Goal: Task Accomplishment & Management: Manage account settings

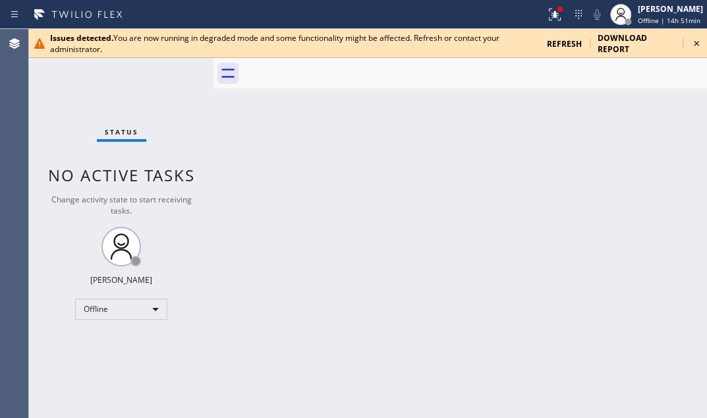
click at [701, 47] on icon at bounding box center [697, 44] width 16 height 16
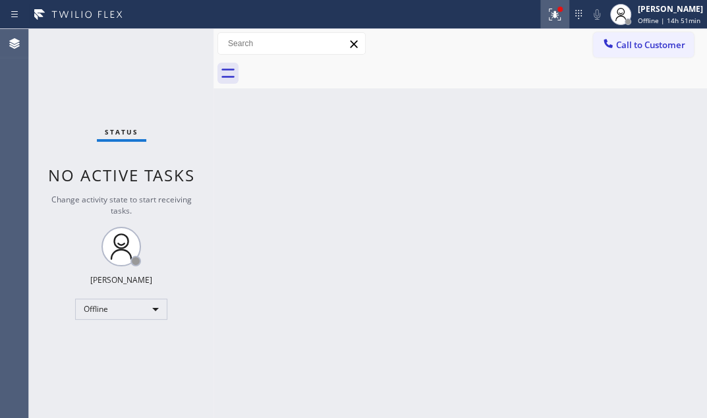
click at [549, 15] on icon at bounding box center [553, 13] width 8 height 9
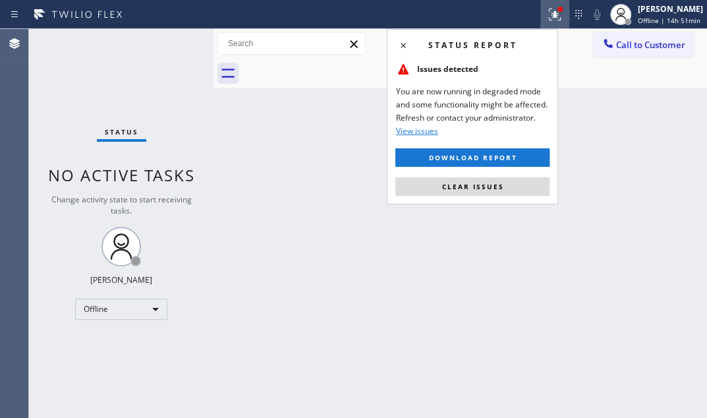
drag, startPoint x: 475, startPoint y: 188, endPoint x: 239, endPoint y: 105, distance: 250.1
click at [470, 186] on span "Clear issues" at bounding box center [473, 186] width 62 height 9
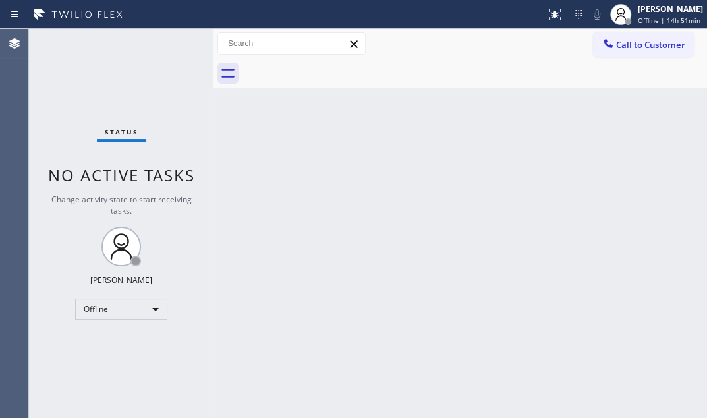
click at [638, 16] on span "Offline | 14h 51min" at bounding box center [669, 20] width 63 height 9
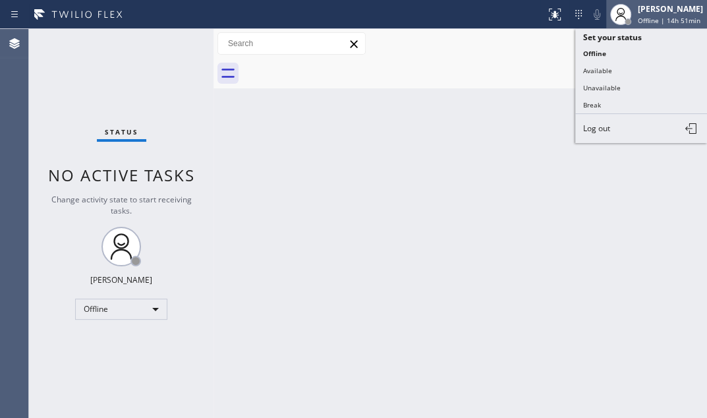
click at [638, 20] on span "Offline | 14h 51min" at bounding box center [669, 20] width 63 height 9
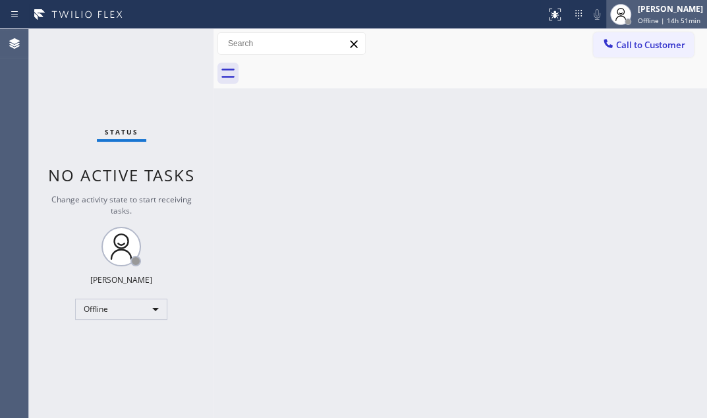
click at [638, 14] on div "[PERSON_NAME]" at bounding box center [670, 8] width 65 height 11
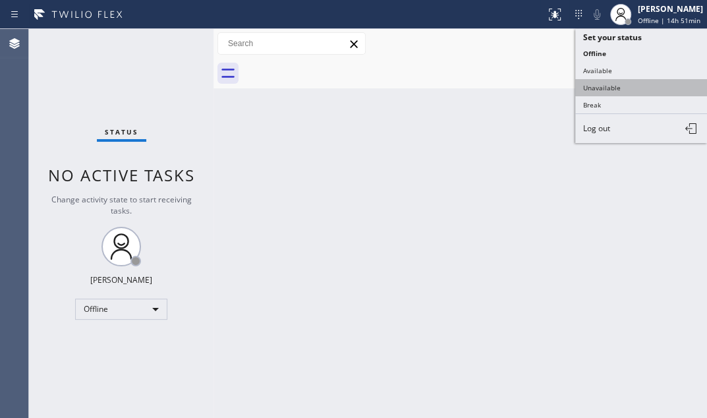
click at [595, 84] on button "Unavailable" at bounding box center [641, 87] width 132 height 17
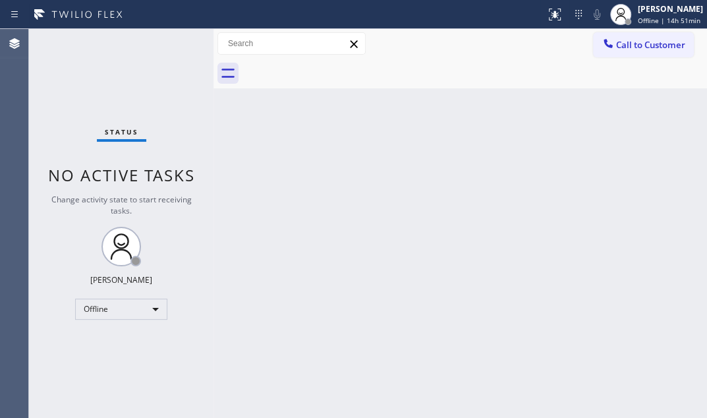
click at [486, 113] on div "Back to Dashboard Change Sender ID Customers Technicians Select a contact Outbo…" at bounding box center [461, 223] width 494 height 389
click at [132, 310] on div "Unavailable" at bounding box center [121, 309] width 92 height 21
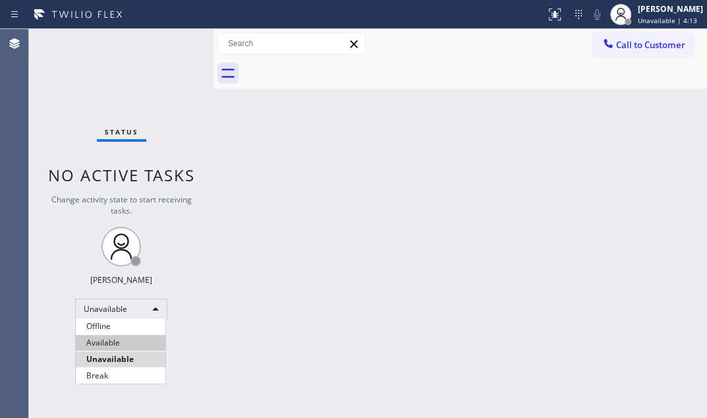
click at [140, 341] on li "Available" at bounding box center [121, 343] width 90 height 16
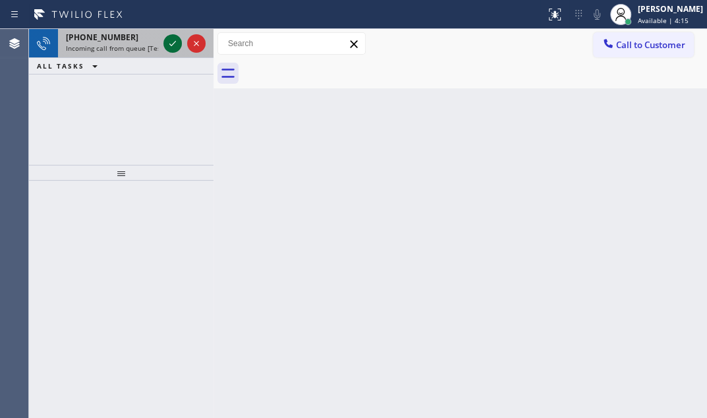
click at [168, 45] on icon at bounding box center [173, 44] width 16 height 16
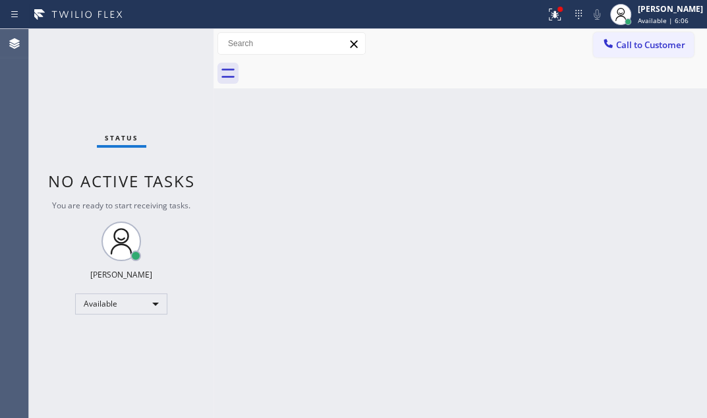
click at [171, 41] on div "Status No active tasks You are ready to start receiving tasks. Judy Mae Saturin…" at bounding box center [121, 223] width 185 height 389
click at [171, 41] on div "Status No active tasks You are ready to start receiving tasks. [PERSON_NAME] Av…" at bounding box center [121, 223] width 185 height 389
drag, startPoint x: 140, startPoint y: 38, endPoint x: 172, endPoint y: 42, distance: 31.9
click at [172, 42] on div "Status No active tasks You are ready to start receiving tasks. [PERSON_NAME] Av…" at bounding box center [121, 223] width 185 height 389
click at [547, 17] on icon at bounding box center [555, 15] width 16 height 16
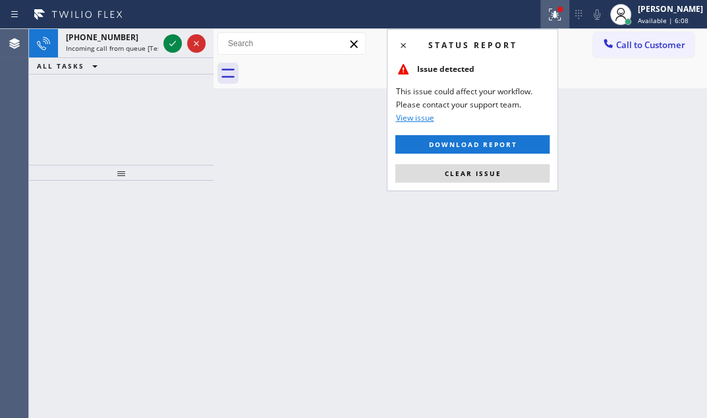
drag, startPoint x: 467, startPoint y: 178, endPoint x: 329, endPoint y: 113, distance: 153.0
click at [452, 165] on button "Clear issue" at bounding box center [472, 173] width 154 height 18
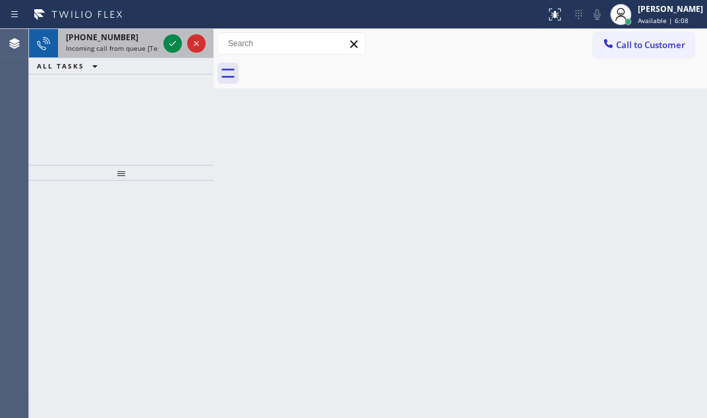
click at [183, 47] on div at bounding box center [184, 43] width 47 height 29
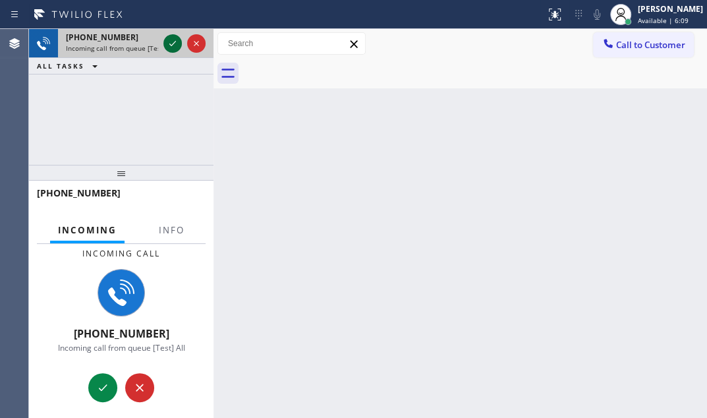
click at [180, 46] on icon at bounding box center [173, 44] width 16 height 16
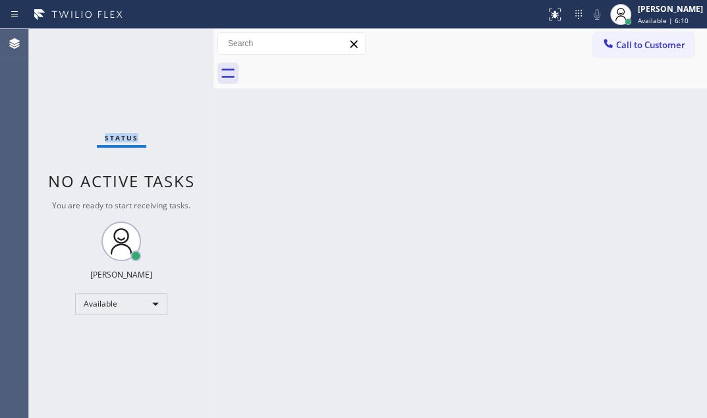
click at [178, 46] on div "Status No active tasks You are ready to start receiving tasks. [PERSON_NAME] Av…" at bounding box center [121, 223] width 185 height 389
click at [549, 16] on icon at bounding box center [555, 15] width 12 height 12
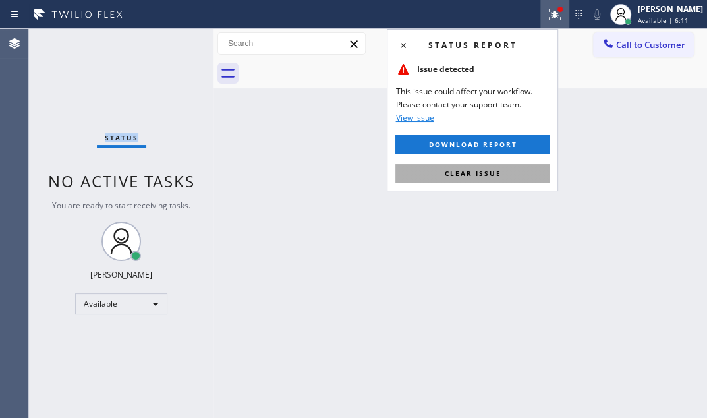
click at [486, 179] on button "Clear issue" at bounding box center [472, 173] width 154 height 18
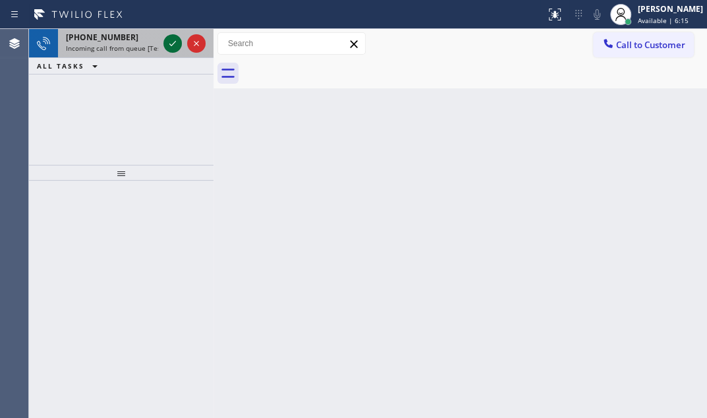
drag, startPoint x: 156, startPoint y: 48, endPoint x: 165, endPoint y: 38, distance: 13.6
click at [165, 38] on icon at bounding box center [173, 44] width 16 height 16
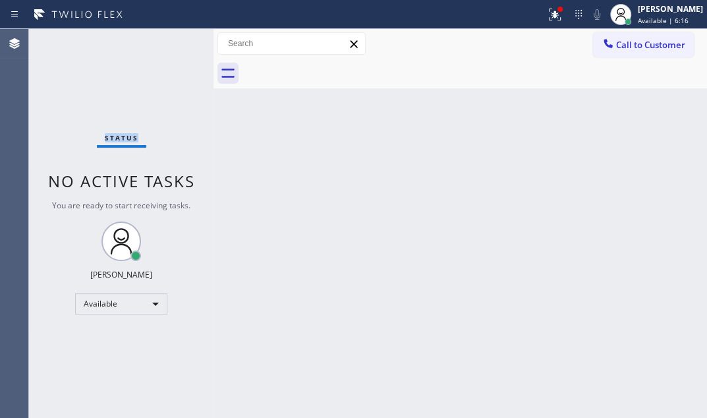
click at [169, 40] on div "Status No active tasks You are ready to start receiving tasks. [PERSON_NAME] Av…" at bounding box center [121, 223] width 185 height 389
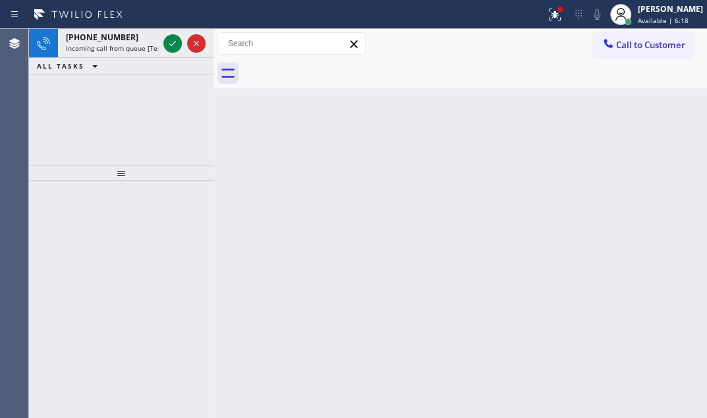
click at [169, 40] on icon at bounding box center [173, 44] width 16 height 16
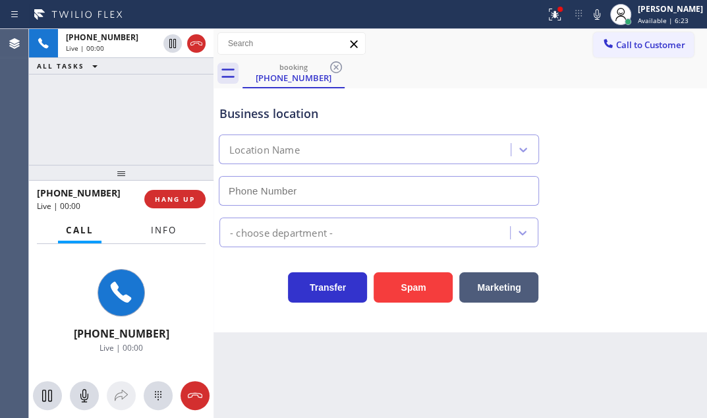
type input "(510) 781-9664"
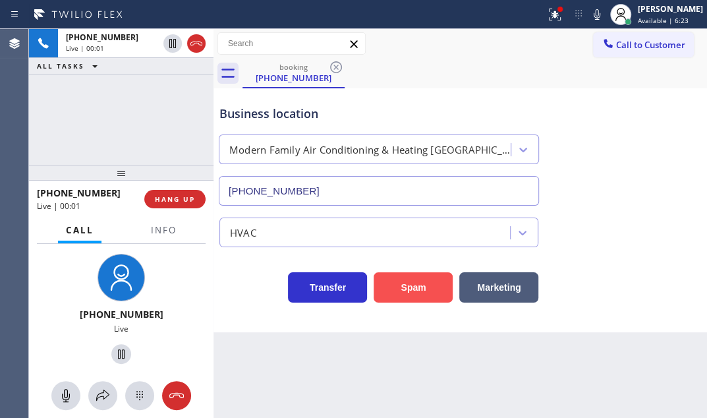
click at [424, 282] on button "Spam" at bounding box center [413, 287] width 79 height 30
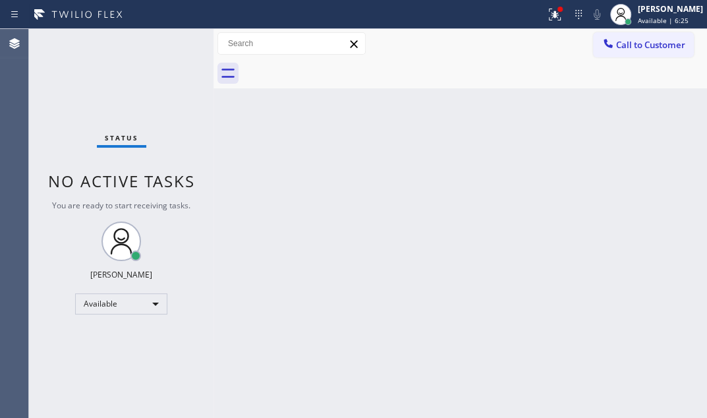
click at [163, 41] on div "Status No active tasks You are ready to start receiving tasks. [PERSON_NAME] Av…" at bounding box center [121, 223] width 185 height 389
click at [166, 40] on div "Status No active tasks You are ready to start receiving tasks. [PERSON_NAME] Av…" at bounding box center [121, 223] width 185 height 389
click at [167, 40] on div "Status No active tasks You are ready to start receiving tasks. [PERSON_NAME] Av…" at bounding box center [121, 223] width 185 height 389
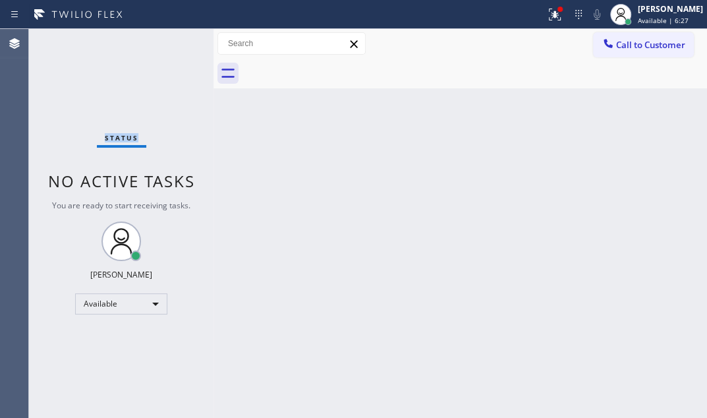
click at [167, 40] on div "Status No active tasks You are ready to start receiving tasks. [PERSON_NAME] Av…" at bounding box center [121, 223] width 185 height 389
click at [167, 39] on div "Status No active tasks You are ready to start receiving tasks. [PERSON_NAME] Av…" at bounding box center [121, 223] width 185 height 389
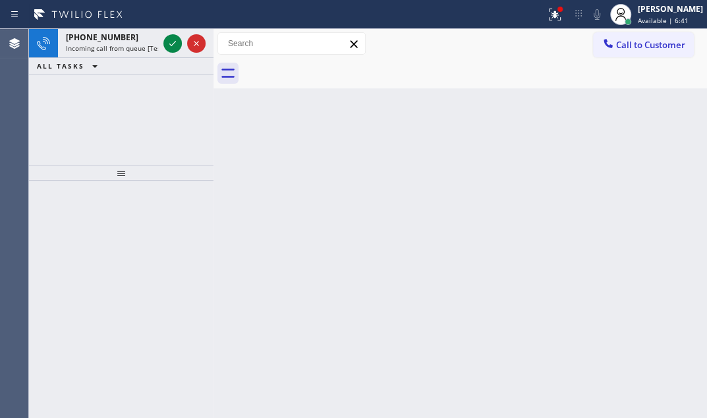
click at [196, 59] on div "+17205042869 Incoming call from queue [Test] All ALL TASKS ALL TASKS ACTIVE TAS…" at bounding box center [121, 51] width 185 height 45
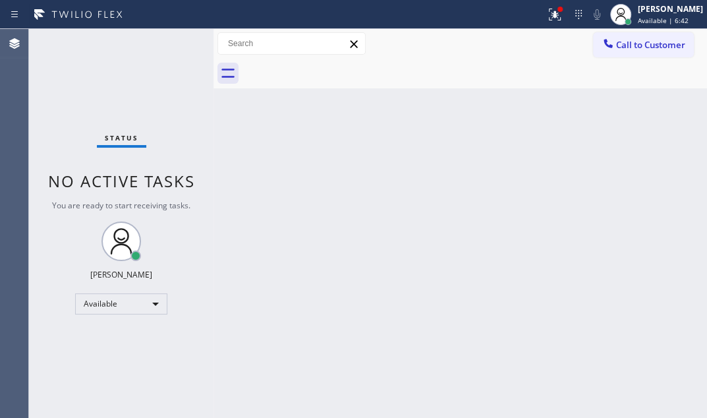
drag, startPoint x: 196, startPoint y: 59, endPoint x: 185, endPoint y: 53, distance: 13.6
click at [195, 59] on div "Status No active tasks You are ready to start receiving tasks. [PERSON_NAME] Av…" at bounding box center [121, 223] width 185 height 389
drag, startPoint x: 159, startPoint y: 47, endPoint x: 167, endPoint y: 45, distance: 8.0
click at [165, 46] on div "Status No active tasks You are ready to start receiving tasks. [PERSON_NAME] Av…" at bounding box center [121, 223] width 185 height 389
click at [167, 45] on div "Status No active tasks You are ready to start receiving tasks. [PERSON_NAME] Av…" at bounding box center [121, 223] width 185 height 389
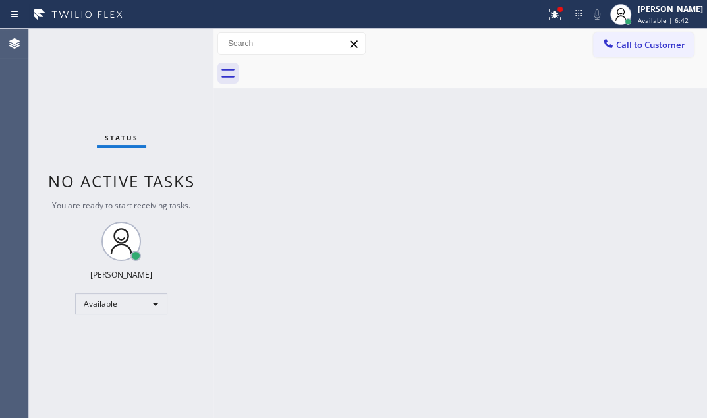
click at [167, 45] on div "Status No active tasks You are ready to start receiving tasks. [PERSON_NAME] Av…" at bounding box center [121, 223] width 185 height 389
click at [547, 16] on icon at bounding box center [555, 15] width 16 height 16
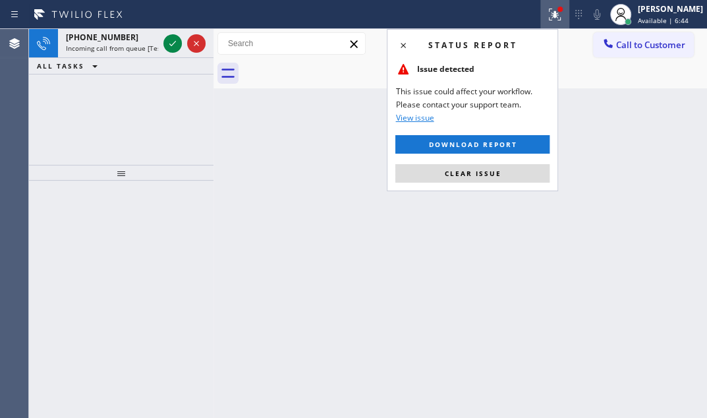
click at [393, 138] on div "Status report Issue detected This issue could affect your workflow. Please cont…" at bounding box center [472, 110] width 171 height 162
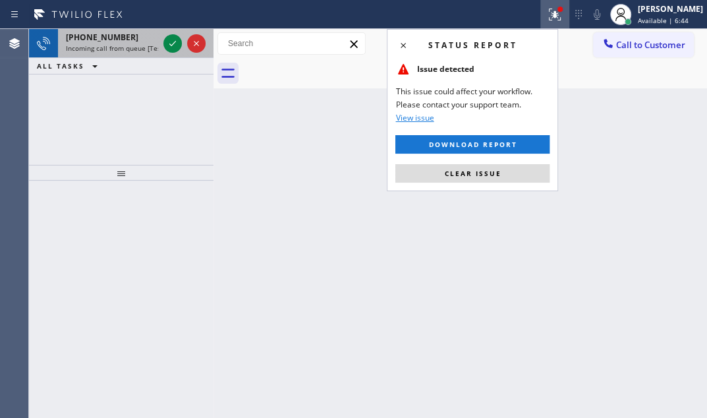
click at [161, 45] on div at bounding box center [184, 43] width 47 height 29
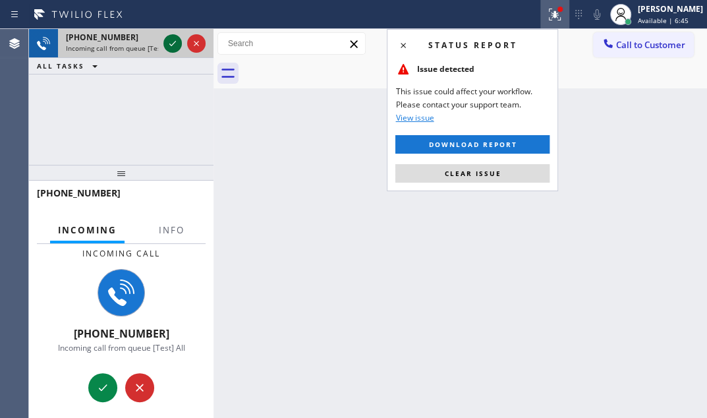
click at [165, 43] on icon at bounding box center [173, 44] width 16 height 16
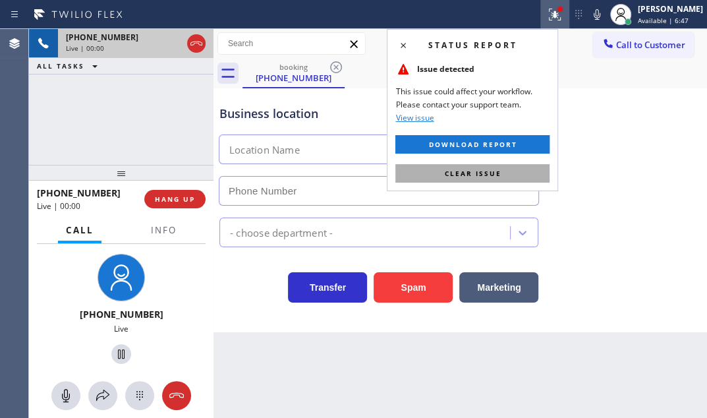
type input "(760) 452-3622"
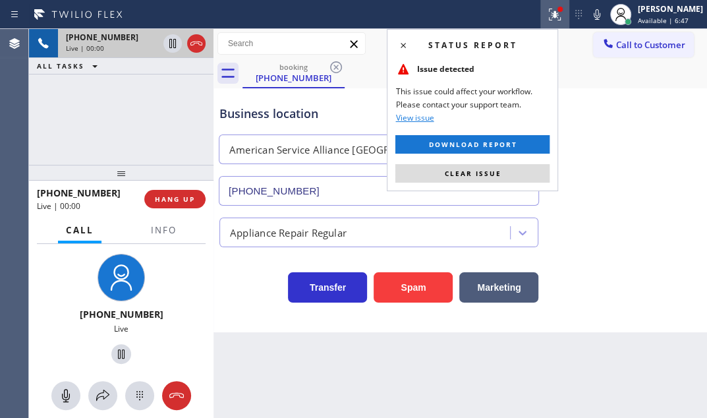
click at [457, 167] on button "Clear issue" at bounding box center [472, 173] width 154 height 18
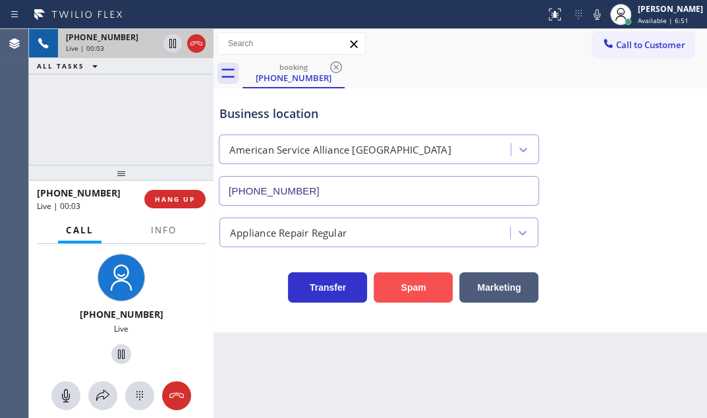
click at [429, 288] on button "Spam" at bounding box center [413, 287] width 79 height 30
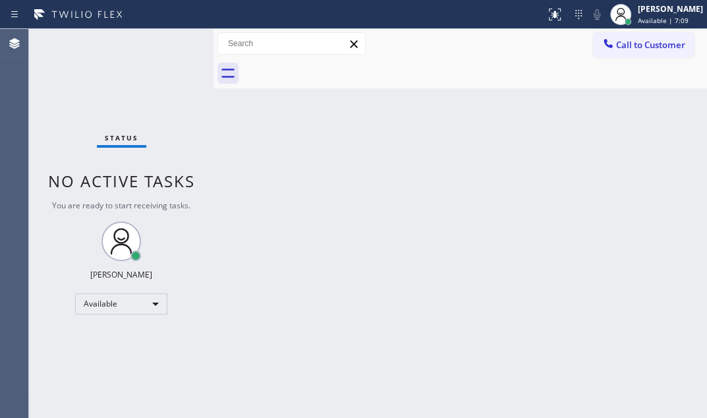
click at [177, 43] on div "Status No active tasks You are ready to start receiving tasks. [PERSON_NAME] Av…" at bounding box center [121, 223] width 185 height 389
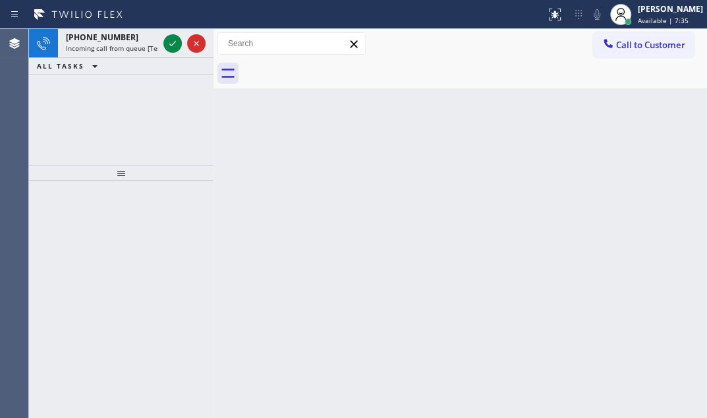
click at [187, 113] on div "+15622446767 Incoming call from queue [Test] All ALL TASKS ALL TASKS ACTIVE TAS…" at bounding box center [121, 97] width 185 height 136
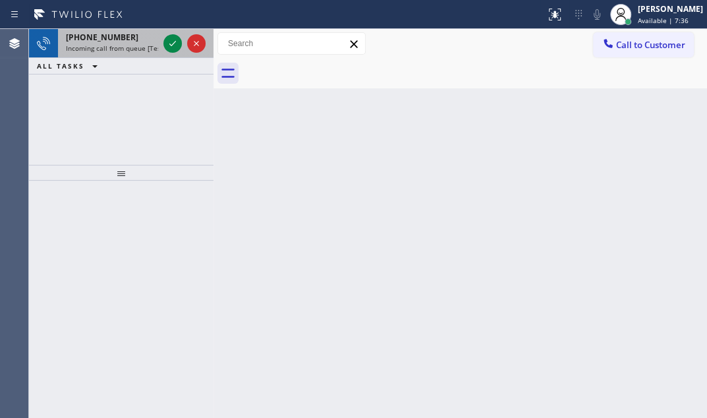
drag, startPoint x: 154, startPoint y: 30, endPoint x: 162, endPoint y: 38, distance: 10.7
click at [158, 36] on div "+15622446767 Incoming call from queue [Test] All" at bounding box center [109, 43] width 103 height 29
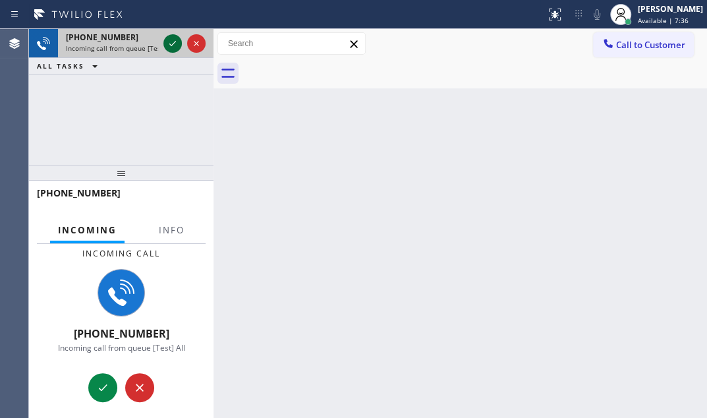
click at [169, 41] on icon at bounding box center [173, 44] width 16 height 16
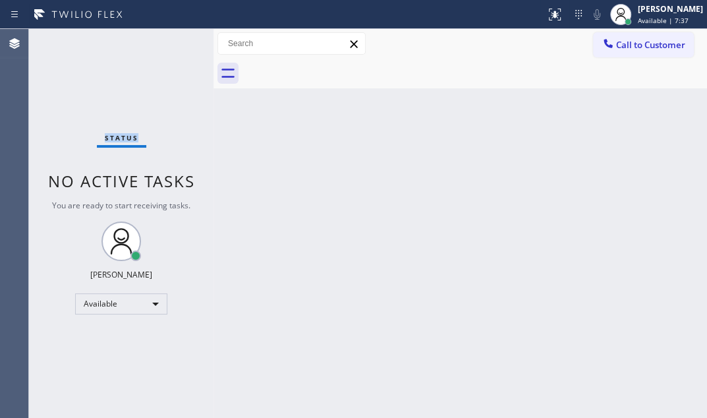
click at [169, 43] on div "Status No active tasks You are ready to start receiving tasks. [PERSON_NAME] Av…" at bounding box center [121, 223] width 185 height 389
drag, startPoint x: 538, startPoint y: 12, endPoint x: 533, endPoint y: 40, distance: 28.7
click at [547, 13] on icon at bounding box center [555, 15] width 16 height 16
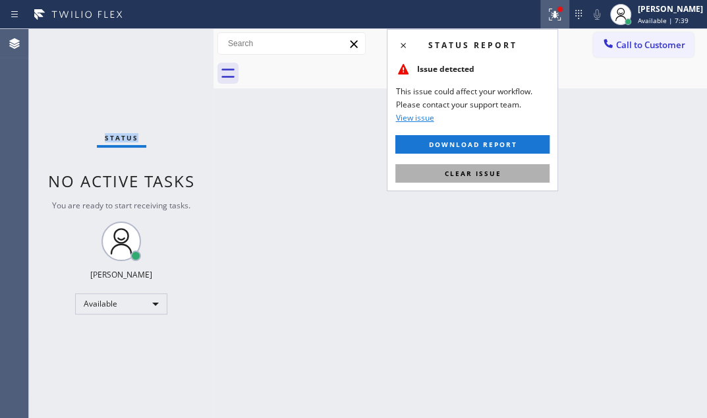
click at [472, 164] on button "Clear issue" at bounding box center [472, 173] width 154 height 18
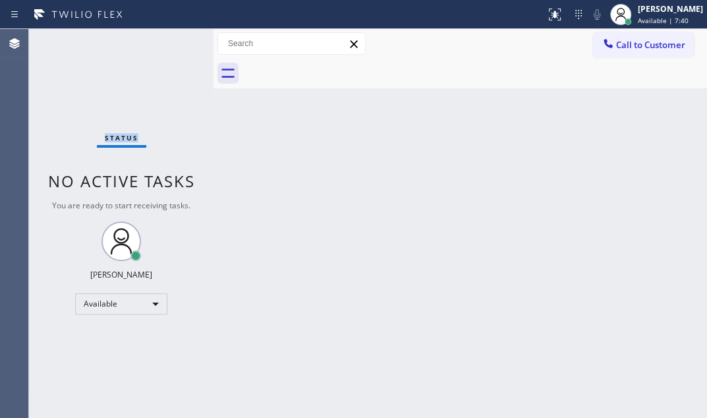
click at [168, 44] on div "Status No active tasks You are ready to start receiving tasks. [PERSON_NAME] Av…" at bounding box center [121, 223] width 185 height 389
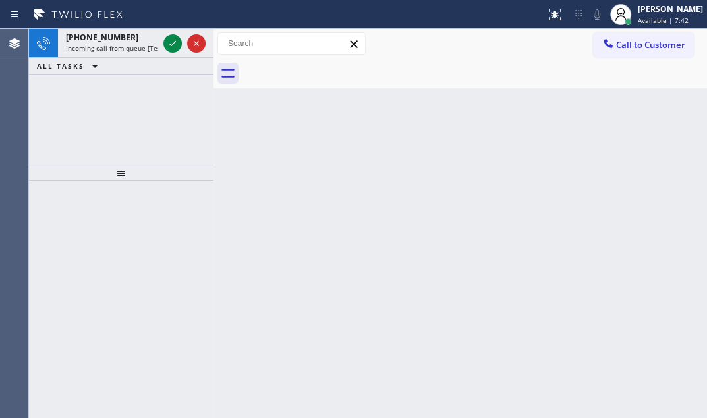
click at [168, 43] on icon at bounding box center [173, 44] width 16 height 16
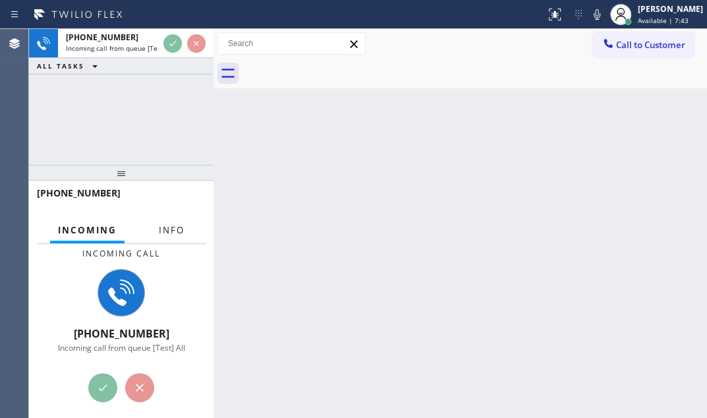
click at [169, 225] on span "Info" at bounding box center [172, 230] width 26 height 12
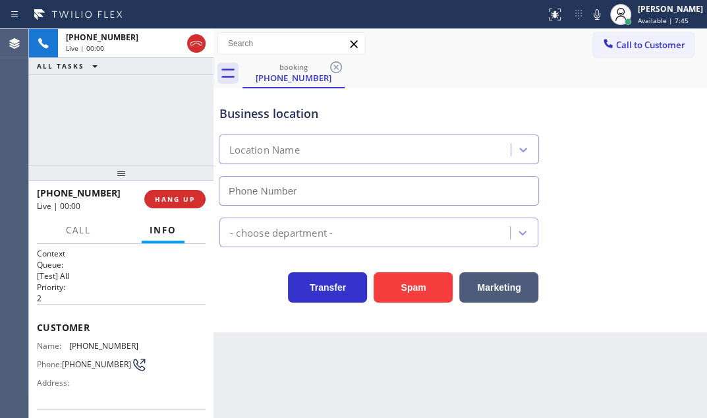
type input "(949) 734-4391"
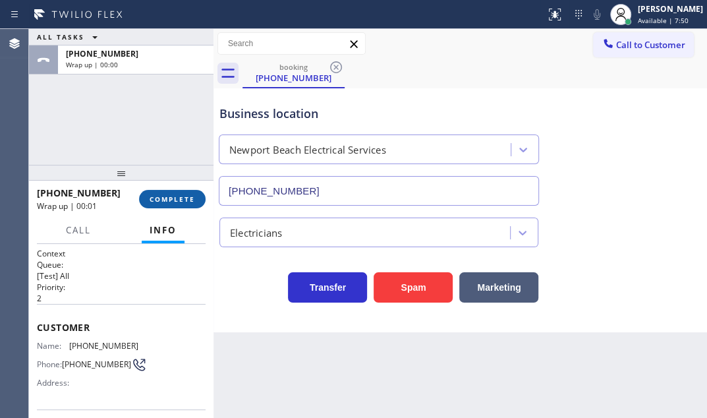
click at [159, 198] on span "COMPLETE" at bounding box center [172, 198] width 45 height 9
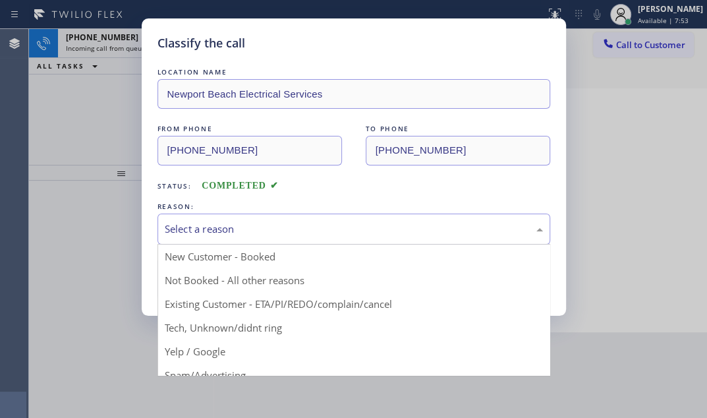
click at [302, 230] on div "Select a reason" at bounding box center [354, 228] width 378 height 15
drag, startPoint x: 240, startPoint y: 334, endPoint x: 224, endPoint y: 317, distance: 23.3
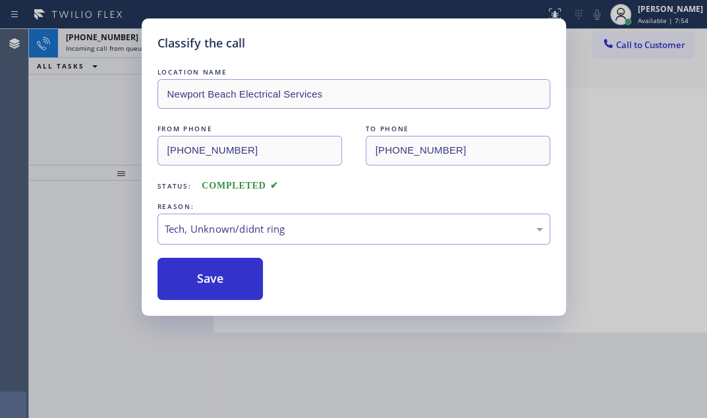
drag, startPoint x: 194, startPoint y: 281, endPoint x: 168, endPoint y: 209, distance: 76.5
click at [194, 279] on button "Save" at bounding box center [211, 279] width 106 height 42
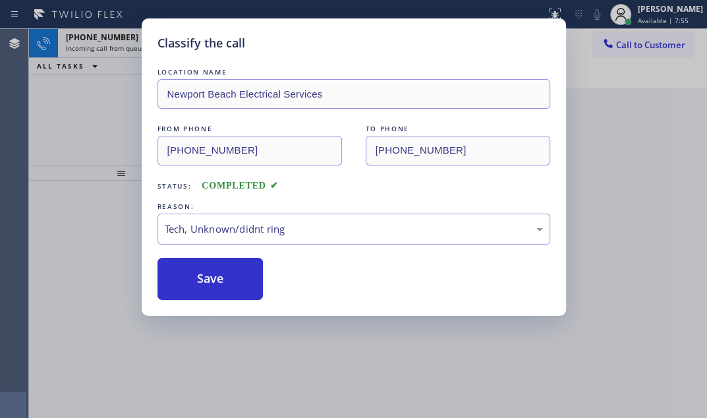
click at [113, 46] on div "Classify the call LOCATION NAME Newport Beach Electrical Services FROM PHONE (9…" at bounding box center [353, 209] width 707 height 418
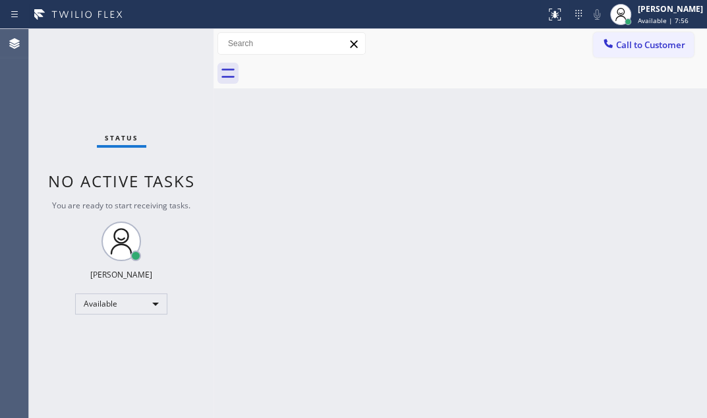
click at [165, 49] on div "Status No active tasks You are ready to start receiving tasks. [PERSON_NAME] Av…" at bounding box center [121, 223] width 185 height 389
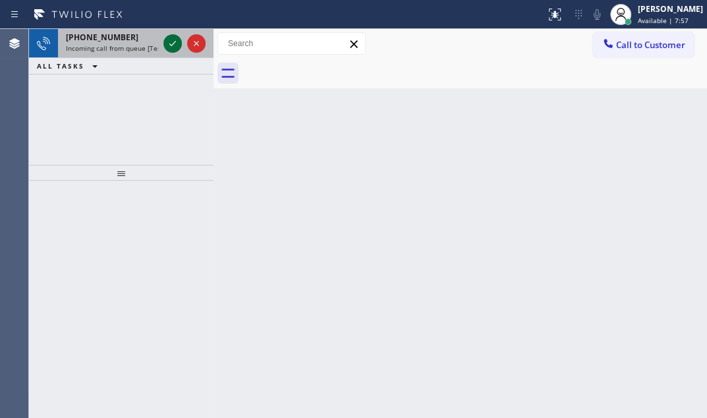
click at [168, 45] on icon at bounding box center [173, 44] width 16 height 16
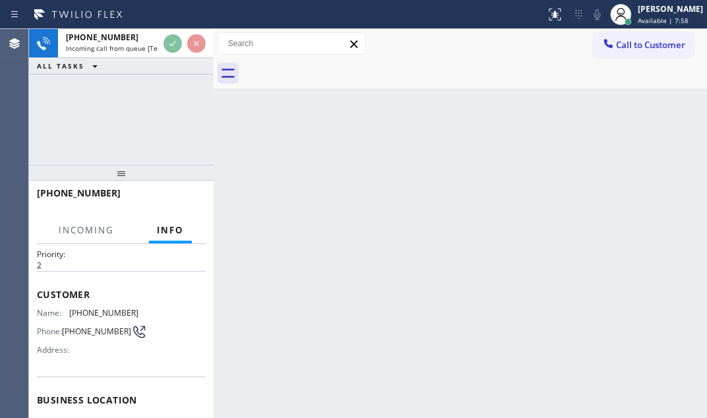
scroll to position [59, 0]
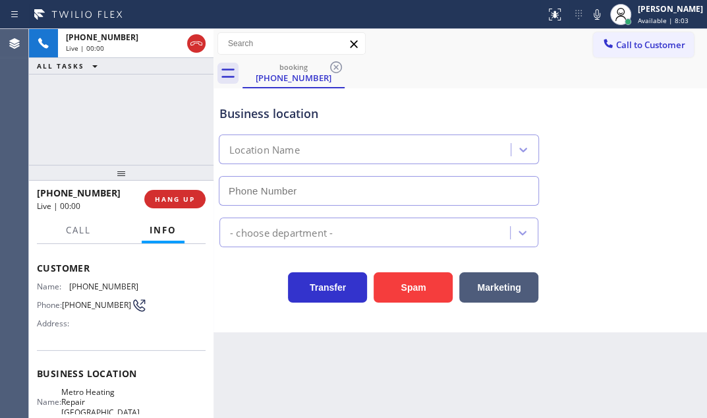
type input "(305) 871-9474"
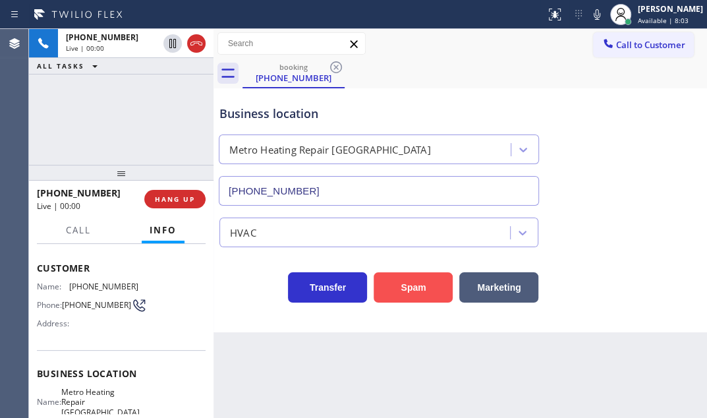
click at [402, 287] on button "Spam" at bounding box center [413, 287] width 79 height 30
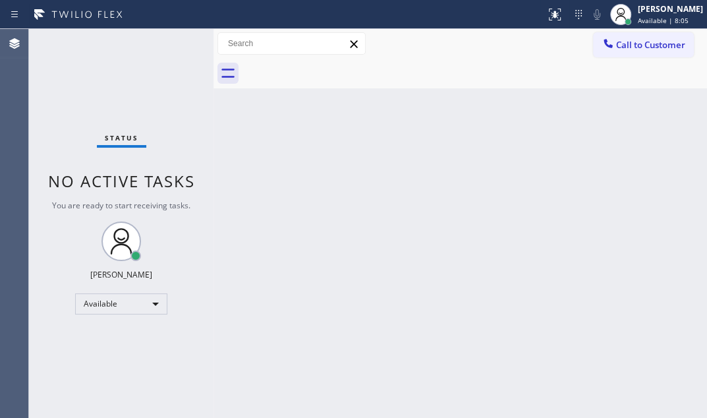
click at [167, 38] on div "Status No active tasks You are ready to start receiving tasks. [PERSON_NAME] Av…" at bounding box center [121, 223] width 185 height 389
click at [169, 30] on div "Status No active tasks You are ready to start receiving tasks. [PERSON_NAME] Av…" at bounding box center [121, 223] width 185 height 389
click at [161, 39] on div "Status No active tasks You are ready to start receiving tasks. [PERSON_NAME] Av…" at bounding box center [121, 223] width 185 height 389
click at [167, 43] on div "Status No active tasks You are ready to start receiving tasks. [PERSON_NAME] Av…" at bounding box center [121, 223] width 185 height 389
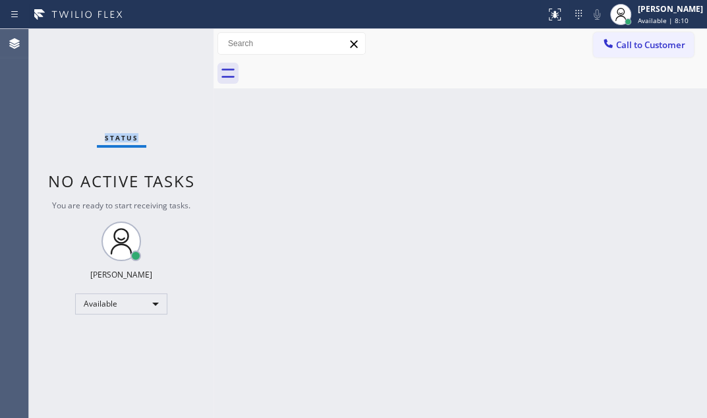
click at [167, 43] on div "Status No active tasks You are ready to start receiving tasks. [PERSON_NAME] Av…" at bounding box center [121, 223] width 185 height 389
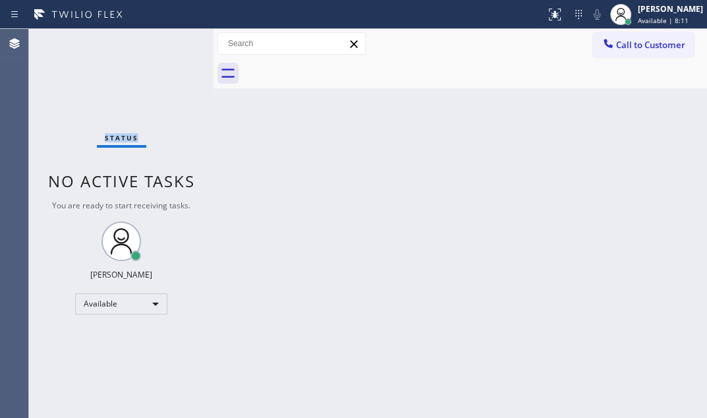
click at [167, 43] on div "Status No active tasks You are ready to start receiving tasks. [PERSON_NAME] Av…" at bounding box center [121, 223] width 185 height 389
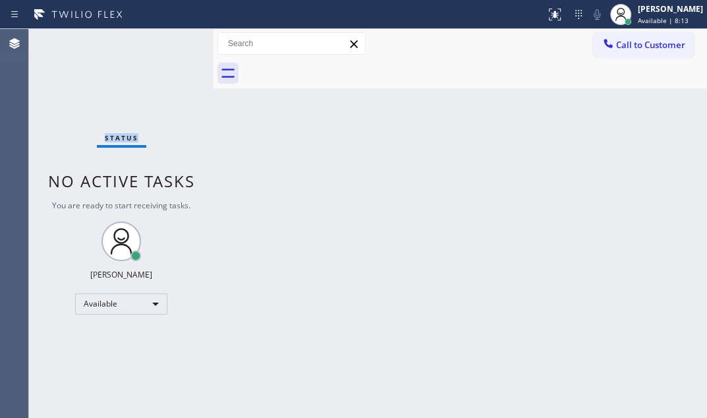
click at [167, 43] on div "Status No active tasks You are ready to start receiving tasks. [PERSON_NAME] Av…" at bounding box center [121, 223] width 185 height 389
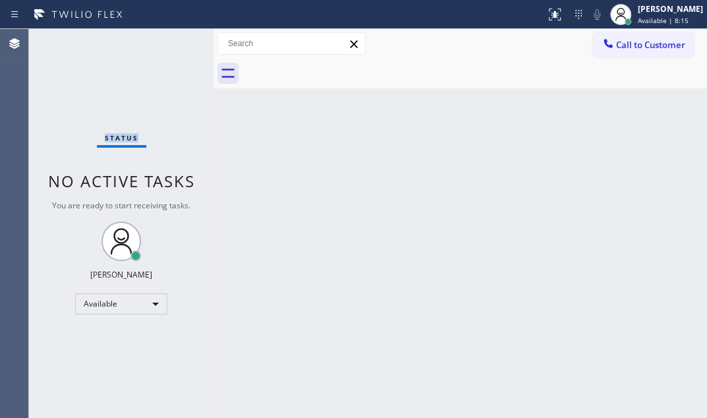
click at [167, 43] on div "Status No active tasks You are ready to start receiving tasks. [PERSON_NAME] Av…" at bounding box center [121, 223] width 185 height 389
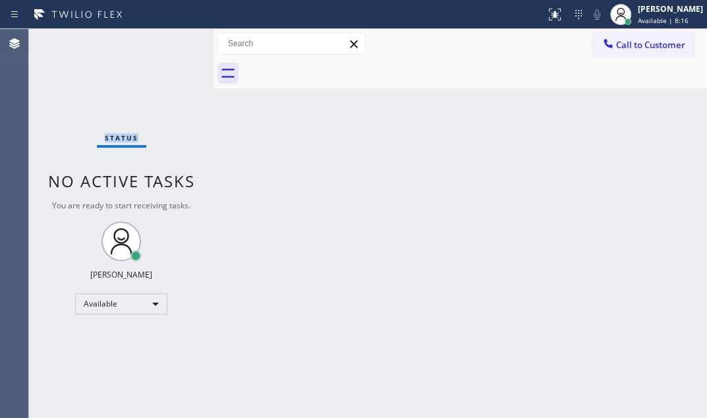
click at [167, 43] on div "Status No active tasks You are ready to start receiving tasks. [PERSON_NAME] Av…" at bounding box center [121, 223] width 185 height 389
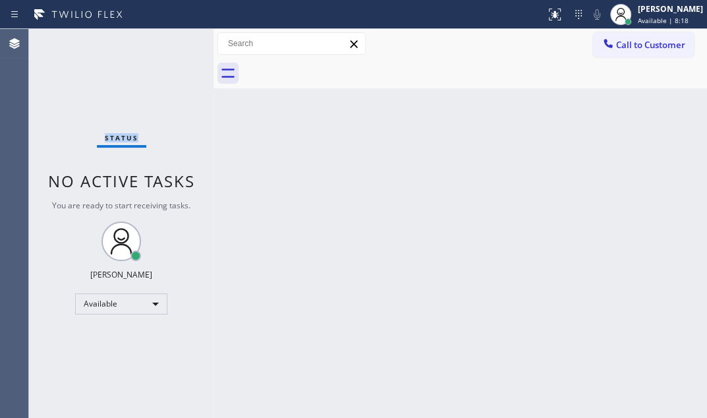
click at [167, 43] on div "Status No active tasks You are ready to start receiving tasks. [PERSON_NAME] Av…" at bounding box center [121, 223] width 185 height 389
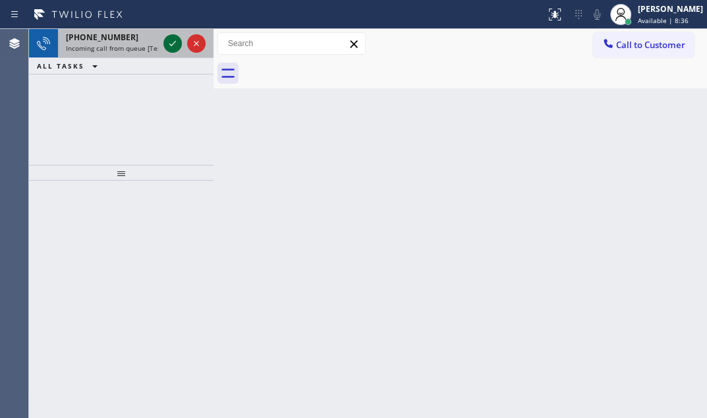
click at [165, 46] on icon at bounding box center [173, 44] width 16 height 16
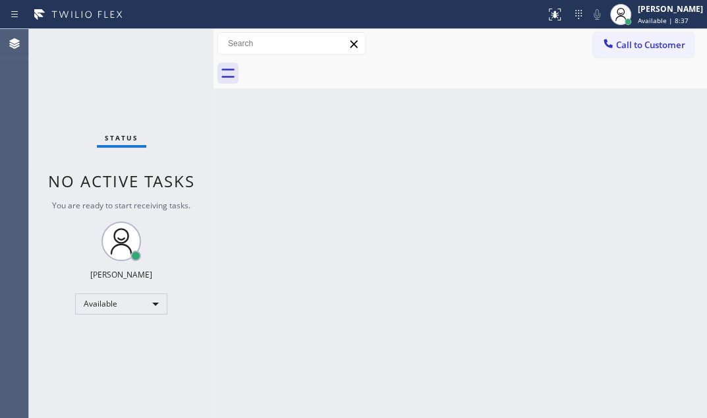
click at [170, 46] on div "Status No active tasks You are ready to start receiving tasks. [PERSON_NAME] Av…" at bounding box center [121, 223] width 185 height 389
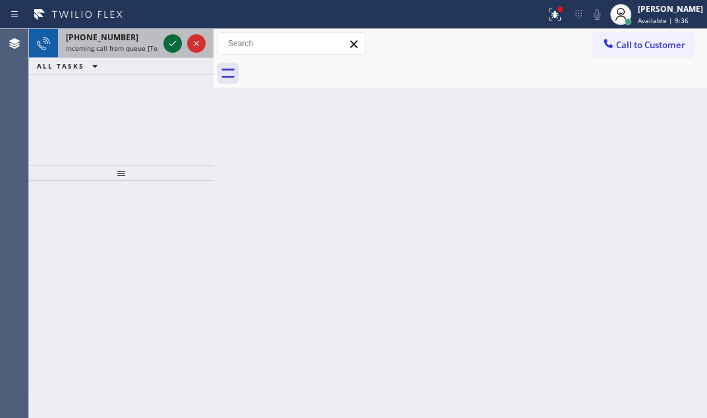
click at [171, 45] on icon at bounding box center [172, 43] width 7 height 5
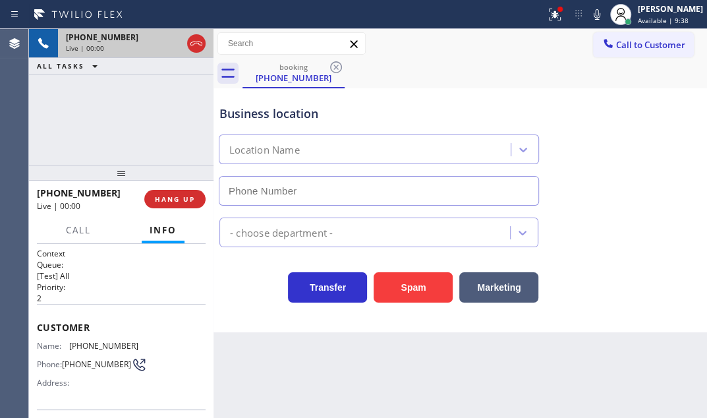
type input "(760) 493-6330"
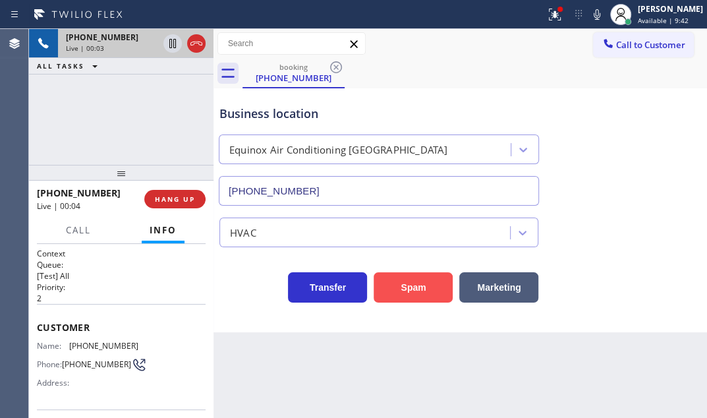
click at [415, 280] on button "Spam" at bounding box center [413, 287] width 79 height 30
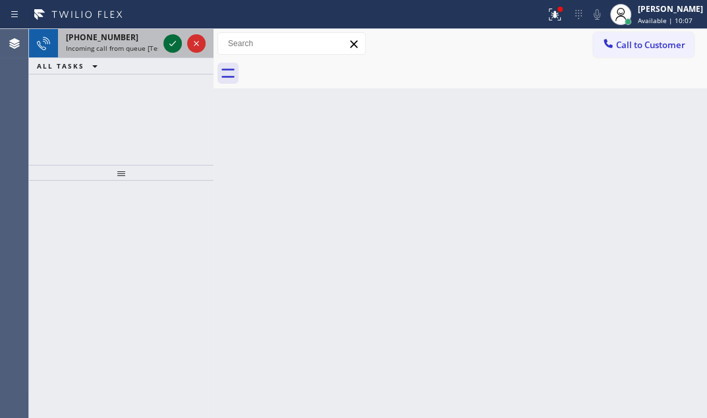
click at [177, 47] on icon at bounding box center [173, 44] width 16 height 16
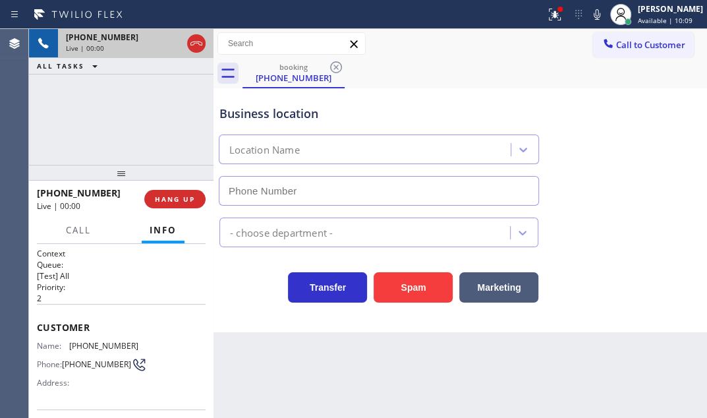
type input "(408) 767-6179"
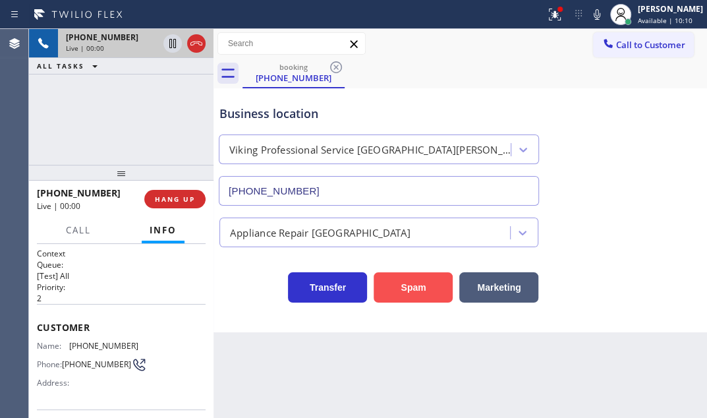
click at [406, 283] on button "Spam" at bounding box center [413, 287] width 79 height 30
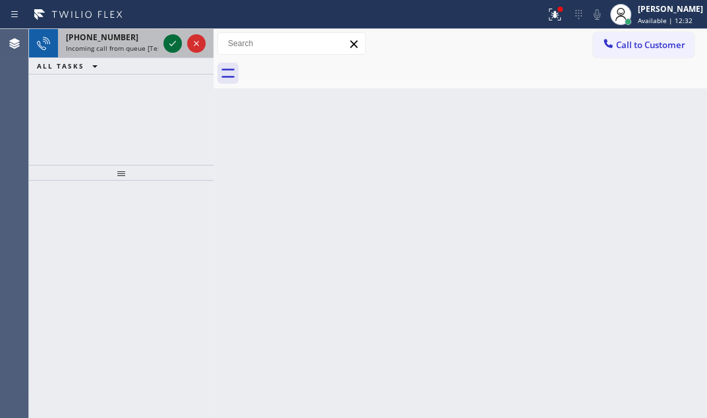
click at [173, 45] on icon at bounding box center [173, 44] width 16 height 16
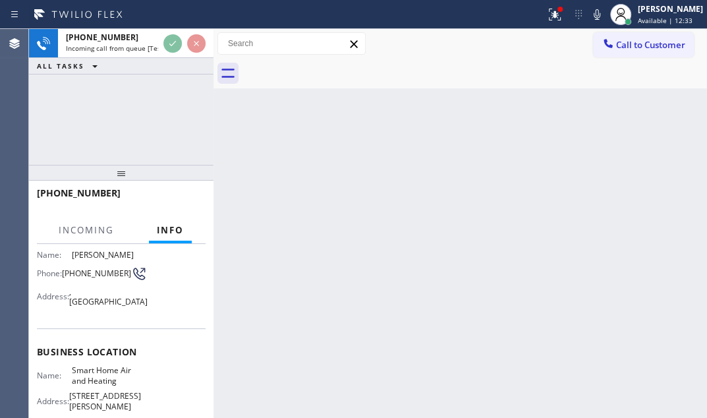
scroll to position [119, 0]
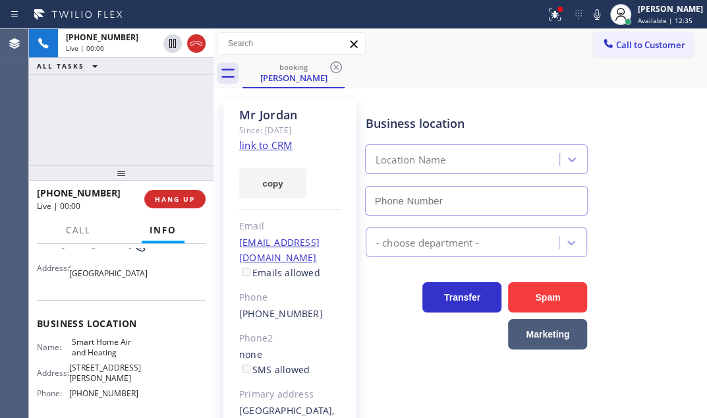
type input "(877) 744-2257"
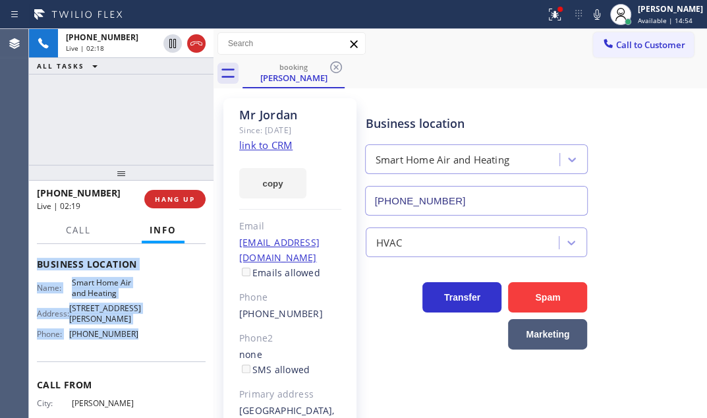
scroll to position [179, 0]
drag, startPoint x: 34, startPoint y: 264, endPoint x: 135, endPoint y: 343, distance: 128.6
click at [135, 345] on div "Context Queue: [Test] All Priority: 1 Customer Name: Mr Jordan Phone: (586) 939…" at bounding box center [121, 331] width 185 height 174
copy div "Customer Name: Mr Jordan Phone: (586) 939-7000 Address: , Bloomington, CA 92316…"
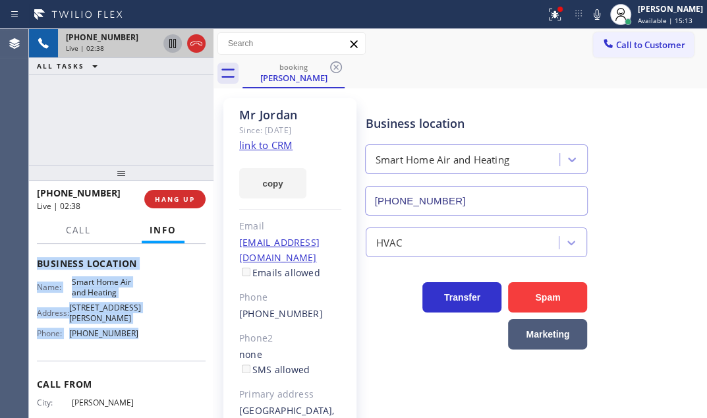
click at [173, 45] on icon at bounding box center [173, 44] width 16 height 16
click at [172, 44] on icon at bounding box center [173, 44] width 16 height 16
click at [179, 199] on span "HANG UP" at bounding box center [175, 198] width 40 height 9
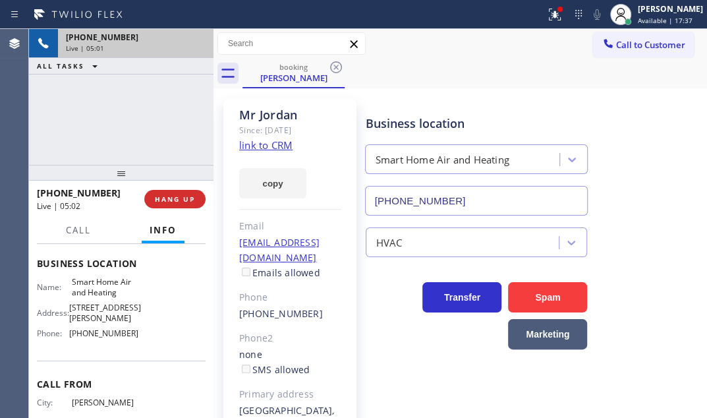
click at [173, 117] on div "+15869397000 Live | 05:01 ALL TASKS ALL TASKS ACTIVE TASKS TASKS IN WRAP UP" at bounding box center [121, 97] width 185 height 136
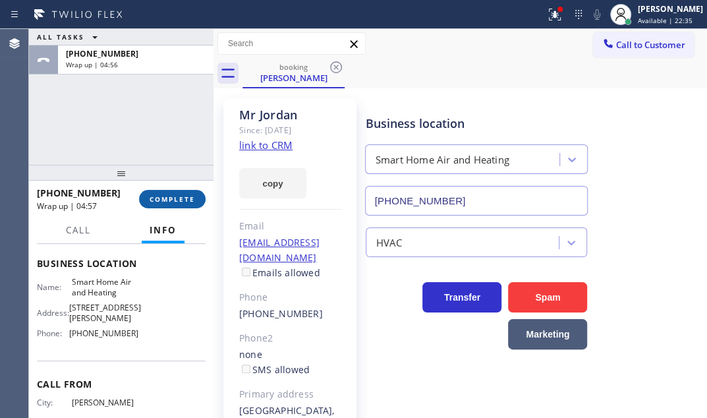
click at [174, 204] on button "COMPLETE" at bounding box center [172, 199] width 67 height 18
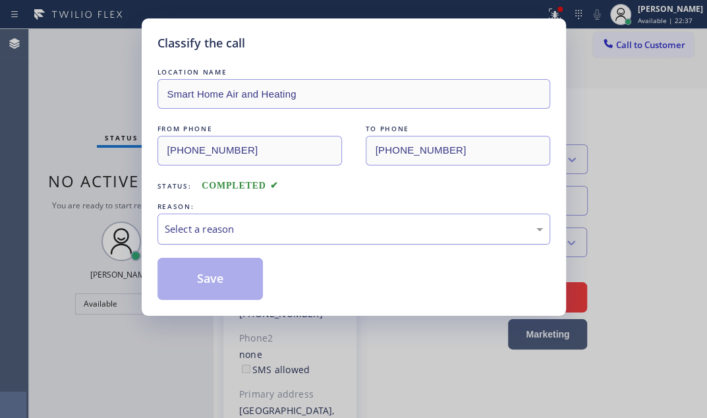
click at [444, 224] on div "Select a reason" at bounding box center [354, 228] width 378 height 15
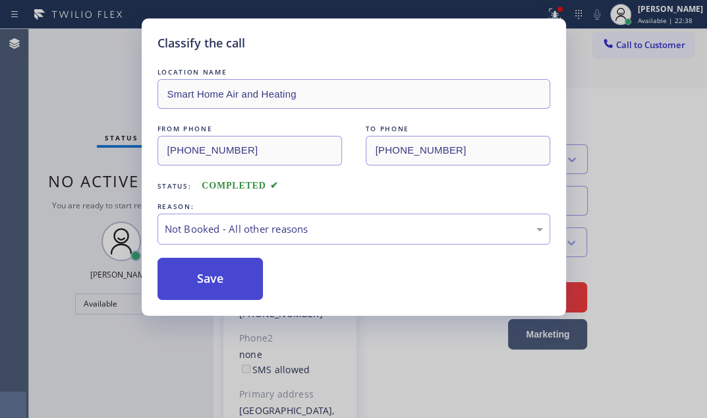
click at [242, 287] on button "Save" at bounding box center [211, 279] width 106 height 42
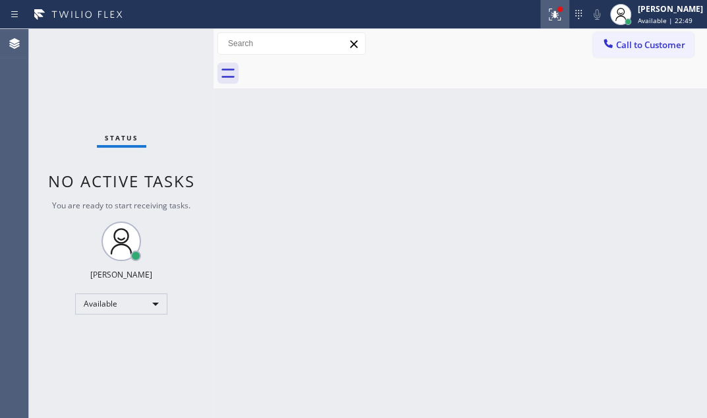
click at [547, 20] on icon at bounding box center [555, 15] width 16 height 16
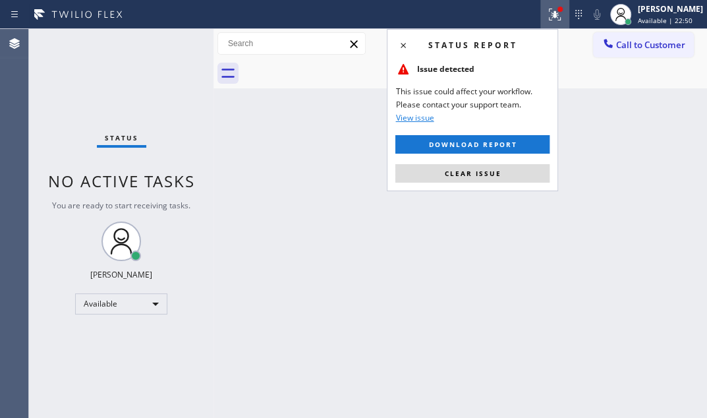
click at [500, 175] on button "Clear issue" at bounding box center [472, 173] width 154 height 18
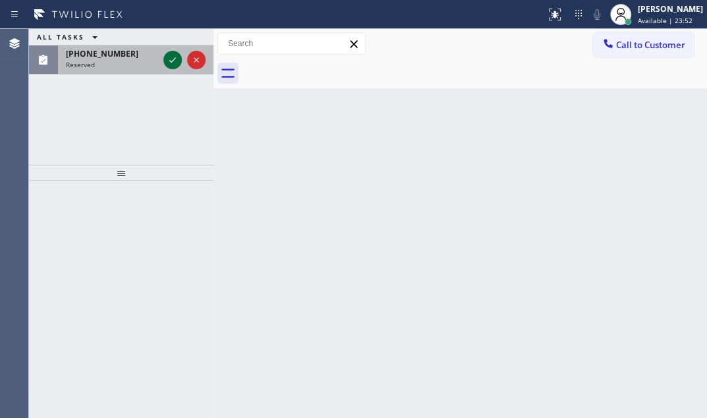
click at [174, 62] on icon at bounding box center [173, 60] width 16 height 16
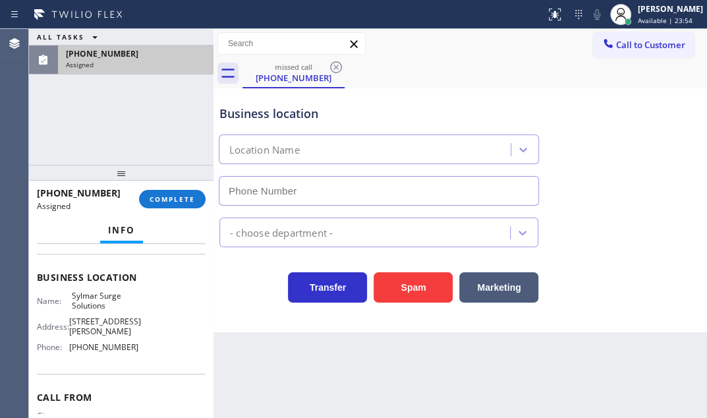
scroll to position [169, 0]
type input "(747) 203-0612"
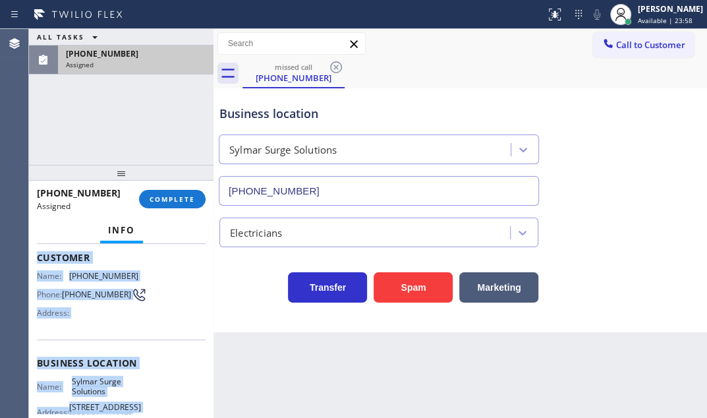
scroll to position [229, 0]
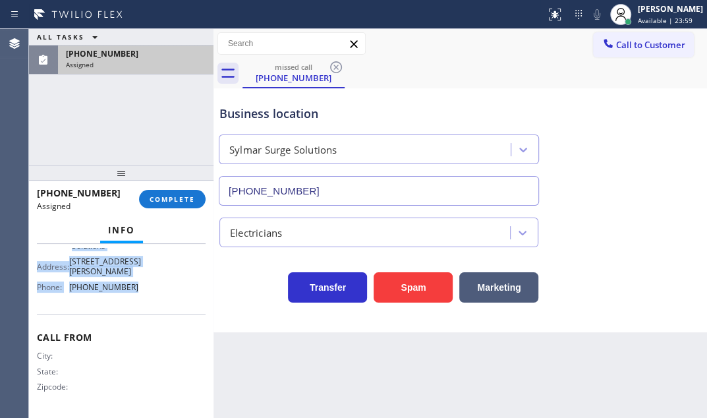
drag, startPoint x: 35, startPoint y: 331, endPoint x: 132, endPoint y: 289, distance: 105.4
click at [132, 289] on div "Context Queue: Electrical Priority: 0 Task Age: Customer Name: (661) 390-1759 P…" at bounding box center [121, 331] width 185 height 174
copy div "Customer Name: (661) 390-1759 Phone: (661) 390-1759 Address: Business location …"
click at [185, 201] on span "COMPLETE" at bounding box center [172, 198] width 45 height 9
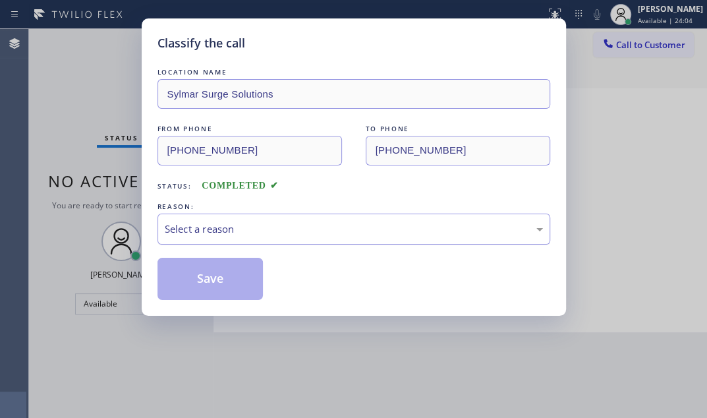
click at [442, 231] on div "Select a reason" at bounding box center [354, 228] width 378 height 15
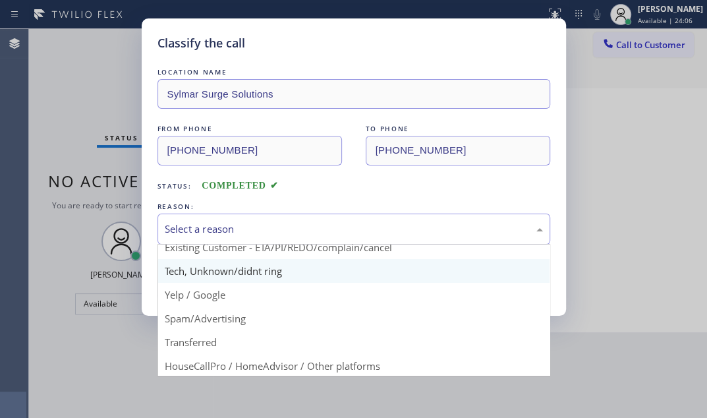
scroll to position [28, 0]
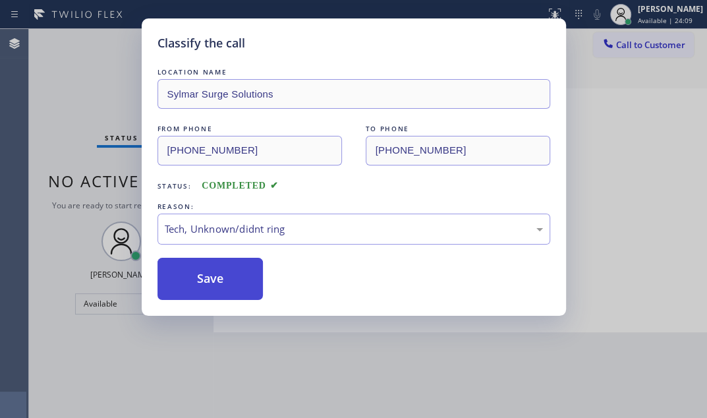
click at [229, 270] on button "Save" at bounding box center [211, 279] width 106 height 42
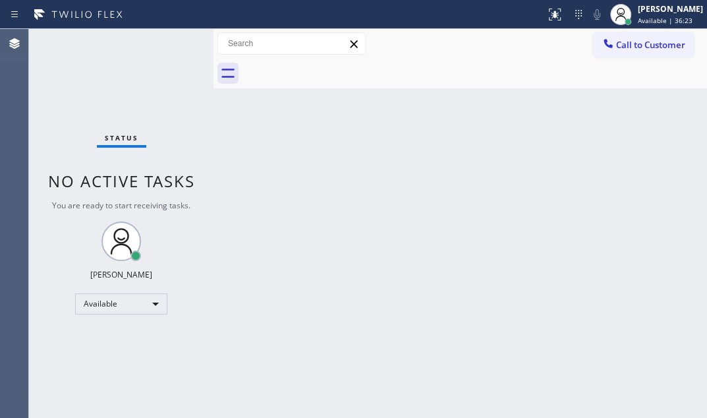
click at [169, 46] on div "Status No active tasks You are ready to start receiving tasks. [PERSON_NAME] Av…" at bounding box center [121, 223] width 185 height 389
click at [175, 44] on div "Status No active tasks You are ready to start receiving tasks. [PERSON_NAME] Av…" at bounding box center [121, 223] width 185 height 389
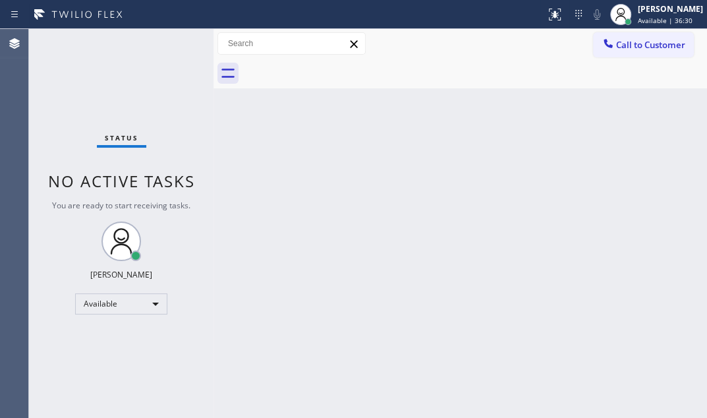
click at [160, 45] on div "Status No active tasks You are ready to start receiving tasks. [PERSON_NAME] Av…" at bounding box center [121, 223] width 185 height 389
click at [170, 44] on div "Status No active tasks You are ready to start receiving tasks. [PERSON_NAME] Av…" at bounding box center [121, 223] width 185 height 389
click at [169, 44] on div "Status No active tasks You are ready to start receiving tasks. [PERSON_NAME] Av…" at bounding box center [121, 223] width 185 height 389
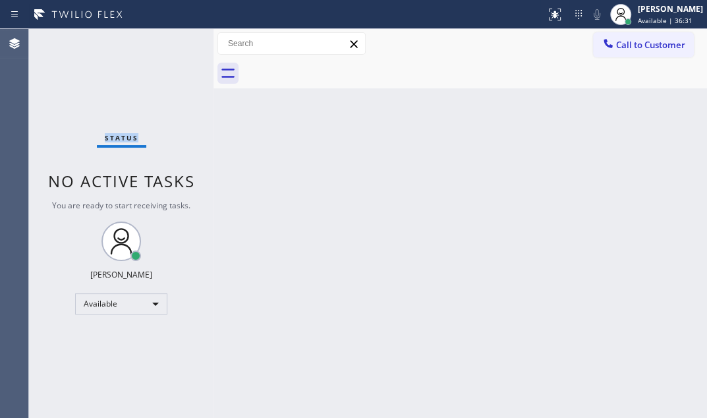
click at [169, 44] on div "Status No active tasks You are ready to start receiving tasks. [PERSON_NAME] Av…" at bounding box center [121, 223] width 185 height 389
click at [168, 45] on div "Status No active tasks You are ready to start receiving tasks. [PERSON_NAME] Av…" at bounding box center [121, 223] width 185 height 389
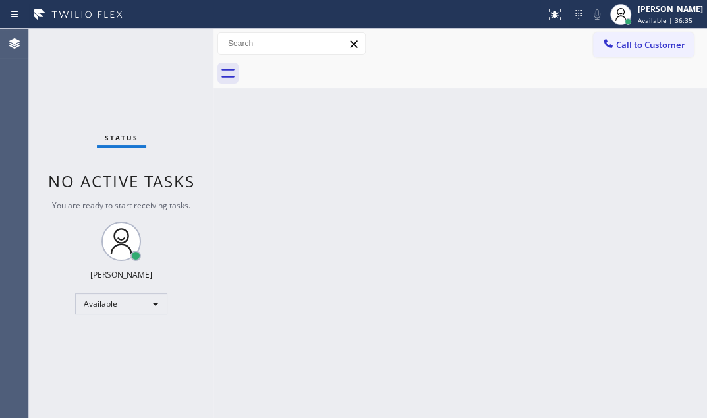
click at [168, 45] on div "Status No active tasks You are ready to start receiving tasks. [PERSON_NAME] Av…" at bounding box center [121, 223] width 185 height 389
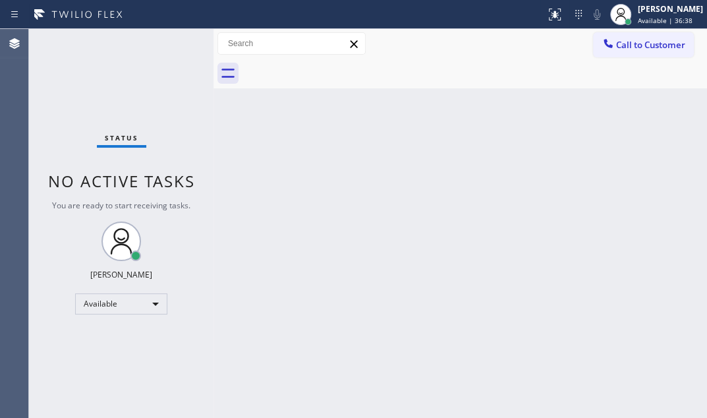
click at [168, 45] on div "Status No active tasks You are ready to start receiving tasks. [PERSON_NAME] Av…" at bounding box center [121, 223] width 185 height 389
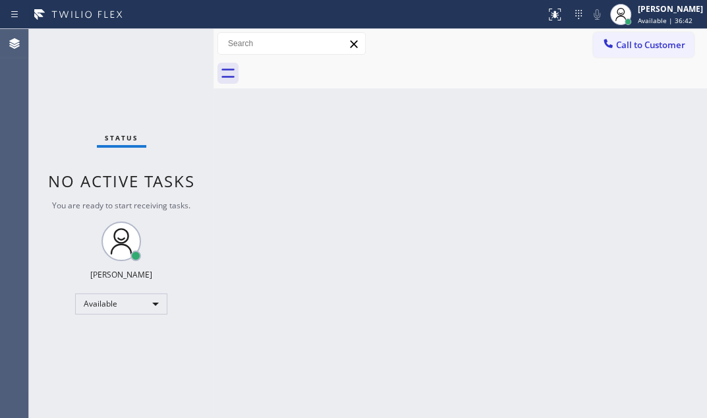
click at [168, 45] on div "Status No active tasks You are ready to start receiving tasks. [PERSON_NAME] Av…" at bounding box center [121, 223] width 185 height 389
click at [173, 46] on div "Status No active tasks You are ready to start receiving tasks. [PERSON_NAME] Av…" at bounding box center [121, 223] width 185 height 389
click at [173, 44] on div "Status No active tasks You are ready to start receiving tasks. [PERSON_NAME] Av…" at bounding box center [121, 223] width 185 height 389
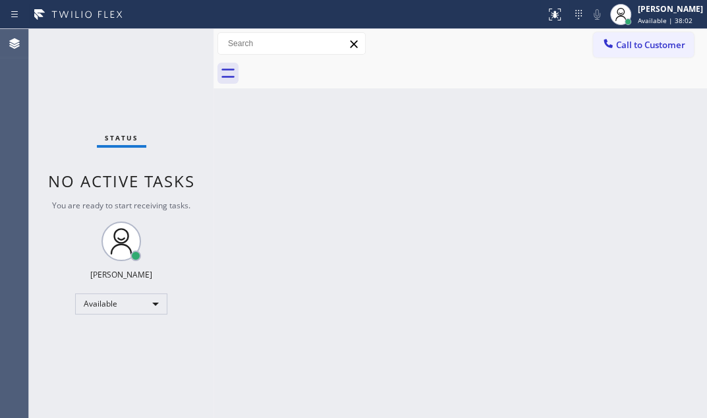
click at [171, 45] on div "Status No active tasks You are ready to start receiving tasks. [PERSON_NAME] Av…" at bounding box center [121, 223] width 185 height 389
click at [167, 41] on div "Status No active tasks You are ready to start receiving tasks. [PERSON_NAME] Av…" at bounding box center [121, 223] width 185 height 389
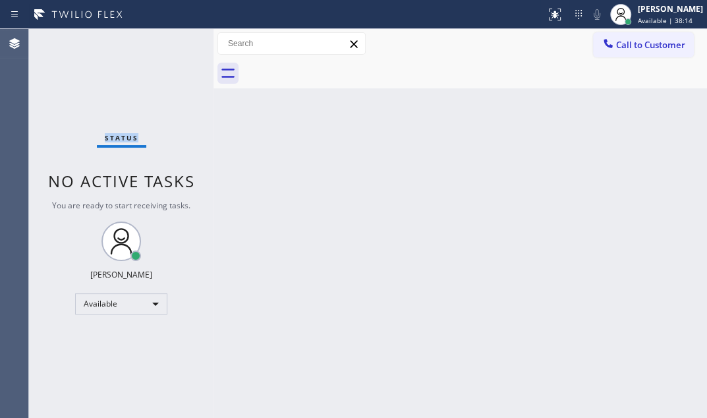
click at [167, 41] on div "Status No active tasks You are ready to start receiving tasks. [PERSON_NAME] Av…" at bounding box center [121, 223] width 185 height 389
click at [167, 40] on div "Status No active tasks You are ready to start receiving tasks. [PERSON_NAME] Av…" at bounding box center [121, 223] width 185 height 389
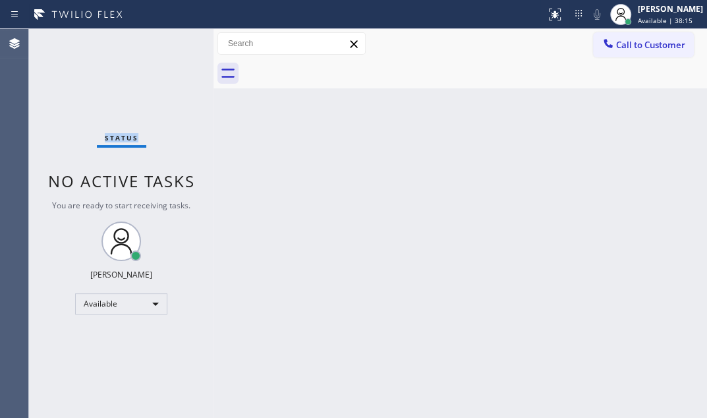
click at [166, 42] on div "Status No active tasks You are ready to start receiving tasks. [PERSON_NAME] Av…" at bounding box center [121, 223] width 185 height 389
click at [441, 193] on div "Back to Dashboard Change Sender ID Customers Technicians Select a contact Outbo…" at bounding box center [461, 223] width 494 height 389
click at [171, 40] on div "Status No active tasks You are ready to start receiving tasks. [PERSON_NAME] Av…" at bounding box center [121, 223] width 185 height 389
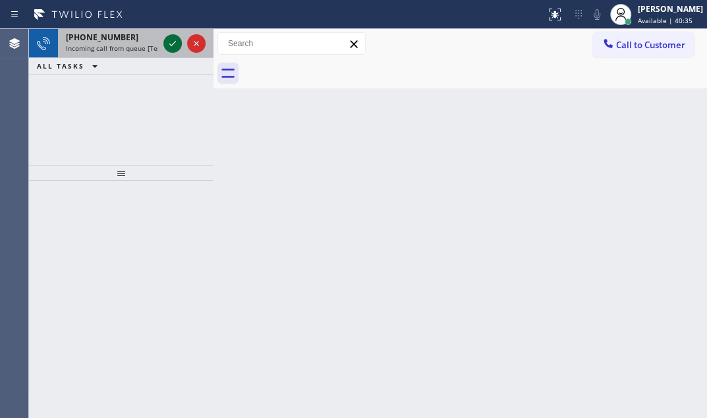
click at [170, 43] on icon at bounding box center [173, 44] width 16 height 16
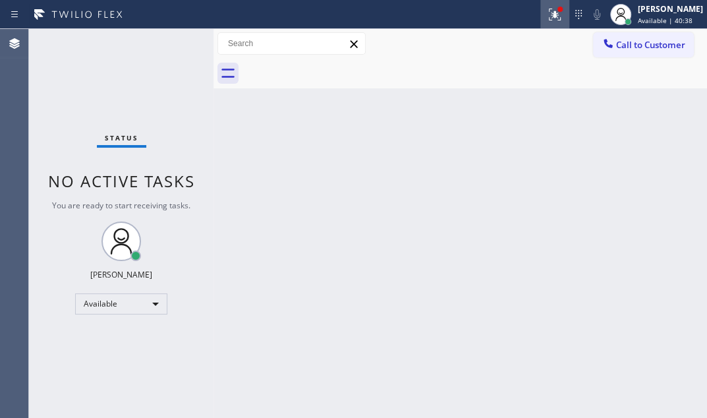
click at [544, 22] on button at bounding box center [554, 14] width 29 height 29
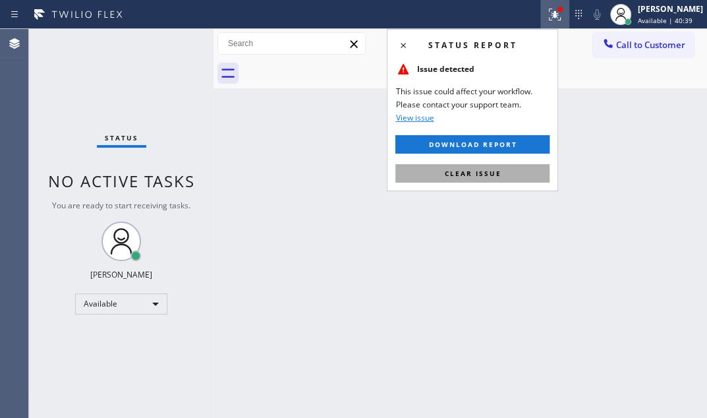
click at [515, 174] on button "Clear issue" at bounding box center [472, 173] width 154 height 18
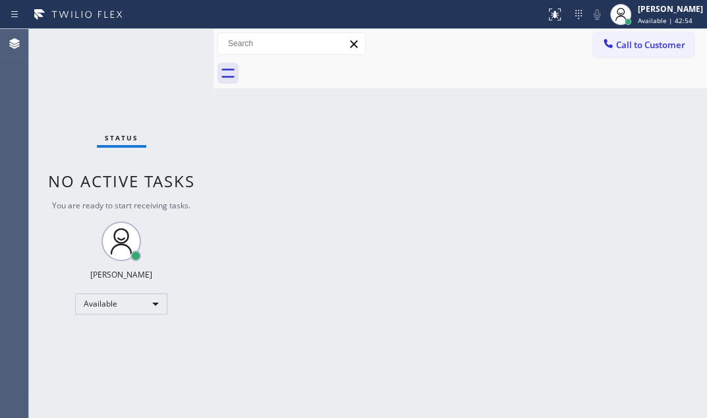
click at [431, 110] on div "Back to Dashboard Change Sender ID Customers Technicians Select a contact Outbo…" at bounding box center [461, 223] width 494 height 389
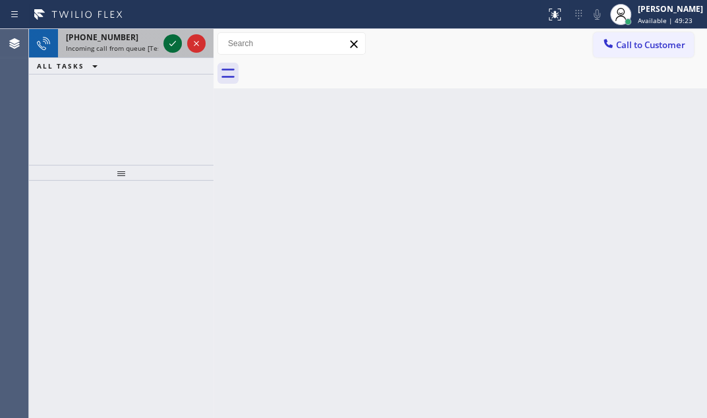
click at [171, 47] on icon at bounding box center [173, 44] width 16 height 16
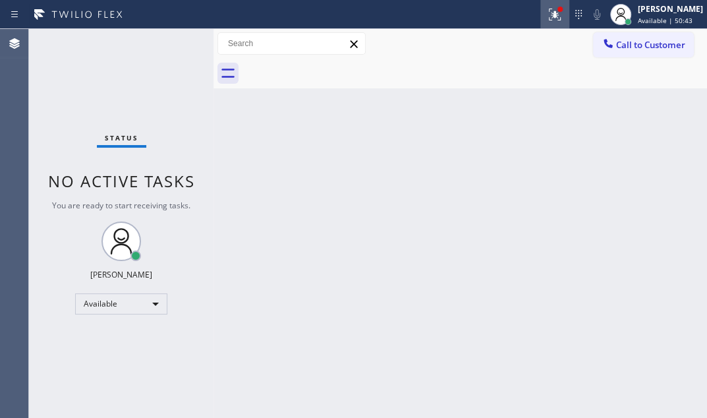
click at [551, 14] on icon at bounding box center [555, 13] width 8 height 5
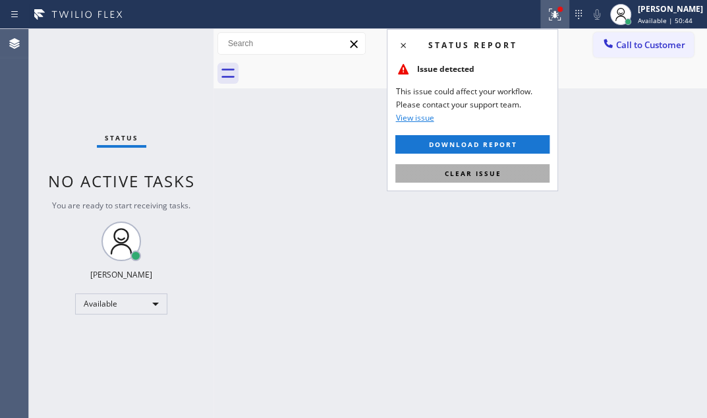
click at [475, 172] on span "Clear issue" at bounding box center [472, 173] width 57 height 9
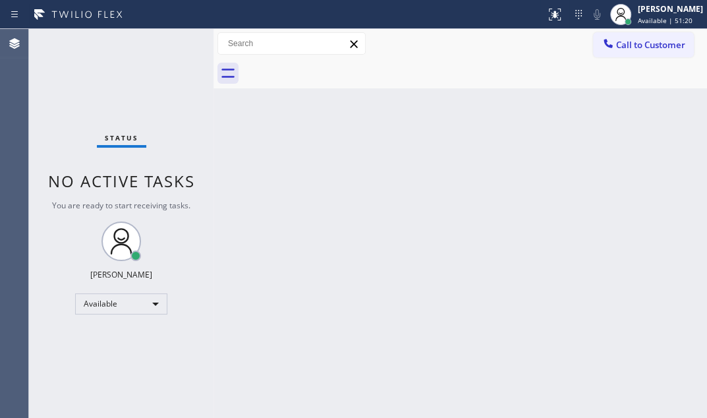
click at [179, 46] on div "Status No active tasks You are ready to start receiving tasks. [PERSON_NAME] Av…" at bounding box center [121, 223] width 185 height 389
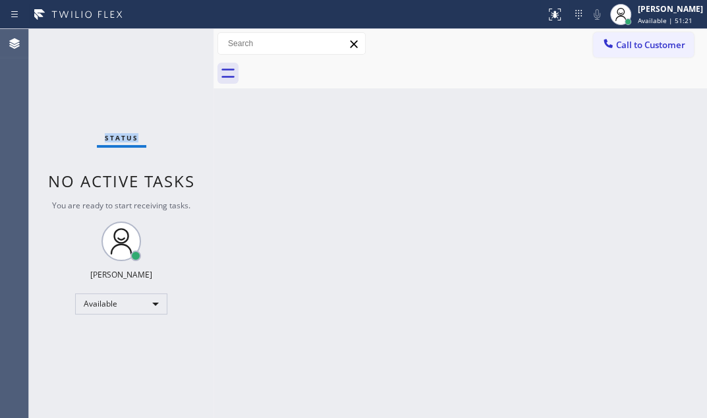
click at [179, 46] on div "Status No active tasks You are ready to start receiving tasks. [PERSON_NAME] Av…" at bounding box center [121, 223] width 185 height 389
click at [167, 45] on div "Status No active tasks You are ready to start receiving tasks. [PERSON_NAME] Av…" at bounding box center [121, 223] width 185 height 389
click at [168, 46] on div "Status No active tasks You are ready to start receiving tasks. [PERSON_NAME] Av…" at bounding box center [121, 223] width 185 height 389
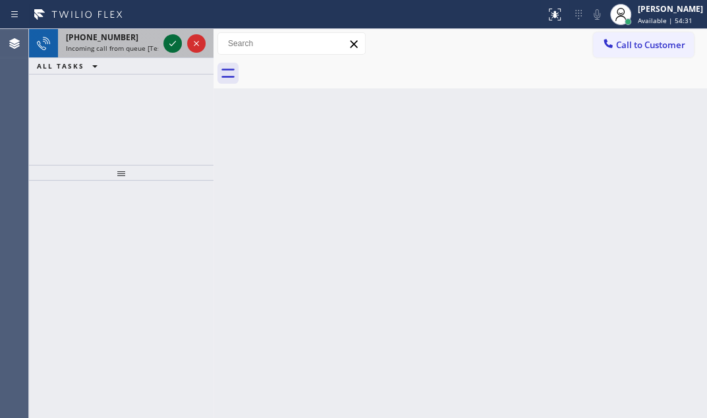
click at [167, 40] on icon at bounding box center [173, 44] width 16 height 16
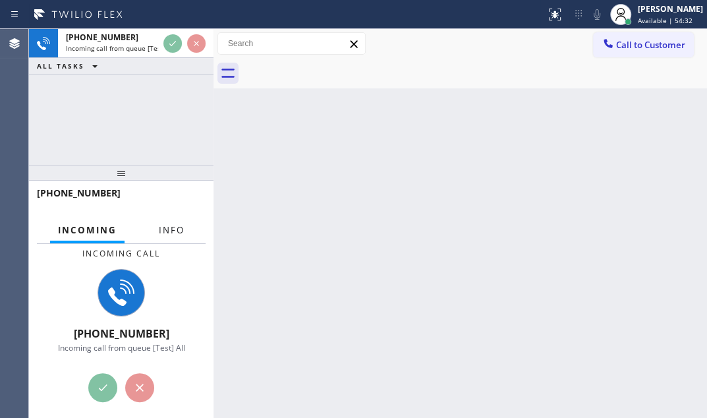
click at [169, 231] on span "Info" at bounding box center [172, 230] width 26 height 12
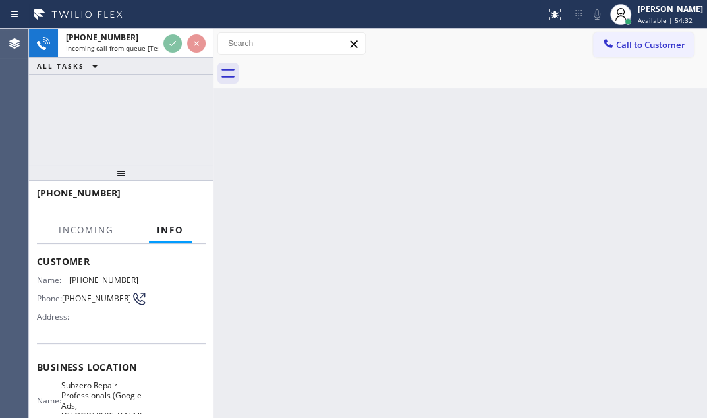
scroll to position [179, 0]
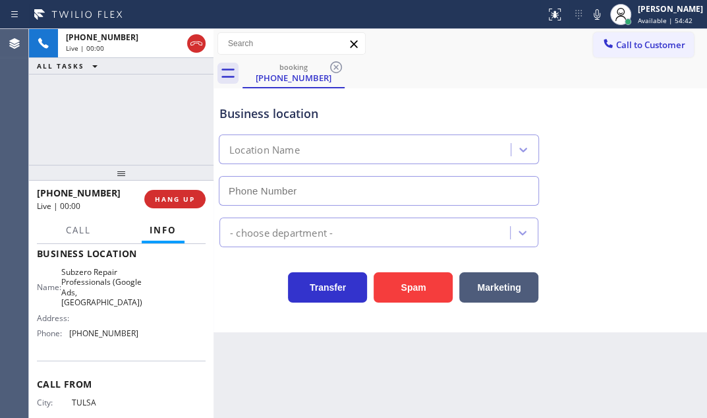
type input "[PHONE_NUMBER]"
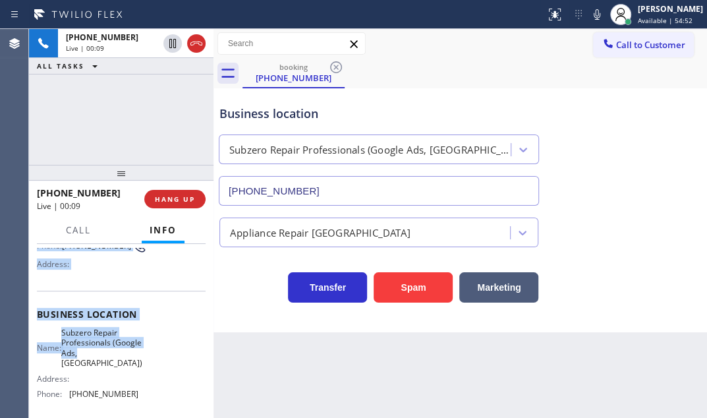
scroll to position [119, 0]
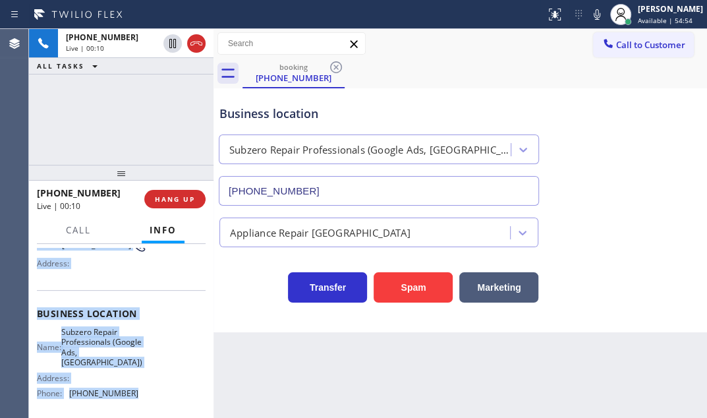
drag, startPoint x: 38, startPoint y: 322, endPoint x: 130, endPoint y: 392, distance: 116.3
click at [130, 392] on div "Context Queue: [Test] All Priority: 1 Customer Name: [PHONE_NUMBER] Phone: [PHO…" at bounding box center [121, 324] width 169 height 391
copy div "Customer Name: [PHONE_NUMBER] Phone: [PHONE_NUMBER] Address: Business location …"
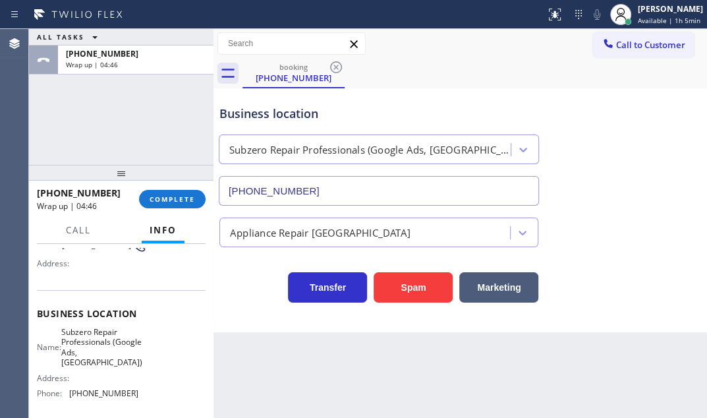
click at [167, 187] on div "[PHONE_NUMBER] Wrap up | 04:46 COMPLETE" at bounding box center [121, 199] width 169 height 34
click at [167, 196] on span "COMPLETE" at bounding box center [172, 198] width 45 height 9
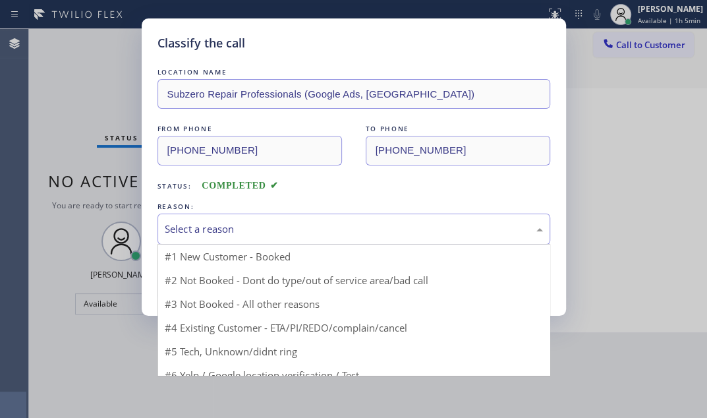
click at [372, 218] on div "Select a reason" at bounding box center [354, 229] width 393 height 31
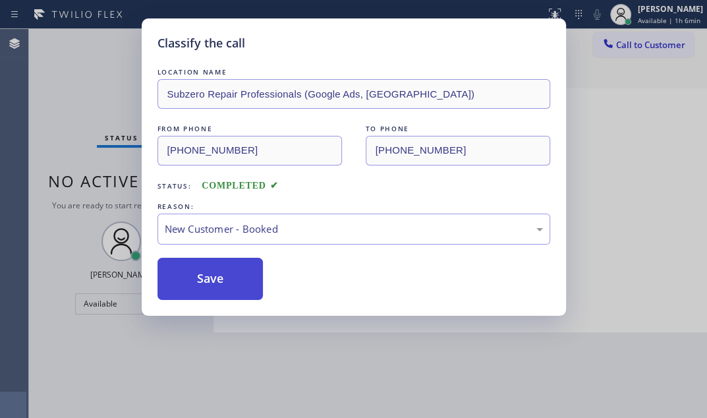
drag, startPoint x: 183, startPoint y: 277, endPoint x: 209, endPoint y: 285, distance: 26.7
click at [185, 278] on button "Save" at bounding box center [211, 279] width 106 height 42
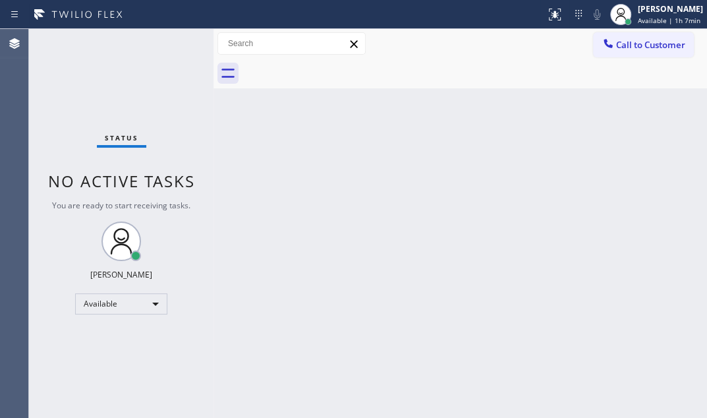
click at [486, 209] on div "Back to Dashboard Change Sender ID Customers Technicians Select a contact Outbo…" at bounding box center [461, 223] width 494 height 389
click at [172, 46] on div "Status No active tasks You are ready to start receiving tasks. [PERSON_NAME] Av…" at bounding box center [121, 223] width 185 height 389
click at [635, 165] on div "Back to Dashboard Change Sender ID Customers Technicians Select a contact Outbo…" at bounding box center [461, 223] width 494 height 389
click at [424, 233] on div "Back to Dashboard Change Sender ID Customers Technicians Select a contact Outbo…" at bounding box center [461, 223] width 494 height 389
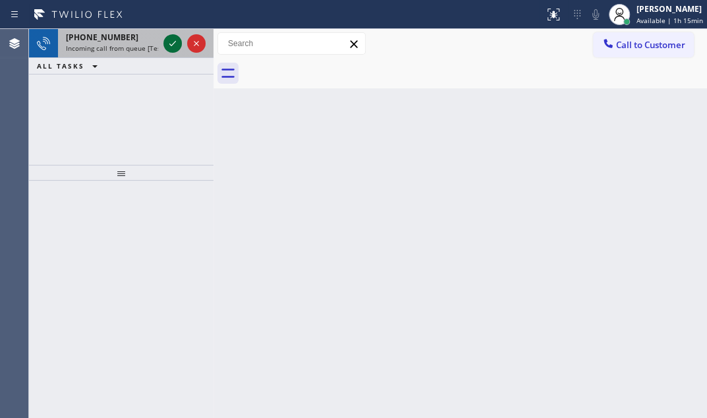
click at [167, 43] on icon at bounding box center [173, 44] width 16 height 16
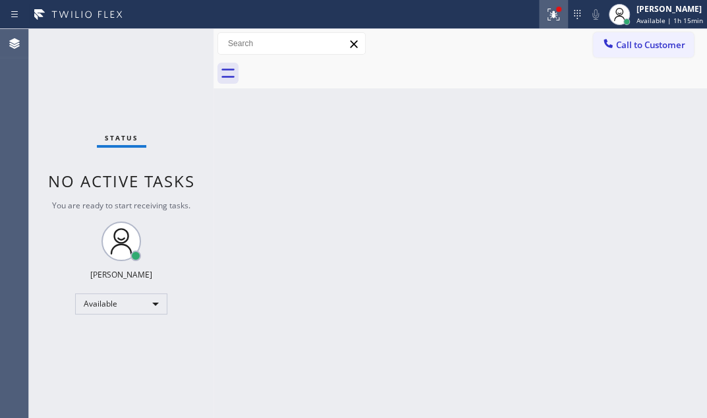
click at [548, 16] on icon at bounding box center [552, 13] width 8 height 9
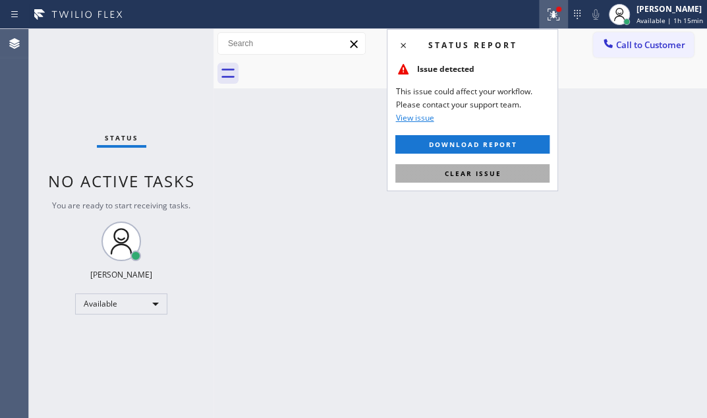
click at [491, 175] on span "Clear issue" at bounding box center [472, 173] width 57 height 9
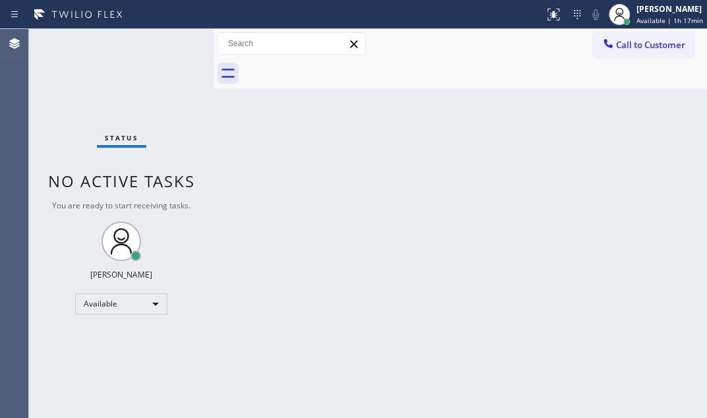
click at [171, 49] on div "Status No active tasks You are ready to start receiving tasks. [PERSON_NAME] Av…" at bounding box center [121, 223] width 185 height 389
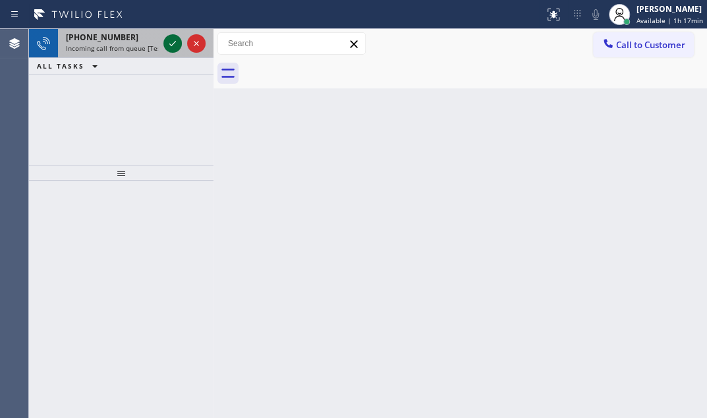
click at [167, 46] on icon at bounding box center [173, 44] width 16 height 16
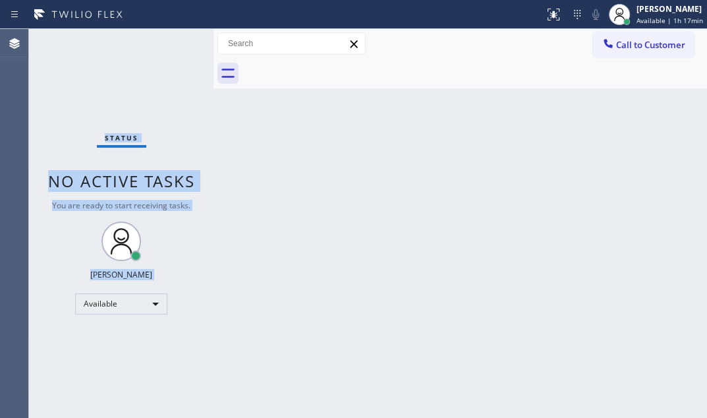
click at [171, 45] on div "Status No active tasks You are ready to start receiving tasks. [PERSON_NAME] Av…" at bounding box center [121, 223] width 185 height 389
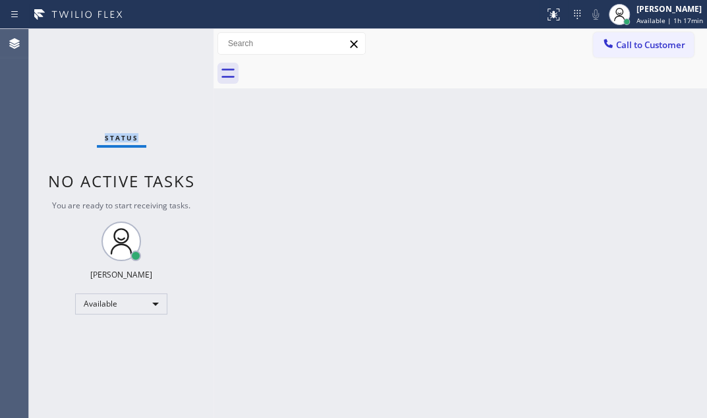
click at [171, 45] on div "Status No active tasks You are ready to start receiving tasks. [PERSON_NAME] Av…" at bounding box center [121, 223] width 185 height 389
click at [546, 20] on icon at bounding box center [554, 15] width 16 height 16
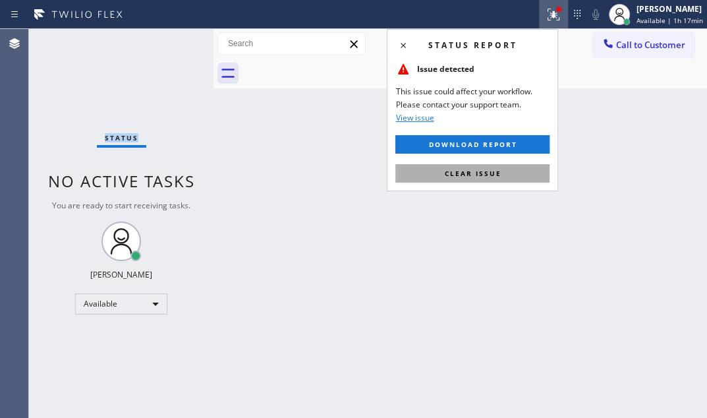
click at [517, 173] on button "Clear issue" at bounding box center [472, 173] width 154 height 18
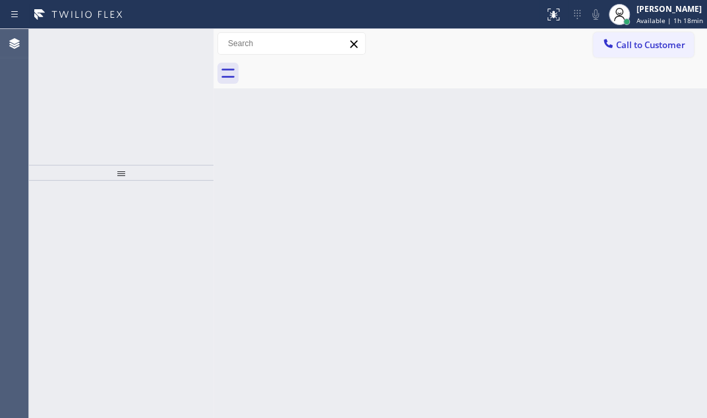
click at [168, 48] on icon at bounding box center [173, 44] width 16 height 16
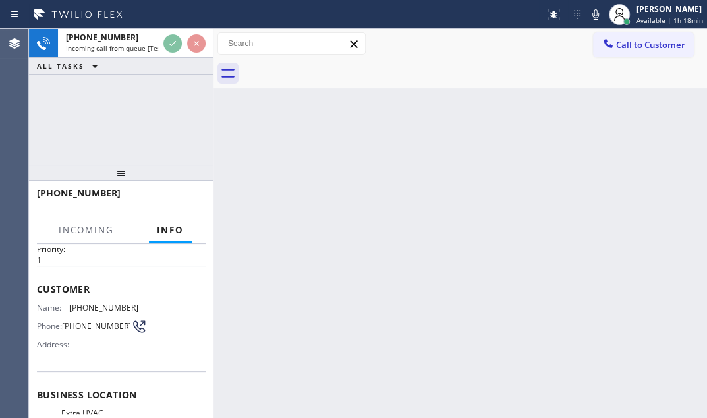
scroll to position [59, 0]
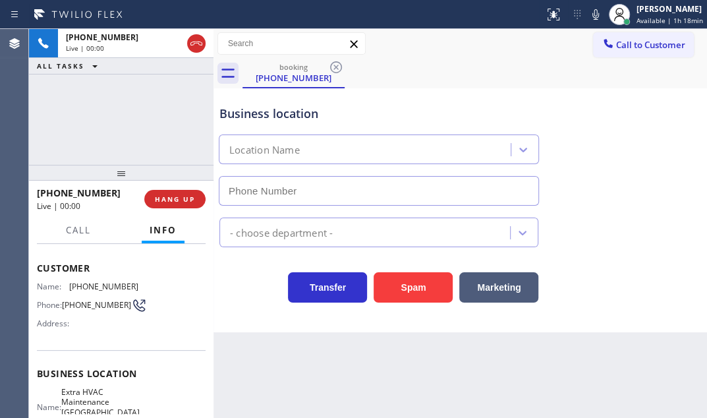
type input "[PHONE_NUMBER]"
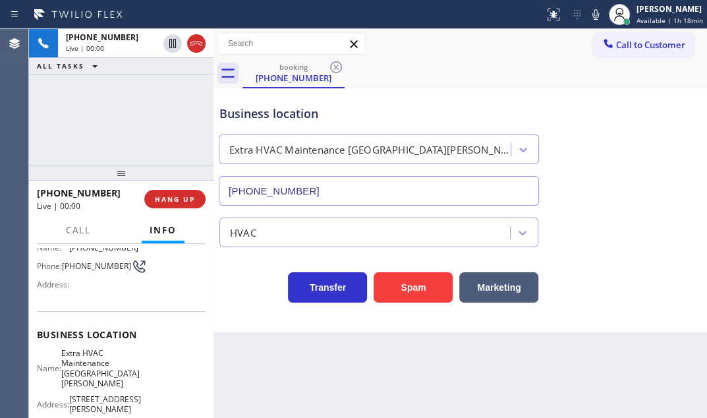
scroll to position [119, 0]
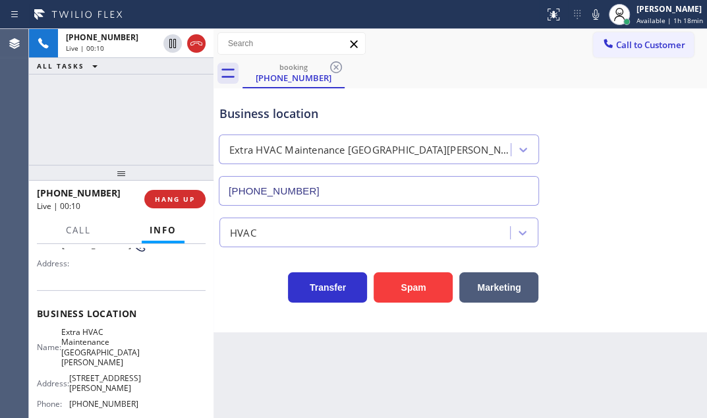
click at [137, 119] on div "[PHONE_NUMBER] Live | 00:10 ALL TASKS ALL TASKS ACTIVE TASKS TASKS IN WRAP UP" at bounding box center [121, 97] width 185 height 136
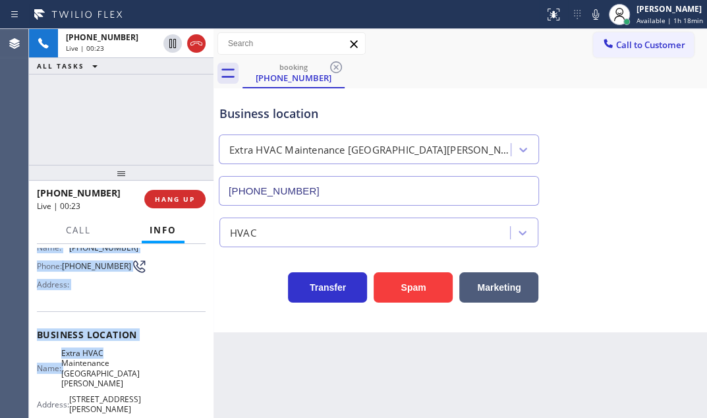
scroll to position [158, 0]
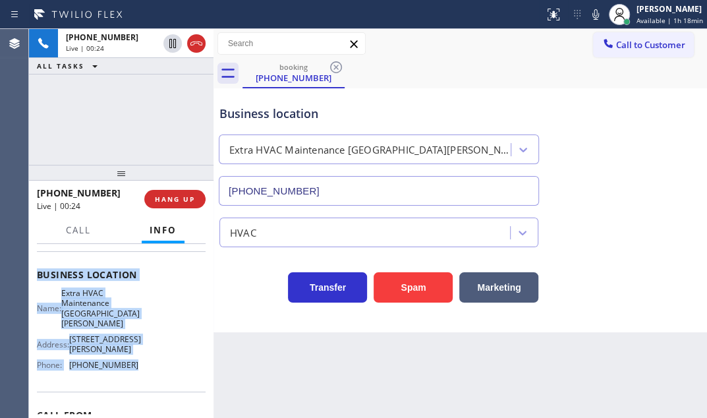
drag, startPoint x: 38, startPoint y: 283, endPoint x: 140, endPoint y: 355, distance: 125.0
click at [140, 354] on div "Context Queue: [Test] All Priority: 1 Customer Name: [PHONE_NUMBER] Phone: [PHO…" at bounding box center [121, 291] width 169 height 402
copy div "Customer Name: [PHONE_NUMBER] Phone: [PHONE_NUMBER] Address: Business location …"
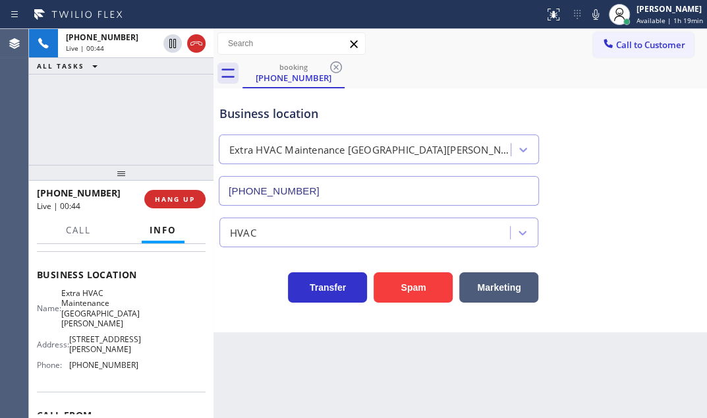
click at [171, 128] on div "[PHONE_NUMBER] Live | 00:44 ALL TASKS ALL TASKS ACTIVE TASKS TASKS IN WRAP UP" at bounding box center [121, 97] width 185 height 136
click at [189, 202] on span "HANG UP" at bounding box center [175, 198] width 40 height 9
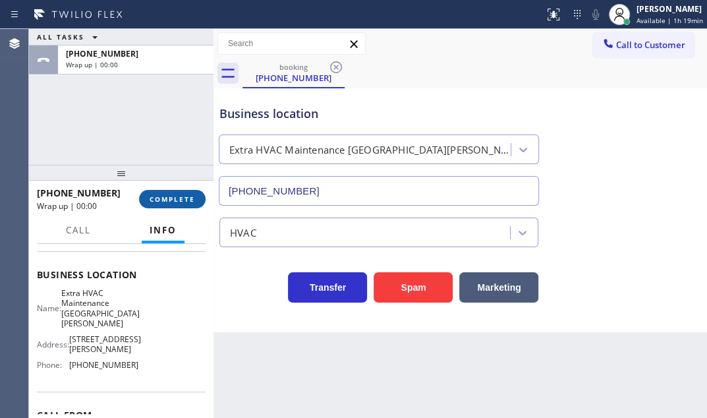
click at [181, 201] on span "COMPLETE" at bounding box center [172, 198] width 45 height 9
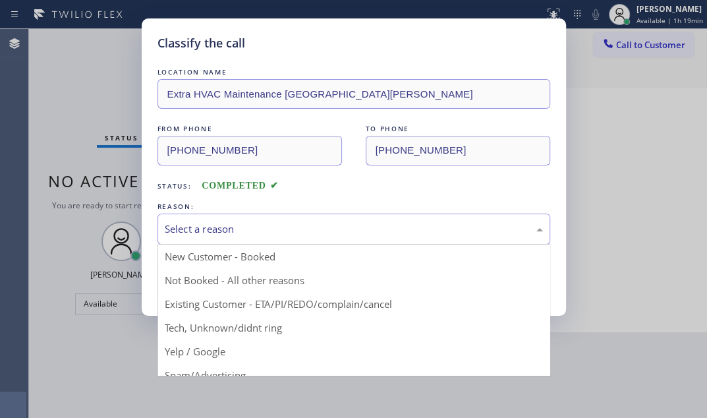
click at [264, 223] on div "Select a reason" at bounding box center [354, 228] width 378 height 15
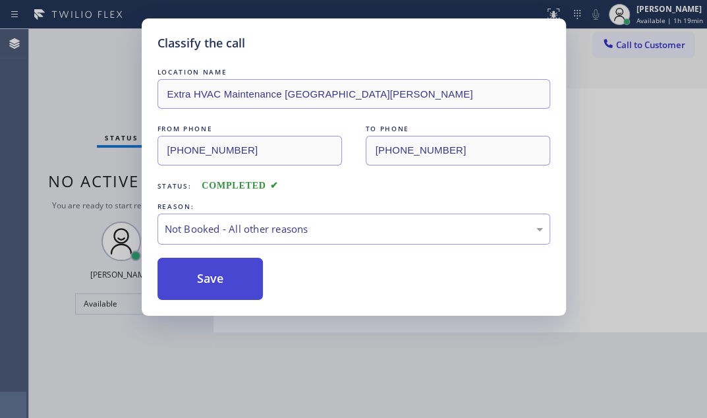
click at [203, 273] on button "Save" at bounding box center [211, 279] width 106 height 42
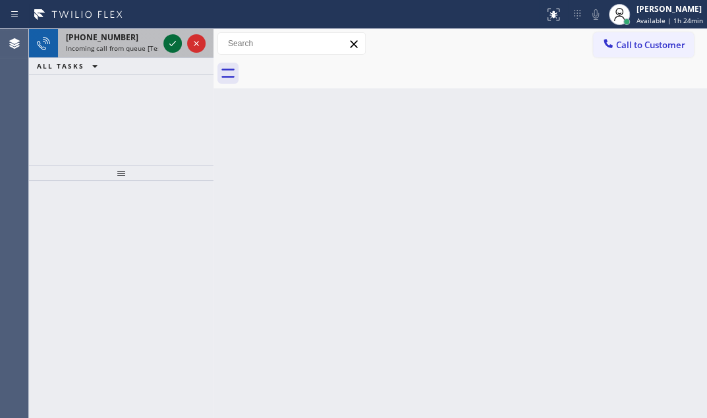
click at [171, 45] on icon at bounding box center [172, 43] width 7 height 5
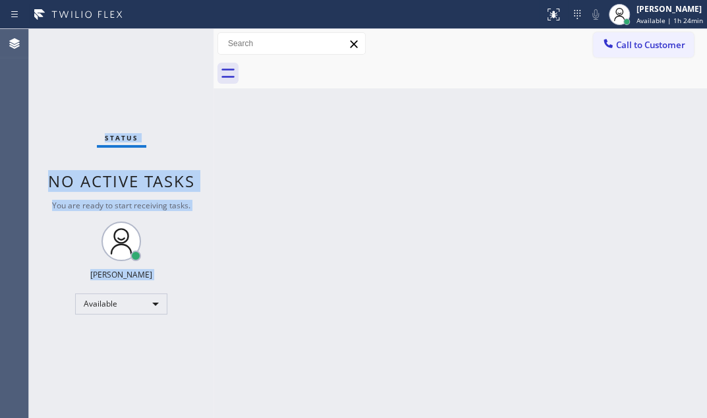
click at [171, 45] on div "Status No active tasks You are ready to start receiving tasks. [PERSON_NAME] Av…" at bounding box center [121, 223] width 185 height 389
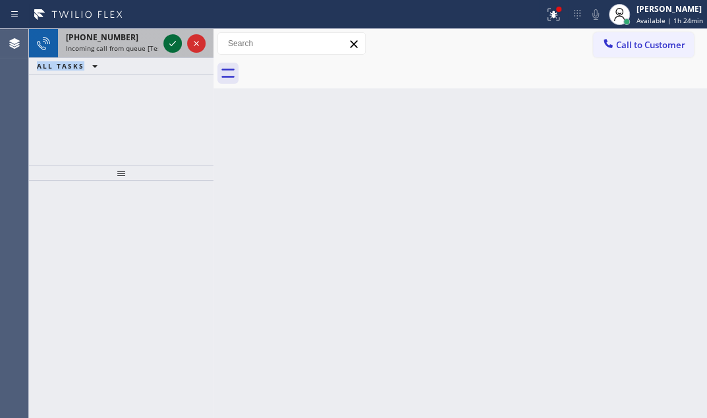
drag, startPoint x: 162, startPoint y: 37, endPoint x: 176, endPoint y: 40, distance: 14.2
click at [168, 37] on div at bounding box center [184, 43] width 47 height 29
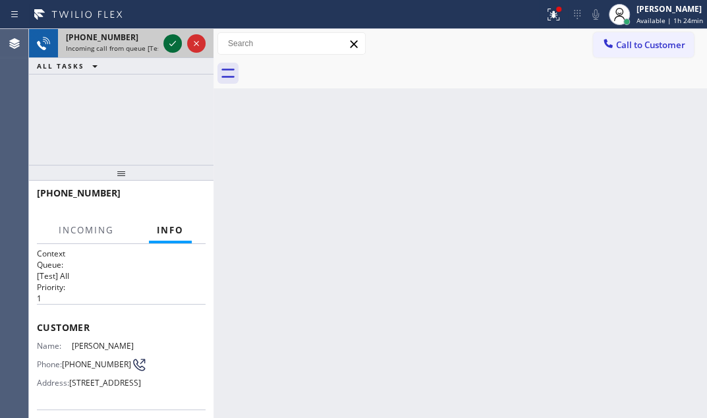
click at [176, 41] on icon at bounding box center [173, 44] width 16 height 16
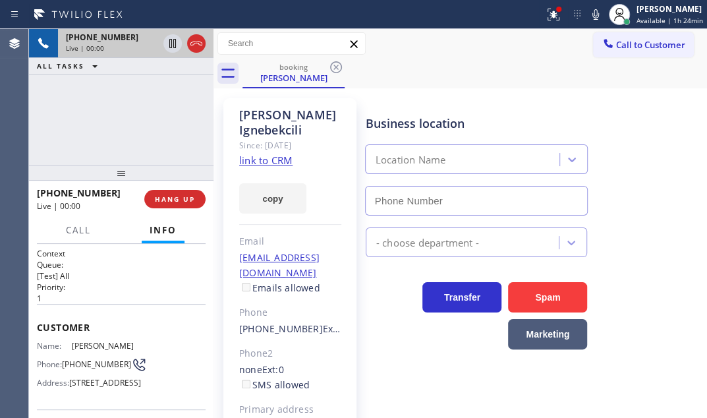
type input "[PHONE_NUMBER]"
click at [170, 43] on icon at bounding box center [173, 44] width 16 height 16
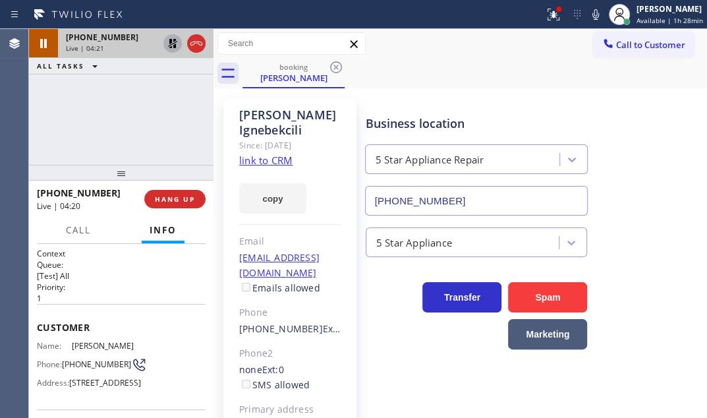
click at [173, 44] on icon at bounding box center [173, 44] width 16 height 16
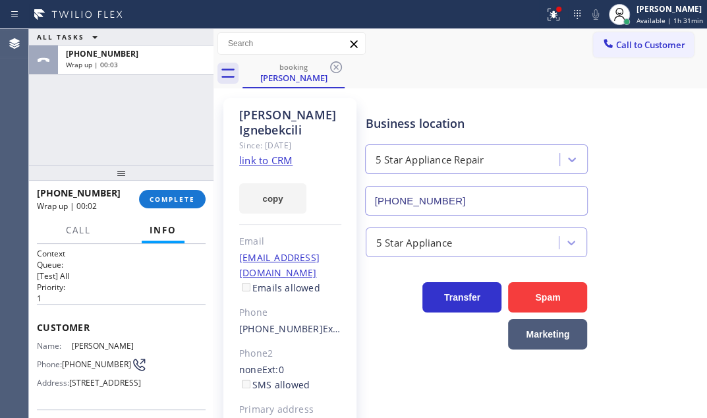
drag, startPoint x: 186, startPoint y: 67, endPoint x: 183, endPoint y: 132, distance: 65.3
click at [185, 69] on div "[PHONE_NUMBER] Wrap up | 00:03" at bounding box center [133, 59] width 150 height 29
click at [179, 205] on button "COMPLETE" at bounding box center [172, 199] width 67 height 18
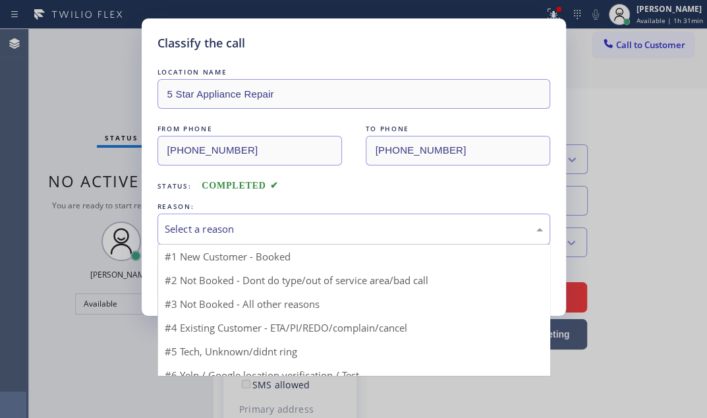
click at [312, 216] on div "Select a reason" at bounding box center [354, 229] width 393 height 31
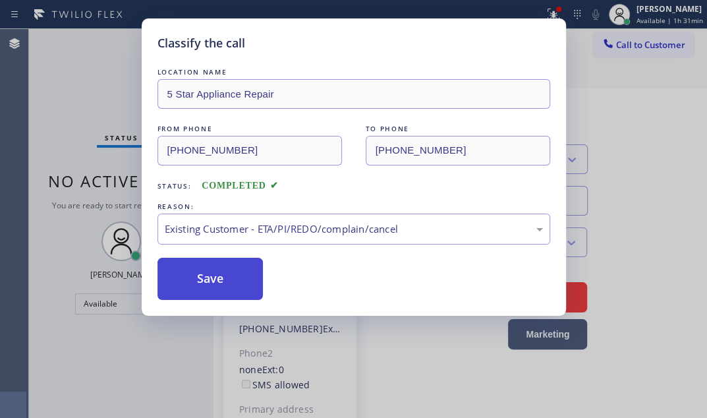
click at [225, 275] on button "Save" at bounding box center [211, 279] width 106 height 42
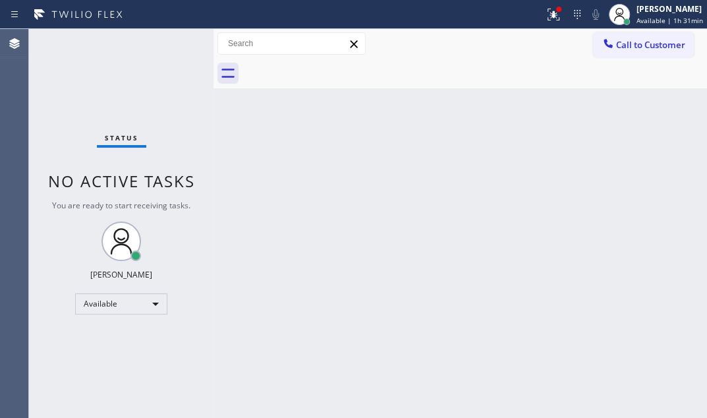
click at [633, 119] on div "Back to Dashboard Change Sender ID Customers Technicians Select a contact Outbo…" at bounding box center [461, 223] width 494 height 389
click at [546, 21] on icon at bounding box center [554, 15] width 16 height 16
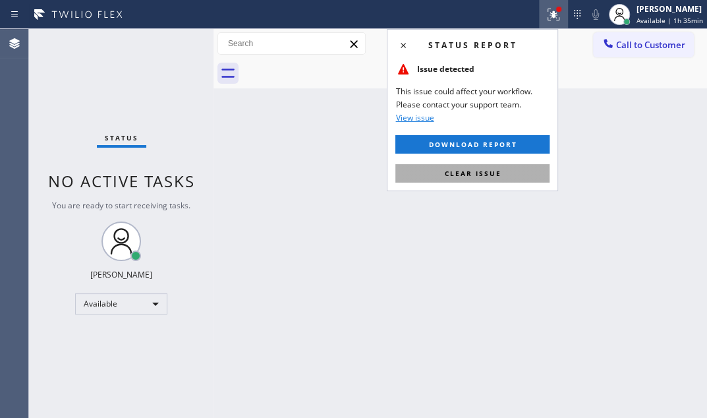
click at [502, 175] on button "Clear issue" at bounding box center [472, 173] width 154 height 18
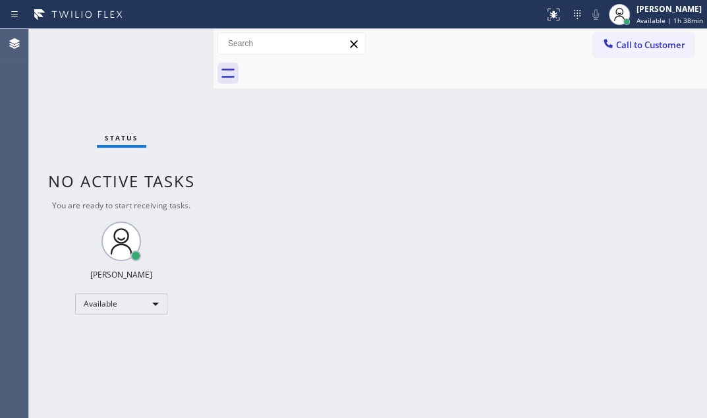
click at [170, 49] on div "Status No active tasks You are ready to start receiving tasks. [PERSON_NAME] Av…" at bounding box center [121, 223] width 185 height 389
click at [172, 49] on div "Status No active tasks You are ready to start receiving tasks. [PERSON_NAME] Av…" at bounding box center [121, 223] width 185 height 389
click at [173, 49] on div "Status No active tasks You are ready to start receiving tasks. [PERSON_NAME] Av…" at bounding box center [121, 223] width 185 height 389
click at [185, 123] on div "Status No active tasks You are ready to start receiving tasks. [PERSON_NAME] Av…" at bounding box center [121, 223] width 185 height 389
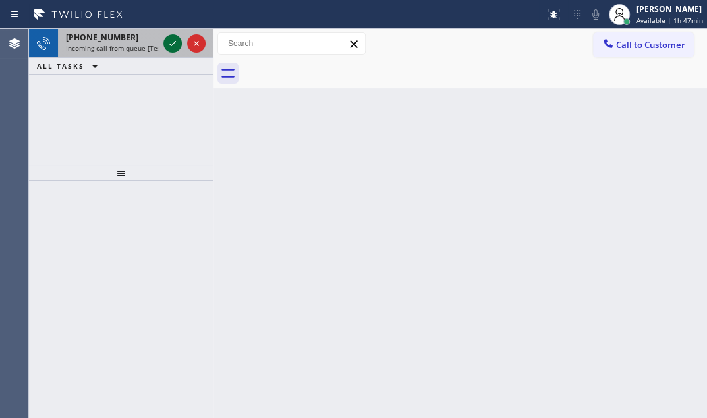
click at [178, 45] on icon at bounding box center [173, 44] width 16 height 16
click at [169, 45] on icon at bounding box center [173, 44] width 16 height 16
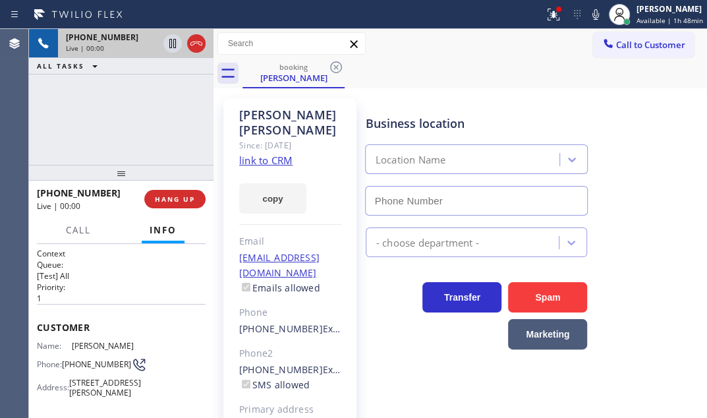
type input "[PHONE_NUMBER]"
click at [169, 44] on icon at bounding box center [173, 44] width 16 height 16
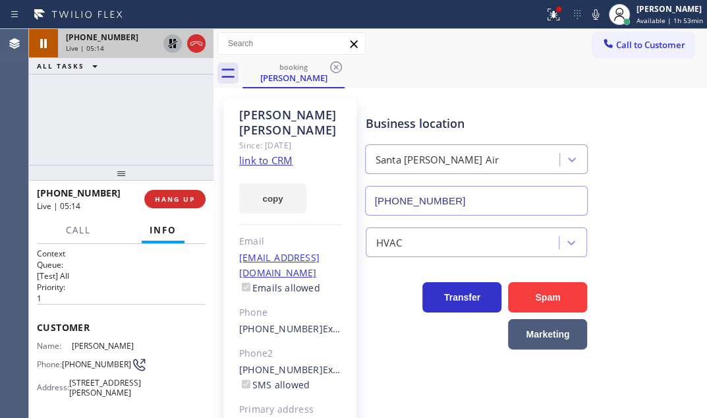
click at [167, 45] on icon at bounding box center [173, 44] width 16 height 16
click at [194, 47] on icon at bounding box center [196, 44] width 16 height 16
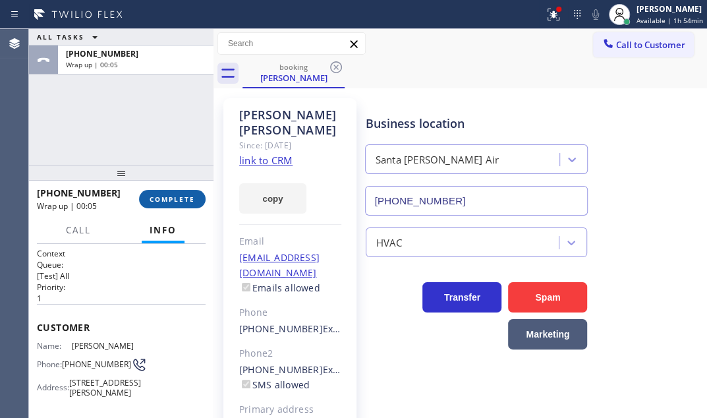
click at [159, 201] on span "COMPLETE" at bounding box center [172, 198] width 45 height 9
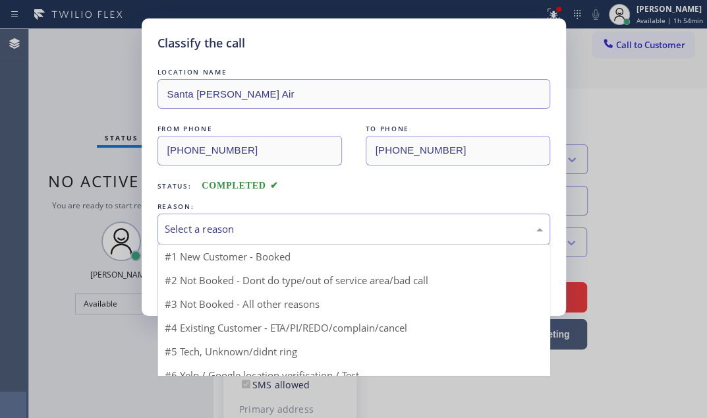
click at [299, 231] on div "Select a reason" at bounding box center [354, 228] width 378 height 15
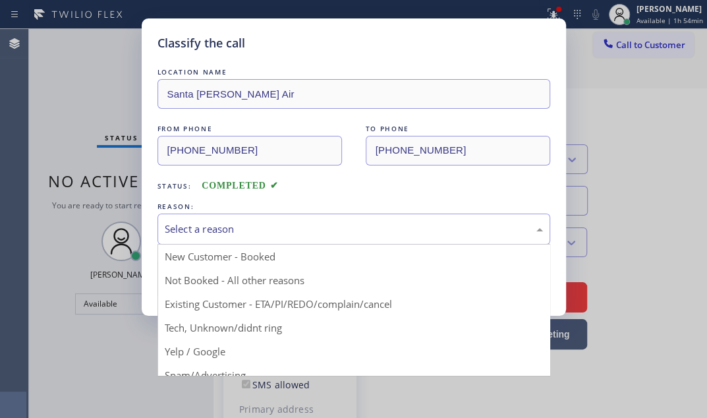
drag, startPoint x: 237, startPoint y: 301, endPoint x: 228, endPoint y: 275, distance: 27.9
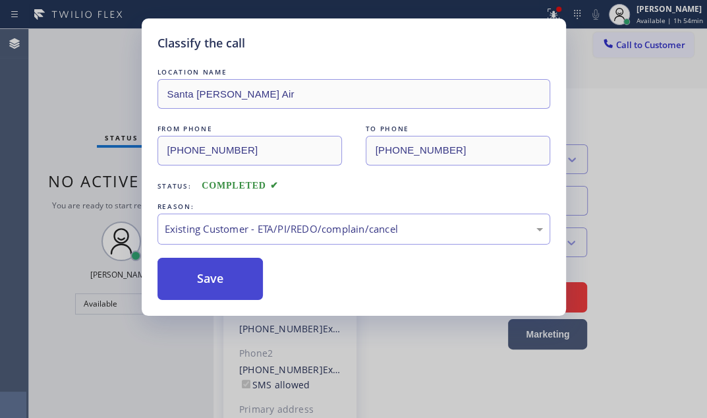
click at [225, 268] on button "Save" at bounding box center [211, 279] width 106 height 42
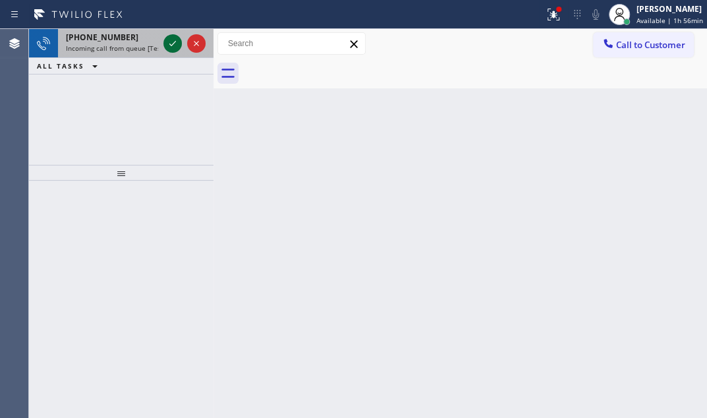
click at [173, 44] on icon at bounding box center [172, 43] width 7 height 5
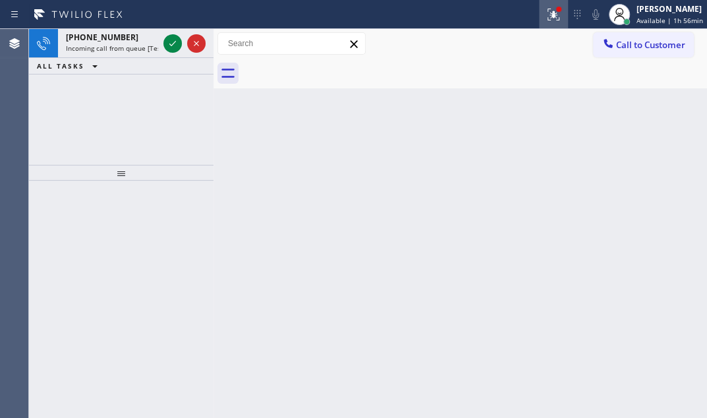
click at [548, 15] on icon at bounding box center [554, 15] width 16 height 16
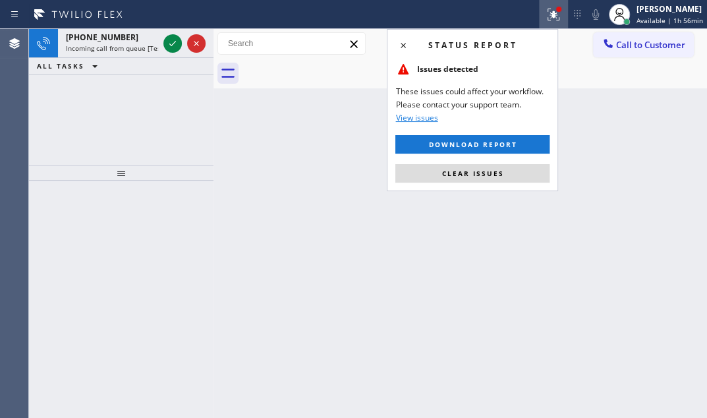
drag, startPoint x: 469, startPoint y: 176, endPoint x: 295, endPoint y: 131, distance: 179.7
click at [459, 171] on span "Clear issues" at bounding box center [473, 173] width 62 height 9
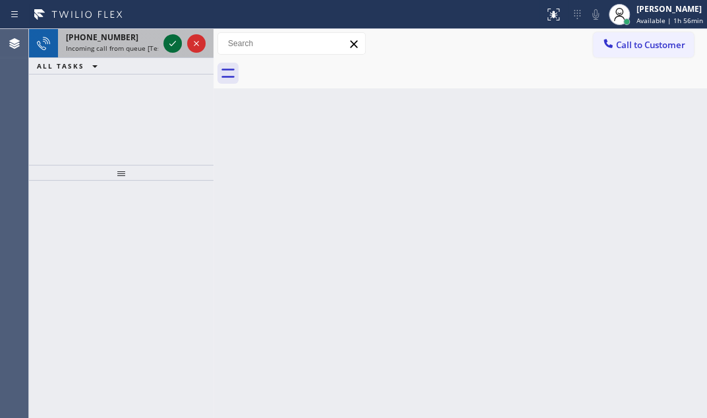
click at [171, 50] on icon at bounding box center [173, 44] width 16 height 16
click at [173, 36] on icon at bounding box center [173, 44] width 16 height 16
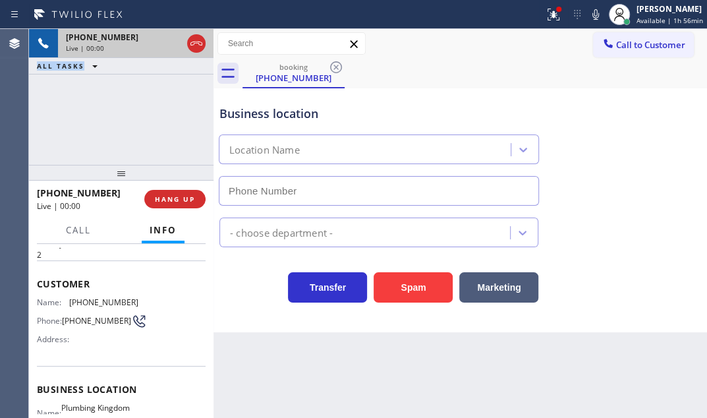
scroll to position [38, 0]
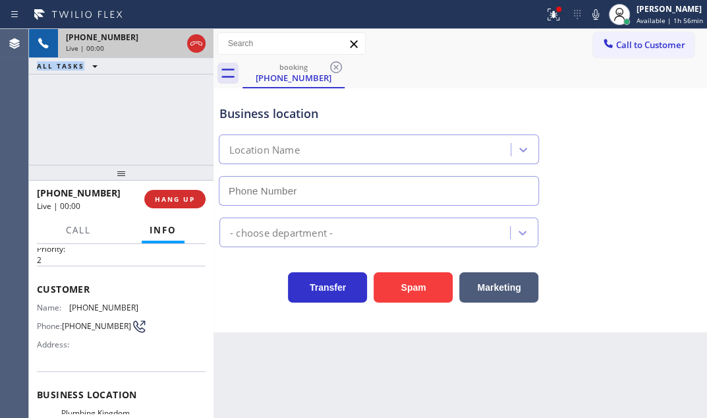
type input "[PHONE_NUMBER]"
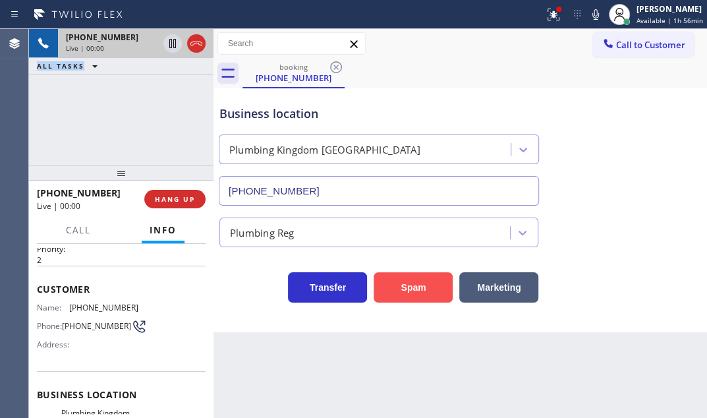
click at [403, 287] on button "Spam" at bounding box center [413, 287] width 79 height 30
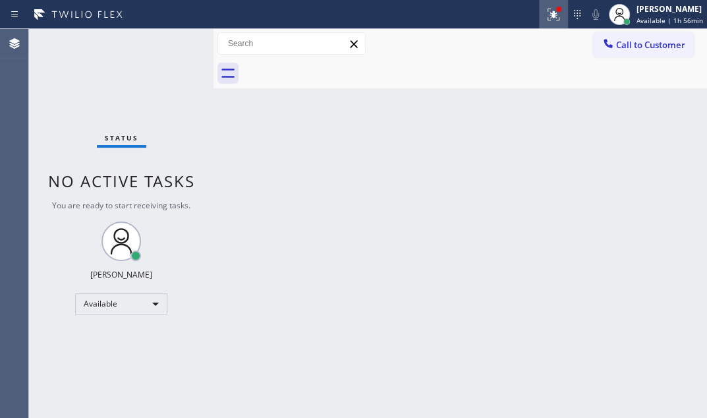
click at [546, 18] on icon at bounding box center [554, 15] width 16 height 16
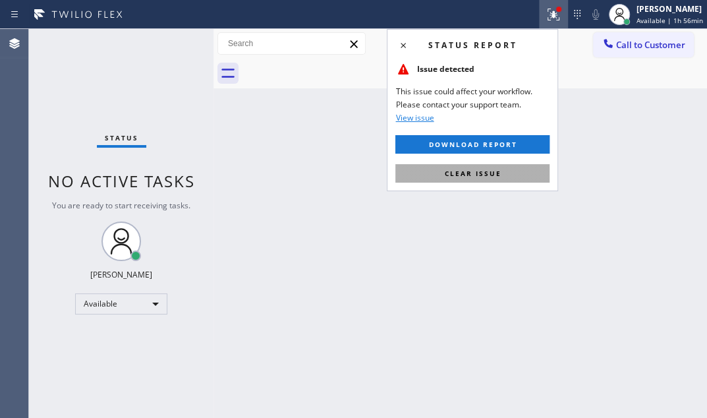
click at [511, 170] on button "Clear issue" at bounding box center [472, 173] width 154 height 18
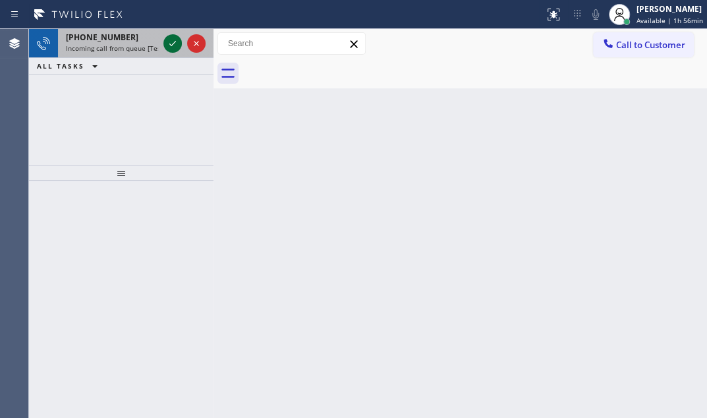
drag, startPoint x: 164, startPoint y: 46, endPoint x: 171, endPoint y: 46, distance: 7.2
click at [167, 46] on div at bounding box center [172, 44] width 18 height 16
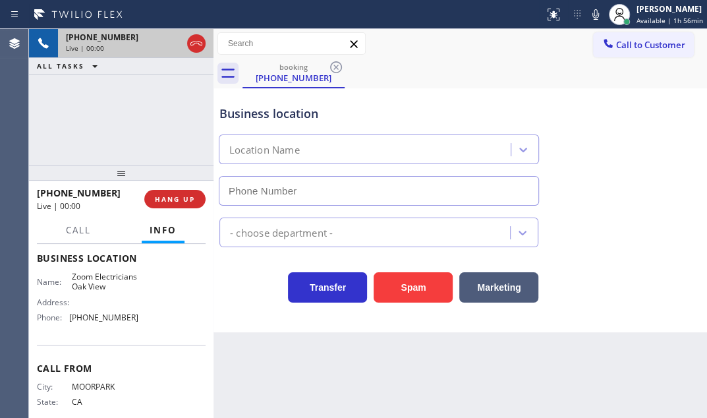
scroll to position [179, 0]
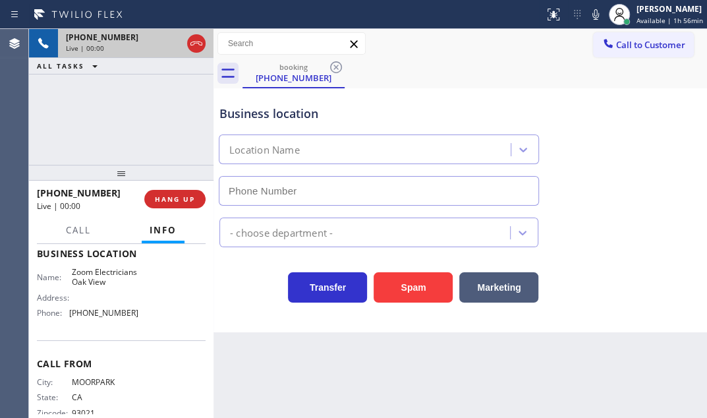
type input "[PHONE_NUMBER]"
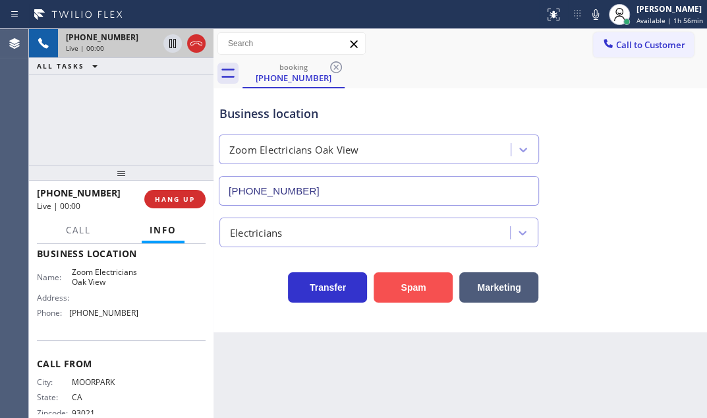
click at [421, 284] on button "Spam" at bounding box center [413, 287] width 79 height 30
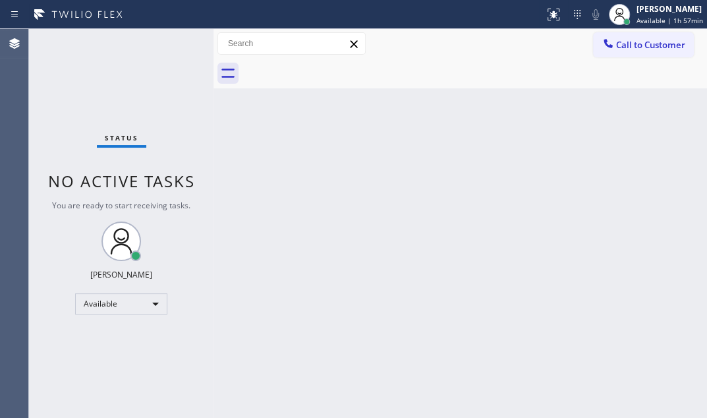
click at [558, 185] on div "Back to Dashboard Change Sender ID Customers Technicians Select a contact Outbo…" at bounding box center [461, 223] width 494 height 389
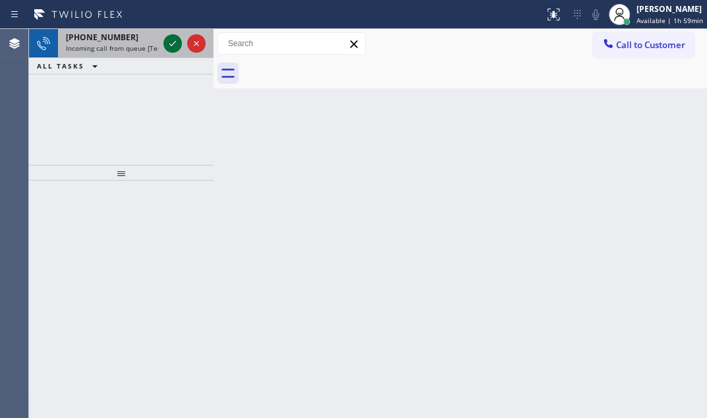
click at [171, 42] on icon at bounding box center [173, 44] width 16 height 16
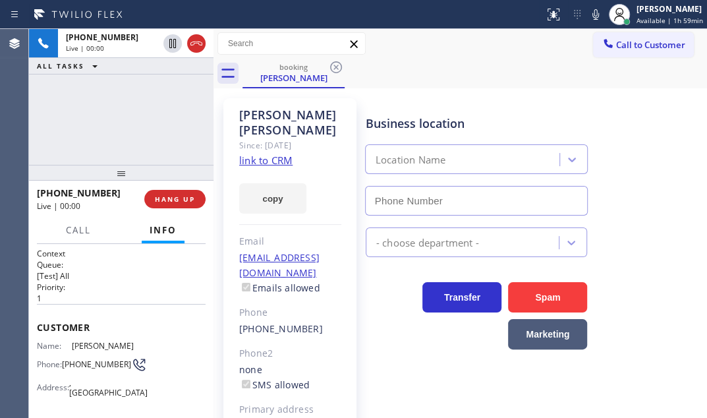
type input "[PHONE_NUMBER]"
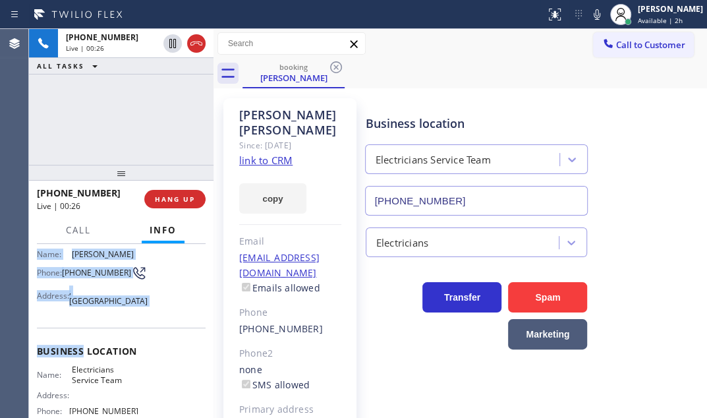
scroll to position [119, 0]
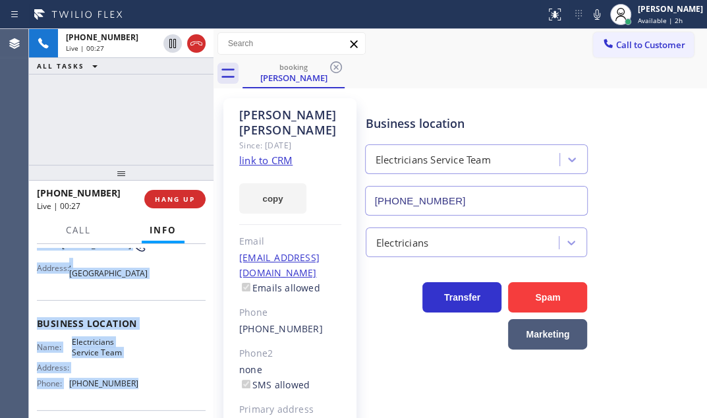
drag, startPoint x: 34, startPoint y: 324, endPoint x: 129, endPoint y: 386, distance: 113.3
click at [129, 386] on div "Context Queue: [Test] All Priority: 1 Customer Name: [PERSON_NAME] Phone: [PHON…" at bounding box center [121, 331] width 185 height 174
copy div "Customer Name: [PERSON_NAME] Phone: [PHONE_NUMBER] Address: [GEOGRAPHIC_DATA] B…"
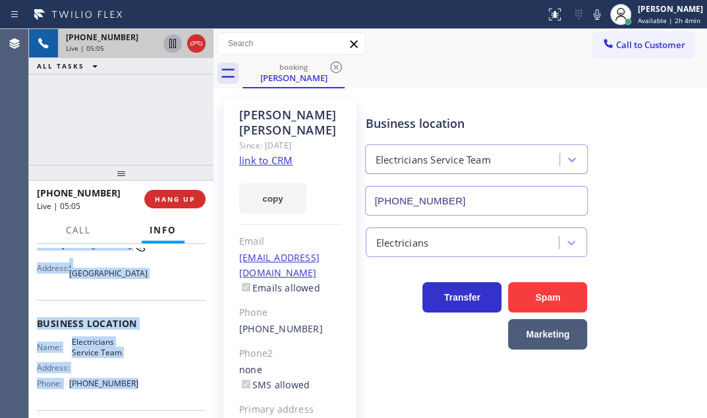
click at [171, 45] on icon at bounding box center [173, 44] width 16 height 16
click at [171, 49] on icon at bounding box center [173, 44] width 16 height 16
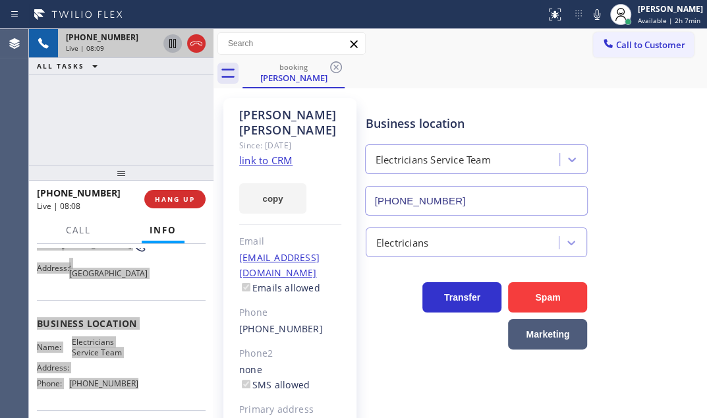
scroll to position [0, 0]
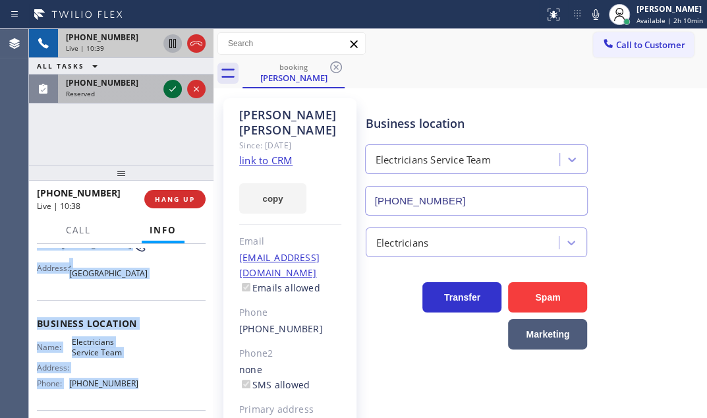
click at [169, 92] on icon at bounding box center [173, 89] width 16 height 16
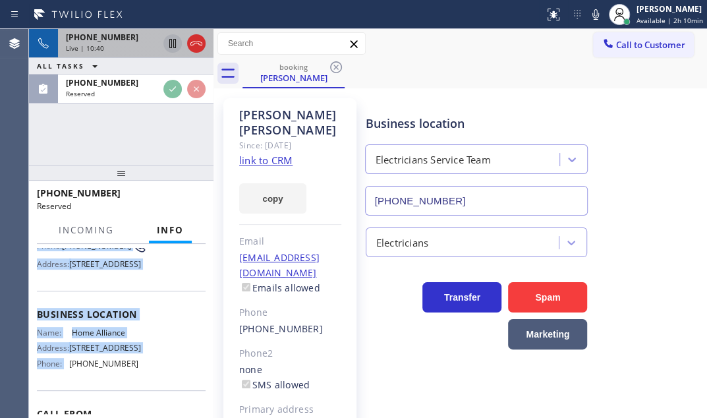
click at [125, 42] on div "[PHONE_NUMBER]" at bounding box center [112, 37] width 92 height 11
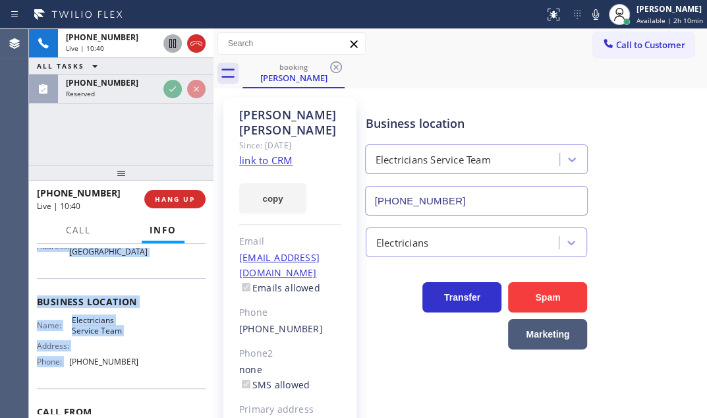
scroll to position [119, 0]
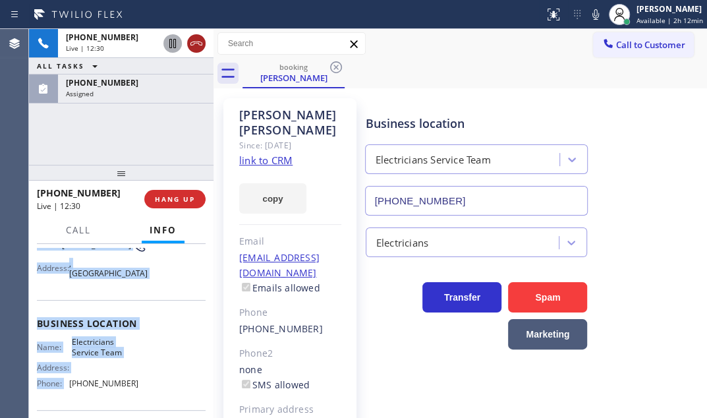
click at [200, 42] on icon at bounding box center [196, 44] width 12 height 4
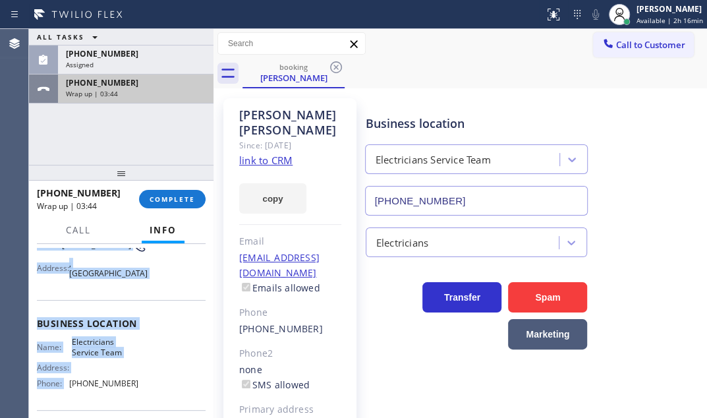
click at [151, 92] on div "Wrap up | 03:44" at bounding box center [136, 93] width 140 height 9
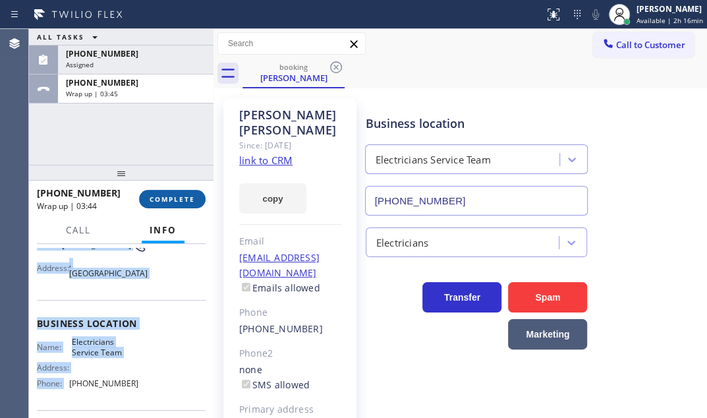
click at [179, 198] on span "COMPLETE" at bounding box center [172, 198] width 45 height 9
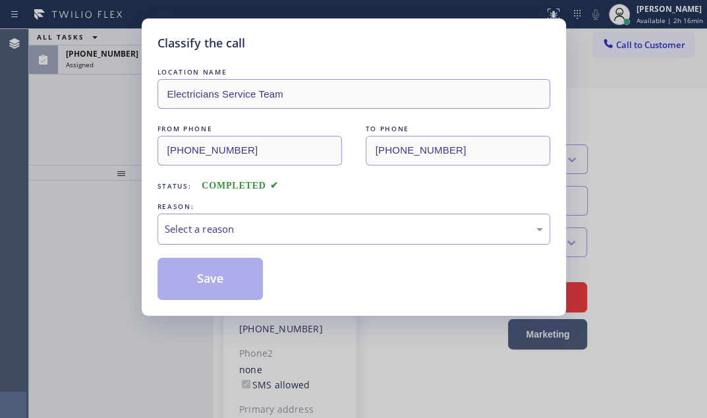
click at [289, 233] on div "Select a reason" at bounding box center [354, 228] width 378 height 15
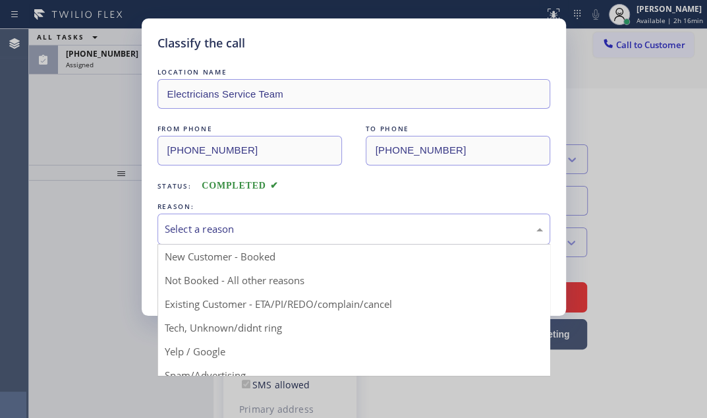
drag, startPoint x: 250, startPoint y: 253, endPoint x: 241, endPoint y: 257, distance: 9.4
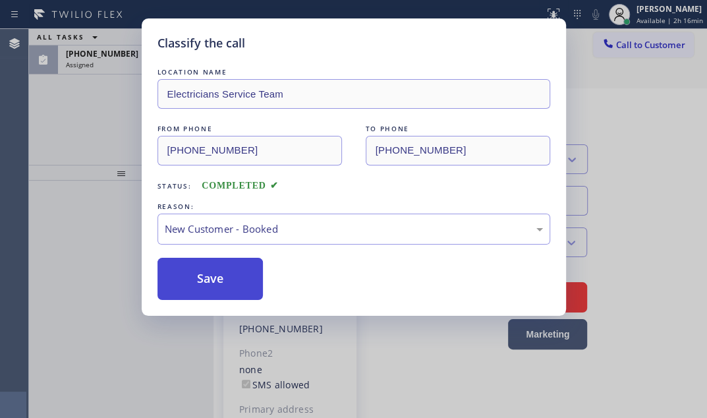
click at [227, 264] on button "Save" at bounding box center [211, 279] width 106 height 42
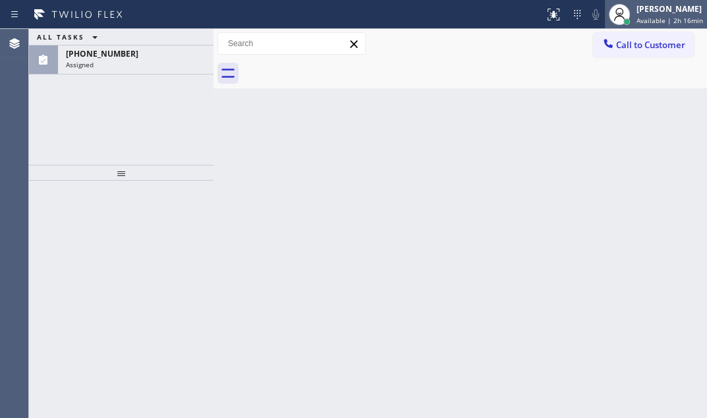
click at [637, 14] on div "[PERSON_NAME]" at bounding box center [670, 8] width 67 height 11
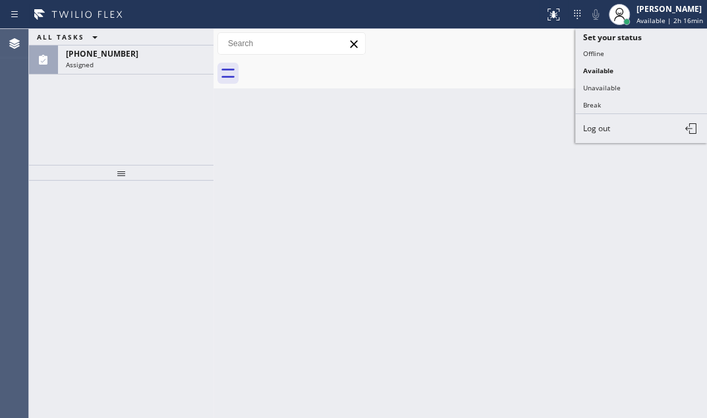
drag, startPoint x: 597, startPoint y: 101, endPoint x: 587, endPoint y: 101, distance: 10.6
click at [592, 101] on button "Break" at bounding box center [641, 104] width 132 height 17
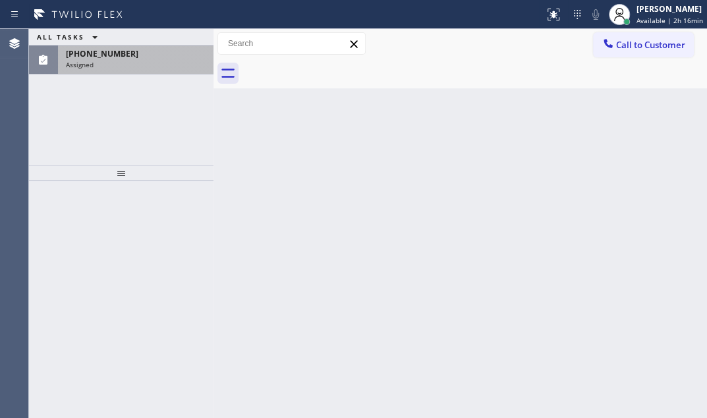
click at [161, 57] on div "[PHONE_NUMBER]" at bounding box center [136, 53] width 140 height 11
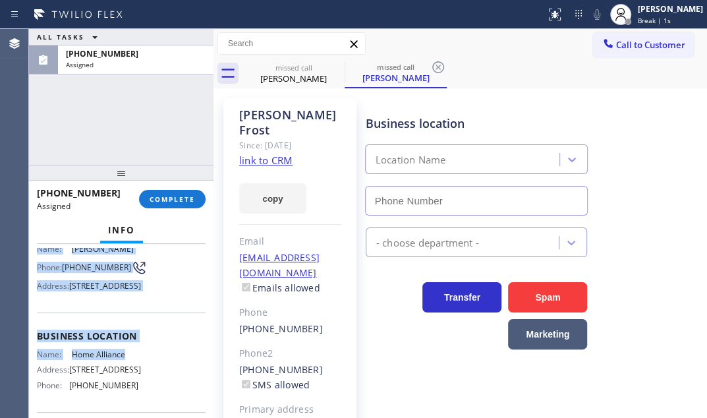
type input "[PHONE_NUMBER]"
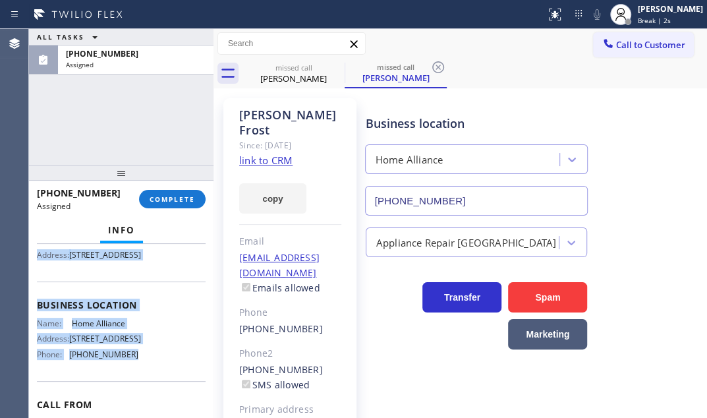
scroll to position [179, 0]
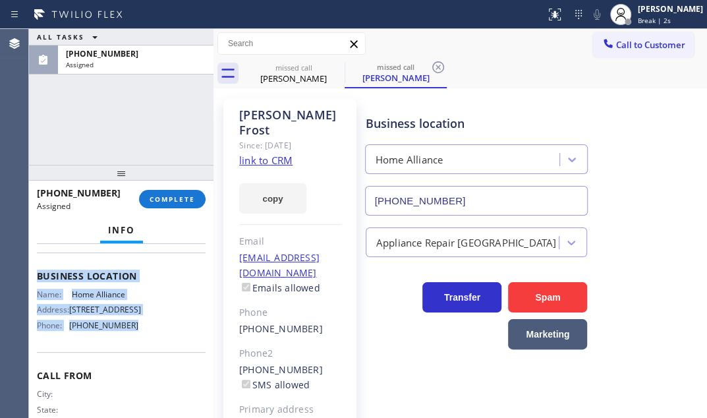
drag, startPoint x: 34, startPoint y: 339, endPoint x: 153, endPoint y: 376, distance: 124.9
click at [153, 376] on div "Context Queue: Appliance Repair High End Priority: 0 Task Age: [DEMOGRAPHIC_DAT…" at bounding box center [121, 331] width 185 height 174
copy div "Customer Name: [PERSON_NAME] Phone: [PHONE_NUMBER] Address: [STREET_ADDRESS] Bu…"
click at [173, 202] on span "COMPLETE" at bounding box center [172, 198] width 45 height 9
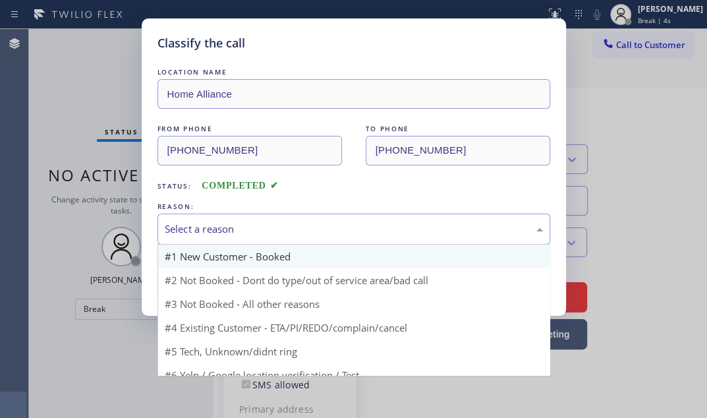
drag, startPoint x: 304, startPoint y: 227, endPoint x: 278, endPoint y: 248, distance: 33.8
click at [304, 228] on div "Select a reason" at bounding box center [354, 228] width 378 height 15
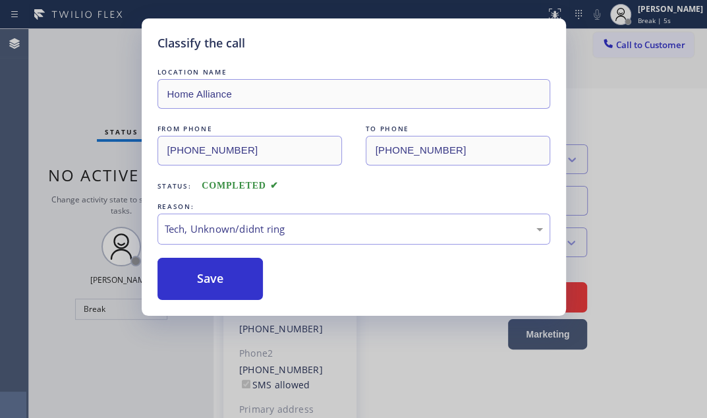
drag, startPoint x: 203, startPoint y: 327, endPoint x: 219, endPoint y: 299, distance: 32.2
drag, startPoint x: 234, startPoint y: 226, endPoint x: 233, endPoint y: 241, distance: 14.6
click at [234, 227] on div "Tech, Unknown/didnt ring" at bounding box center [354, 228] width 378 height 15
drag, startPoint x: 208, startPoint y: 279, endPoint x: 264, endPoint y: 284, distance: 56.2
click at [216, 279] on button "Save" at bounding box center [211, 279] width 106 height 42
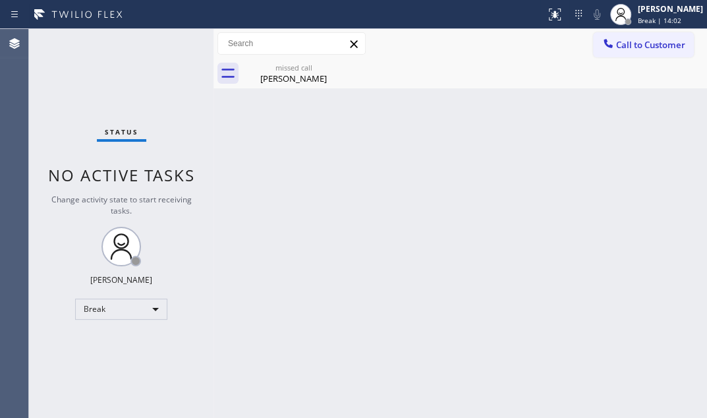
drag, startPoint x: 123, startPoint y: 40, endPoint x: 151, endPoint y: 87, distance: 55.3
click at [123, 40] on div "Status No active tasks Change activity state to start receiving tasks. [PERSON_…" at bounding box center [121, 223] width 185 height 389
click at [148, 308] on div "Break" at bounding box center [121, 309] width 92 height 21
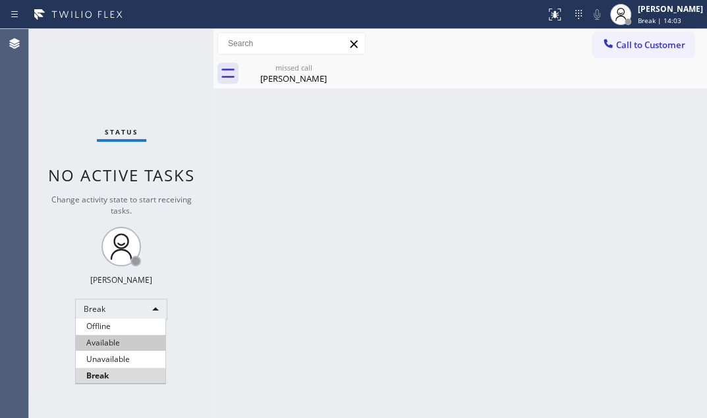
click at [121, 345] on li "Available" at bounding box center [121, 343] width 90 height 16
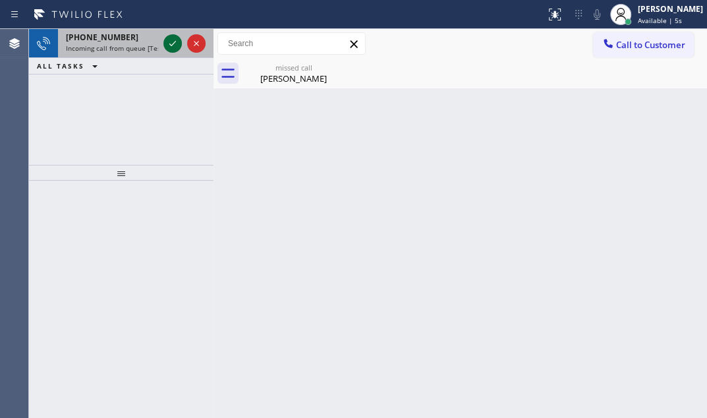
click at [163, 41] on div "[PHONE_NUMBER] Incoming call from queue [Test] All" at bounding box center [121, 43] width 185 height 29
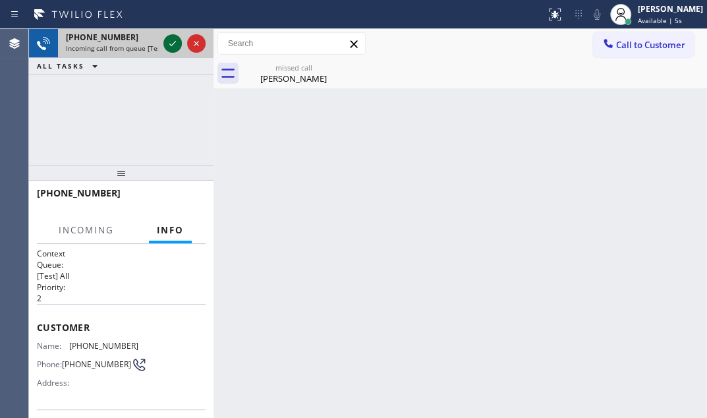
click at [164, 42] on div at bounding box center [172, 44] width 18 height 16
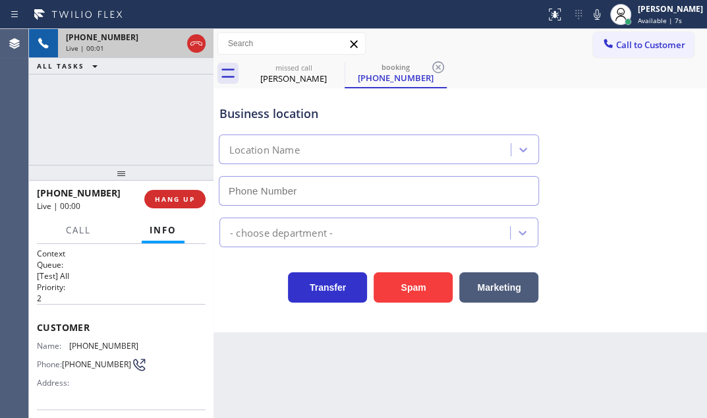
type input "[PHONE_NUMBER]"
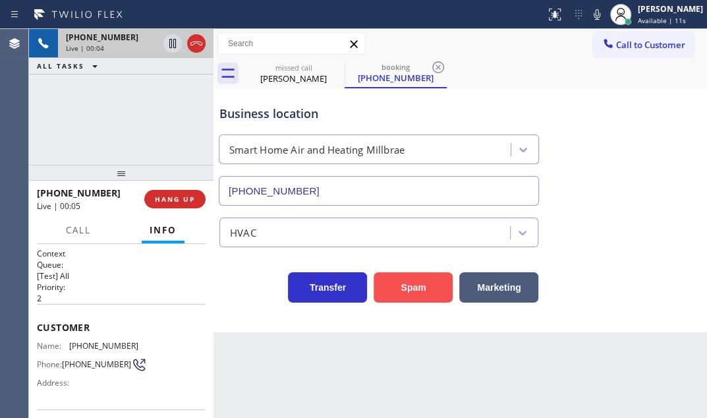
click at [400, 290] on button "Spam" at bounding box center [413, 287] width 79 height 30
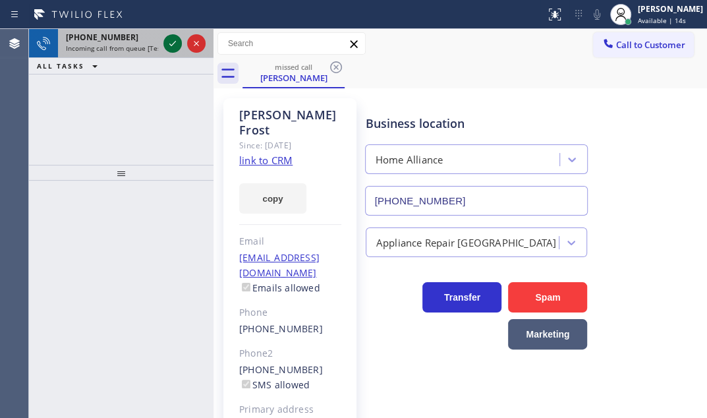
click at [167, 39] on icon at bounding box center [173, 44] width 16 height 16
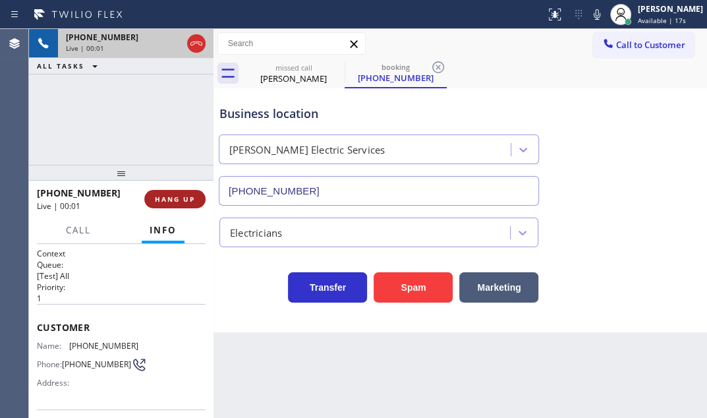
type input "[PHONE_NUMBER]"
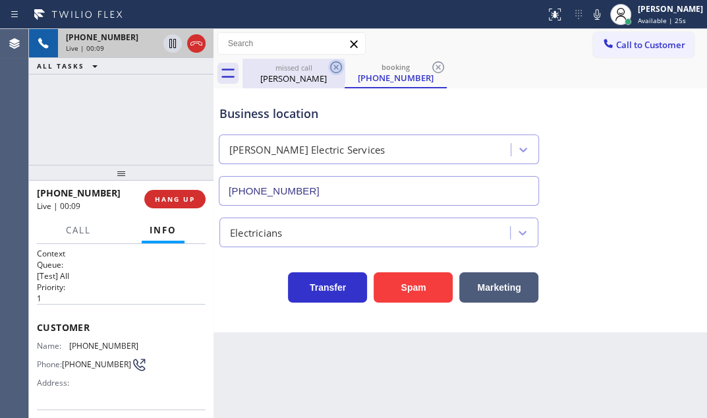
click at [333, 65] on icon at bounding box center [336, 67] width 16 height 16
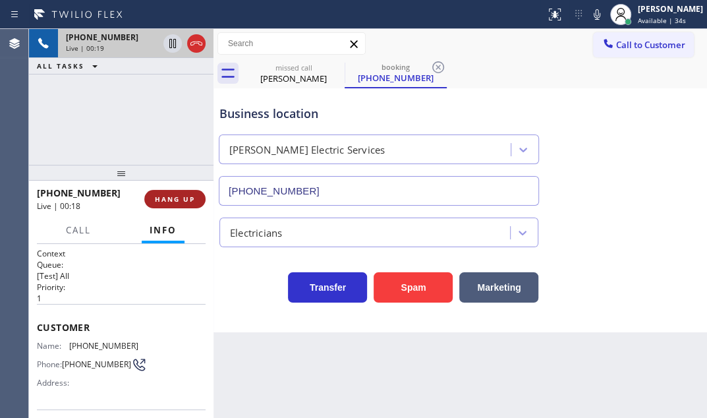
click at [173, 201] on span "HANG UP" at bounding box center [175, 198] width 40 height 9
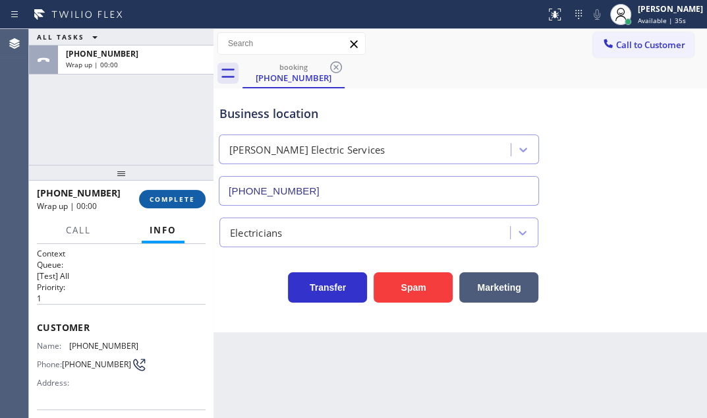
click at [173, 201] on span "COMPLETE" at bounding box center [172, 198] width 45 height 9
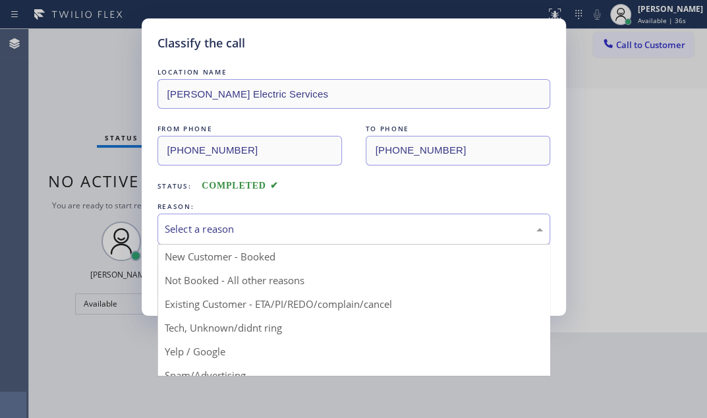
click at [310, 229] on div "Select a reason" at bounding box center [354, 228] width 378 height 15
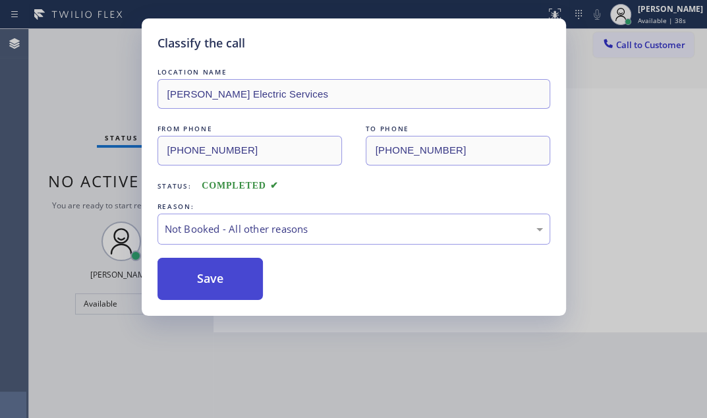
click at [208, 272] on button "Save" at bounding box center [211, 279] width 106 height 42
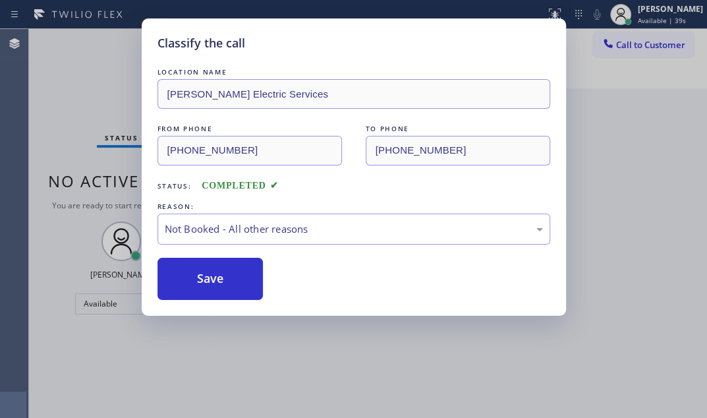
click at [89, 65] on div "Classify the call LOCATION NAME [PERSON_NAME] Electric Services FROM PHONE [PHO…" at bounding box center [353, 209] width 707 height 418
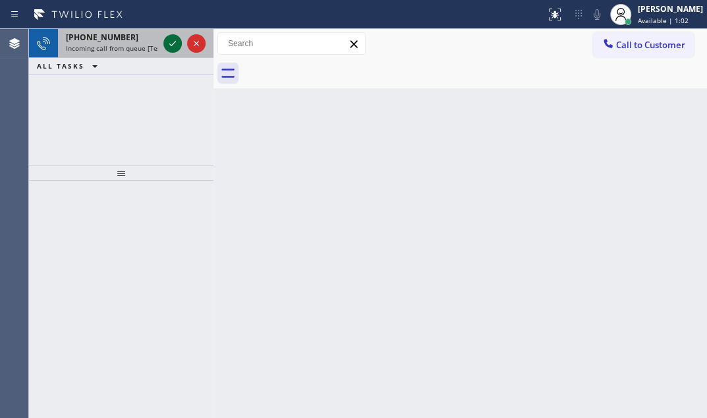
click at [167, 40] on icon at bounding box center [173, 44] width 16 height 16
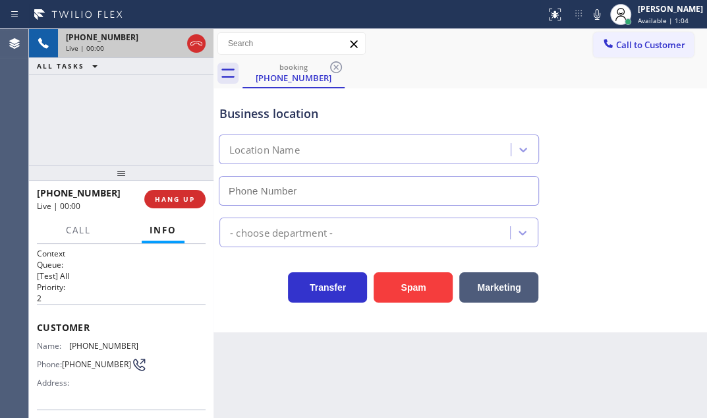
type input "[PHONE_NUMBER]"
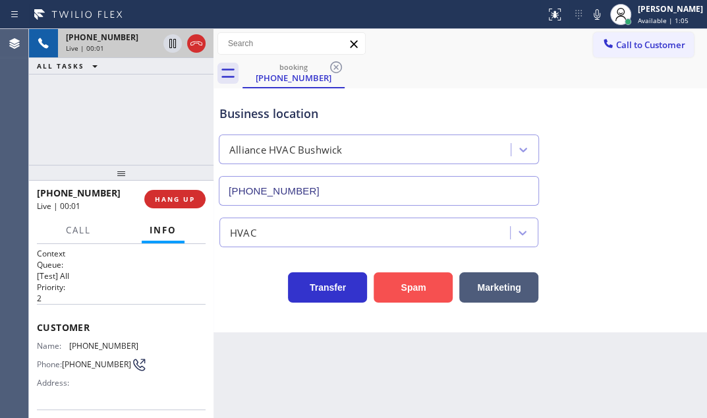
click at [422, 286] on button "Spam" at bounding box center [413, 287] width 79 height 30
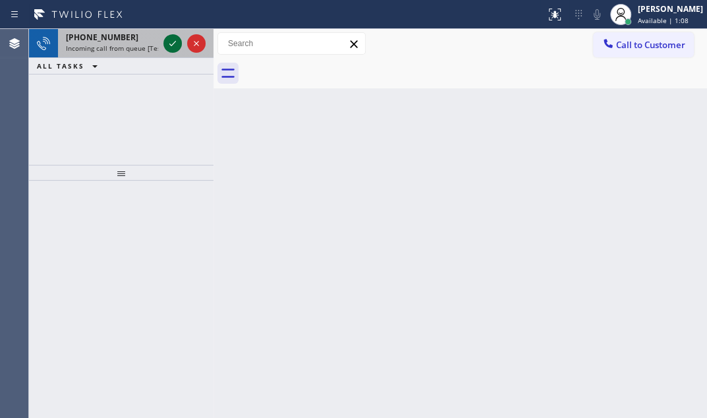
click at [171, 45] on icon at bounding box center [172, 43] width 7 height 5
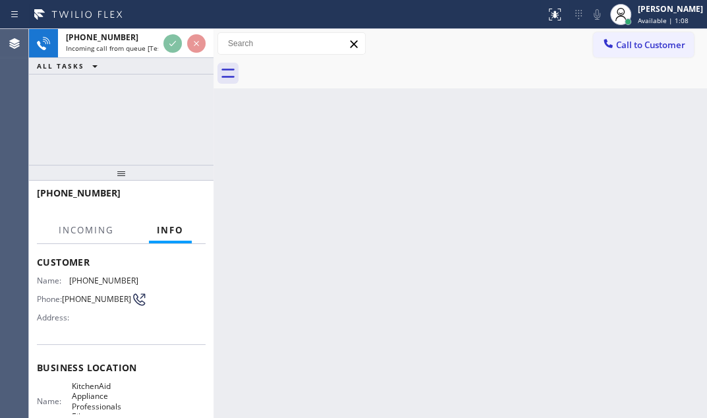
scroll to position [179, 0]
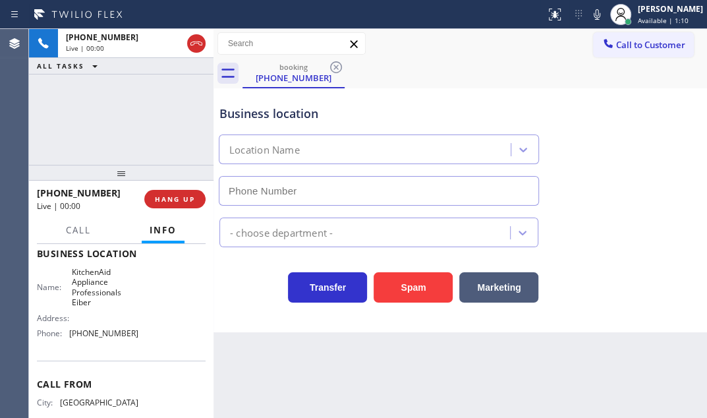
type input "[PHONE_NUMBER]"
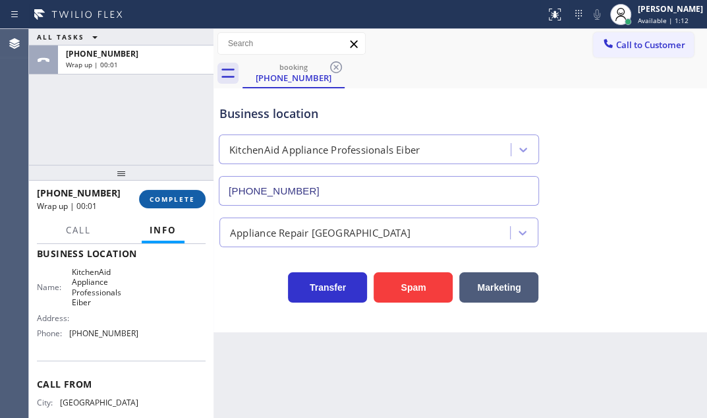
click at [179, 197] on span "COMPLETE" at bounding box center [172, 198] width 45 height 9
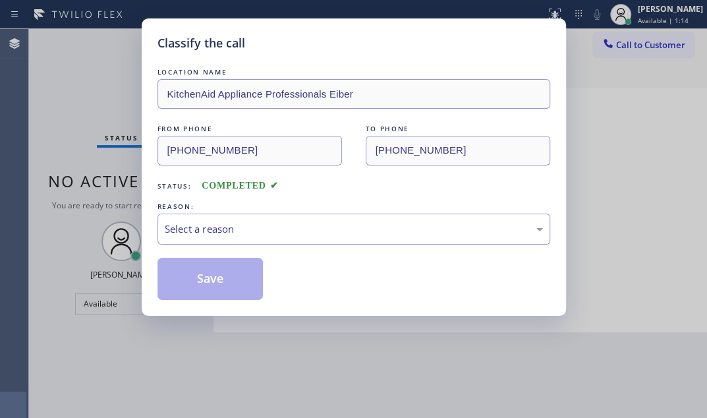
click at [328, 221] on div "Select a reason" at bounding box center [354, 228] width 378 height 15
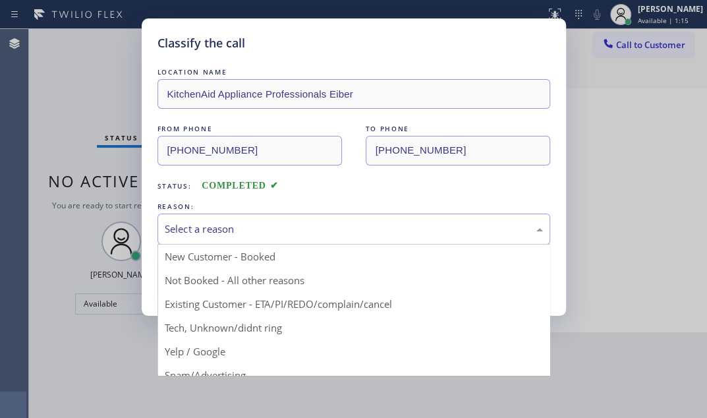
drag, startPoint x: 257, startPoint y: 329, endPoint x: 254, endPoint y: 316, distance: 13.4
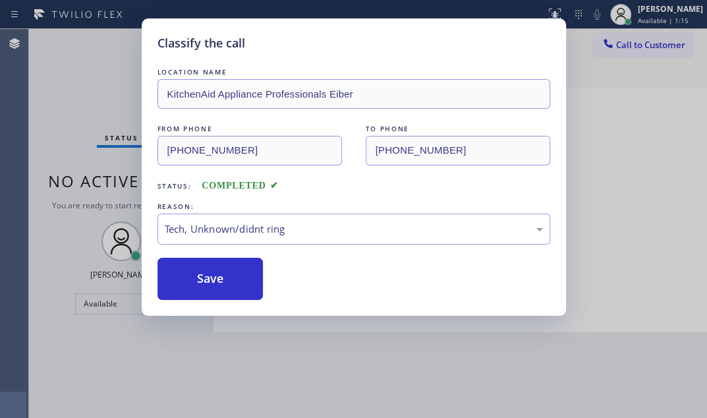
drag, startPoint x: 233, startPoint y: 277, endPoint x: 347, endPoint y: 291, distance: 114.2
click at [236, 276] on button "Save" at bounding box center [211, 279] width 106 height 42
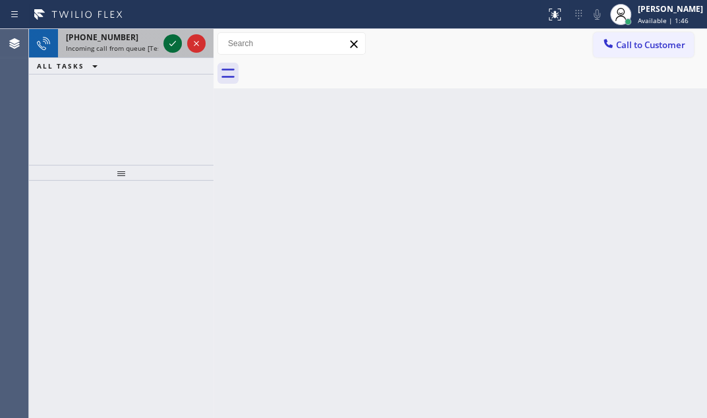
click at [175, 47] on icon at bounding box center [173, 44] width 16 height 16
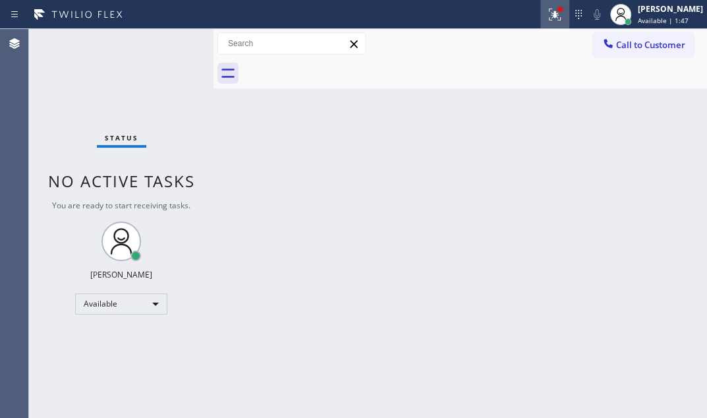
click at [547, 20] on icon at bounding box center [555, 15] width 16 height 16
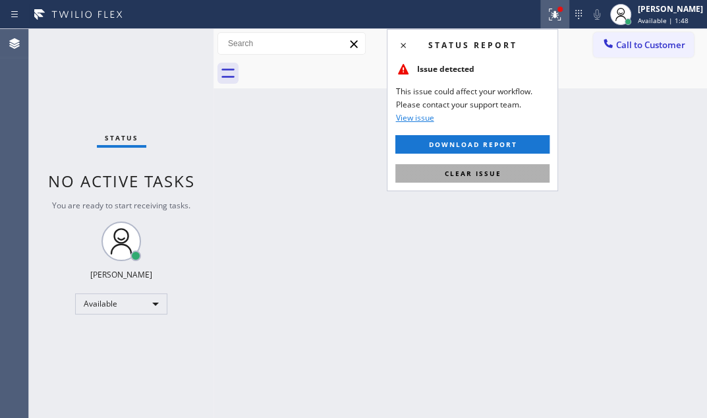
click at [487, 169] on span "Clear issue" at bounding box center [472, 173] width 57 height 9
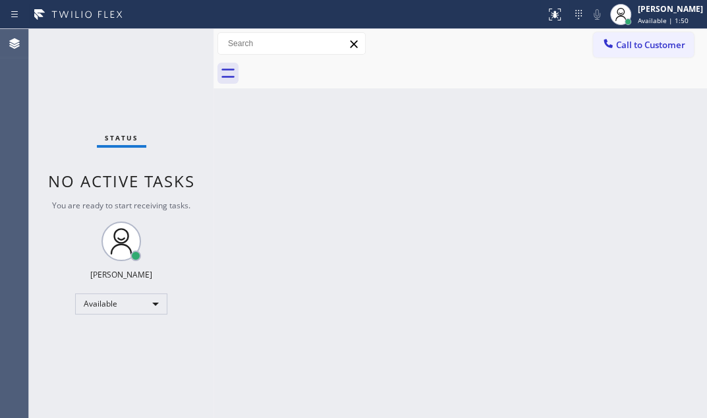
click at [160, 44] on div "Status No active tasks You are ready to start receiving tasks. [PERSON_NAME] Av…" at bounding box center [121, 223] width 185 height 389
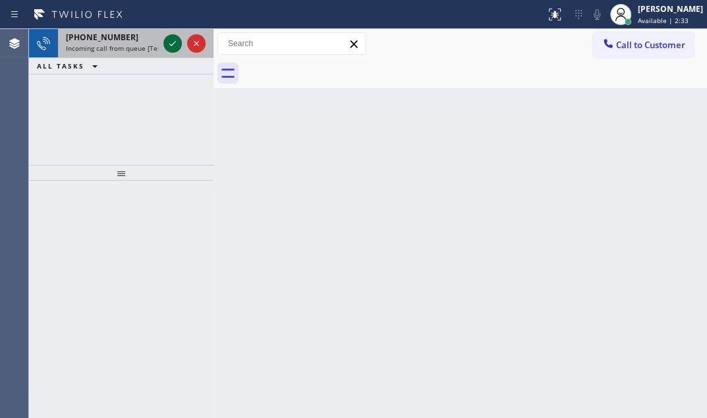
click at [172, 45] on icon at bounding box center [173, 44] width 16 height 16
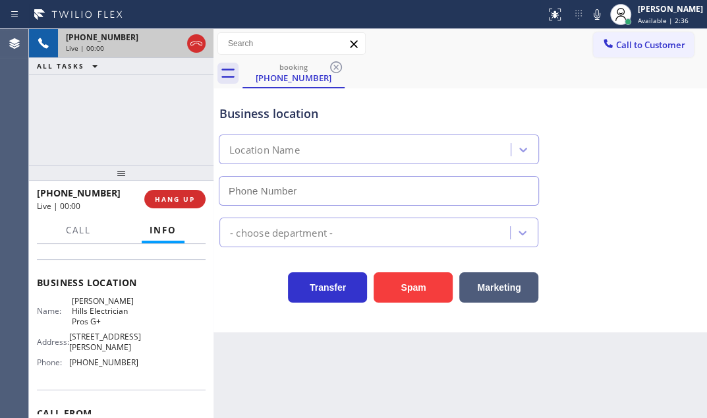
scroll to position [179, 0]
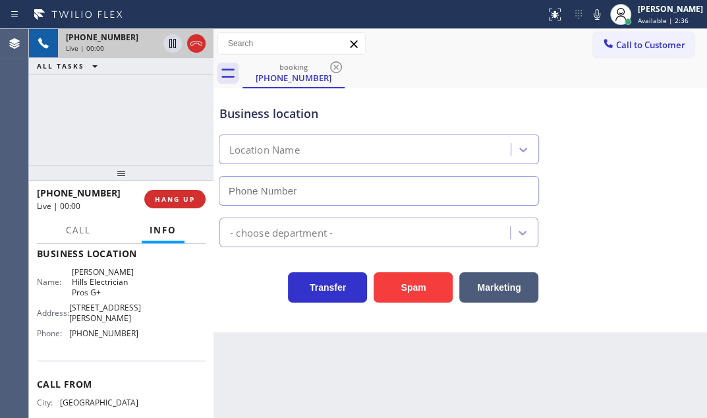
type input "[PHONE_NUMBER]"
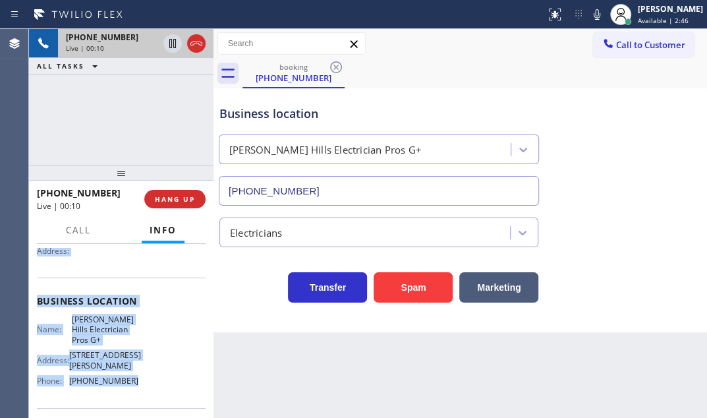
scroll to position [141, 0]
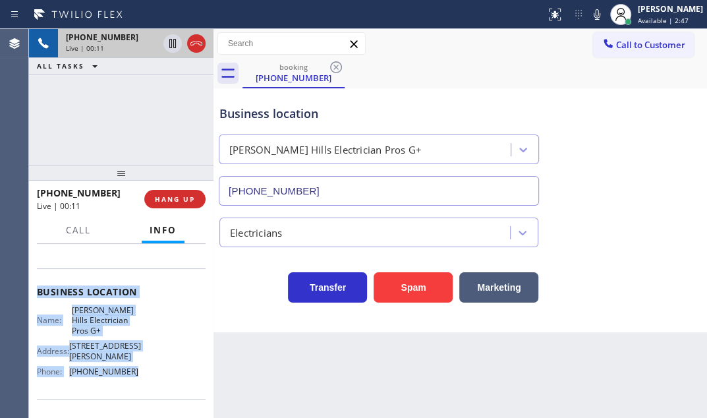
drag, startPoint x: 83, startPoint y: 343, endPoint x: 136, endPoint y: 388, distance: 69.2
click at [136, 388] on div "Context Queue: [Test] All Priority: 1 Customer Name: [PHONE_NUMBER] Phone: [PHO…" at bounding box center [121, 302] width 169 height 391
copy div "Customer Name: [PHONE_NUMBER] Phone: [PHONE_NUMBER] Address: Business location …"
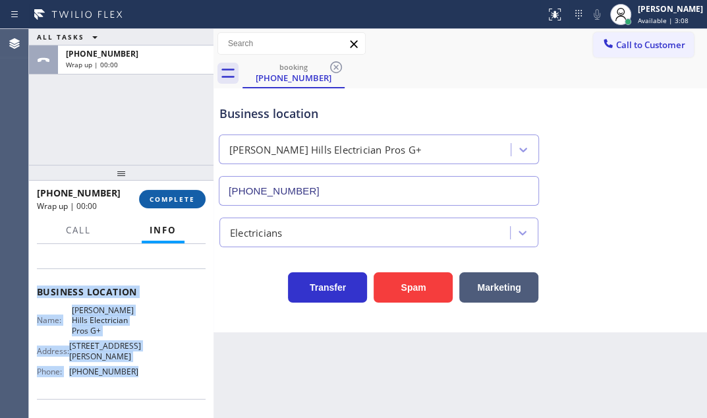
click at [177, 202] on span "COMPLETE" at bounding box center [172, 198] width 45 height 9
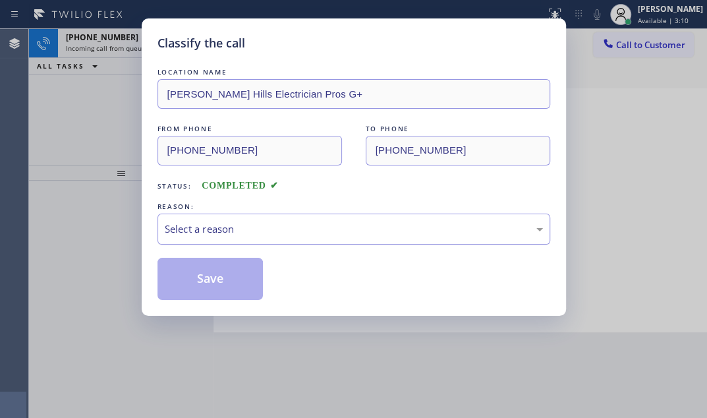
click at [329, 224] on div "Select a reason" at bounding box center [354, 228] width 378 height 15
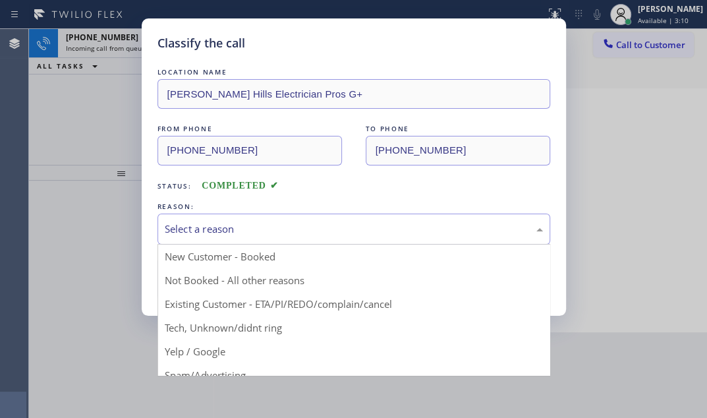
drag, startPoint x: 208, startPoint y: 285, endPoint x: 199, endPoint y: 285, distance: 9.3
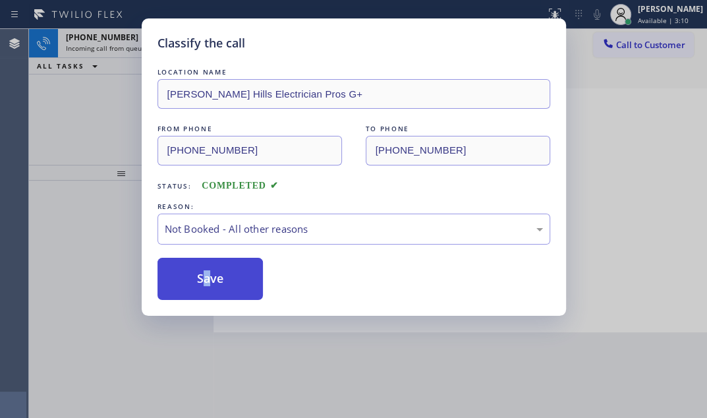
click at [199, 285] on button "Save" at bounding box center [211, 279] width 106 height 42
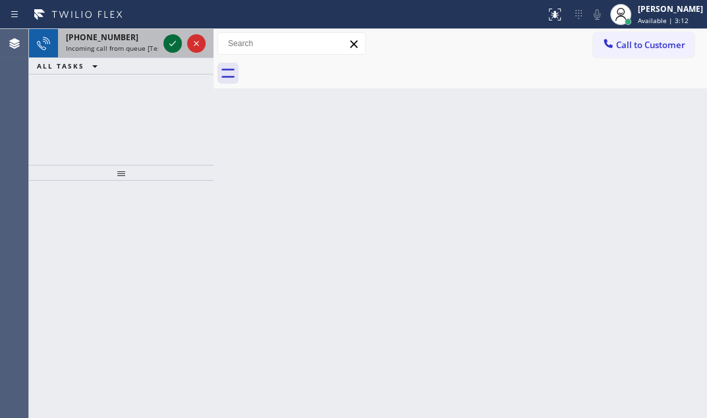
click at [173, 38] on icon at bounding box center [173, 44] width 16 height 16
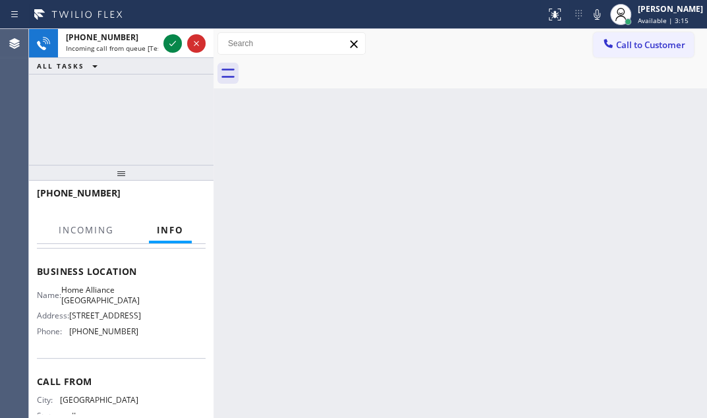
scroll to position [179, 0]
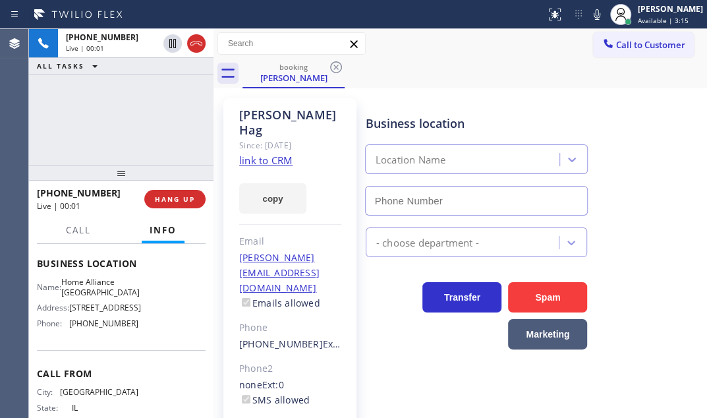
type input "[PHONE_NUMBER]"
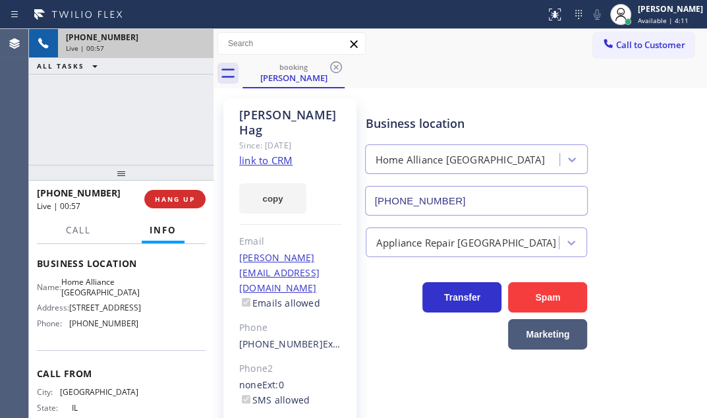
click at [188, 43] on div "Live | 00:57" at bounding box center [136, 47] width 140 height 9
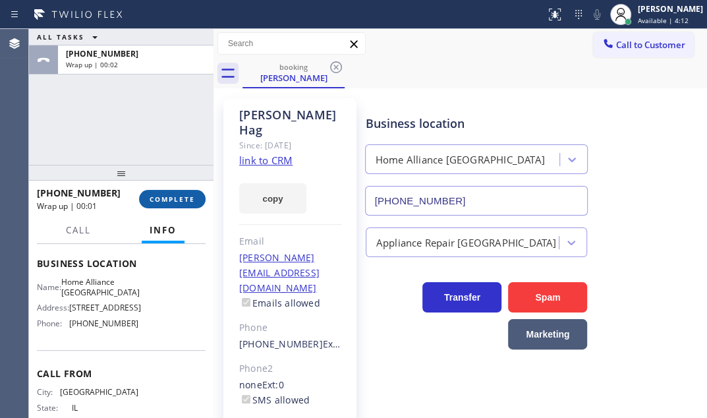
click at [165, 196] on span "COMPLETE" at bounding box center [172, 198] width 45 height 9
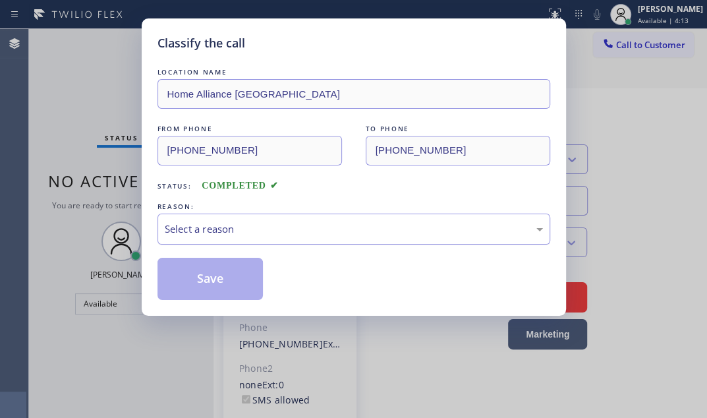
click at [324, 223] on div "Select a reason" at bounding box center [354, 228] width 378 height 15
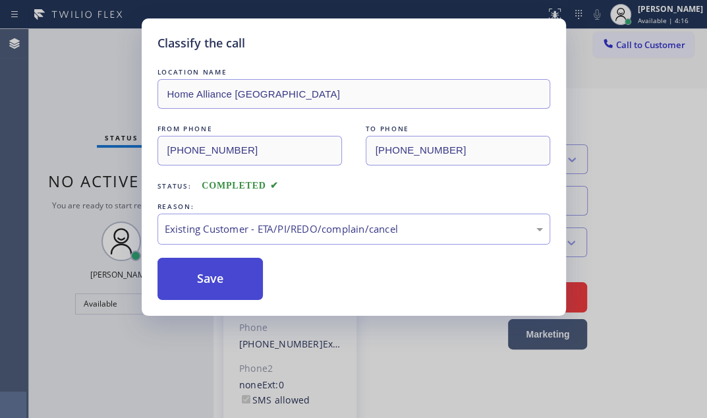
click at [207, 286] on button "Save" at bounding box center [211, 279] width 106 height 42
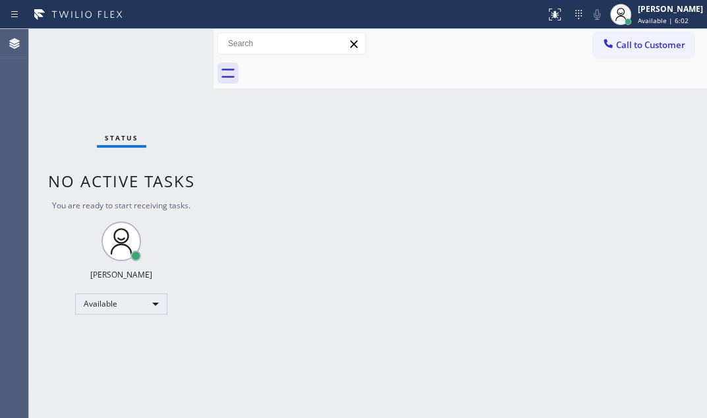
click at [165, 64] on div "Status No active tasks You are ready to start receiving tasks. [PERSON_NAME] Av…" at bounding box center [121, 223] width 185 height 389
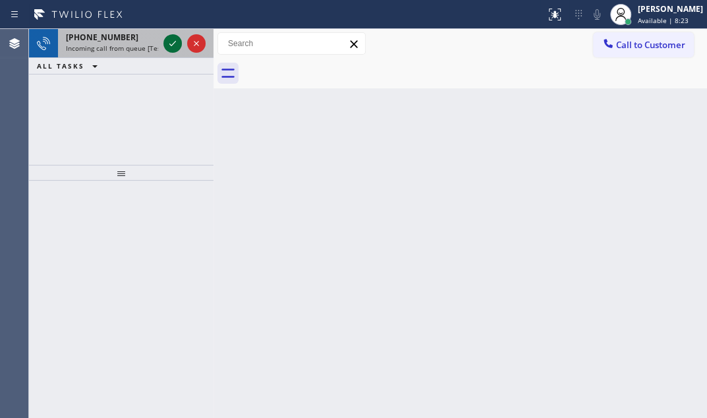
click at [171, 43] on icon at bounding box center [173, 44] width 16 height 16
click at [179, 45] on icon at bounding box center [173, 44] width 16 height 16
click at [171, 45] on icon at bounding box center [172, 43] width 7 height 5
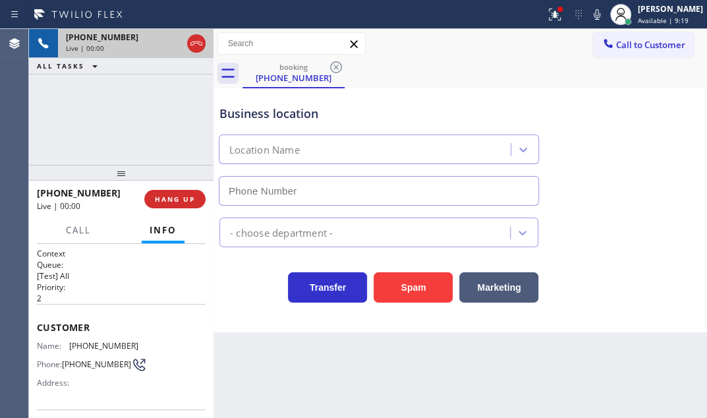
type input "[PHONE_NUMBER]"
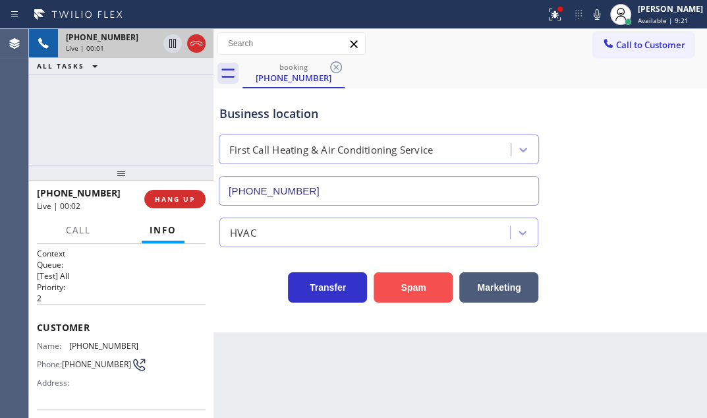
click at [429, 287] on button "Spam" at bounding box center [413, 287] width 79 height 30
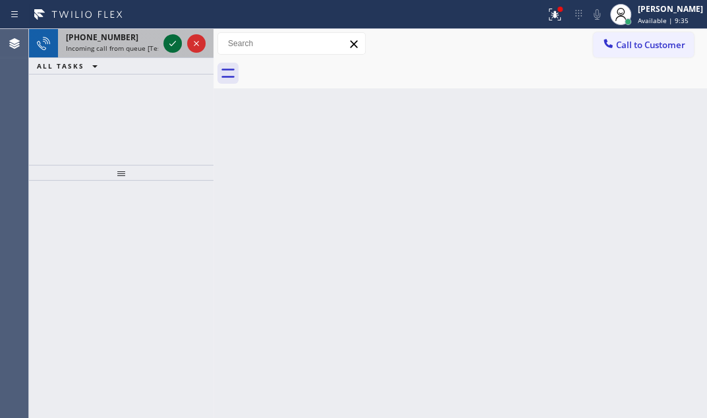
drag, startPoint x: 171, startPoint y: 47, endPoint x: 202, endPoint y: 131, distance: 89.9
click at [171, 49] on icon at bounding box center [173, 44] width 16 height 16
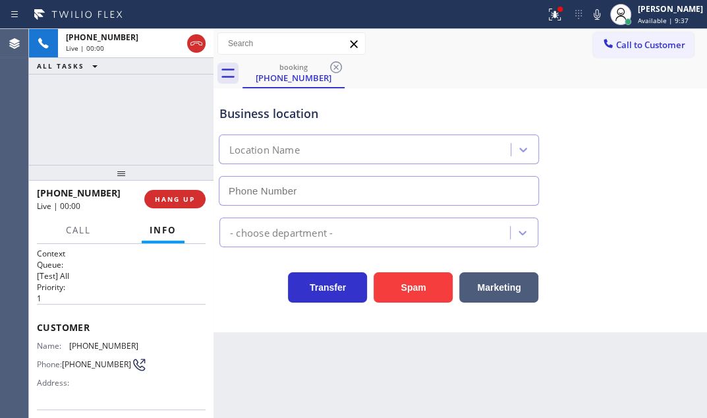
type input "[PHONE_NUMBER]"
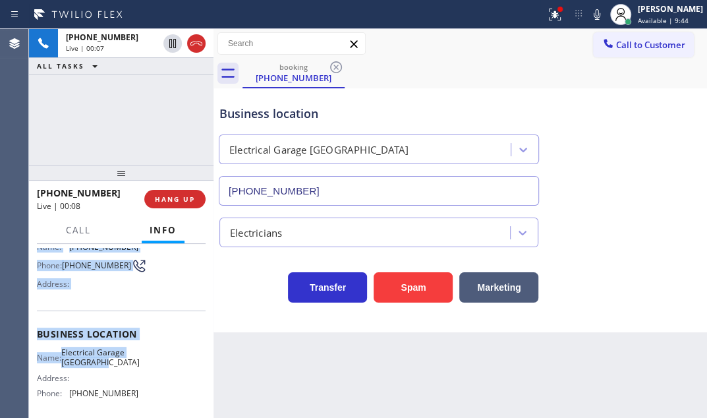
scroll to position [119, 0]
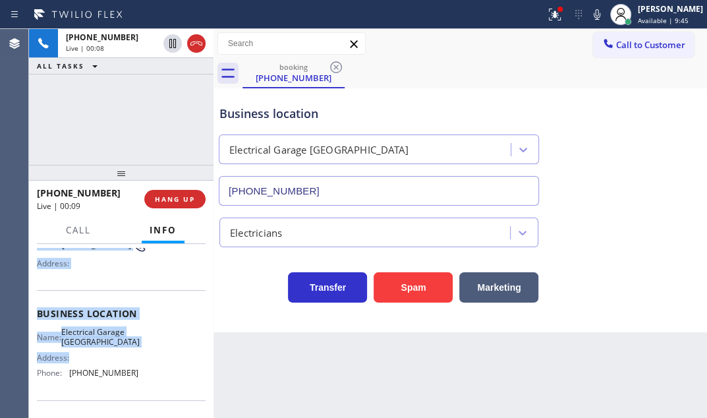
drag, startPoint x: 37, startPoint y: 322, endPoint x: 129, endPoint y: 365, distance: 101.1
click at [128, 365] on div "Context Queue: [Test] All Priority: 1 Customer Name: [PHONE_NUMBER] Phone: [PHO…" at bounding box center [121, 331] width 185 height 174
click at [177, 198] on span "HANG UP" at bounding box center [175, 198] width 40 height 9
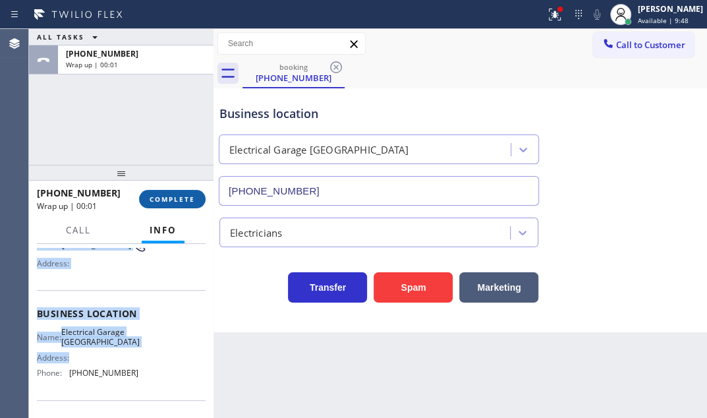
click at [186, 198] on span "COMPLETE" at bounding box center [172, 198] width 45 height 9
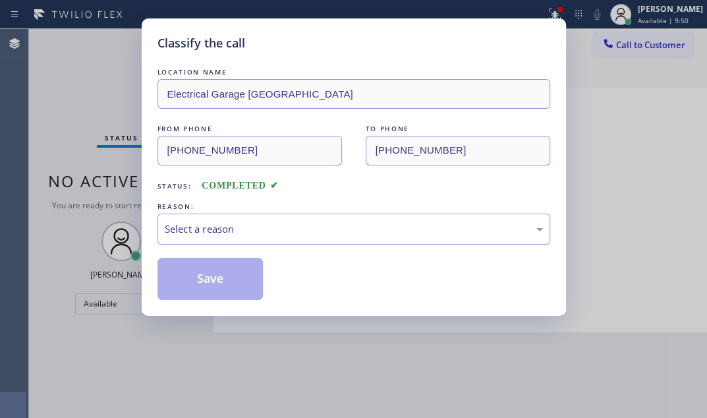
drag, startPoint x: 320, startPoint y: 223, endPoint x: 314, endPoint y: 236, distance: 14.2
click at [319, 224] on div "Select a reason" at bounding box center [354, 228] width 378 height 15
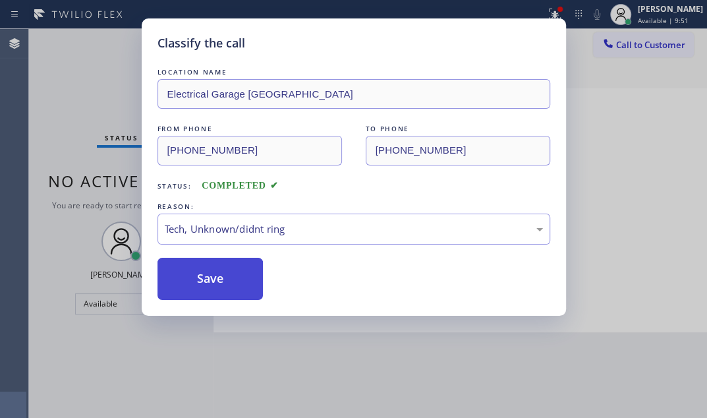
click at [216, 279] on button "Save" at bounding box center [211, 279] width 106 height 42
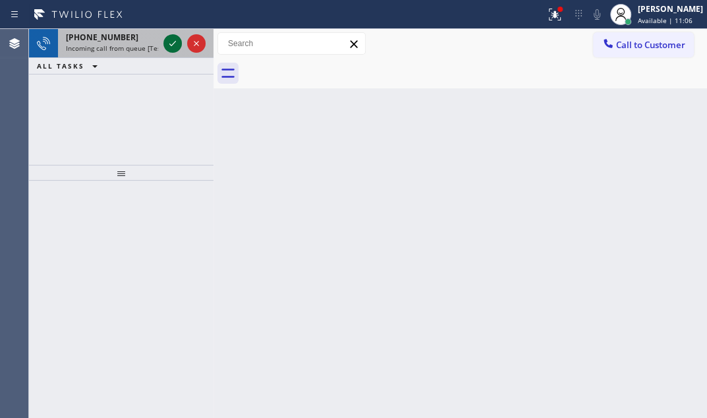
click at [170, 46] on icon at bounding box center [173, 44] width 16 height 16
click at [173, 41] on icon at bounding box center [173, 44] width 16 height 16
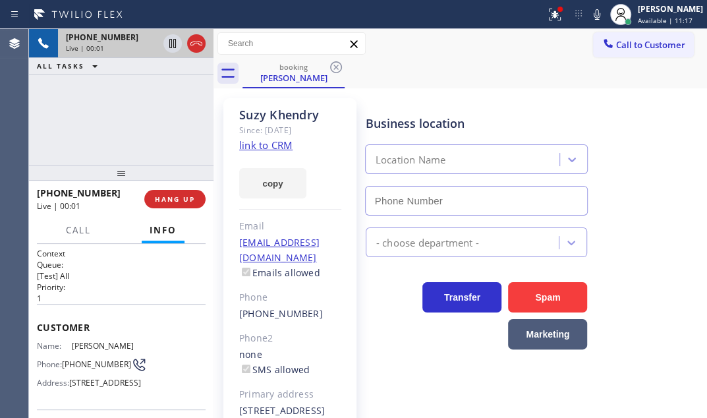
type input "[PHONE_NUMBER]"
click at [196, 47] on div "Live | 02:06" at bounding box center [136, 47] width 140 height 9
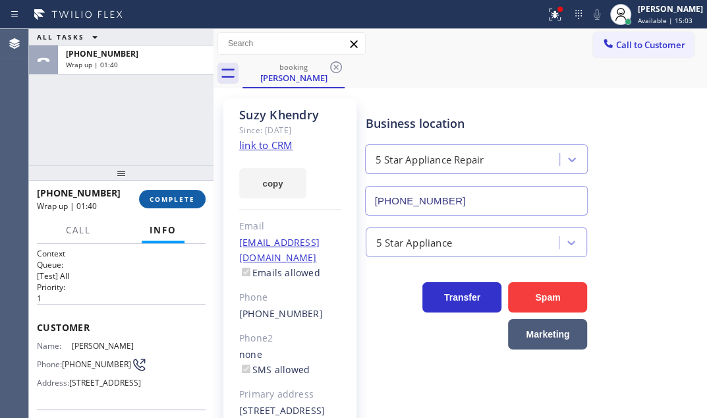
click at [177, 197] on span "COMPLETE" at bounding box center [172, 198] width 45 height 9
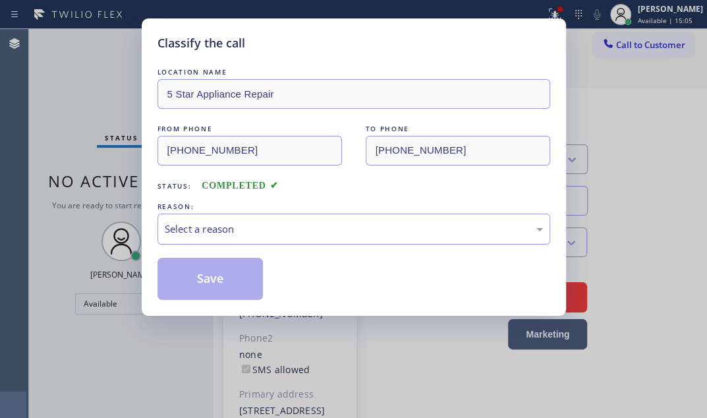
drag, startPoint x: 303, startPoint y: 217, endPoint x: 302, endPoint y: 241, distance: 24.4
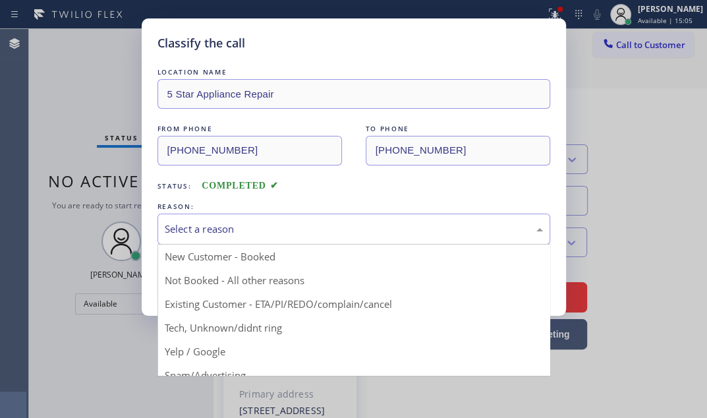
click at [303, 217] on div "Select a reason" at bounding box center [354, 229] width 393 height 31
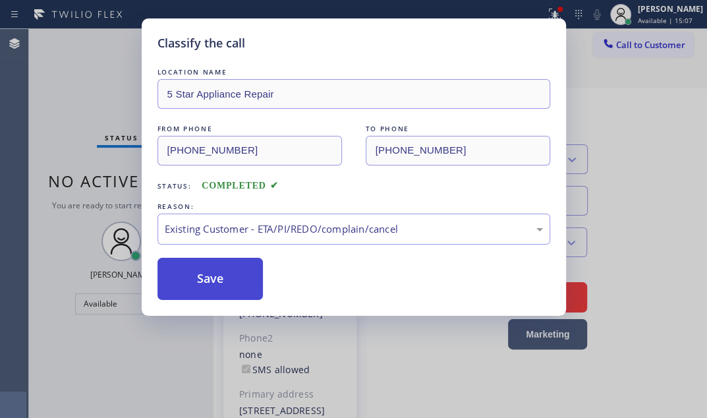
drag, startPoint x: 204, startPoint y: 302, endPoint x: 198, endPoint y: 282, distance: 20.8
click at [198, 265] on button "Save" at bounding box center [211, 279] width 106 height 42
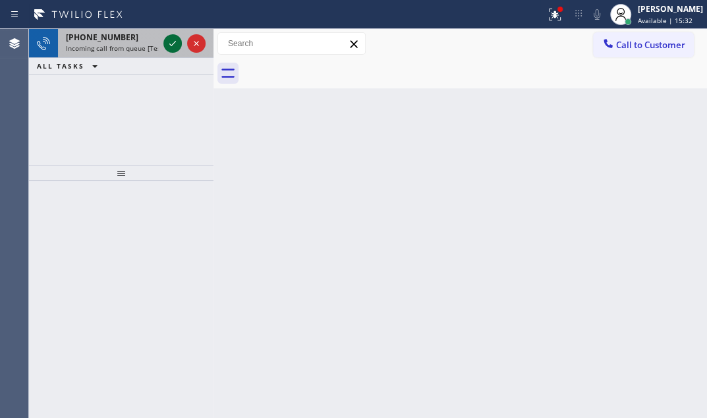
click at [175, 45] on icon at bounding box center [173, 44] width 16 height 16
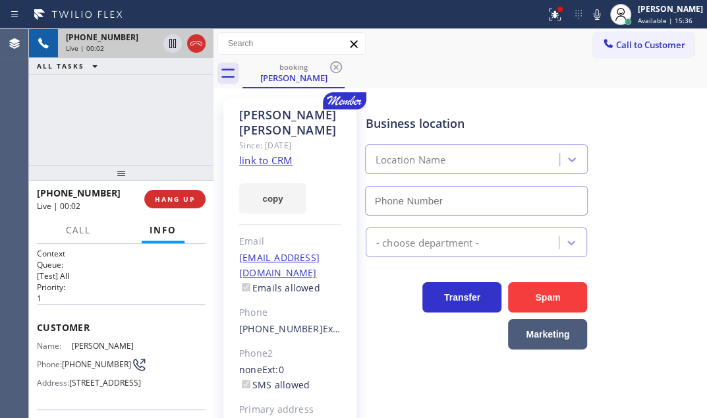
type input "[PHONE_NUMBER]"
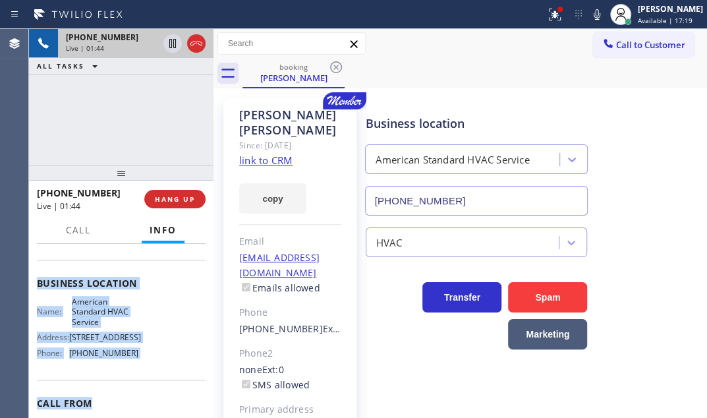
scroll to position [179, 0]
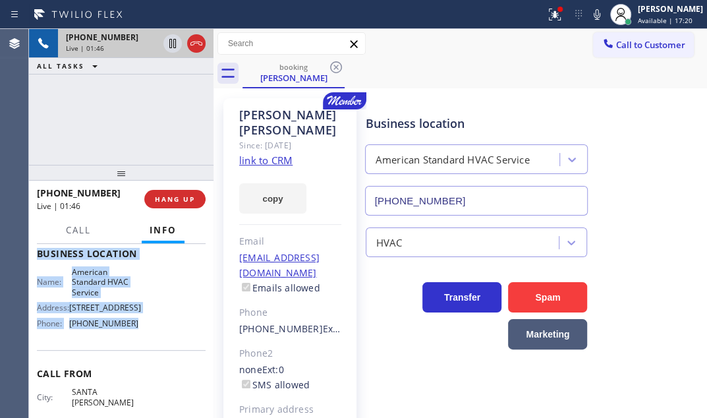
drag, startPoint x: 34, startPoint y: 318, endPoint x: 149, endPoint y: 381, distance: 131.2
click at [149, 381] on div "Context Queue: [Test] All Priority: 1 Customer Name: [PERSON_NAME] Phone: [PHON…" at bounding box center [121, 331] width 185 height 174
copy div "Customer Name: [PERSON_NAME] Phone: [PHONE_NUMBER] Address: [STREET_ADDRESS] Bu…"
click at [173, 45] on icon at bounding box center [172, 43] width 7 height 9
click at [172, 40] on icon at bounding box center [173, 44] width 16 height 16
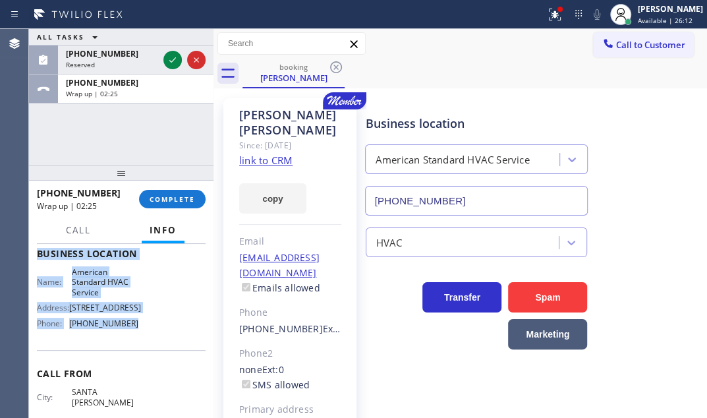
drag, startPoint x: 170, startPoint y: 59, endPoint x: 231, endPoint y: 112, distance: 80.8
click at [170, 59] on icon at bounding box center [173, 60] width 16 height 16
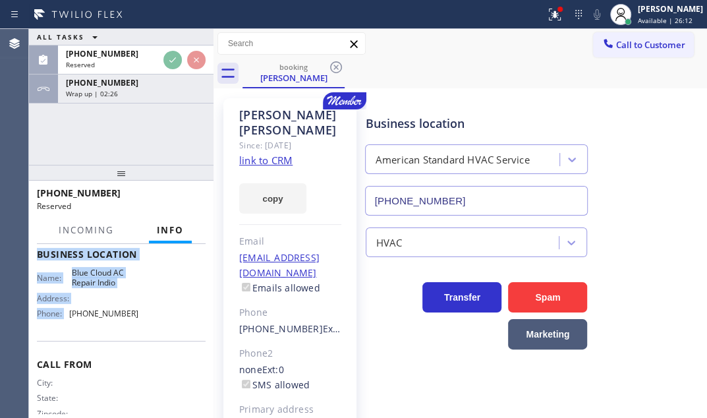
scroll to position [190, 0]
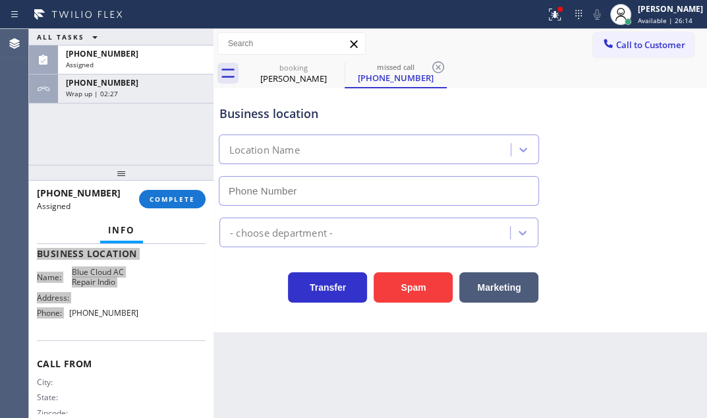
type input "[PHONE_NUMBER]"
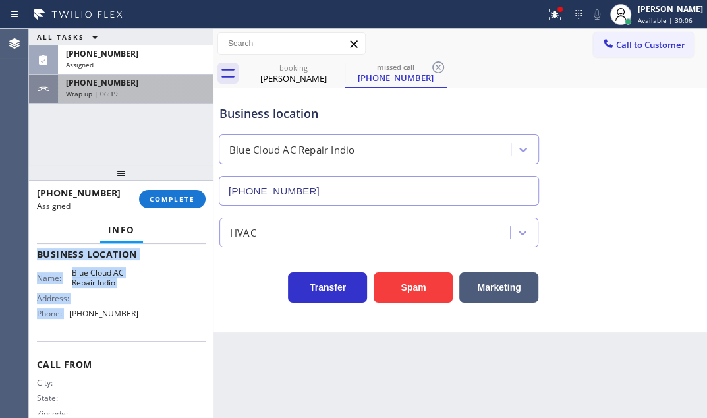
click at [144, 100] on div "[PHONE_NUMBER] Wrap up | 06:20" at bounding box center [133, 88] width 150 height 29
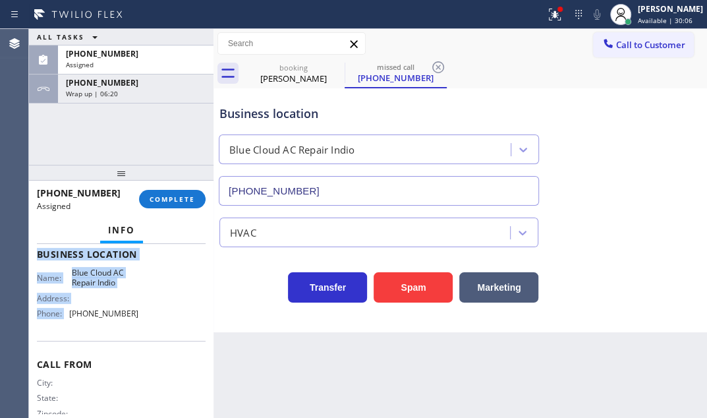
scroll to position [179, 0]
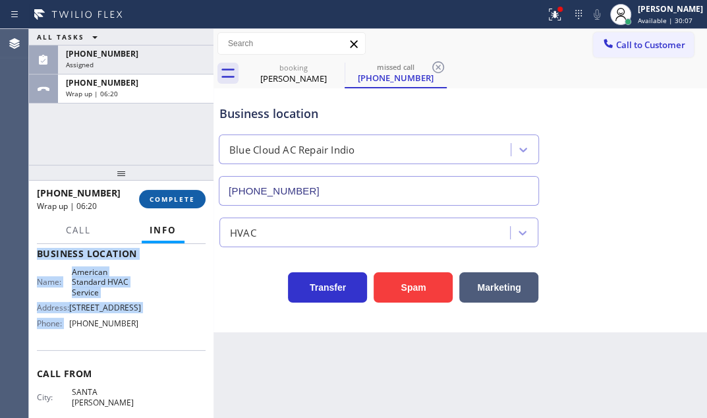
click at [177, 193] on button "COMPLETE" at bounding box center [172, 199] width 67 height 18
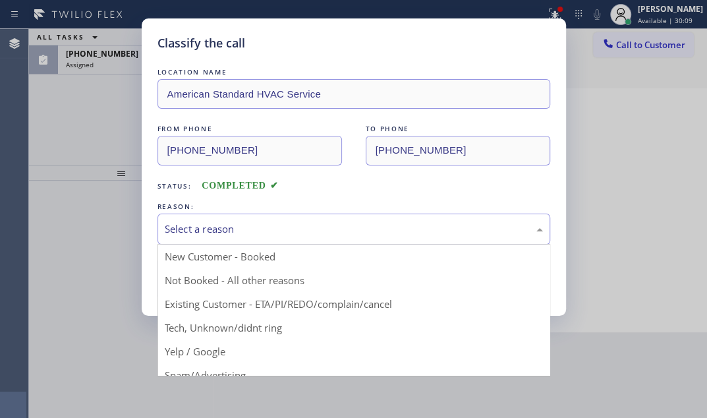
click at [254, 228] on div "Select a reason" at bounding box center [354, 228] width 378 height 15
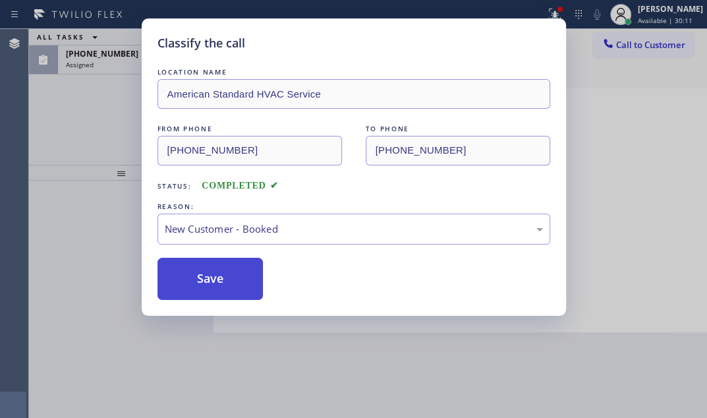
click at [194, 270] on button "Save" at bounding box center [211, 279] width 106 height 42
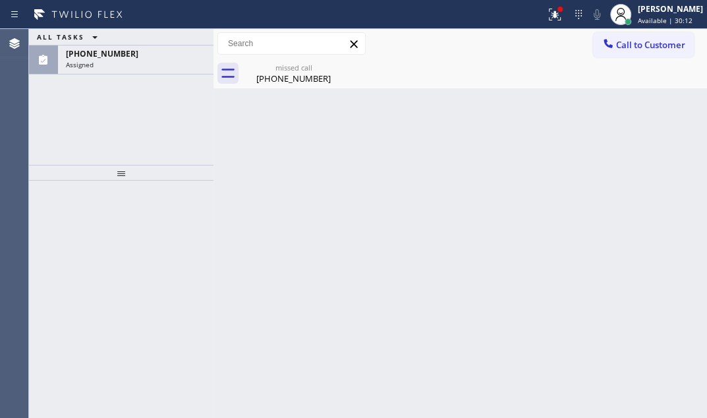
click at [111, 64] on div "Classify the call LOCATION NAME Subzero Repair Professionals (Google Ads, [GEOG…" at bounding box center [368, 223] width 678 height 389
drag, startPoint x: 111, startPoint y: 64, endPoint x: 112, endPoint y: 79, distance: 15.2
click at [111, 65] on div "Assigned" at bounding box center [136, 64] width 140 height 9
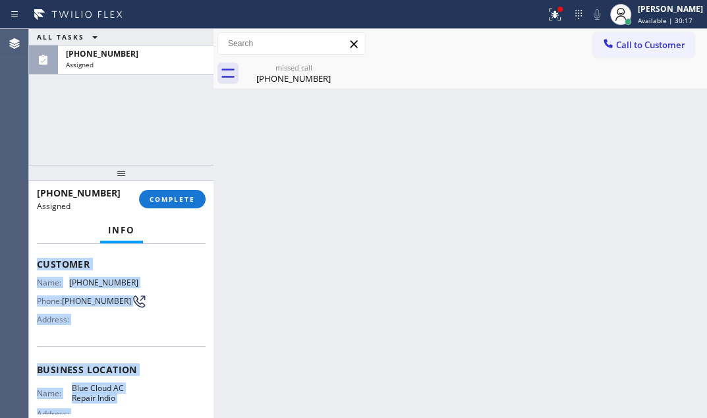
scroll to position [229, 0]
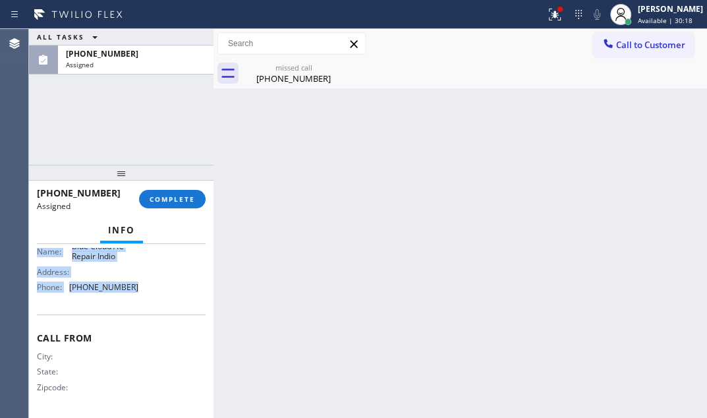
drag, startPoint x: 39, startPoint y: 280, endPoint x: 155, endPoint y: 306, distance: 118.8
click at [155, 306] on div "Context Queue: HVAC Priority: 0 Task Age: [DEMOGRAPHIC_DATA] minute(s) Customer…" at bounding box center [121, 216] width 169 height 393
copy div "Customer Name: [PHONE_NUMBER] Phone: [PHONE_NUMBER] Address: Business location …"
click at [156, 200] on span "COMPLETE" at bounding box center [172, 198] width 45 height 9
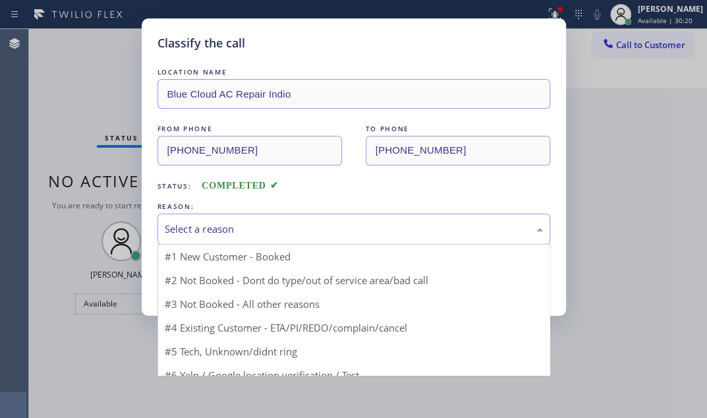
click at [372, 224] on div "Select a reason" at bounding box center [354, 228] width 378 height 15
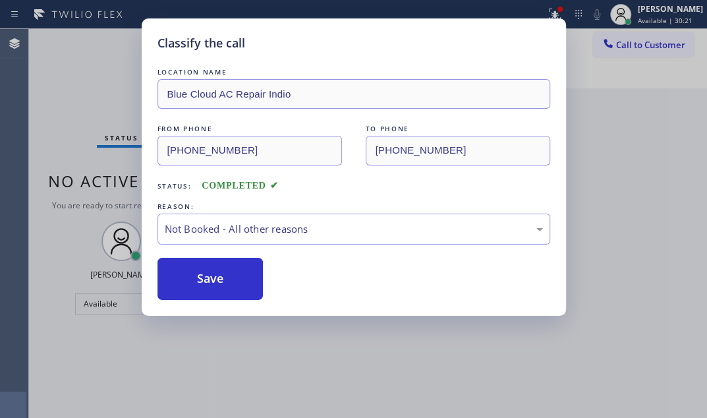
click at [198, 278] on button "Save" at bounding box center [211, 279] width 106 height 42
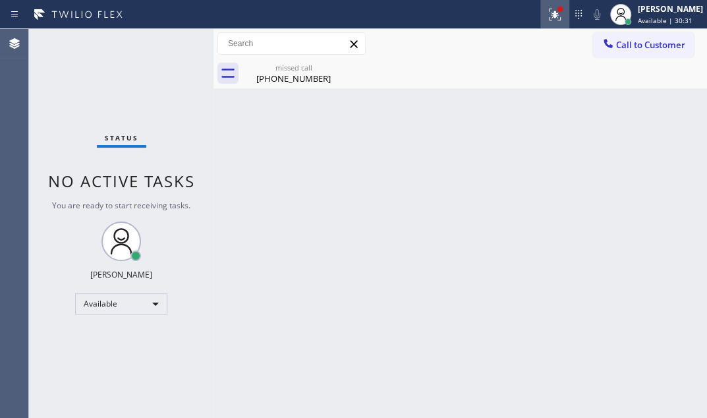
drag, startPoint x: 551, startPoint y: 15, endPoint x: 550, endPoint y: 43, distance: 27.7
click at [551, 16] on icon at bounding box center [555, 15] width 16 height 16
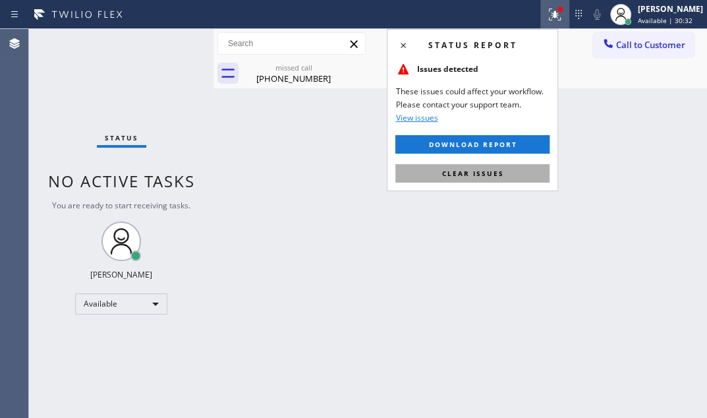
click at [496, 176] on span "Clear issues" at bounding box center [473, 173] width 62 height 9
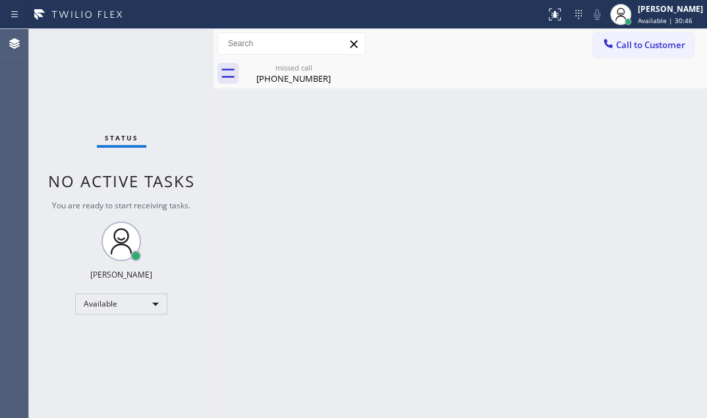
click at [304, 76] on div "[PHONE_NUMBER]" at bounding box center [294, 78] width 100 height 12
click at [432, 345] on div "Back to Dashboard Change Sender ID Customers Technicians Select a contact Outbo…" at bounding box center [461, 223] width 494 height 389
click at [446, 212] on div "Back to Dashboard Change Sender ID Customers Technicians Select a contact Outbo…" at bounding box center [461, 223] width 494 height 389
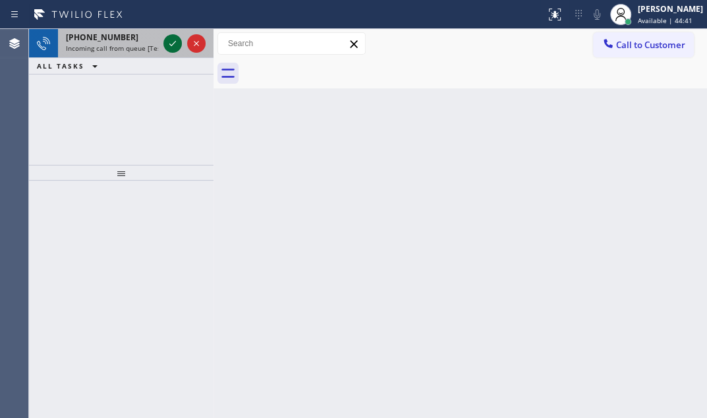
click at [169, 42] on icon at bounding box center [173, 44] width 16 height 16
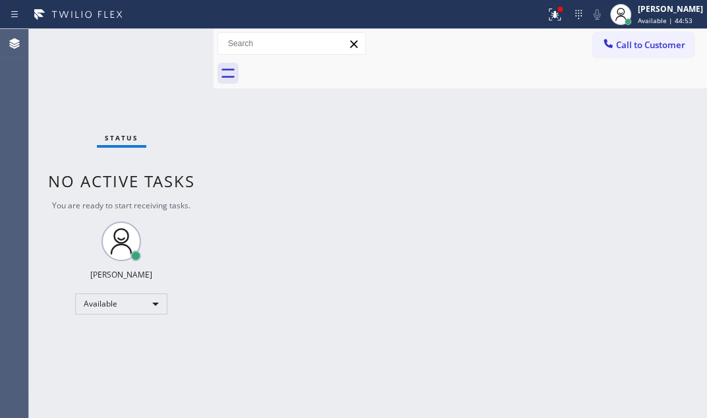
click at [224, 150] on div "Back to Dashboard Change Sender ID Customers Technicians Select a contact Outbo…" at bounding box center [461, 223] width 494 height 389
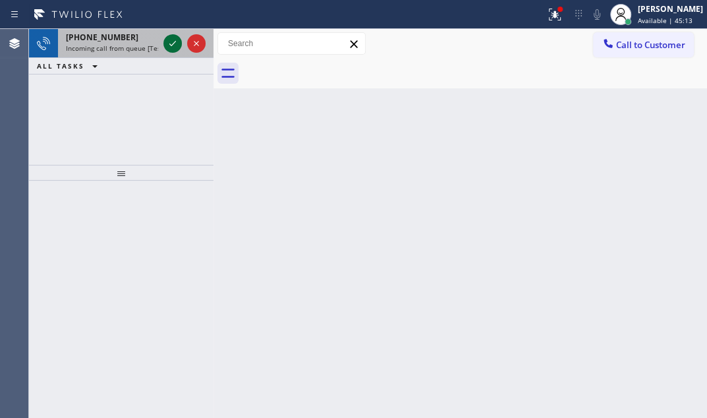
click at [171, 42] on icon at bounding box center [173, 44] width 16 height 16
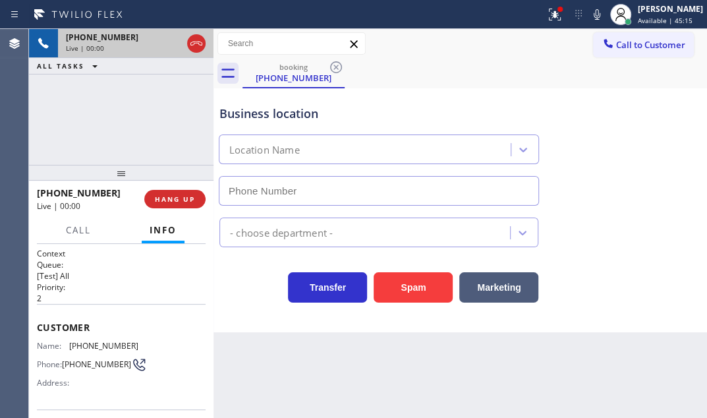
type input "[PHONE_NUMBER]"
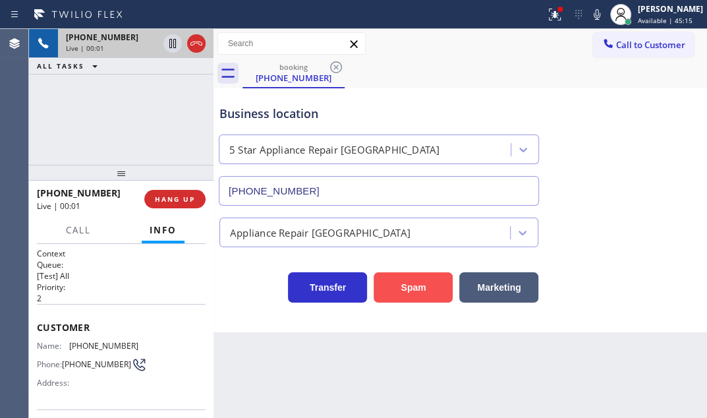
click at [416, 290] on button "Spam" at bounding box center [413, 287] width 79 height 30
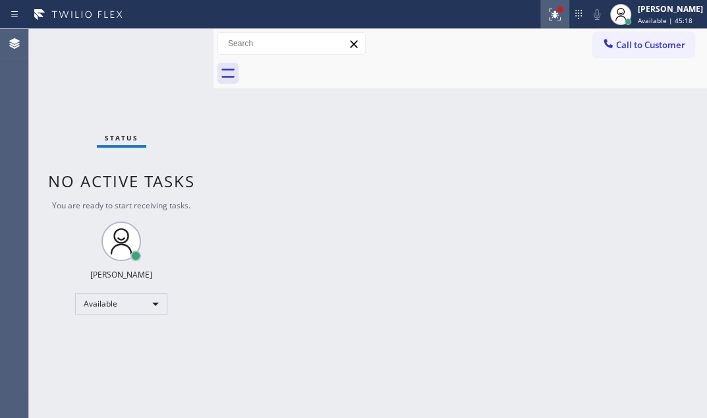
click at [547, 14] on icon at bounding box center [555, 15] width 16 height 16
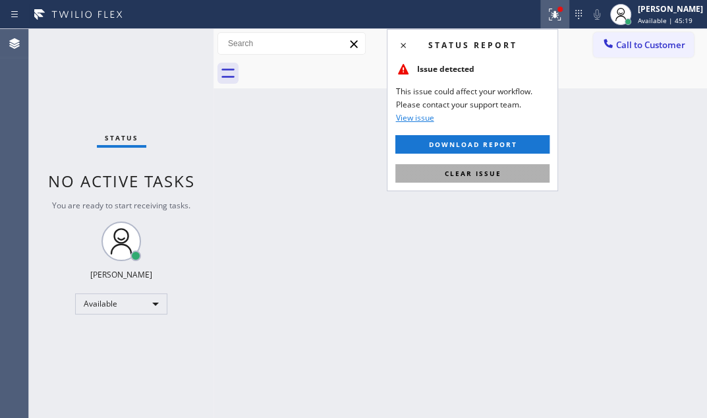
click at [486, 175] on span "Clear issue" at bounding box center [472, 173] width 57 height 9
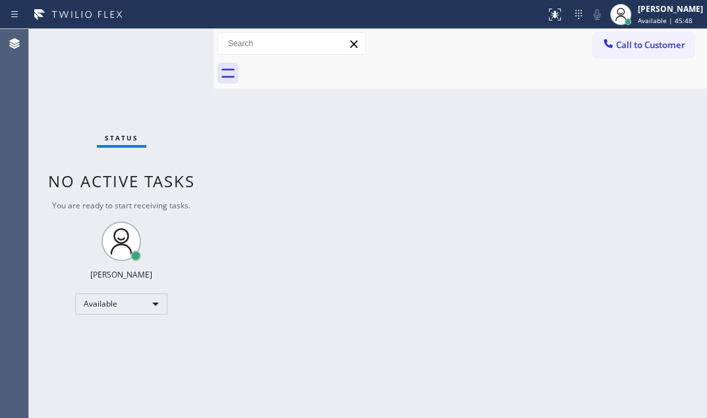
click at [177, 59] on div "Status No active tasks You are ready to start receiving tasks. [PERSON_NAME] Av…" at bounding box center [121, 223] width 185 height 389
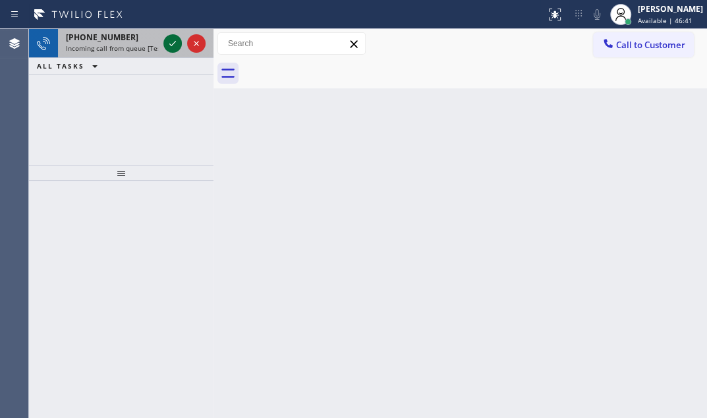
click at [172, 46] on icon at bounding box center [173, 44] width 16 height 16
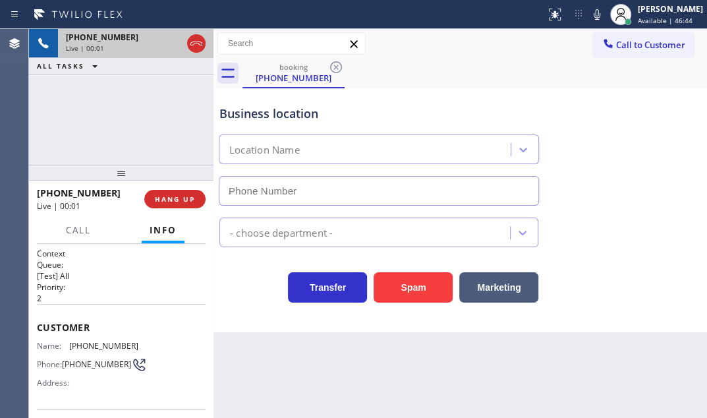
type input "[PHONE_NUMBER]"
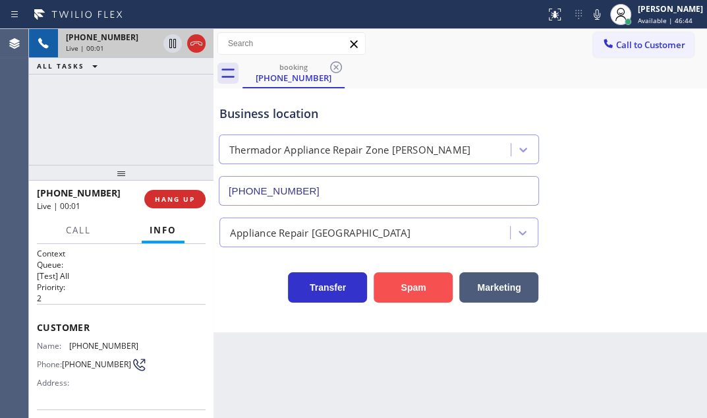
click at [402, 288] on button "Spam" at bounding box center [413, 287] width 79 height 30
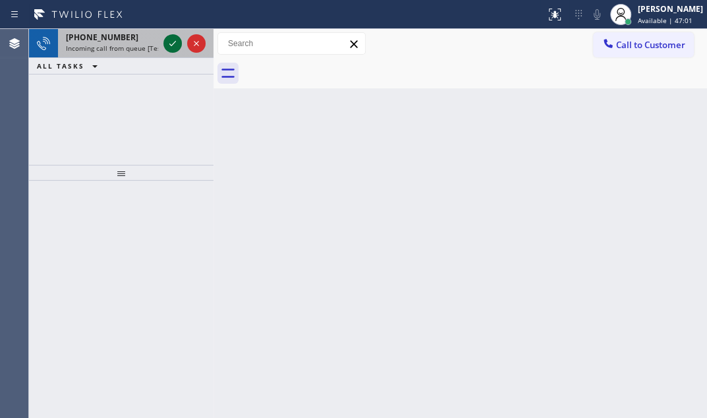
click at [174, 46] on icon at bounding box center [173, 44] width 16 height 16
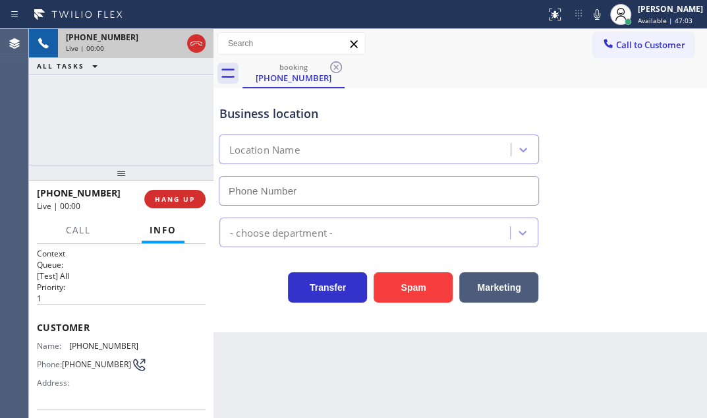
type input "[PHONE_NUMBER]"
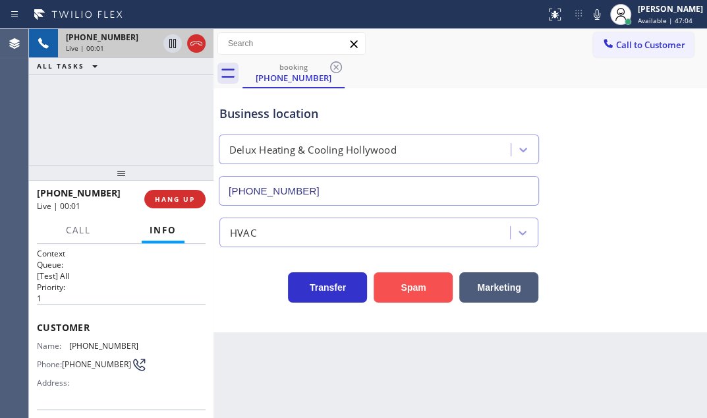
click at [395, 289] on button "Spam" at bounding box center [413, 287] width 79 height 30
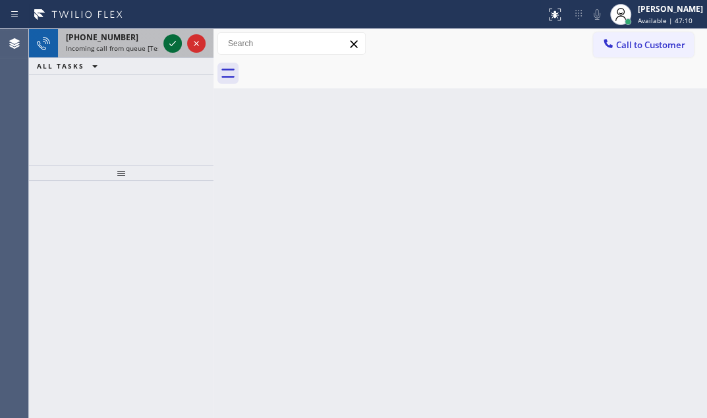
click at [177, 46] on icon at bounding box center [173, 44] width 16 height 16
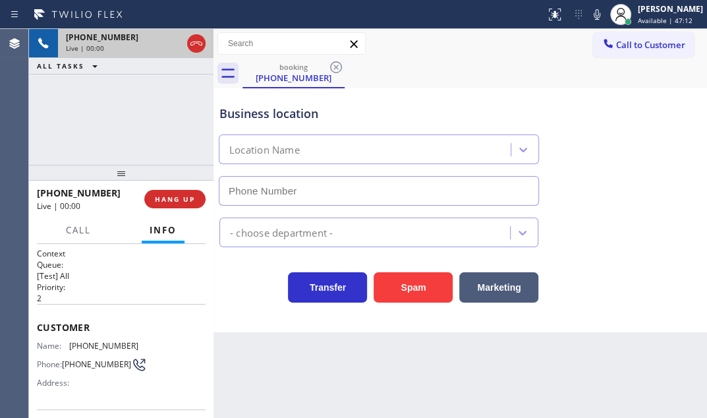
type input "[PHONE_NUMBER]"
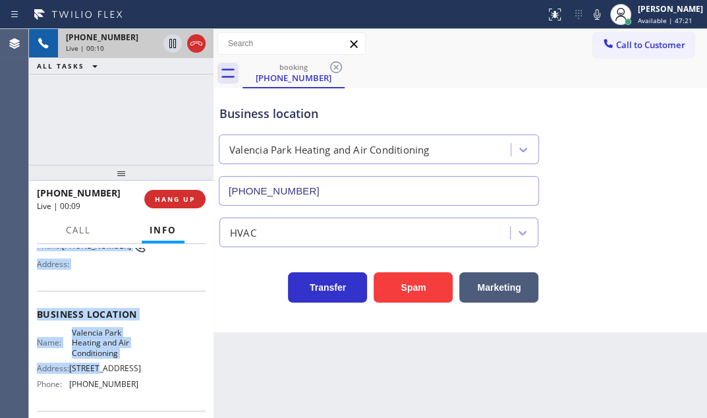
scroll to position [119, 0]
drag, startPoint x: 32, startPoint y: 322, endPoint x: 132, endPoint y: 386, distance: 117.9
click at [132, 386] on div "Context Queue: [Test] All Priority: 2 Customer Name: [PHONE_NUMBER] Phone: [PHO…" at bounding box center [121, 331] width 185 height 174
copy div "Customer Name: [PHONE_NUMBER] Phone: [PHONE_NUMBER] Address: Business location …"
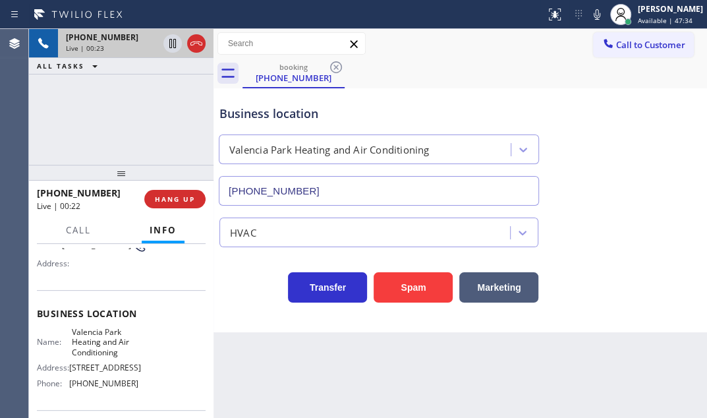
click at [115, 105] on div "[PHONE_NUMBER] Live | 00:23 ALL TASKS ALL TASKS ACTIVE TASKS TASKS IN WRAP UP" at bounding box center [121, 97] width 185 height 136
click at [637, 237] on div "HVAC" at bounding box center [460, 229] width 487 height 35
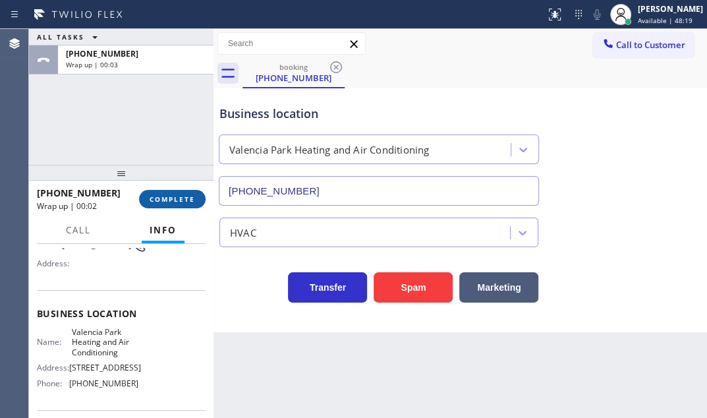
click at [180, 198] on span "COMPLETE" at bounding box center [172, 198] width 45 height 9
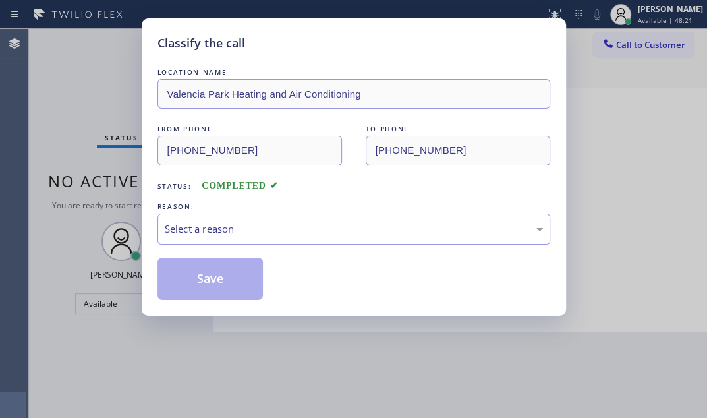
click at [352, 232] on div "Select a reason" at bounding box center [354, 228] width 378 height 15
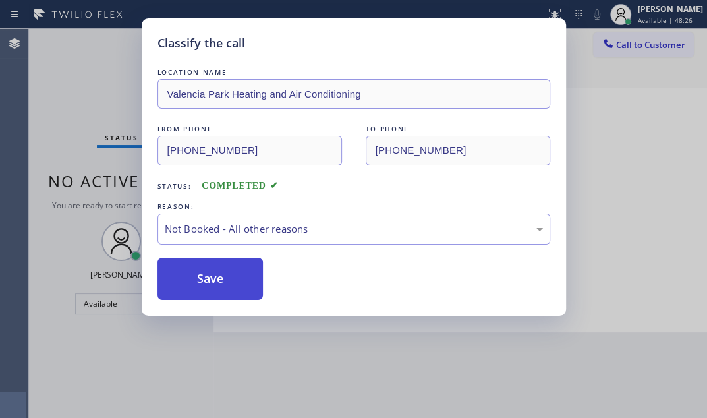
click at [204, 283] on button "Save" at bounding box center [211, 279] width 106 height 42
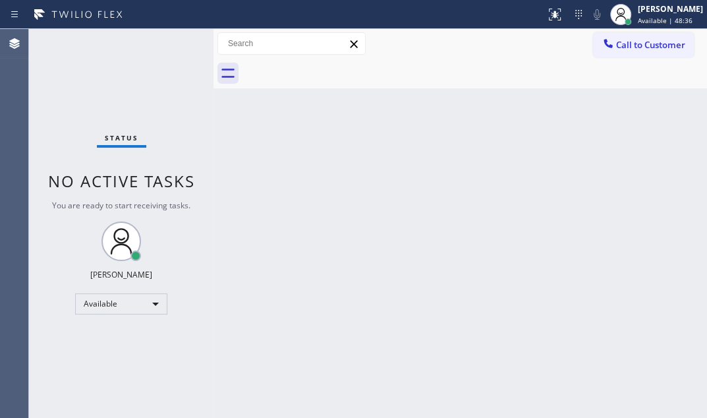
click at [422, 211] on div "Back to Dashboard Change Sender ID Customers Technicians Select a contact Outbo…" at bounding box center [461, 223] width 494 height 389
click at [492, 20] on div at bounding box center [272, 14] width 535 height 21
click at [315, 190] on div "Back to Dashboard Change Sender ID Customers Technicians Select a contact Outbo…" at bounding box center [461, 223] width 494 height 389
click at [447, 236] on div "Back to Dashboard Change Sender ID Customers Technicians Select a contact Outbo…" at bounding box center [461, 223] width 494 height 389
click at [177, 310] on div "Status No active tasks You are ready to start receiving tasks. [PERSON_NAME] Av…" at bounding box center [121, 223] width 185 height 389
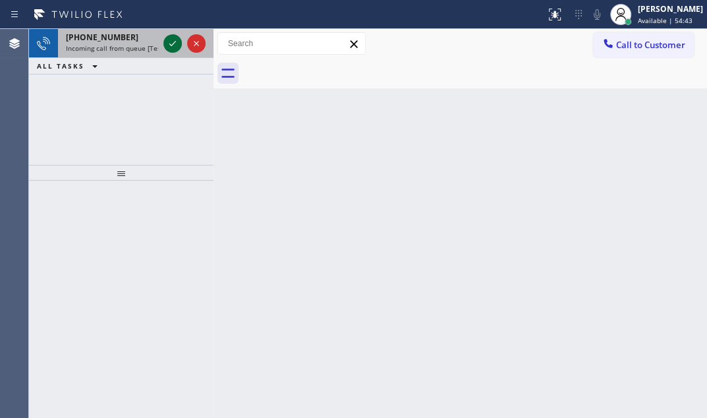
click at [165, 43] on icon at bounding box center [173, 44] width 16 height 16
click at [171, 45] on icon at bounding box center [172, 43] width 7 height 5
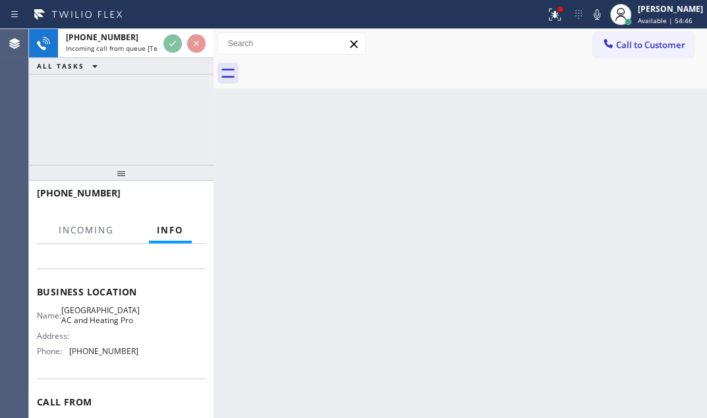
scroll to position [179, 0]
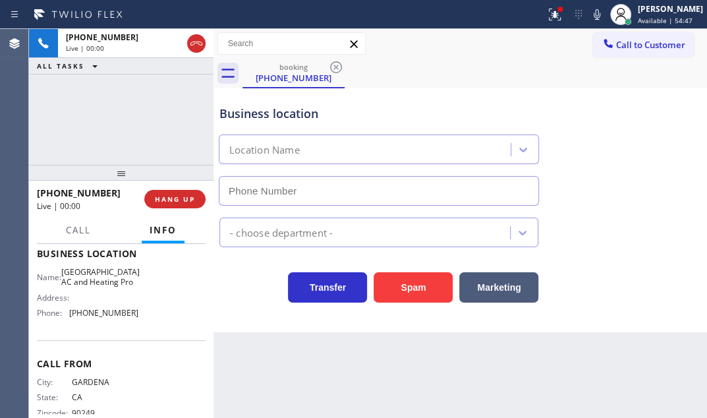
type input "[PHONE_NUMBER]"
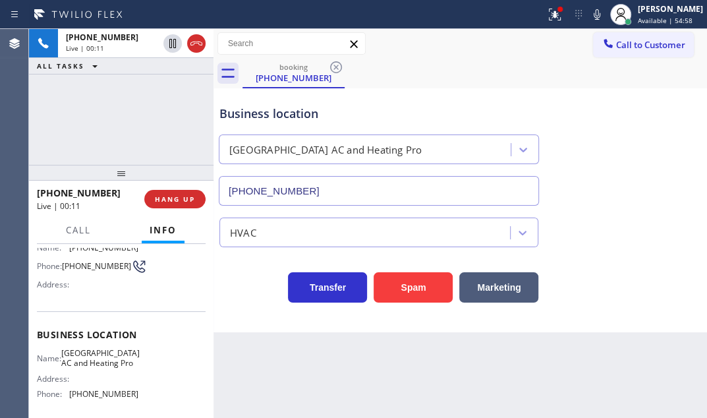
scroll to position [119, 0]
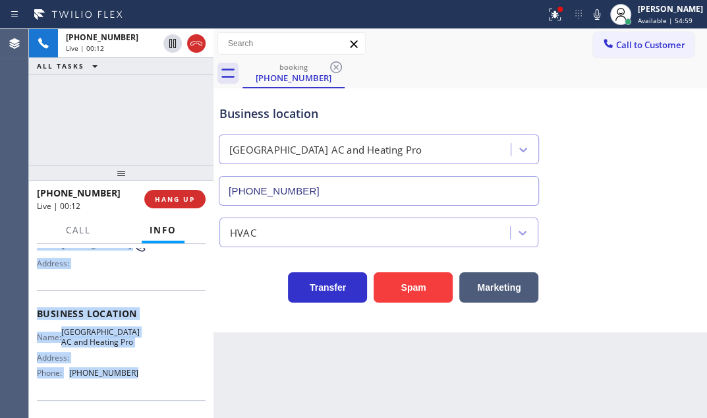
drag, startPoint x: 37, startPoint y: 263, endPoint x: 146, endPoint y: 382, distance: 161.4
click at [146, 382] on div "Context Queue: [Test] All Priority: 1 Customer Name: [PHONE_NUMBER] Phone: [PHO…" at bounding box center [121, 314] width 169 height 371
copy div "Customer Name: [PHONE_NUMBER] Phone: [PHONE_NUMBER] Address: Business location …"
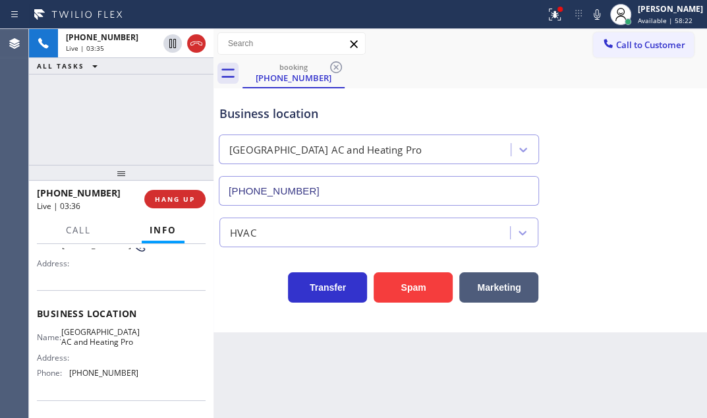
click at [175, 100] on div "[PHONE_NUMBER] Live | 03:35 ALL TASKS ALL TASKS ACTIVE TASKS TASKS IN WRAP UP" at bounding box center [121, 97] width 185 height 136
click at [125, 92] on div "[PHONE_NUMBER] Live | 04:32 ALL TASKS ALL TASKS ACTIVE TASKS TASKS IN WRAP UP" at bounding box center [121, 97] width 185 height 136
click at [150, 117] on div "[PHONE_NUMBER] Live | 04:44 ALL TASKS ALL TASKS ACTIVE TASKS TASKS IN WRAP UP" at bounding box center [121, 97] width 185 height 136
click at [148, 97] on div "[PHONE_NUMBER] Live | 05:05 ALL TASKS ALL TASKS ACTIVE TASKS TASKS IN WRAP UP" at bounding box center [121, 97] width 185 height 136
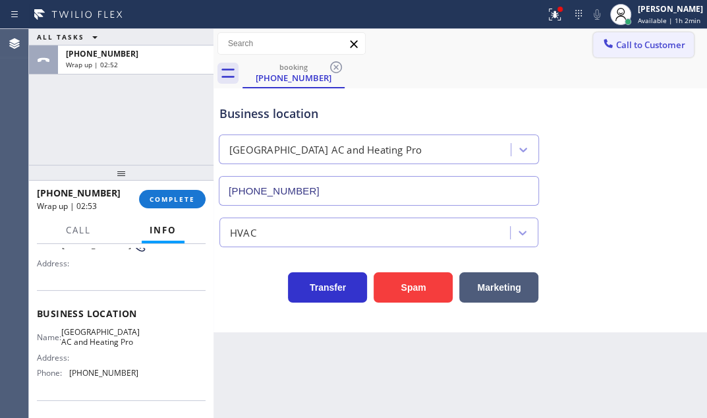
click at [651, 45] on span "Call to Customer" at bounding box center [650, 45] width 69 height 12
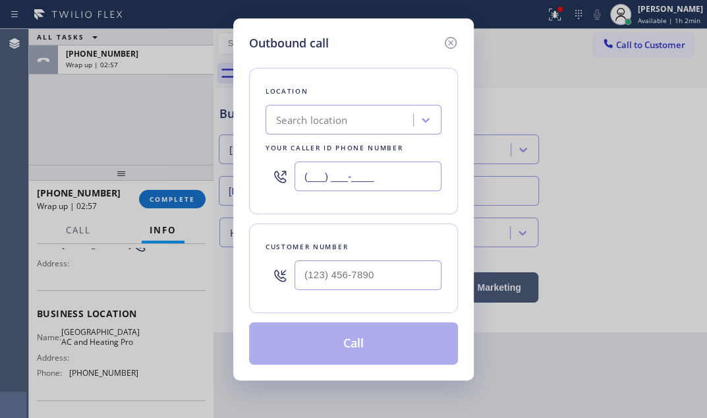
click at [378, 182] on input "(___) ___-____" at bounding box center [368, 176] width 147 height 30
paste input "424) 772-4226"
type input "[PHONE_NUMBER]"
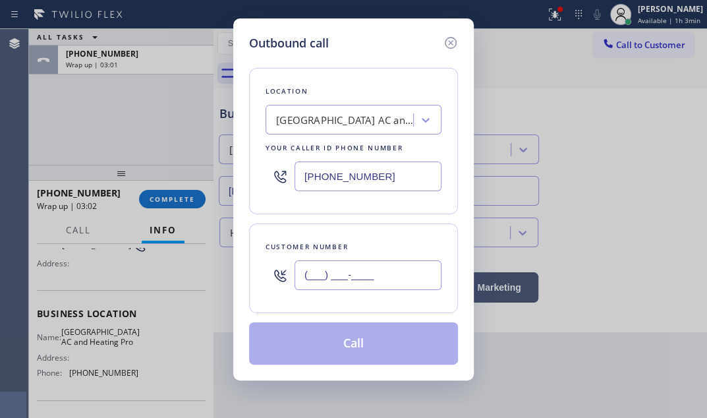
click at [376, 277] on input "(___) ___-____" at bounding box center [368, 275] width 147 height 30
paste input "310) 418-3099"
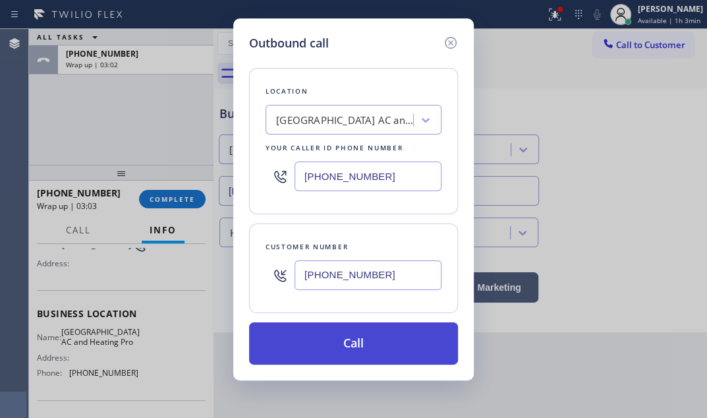
type input "[PHONE_NUMBER]"
click at [366, 338] on button "Call" at bounding box center [353, 343] width 209 height 42
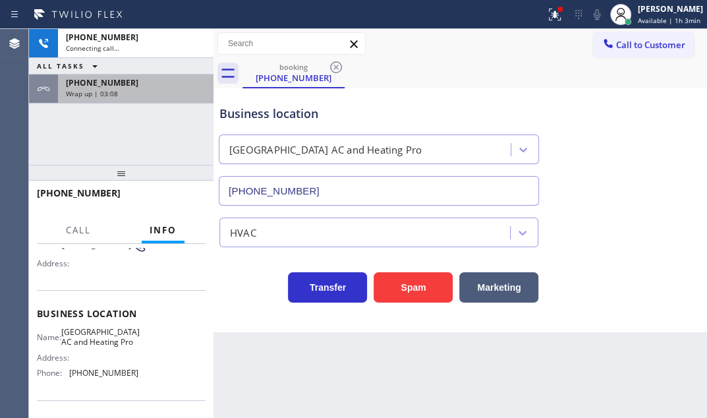
click at [156, 85] on div "[PHONE_NUMBER]" at bounding box center [136, 82] width 140 height 11
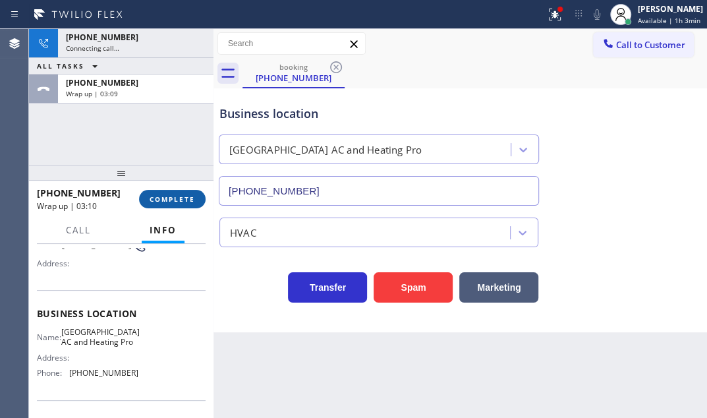
click at [178, 200] on span "COMPLETE" at bounding box center [172, 198] width 45 height 9
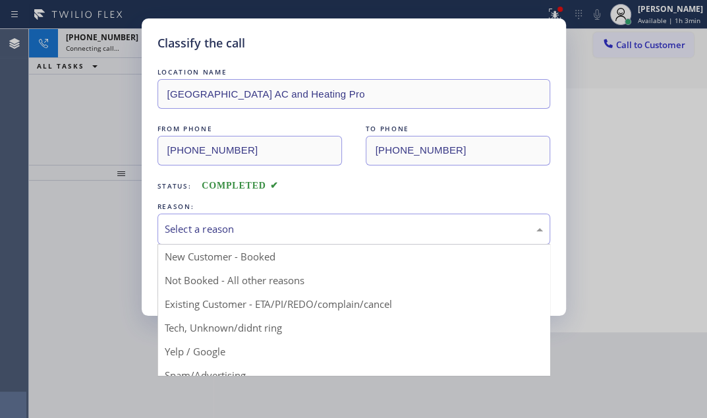
click at [266, 222] on div "Select a reason" at bounding box center [354, 228] width 378 height 15
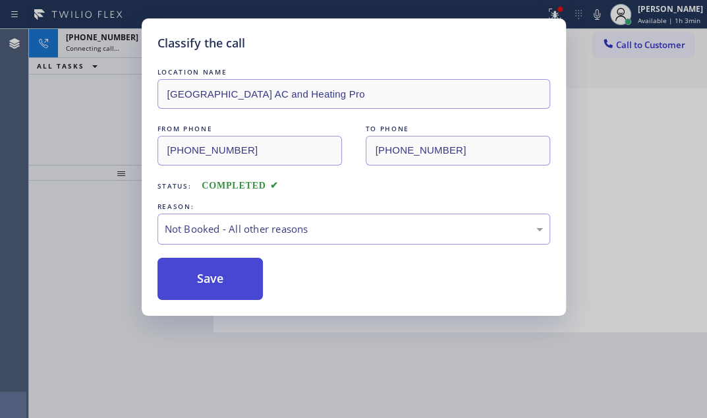
click at [219, 277] on button "Save" at bounding box center [211, 279] width 106 height 42
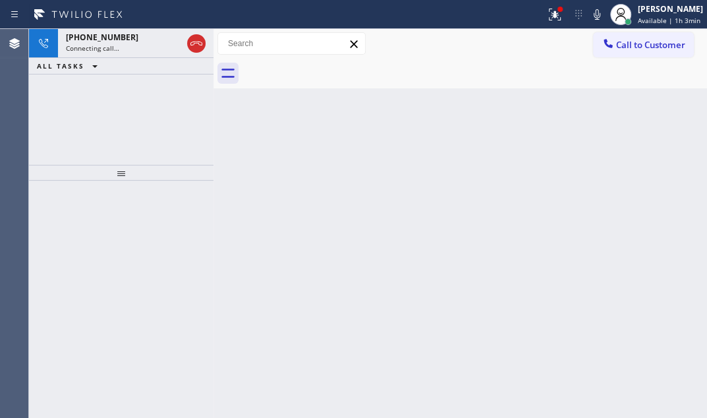
drag, startPoint x: 77, startPoint y: 113, endPoint x: 105, endPoint y: 83, distance: 41.0
click at [78, 112] on div "[PHONE_NUMBER] Connecting call… ALL TASKS ALL TASKS ACTIVE TASKS TASKS IN WRAP …" at bounding box center [121, 97] width 185 height 136
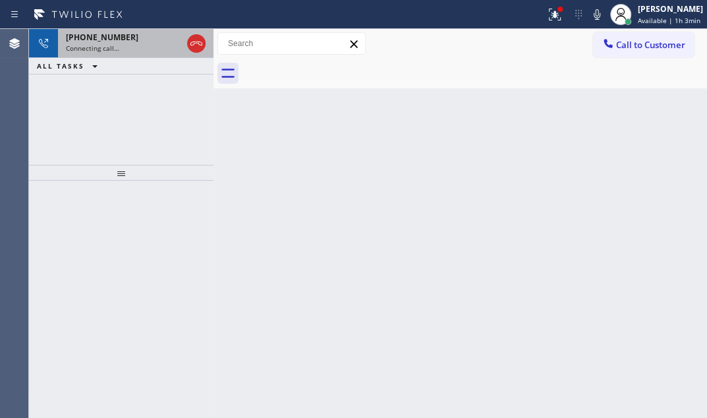
click at [146, 49] on div "Connecting call…" at bounding box center [124, 47] width 116 height 9
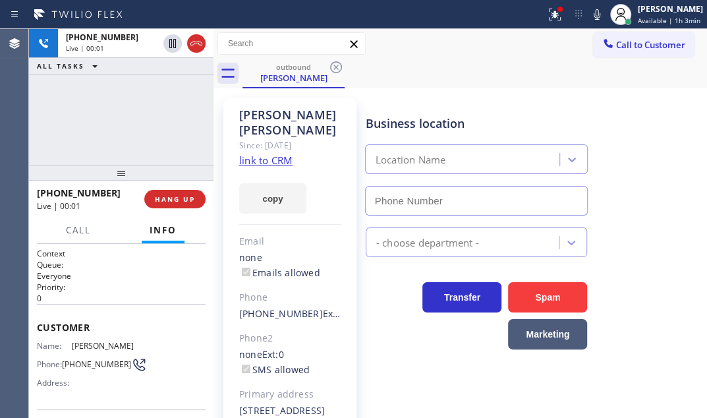
type input "[PHONE_NUMBER]"
click at [121, 122] on div "[PHONE_NUMBER] Live | 00:49 ALL TASKS ALL TASKS ACTIVE TASKS TASKS IN WRAP UP" at bounding box center [121, 97] width 185 height 136
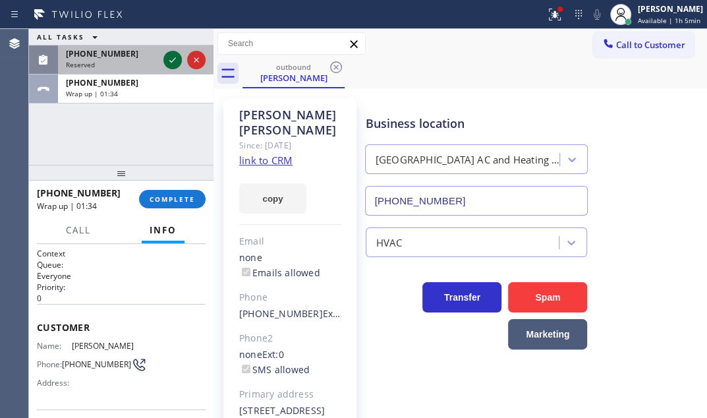
click at [174, 61] on icon at bounding box center [173, 60] width 16 height 16
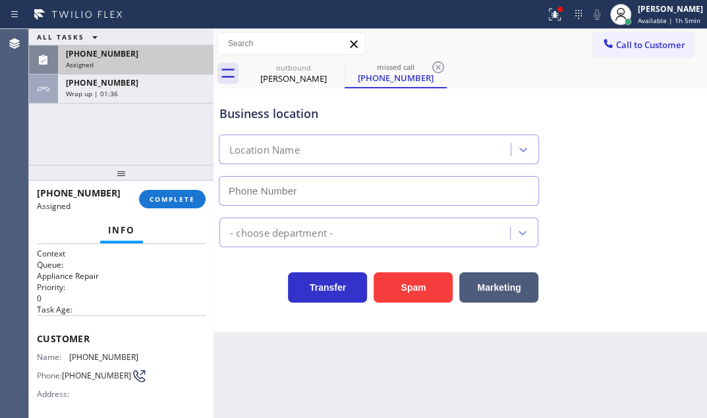
type input "[PHONE_NUMBER]"
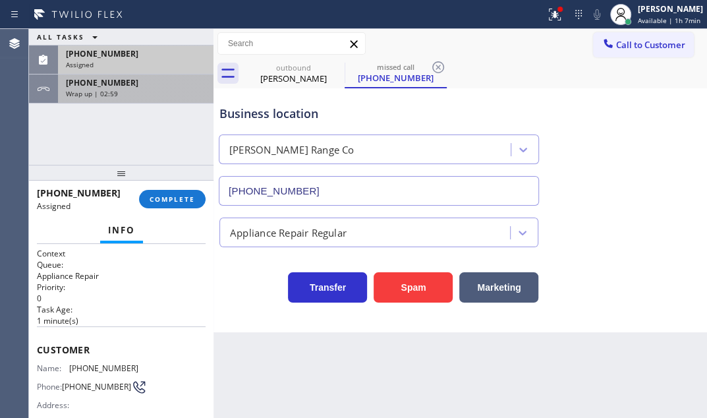
click at [162, 85] on div "[PHONE_NUMBER]" at bounding box center [136, 82] width 140 height 11
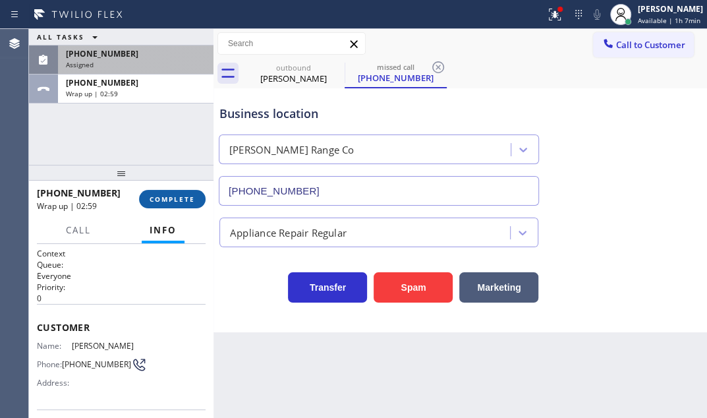
click at [159, 204] on button "COMPLETE" at bounding box center [172, 199] width 67 height 18
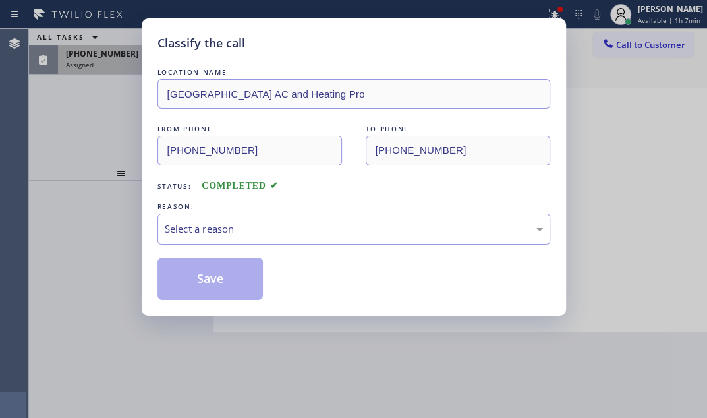
drag, startPoint x: 299, startPoint y: 224, endPoint x: 281, endPoint y: 239, distance: 23.0
click at [296, 227] on div "Select a reason" at bounding box center [354, 228] width 378 height 15
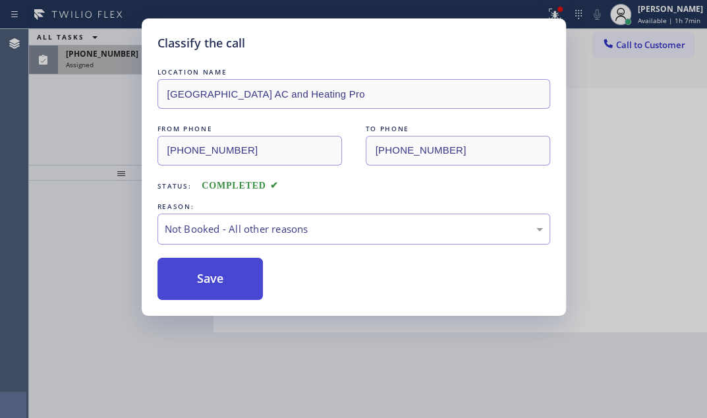
drag, startPoint x: 204, startPoint y: 277, endPoint x: 189, endPoint y: 281, distance: 15.7
click at [188, 281] on button "Save" at bounding box center [211, 279] width 106 height 42
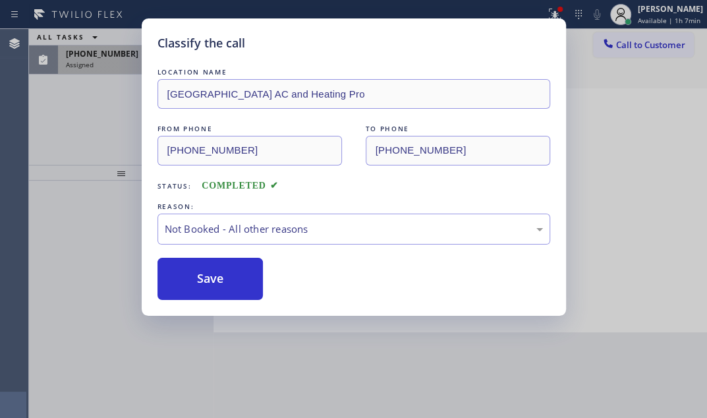
click at [110, 78] on div "Classify the call LOCATION NAME [GEOGRAPHIC_DATA] AC and Heating Pro FROM PHONE…" at bounding box center [353, 209] width 707 height 418
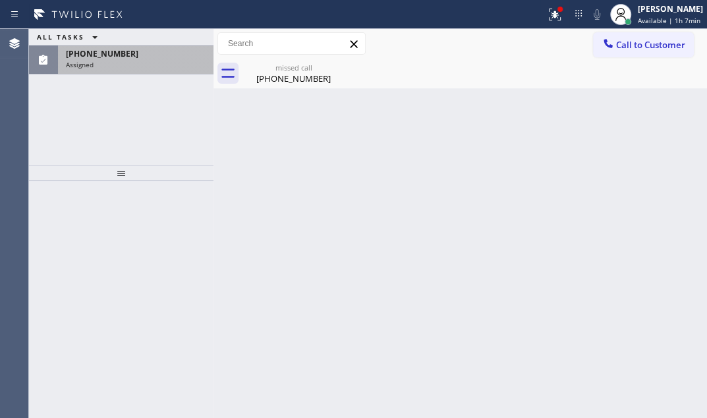
click at [114, 66] on div "Assigned" at bounding box center [136, 64] width 140 height 9
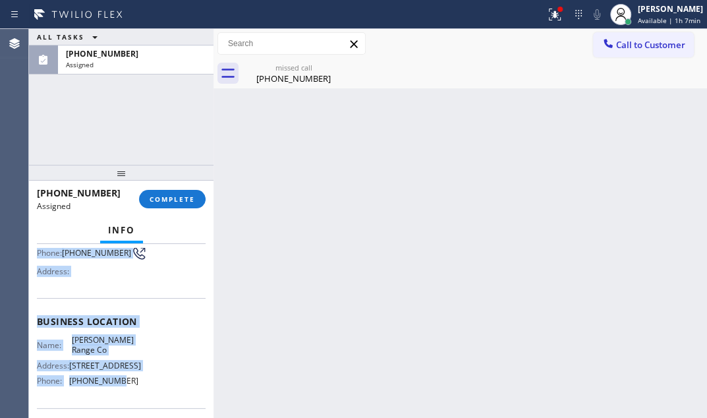
scroll to position [179, 0]
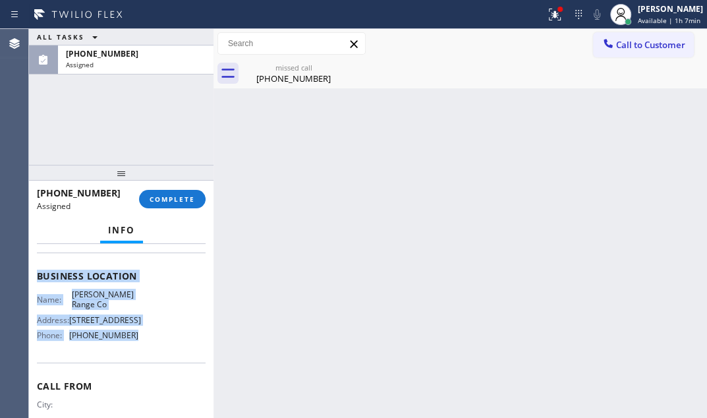
drag, startPoint x: 34, startPoint y: 284, endPoint x: 146, endPoint y: 363, distance: 137.1
click at [146, 363] on div "Context Queue: Appliance Repair Priority: 0 Task Age: [DEMOGRAPHIC_DATA] minute…" at bounding box center [121, 331] width 185 height 174
copy div "Customer Name: [PHONE_NUMBER] Phone: [PHONE_NUMBER] Address: Business location …"
click at [186, 199] on span "COMPLETE" at bounding box center [172, 198] width 45 height 9
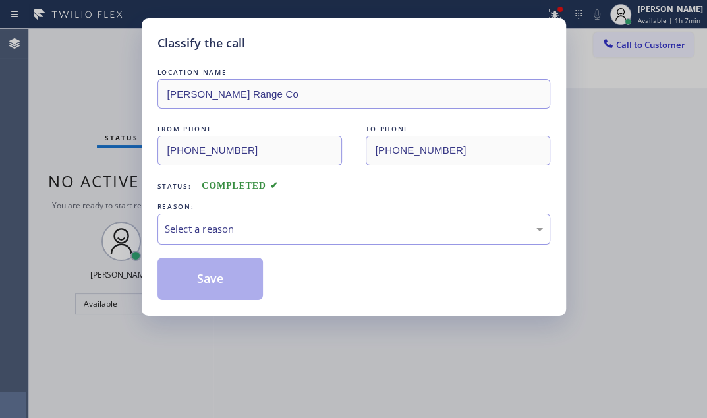
click at [333, 214] on div "Select a reason" at bounding box center [354, 229] width 393 height 31
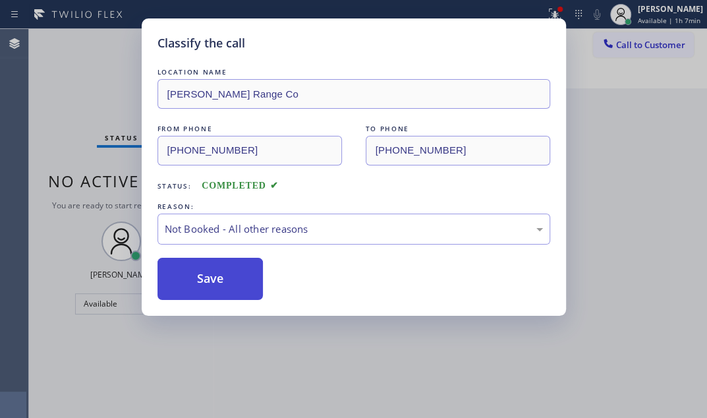
drag, startPoint x: 192, startPoint y: 270, endPoint x: 353, endPoint y: 266, distance: 160.9
click at [193, 270] on button "Save" at bounding box center [211, 279] width 106 height 42
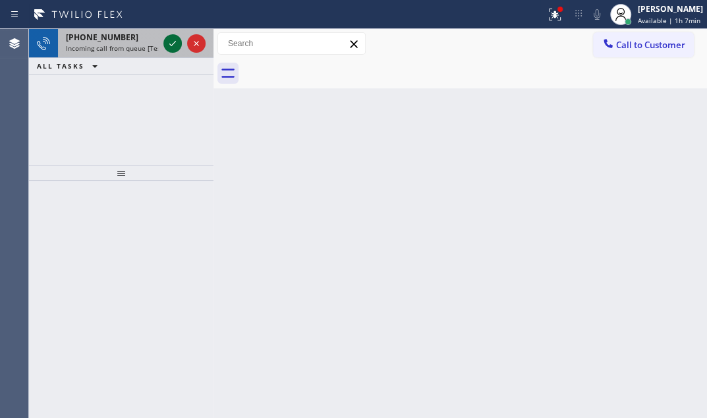
click at [169, 43] on icon at bounding box center [173, 44] width 16 height 16
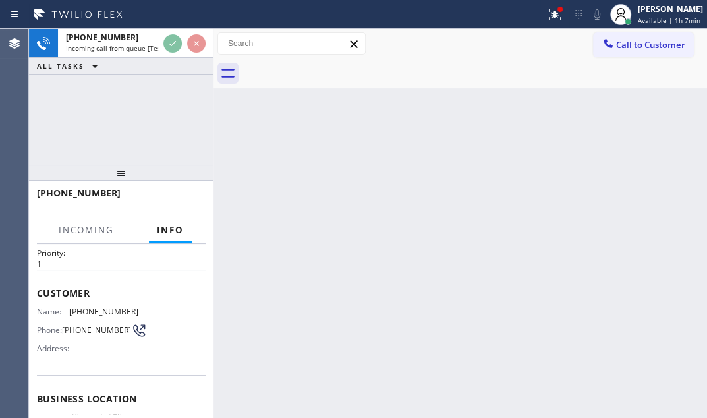
scroll to position [119, 0]
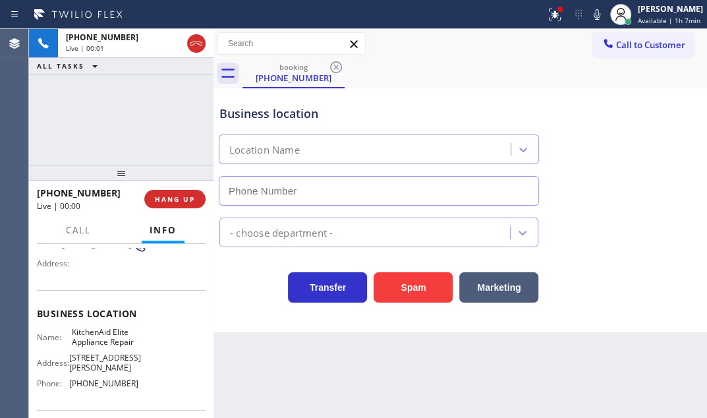
type input "[PHONE_NUMBER]"
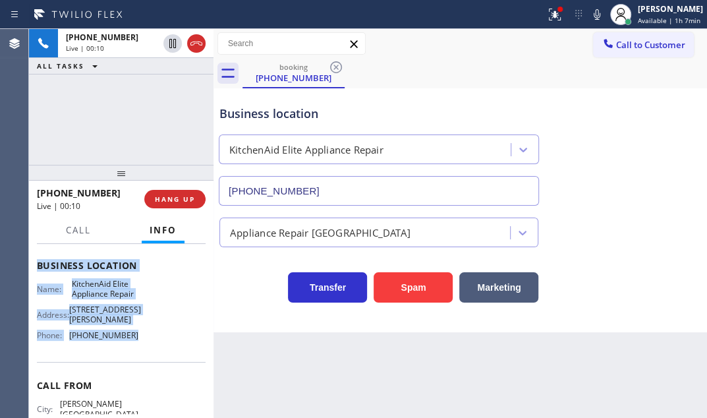
scroll to position [179, 0]
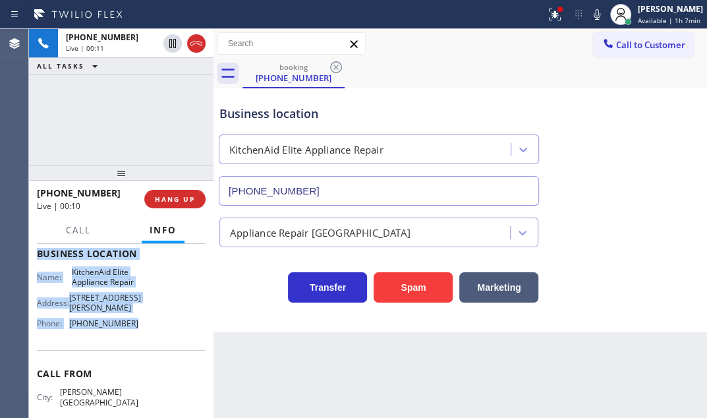
drag, startPoint x: 37, startPoint y: 261, endPoint x: 133, endPoint y: 341, distance: 125.0
click at [133, 341] on div "Context Queue: [Test] All Priority: 1 Customer Name: [PHONE_NUMBER] Phone: [PHO…" at bounding box center [121, 264] width 169 height 391
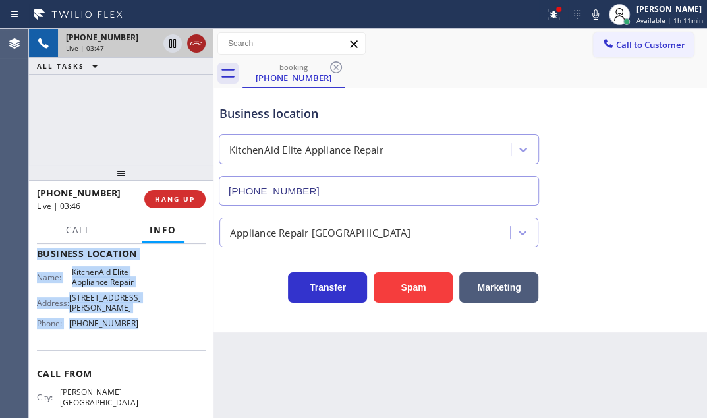
click at [195, 43] on icon at bounding box center [196, 44] width 16 height 16
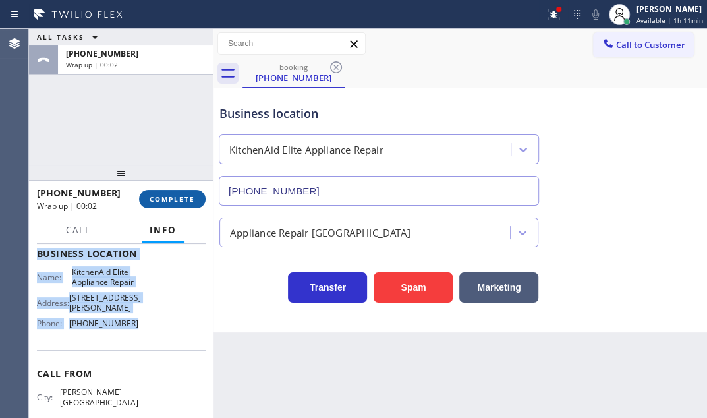
click at [192, 199] on span "COMPLETE" at bounding box center [172, 198] width 45 height 9
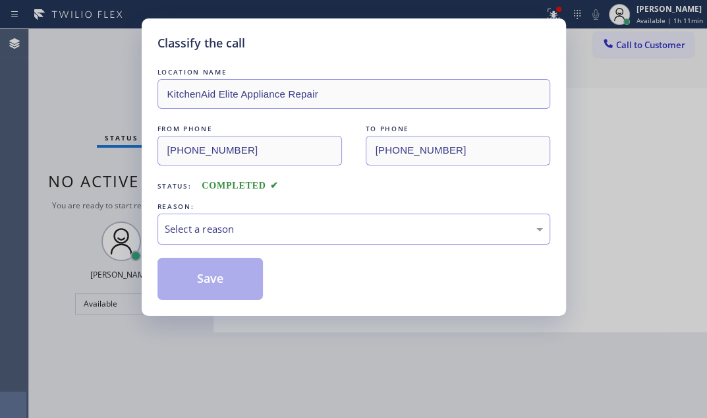
drag, startPoint x: 299, startPoint y: 207, endPoint x: 293, endPoint y: 225, distance: 18.6
click at [299, 208] on div "REASON:" at bounding box center [354, 207] width 393 height 14
click at [293, 225] on div "Select a reason" at bounding box center [354, 228] width 378 height 15
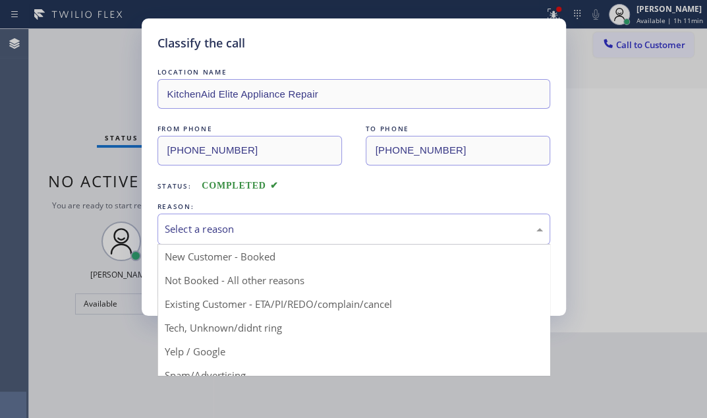
drag, startPoint x: 237, startPoint y: 279, endPoint x: 200, endPoint y: 270, distance: 38.7
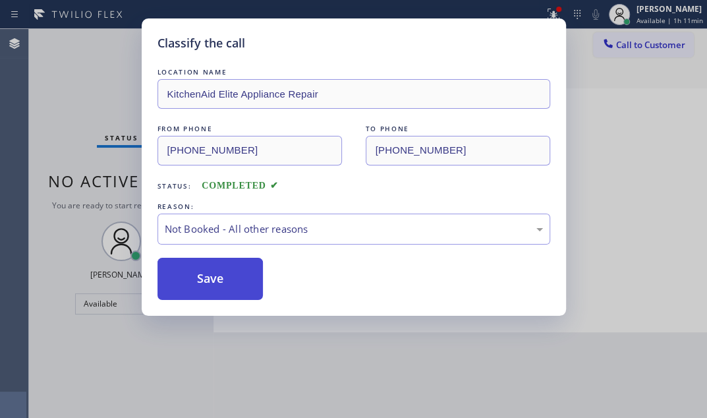
click at [197, 258] on button "Save" at bounding box center [211, 279] width 106 height 42
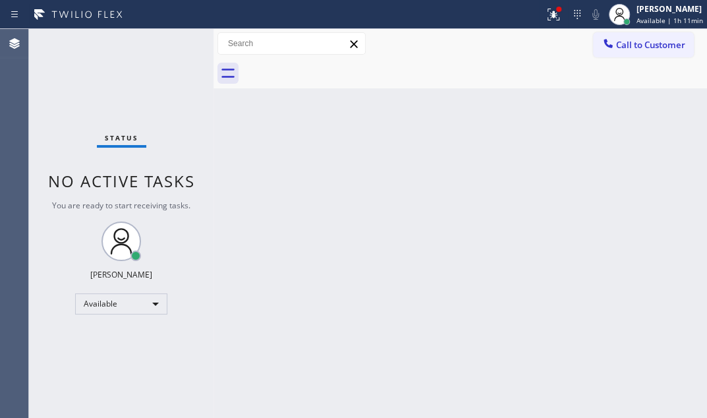
click at [424, 154] on div "Back to Dashboard Change Sender ID Customers Technicians Select a contact Outbo…" at bounding box center [461, 223] width 494 height 389
drag, startPoint x: 318, startPoint y: 196, endPoint x: 425, endPoint y: 192, distance: 107.5
click at [318, 195] on div "Back to Dashboard Change Sender ID Customers Technicians Select a contact Outbo…" at bounding box center [461, 223] width 494 height 389
click at [546, 16] on icon at bounding box center [554, 15] width 16 height 16
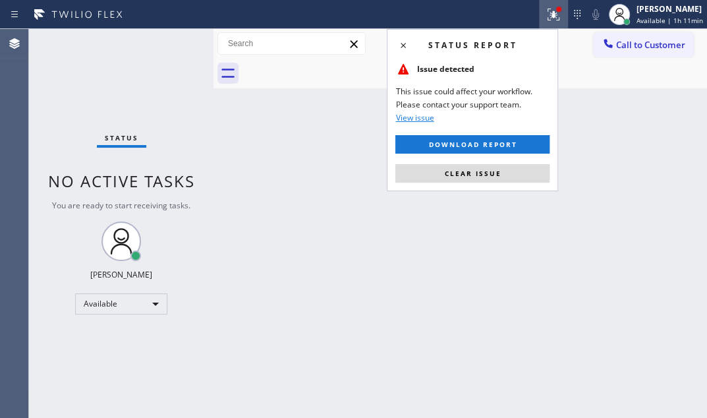
drag, startPoint x: 502, startPoint y: 175, endPoint x: 605, endPoint y: 100, distance: 127.9
click at [507, 172] on button "Clear issue" at bounding box center [472, 173] width 154 height 18
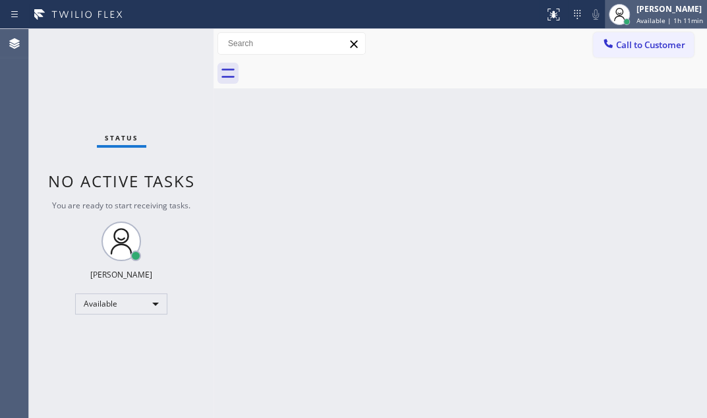
click at [639, 19] on span "Available | 1h 11min" at bounding box center [670, 20] width 67 height 9
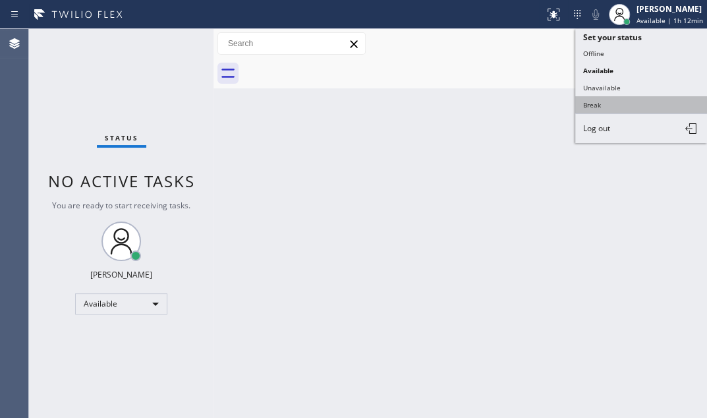
drag, startPoint x: 610, startPoint y: 104, endPoint x: 702, endPoint y: 102, distance: 91.6
click at [610, 103] on button "Break" at bounding box center [641, 104] width 132 height 17
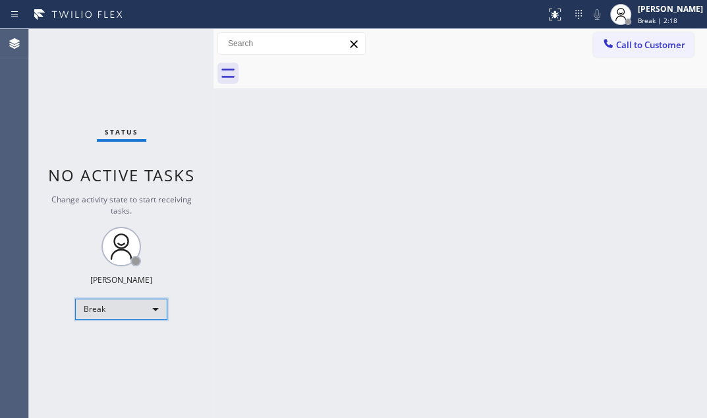
click at [142, 309] on div "Break" at bounding box center [121, 309] width 92 height 21
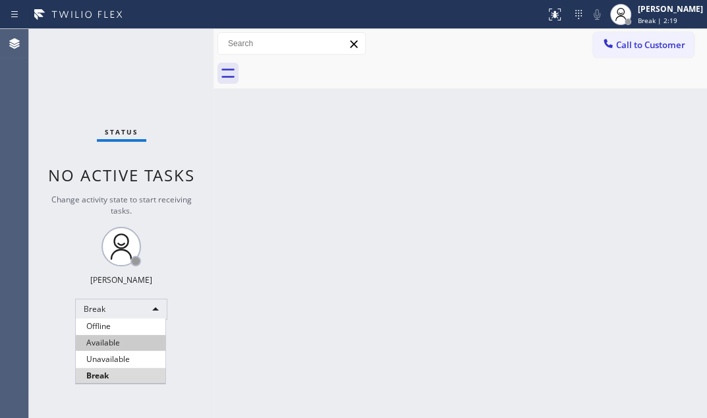
click at [132, 337] on li "Available" at bounding box center [121, 343] width 90 height 16
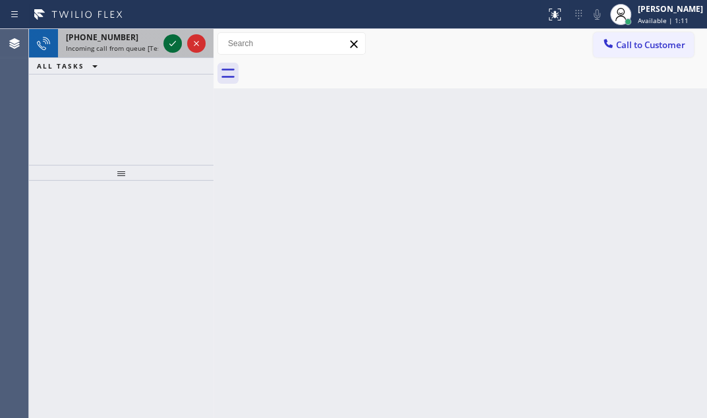
click at [172, 45] on icon at bounding box center [172, 43] width 7 height 5
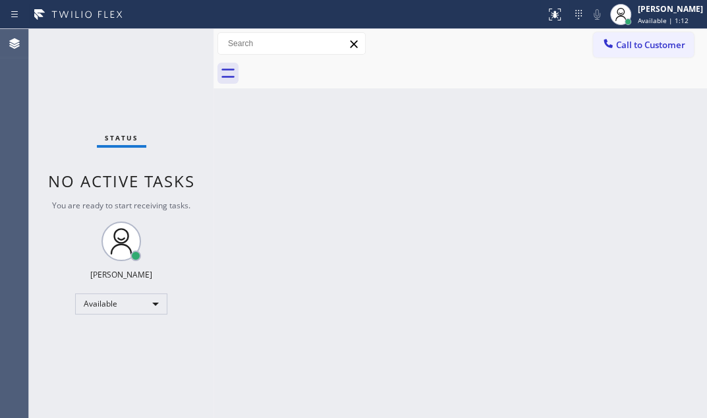
click at [172, 45] on div "Status No active tasks You are ready to start receiving tasks. [PERSON_NAME] Av…" at bounding box center [121, 223] width 185 height 389
click at [540, 24] on button at bounding box center [554, 14] width 29 height 29
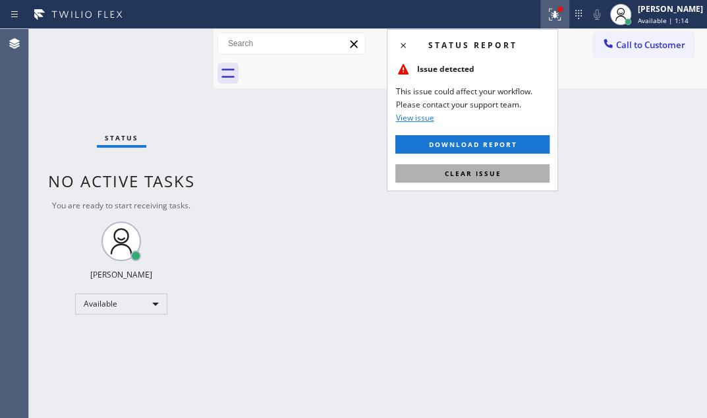
click at [481, 171] on span "Clear issue" at bounding box center [472, 173] width 57 height 9
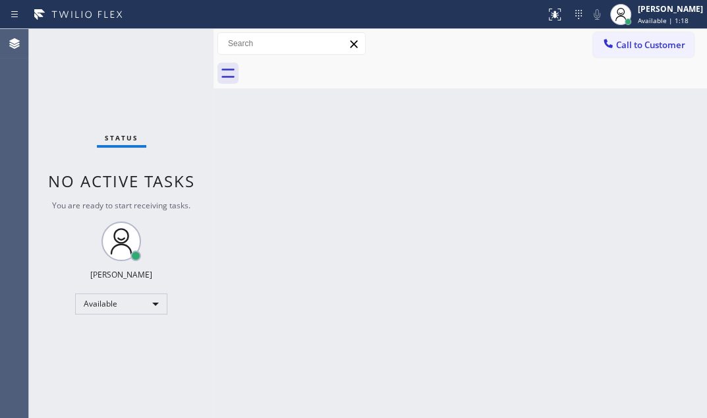
click at [218, 99] on div "Back to Dashboard Change Sender ID Customers Technicians Select a contact Outbo…" at bounding box center [461, 223] width 494 height 389
click at [167, 43] on div "Status No active tasks You are ready to start receiving tasks. [PERSON_NAME] Av…" at bounding box center [121, 223] width 185 height 389
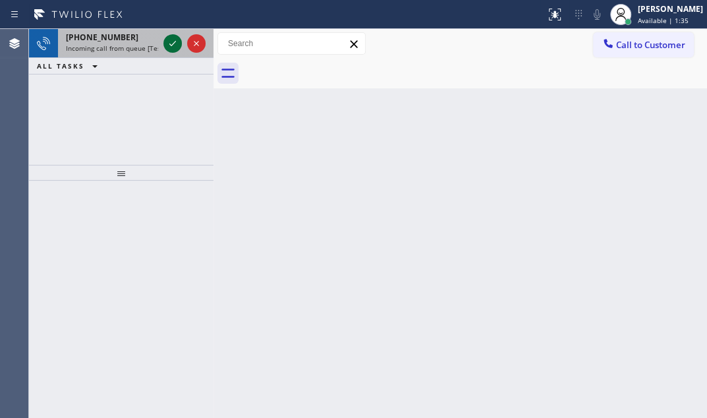
click at [169, 43] on icon at bounding box center [173, 44] width 16 height 16
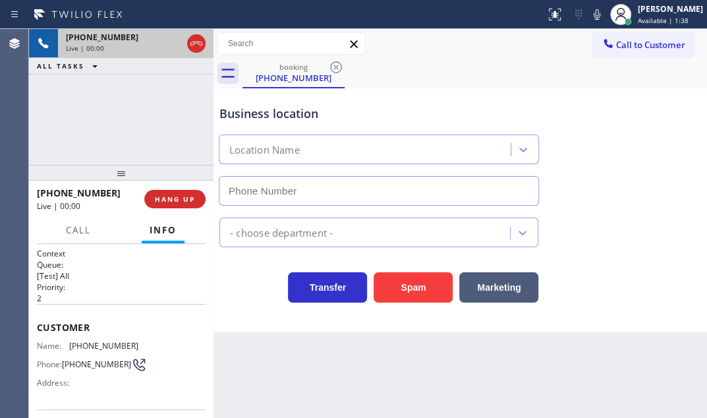
type input "[PHONE_NUMBER]"
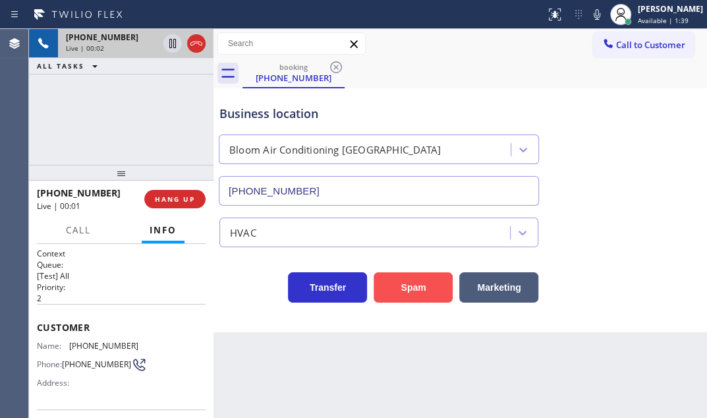
click at [410, 293] on button "Spam" at bounding box center [413, 287] width 79 height 30
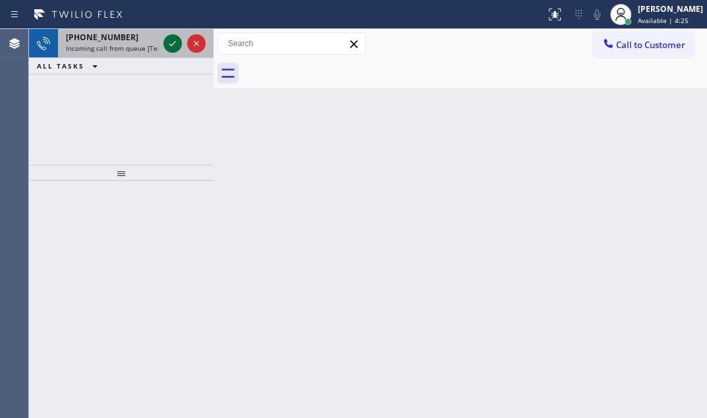
click at [171, 44] on icon at bounding box center [173, 44] width 16 height 16
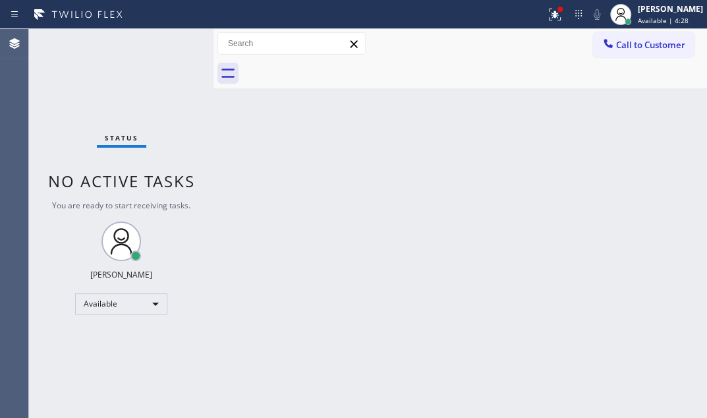
click at [171, 46] on div "Status No active tasks You are ready to start receiving tasks. [PERSON_NAME] Av…" at bounding box center [121, 223] width 185 height 389
drag, startPoint x: 540, startPoint y: 13, endPoint x: 537, endPoint y: 90, distance: 77.2
click at [547, 14] on icon at bounding box center [555, 15] width 16 height 16
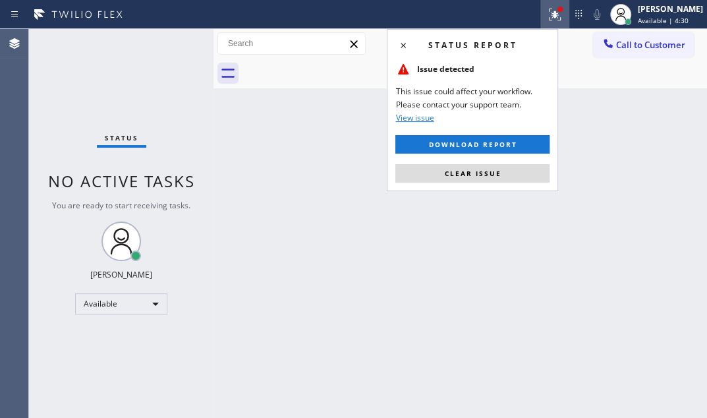
click at [518, 176] on button "Clear issue" at bounding box center [472, 173] width 154 height 18
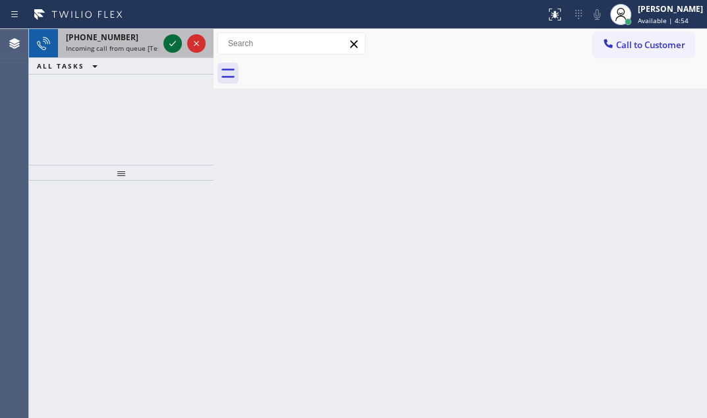
click at [170, 41] on icon at bounding box center [173, 44] width 16 height 16
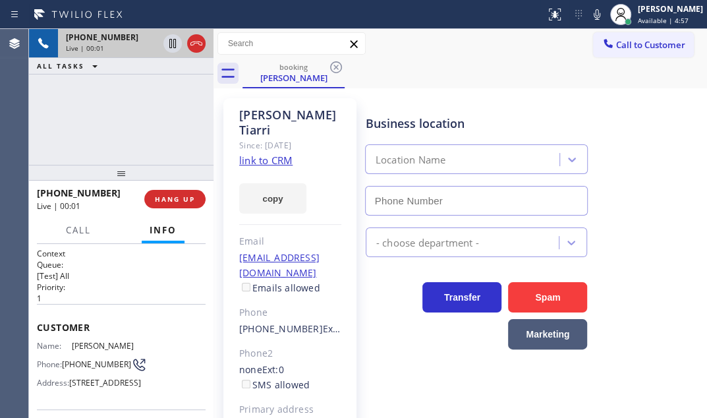
type input "[PHONE_NUMBER]"
click at [172, 45] on icon at bounding box center [173, 44] width 16 height 16
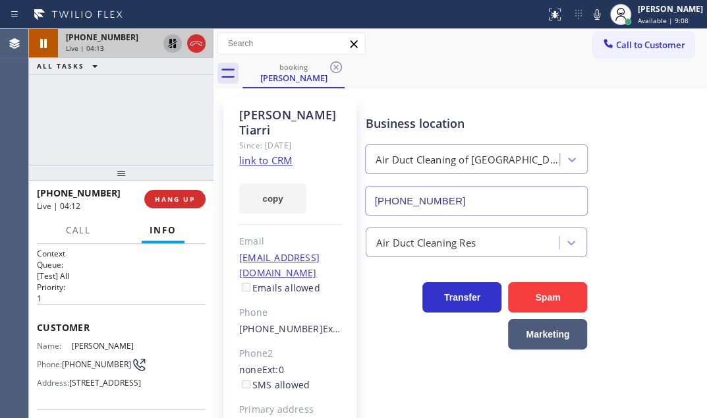
click at [171, 42] on icon at bounding box center [172, 43] width 9 height 9
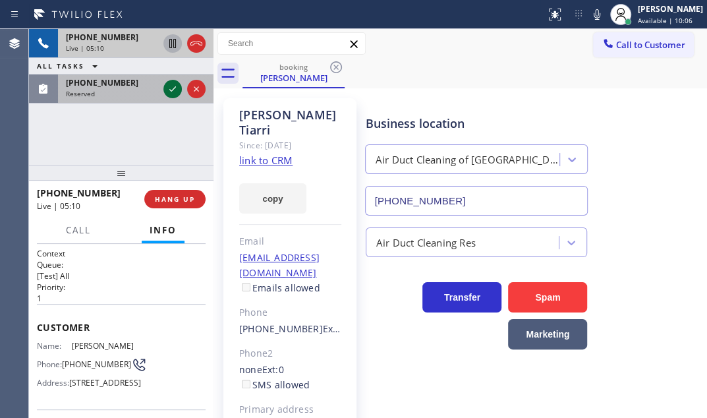
click at [173, 88] on icon at bounding box center [173, 89] width 16 height 16
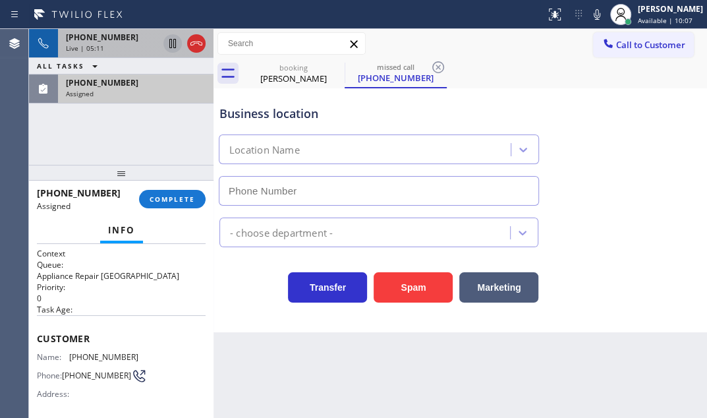
type input "[PHONE_NUMBER]"
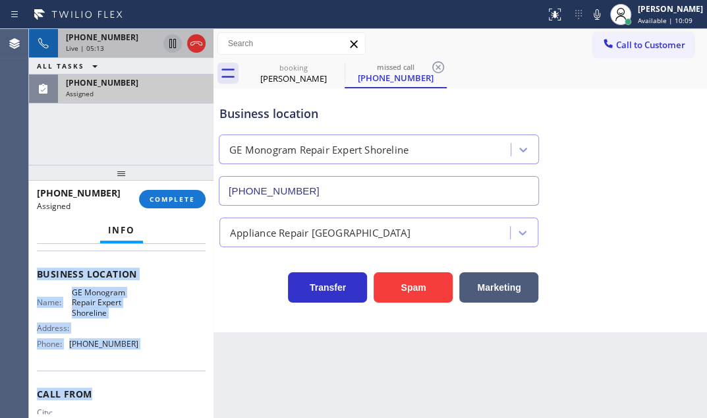
drag, startPoint x: 34, startPoint y: 330, endPoint x: 146, endPoint y: 402, distance: 133.4
click at [146, 402] on div "Context Queue: Appliance Repair High End Priority: 0 Task Age: Customer Name: […" at bounding box center [121, 331] width 185 height 174
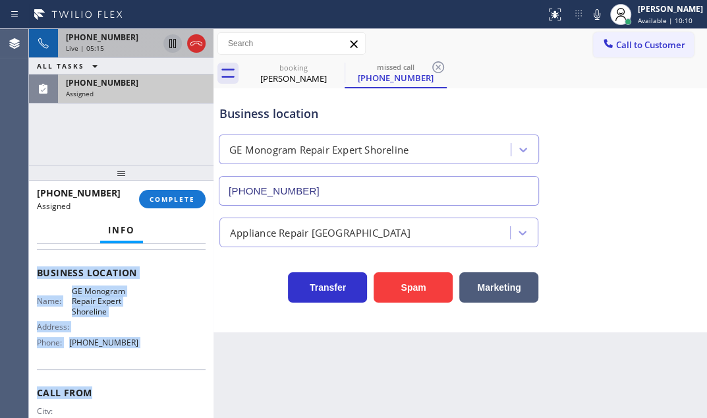
click at [152, 335] on div "Name: GE Monogram Repair Expert Shoreline Address: Phone: [PHONE_NUMBER]" at bounding box center [121, 319] width 169 height 67
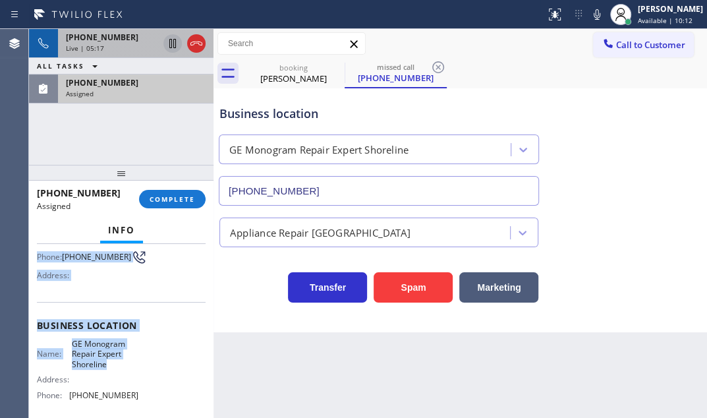
scroll to position [119, 0]
drag, startPoint x: 37, startPoint y: 330, endPoint x: 143, endPoint y: 397, distance: 125.6
click at [143, 397] on div "Context Queue: Appliance Repair High End Priority: 0 Task Age: Customer Name: […" at bounding box center [121, 325] width 169 height 393
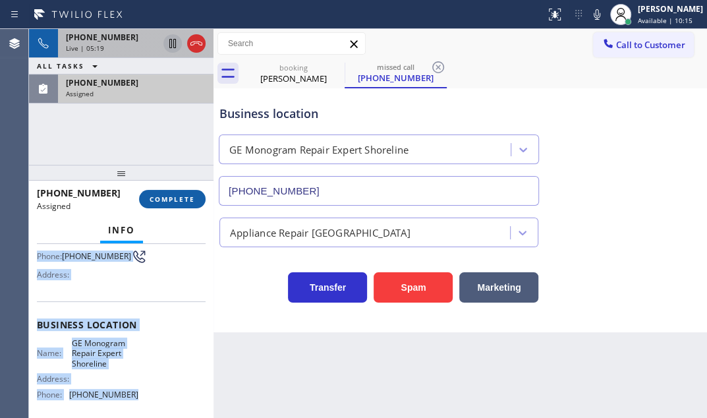
click at [161, 199] on span "COMPLETE" at bounding box center [172, 198] width 45 height 9
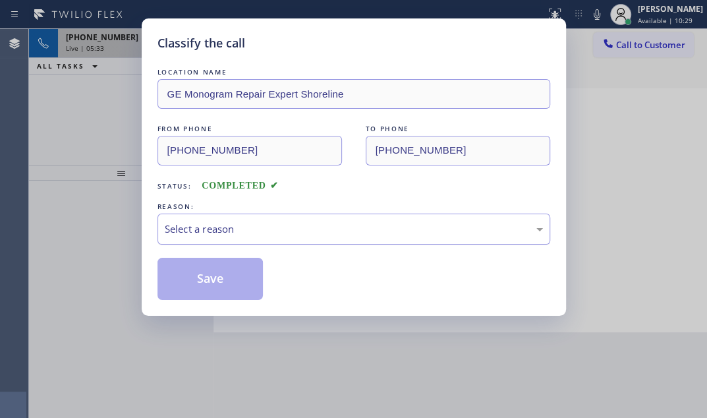
click at [272, 227] on div "Select a reason" at bounding box center [354, 228] width 378 height 15
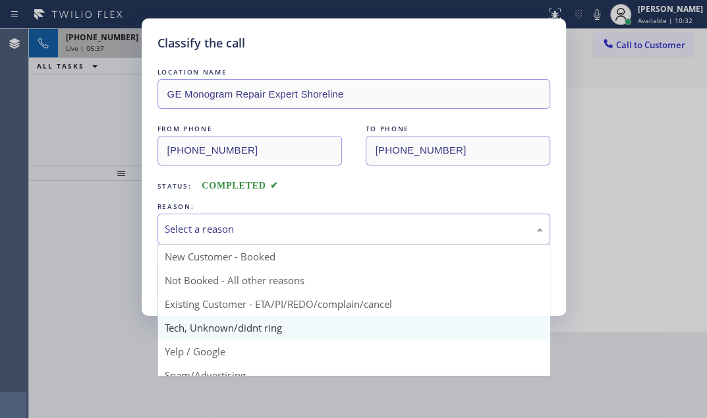
scroll to position [59, 0]
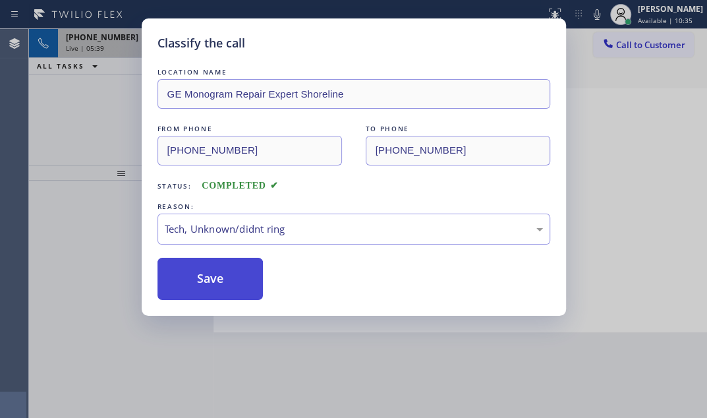
click at [228, 270] on button "Save" at bounding box center [211, 279] width 106 height 42
type input "[PHONE_NUMBER]"
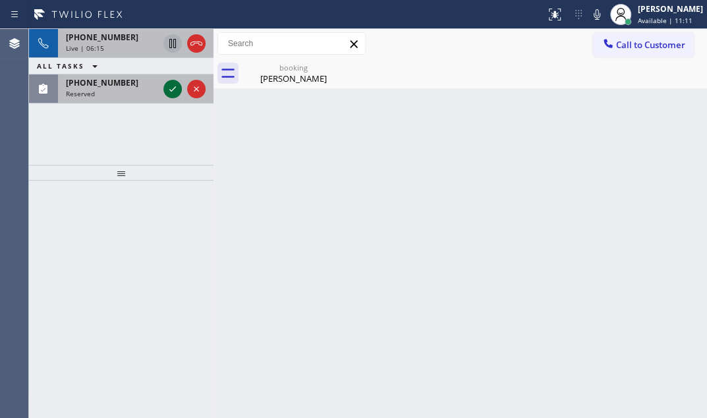
click at [173, 92] on icon at bounding box center [173, 89] width 16 height 16
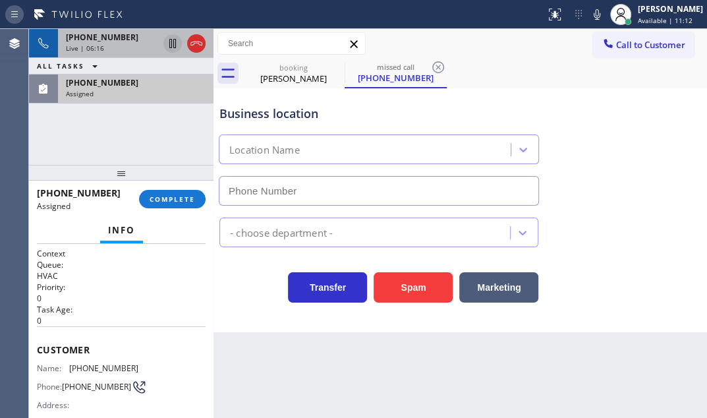
type input "[PHONE_NUMBER]"
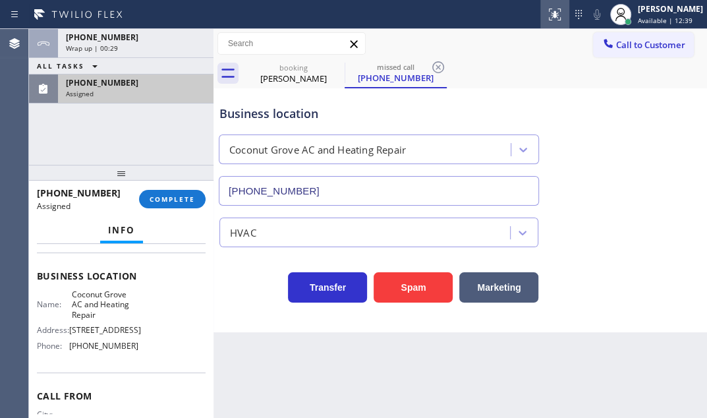
scroll to position [190, 0]
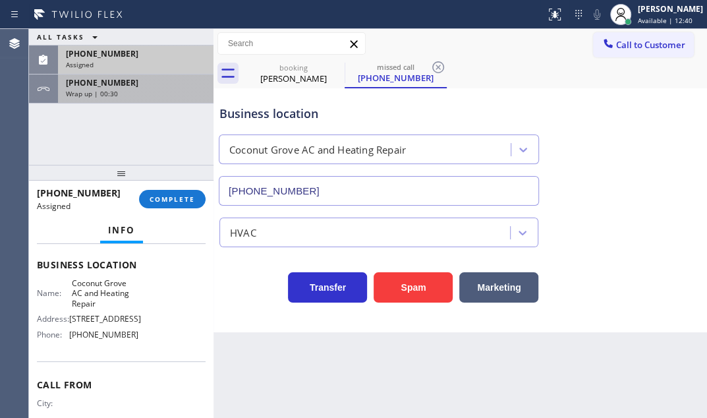
click at [188, 96] on div "Wrap up | 00:30" at bounding box center [136, 93] width 140 height 9
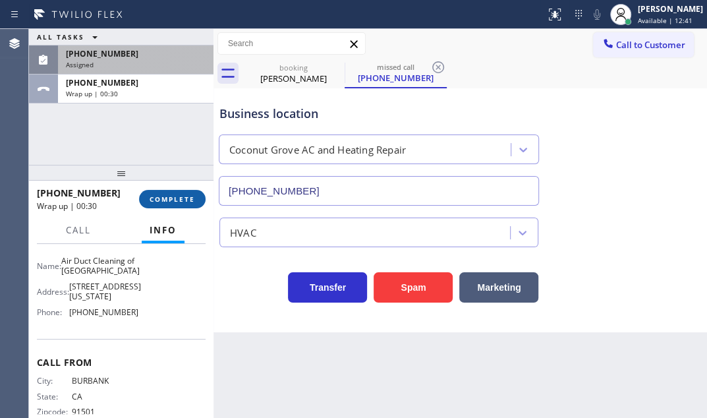
scroll to position [189, 0]
click at [184, 206] on button "COMPLETE" at bounding box center [172, 199] width 67 height 18
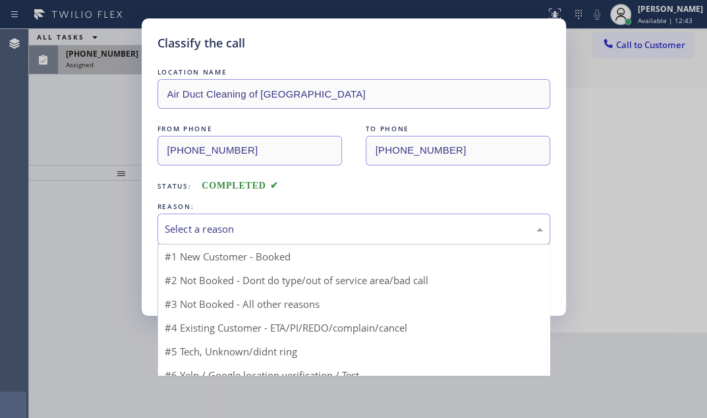
click at [350, 230] on div "Select a reason" at bounding box center [354, 228] width 378 height 15
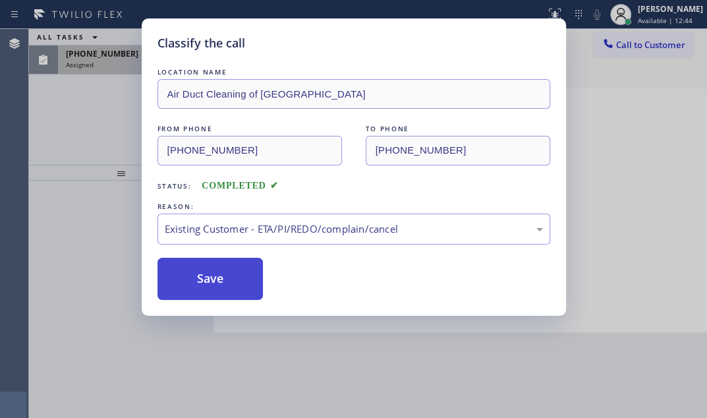
drag, startPoint x: 215, startPoint y: 277, endPoint x: 185, endPoint y: 237, distance: 50.4
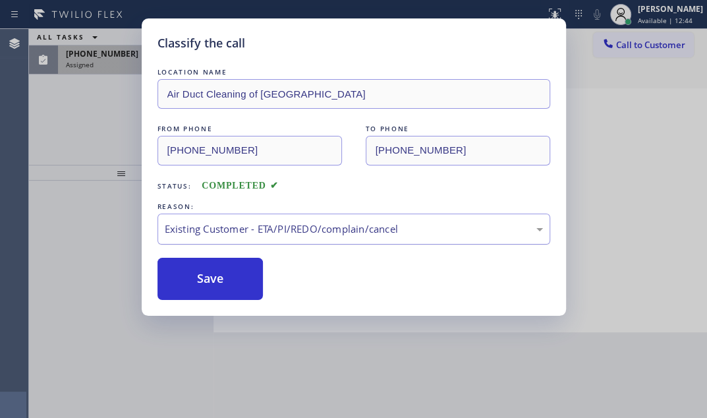
click at [215, 277] on button "Save" at bounding box center [211, 279] width 106 height 42
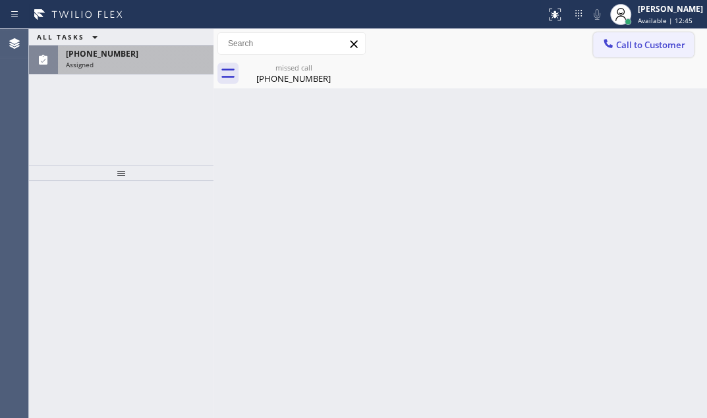
drag, startPoint x: 634, startPoint y: 49, endPoint x: 702, endPoint y: 176, distance: 144.2
click at [634, 49] on span "Call to Customer" at bounding box center [650, 45] width 69 height 12
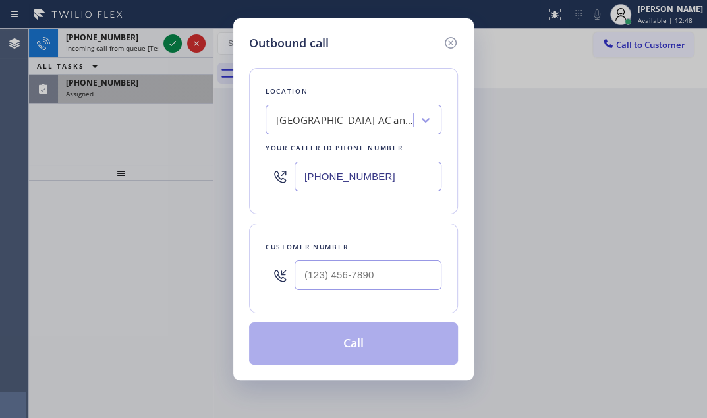
click at [399, 178] on input "[PHONE_NUMBER]" at bounding box center [368, 176] width 147 height 30
paste input "206) 312-8223"
type input "[PHONE_NUMBER]"
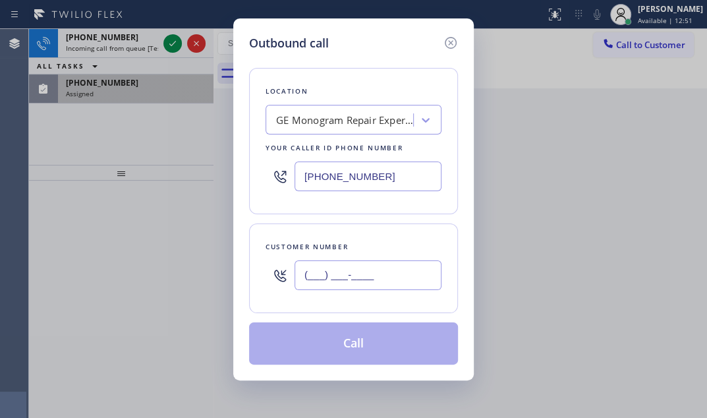
click at [382, 285] on input "(___) ___-____" at bounding box center [368, 275] width 147 height 30
paste input "206) 906-7989"
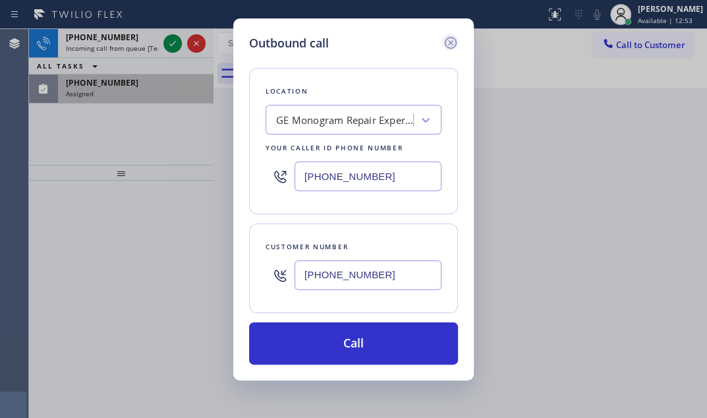
type input "[PHONE_NUMBER]"
drag, startPoint x: 455, startPoint y: 38, endPoint x: 294, endPoint y: 42, distance: 160.9
click at [454, 38] on icon at bounding box center [451, 43] width 16 height 16
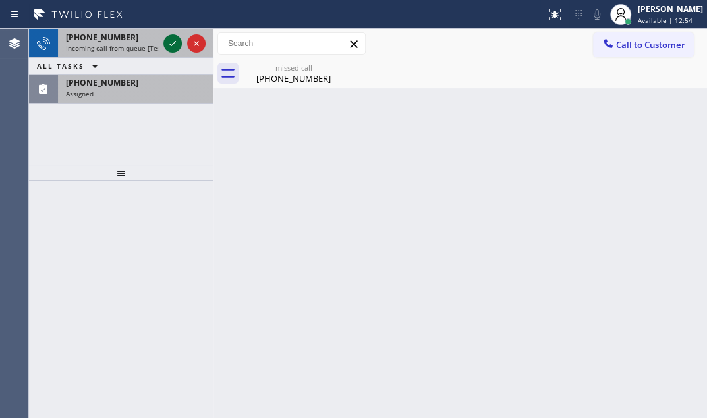
click at [165, 50] on icon at bounding box center [173, 44] width 16 height 16
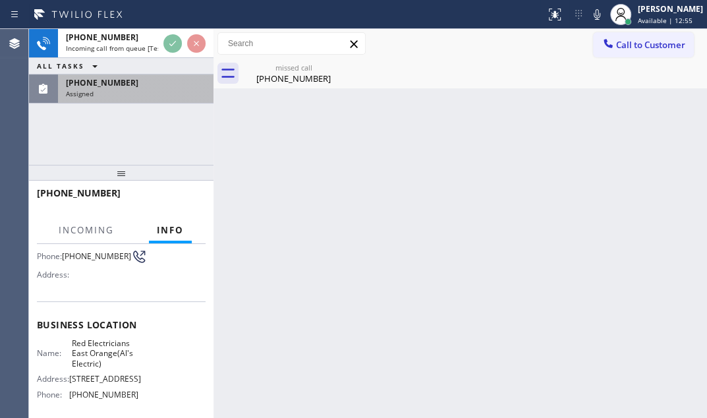
scroll to position [239, 0]
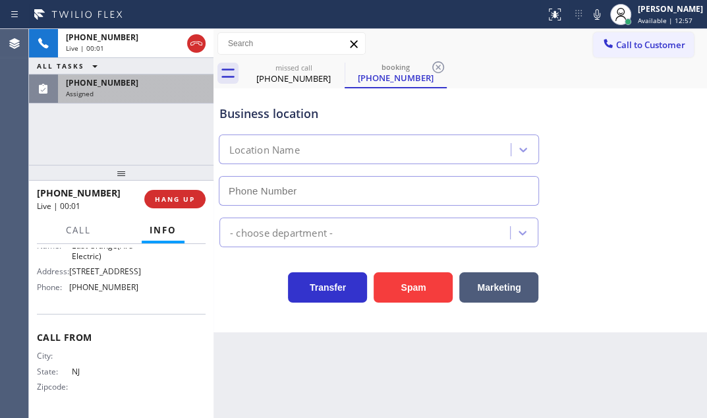
type input "[PHONE_NUMBER]"
drag, startPoint x: 422, startPoint y: 289, endPoint x: 560, endPoint y: 259, distance: 141.5
click at [422, 287] on button "Spam" at bounding box center [413, 287] width 79 height 30
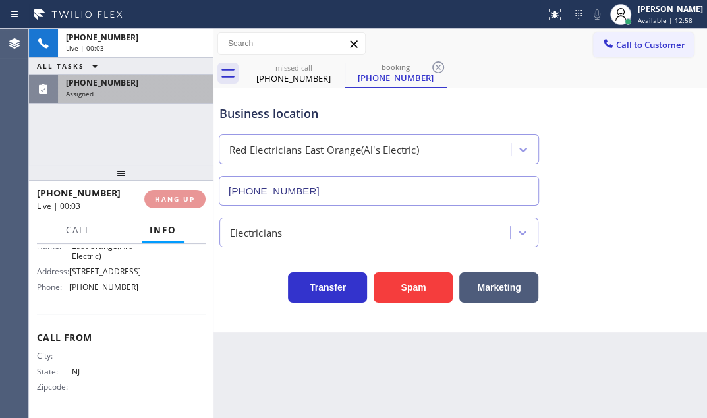
drag, startPoint x: 659, startPoint y: 46, endPoint x: 376, endPoint y: 129, distance: 295.1
click at [656, 47] on span "Call to Customer" at bounding box center [650, 45] width 69 height 12
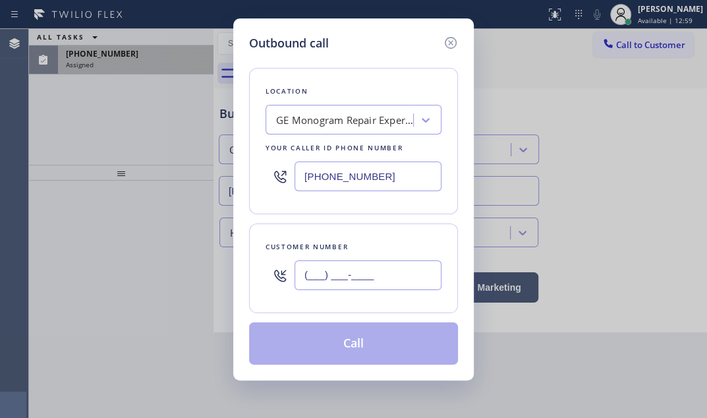
click at [345, 277] on input "(___) ___-____" at bounding box center [368, 275] width 147 height 30
paste input "206) 906-7989"
type input "[PHONE_NUMBER]"
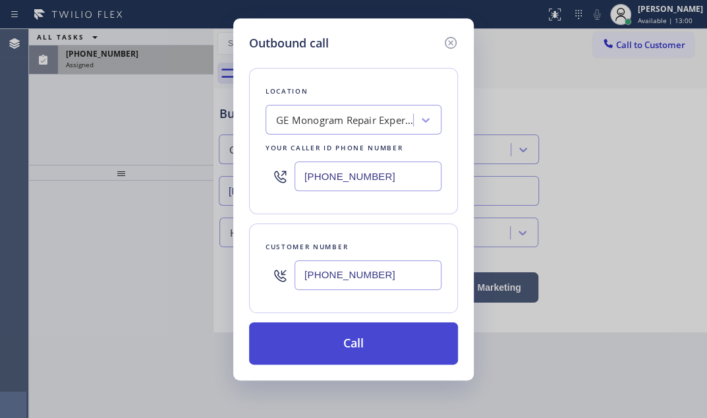
click at [365, 345] on button "Call" at bounding box center [353, 343] width 209 height 42
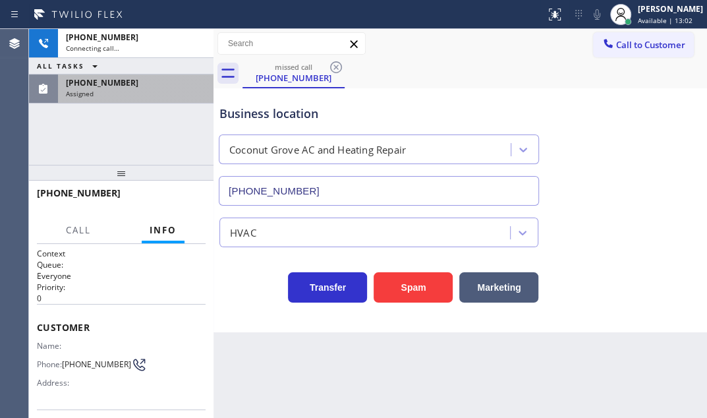
click at [129, 92] on div "Assigned" at bounding box center [136, 93] width 140 height 9
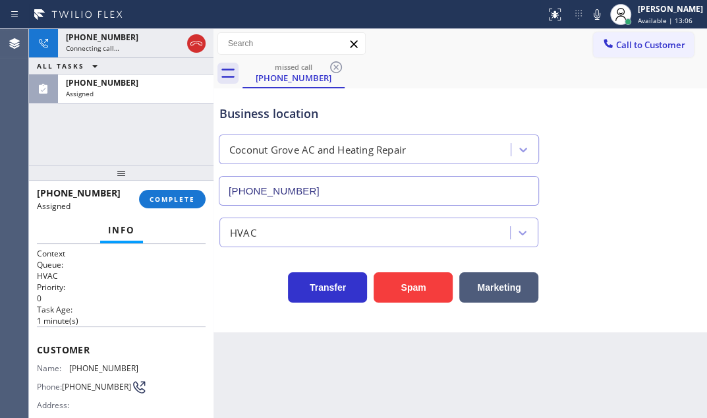
scroll to position [179, 0]
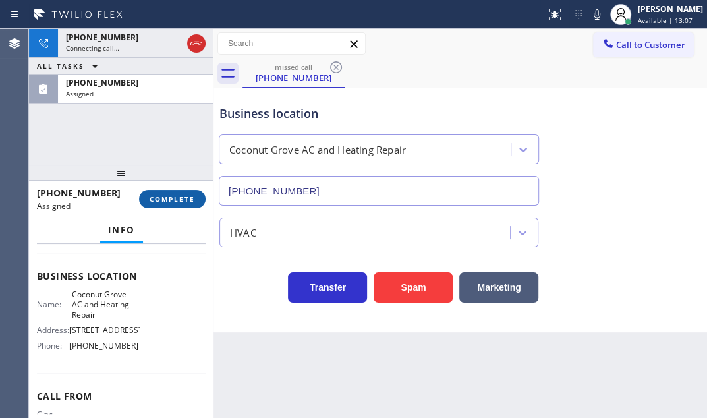
click at [169, 201] on span "COMPLETE" at bounding box center [172, 198] width 45 height 9
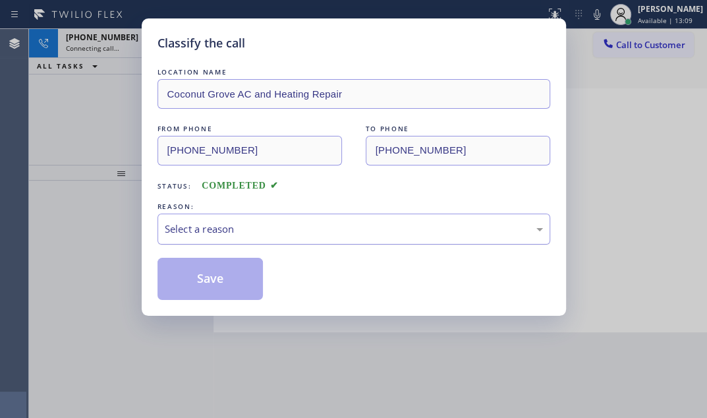
drag, startPoint x: 266, startPoint y: 229, endPoint x: 266, endPoint y: 239, distance: 9.9
click at [266, 233] on div "Select a reason" at bounding box center [354, 228] width 378 height 15
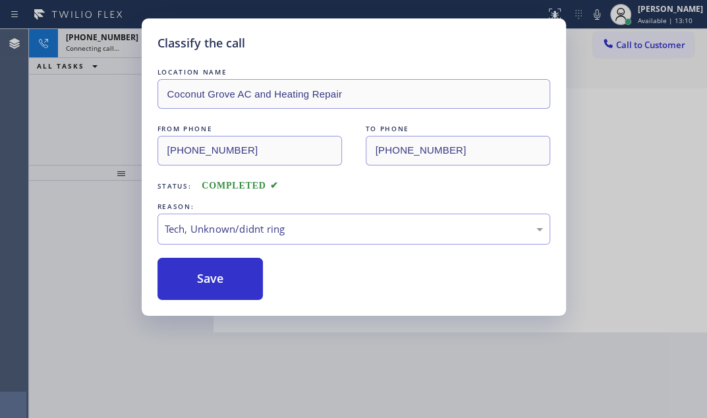
drag, startPoint x: 219, startPoint y: 328, endPoint x: 204, endPoint y: 300, distance: 31.8
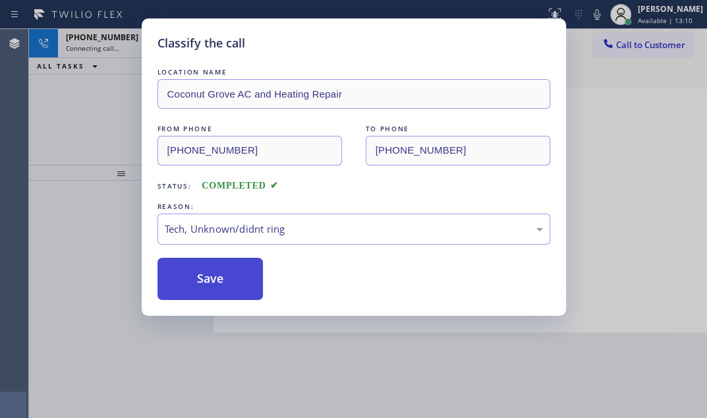
click at [204, 297] on button "Save" at bounding box center [211, 279] width 106 height 42
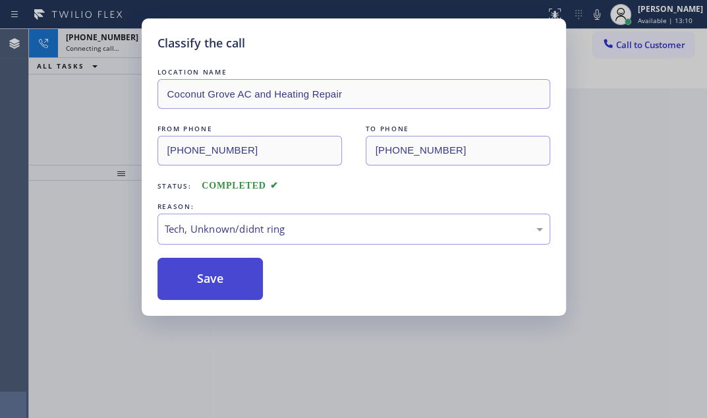
click at [209, 280] on button "Save" at bounding box center [211, 279] width 106 height 42
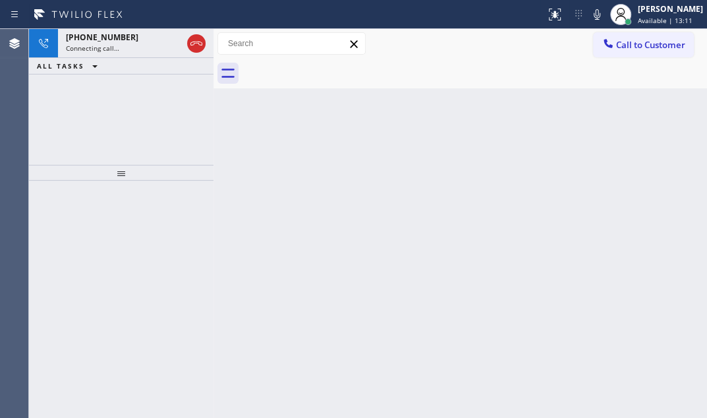
drag, startPoint x: 79, startPoint y: 134, endPoint x: 107, endPoint y: 86, distance: 56.1
click at [83, 130] on div "[PHONE_NUMBER] Connecting call… ALL TASKS ALL TASKS ACTIVE TASKS TASKS IN WRAP …" at bounding box center [121, 97] width 185 height 136
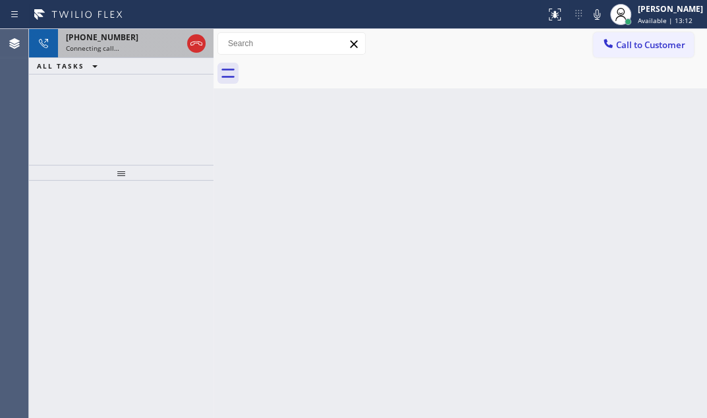
click at [129, 53] on div "[PHONE_NUMBER] Connecting call…" at bounding box center [121, 43] width 127 height 29
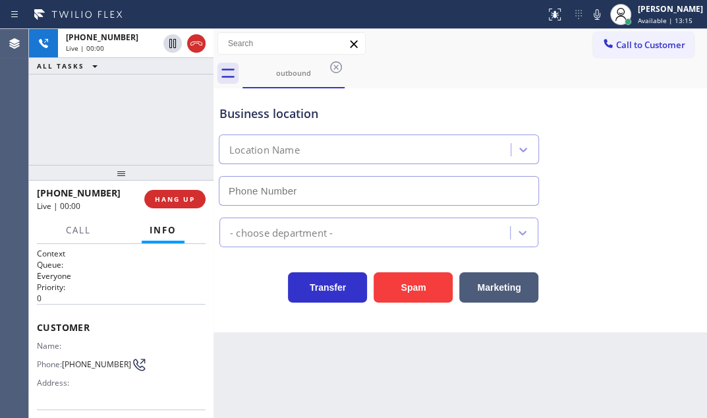
type input "[PHONE_NUMBER]"
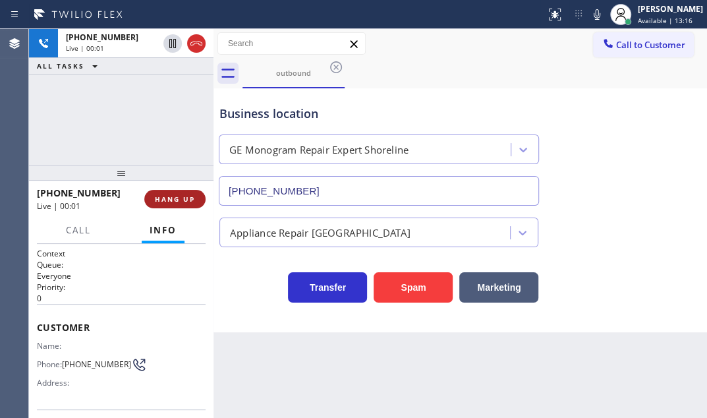
click at [171, 199] on span "HANG UP" at bounding box center [175, 198] width 40 height 9
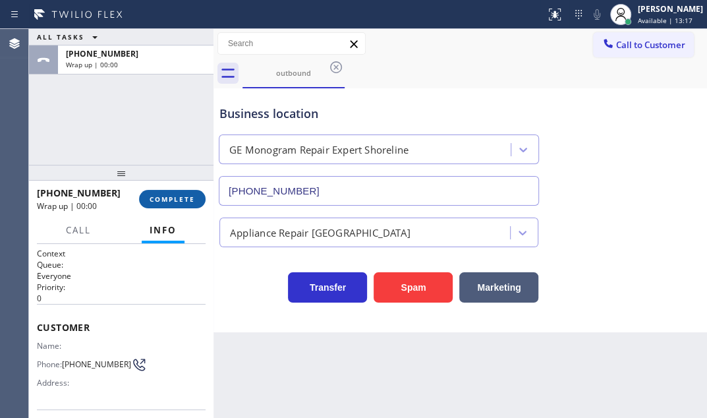
click at [171, 199] on span "COMPLETE" at bounding box center [172, 198] width 45 height 9
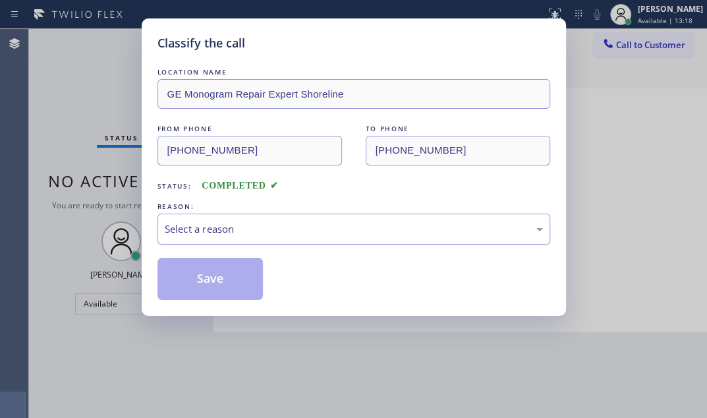
click at [328, 214] on div "Select a reason" at bounding box center [354, 229] width 393 height 31
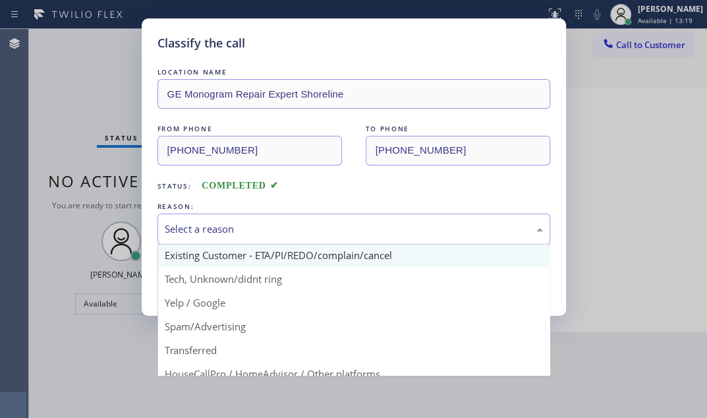
scroll to position [88, 0]
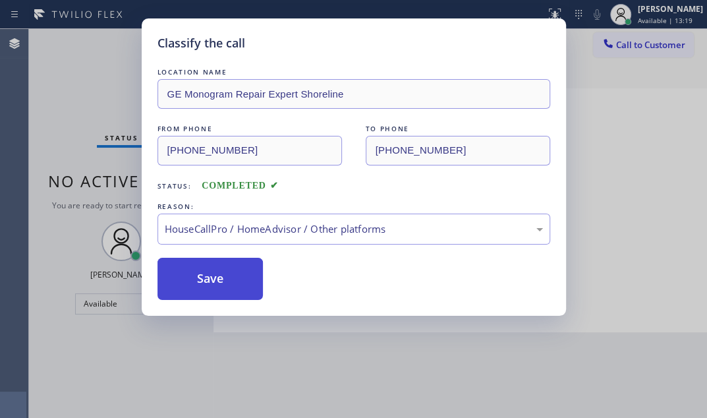
drag, startPoint x: 292, startPoint y: 343, endPoint x: 244, endPoint y: 270, distance: 87.6
click at [234, 262] on button "Save" at bounding box center [211, 279] width 106 height 42
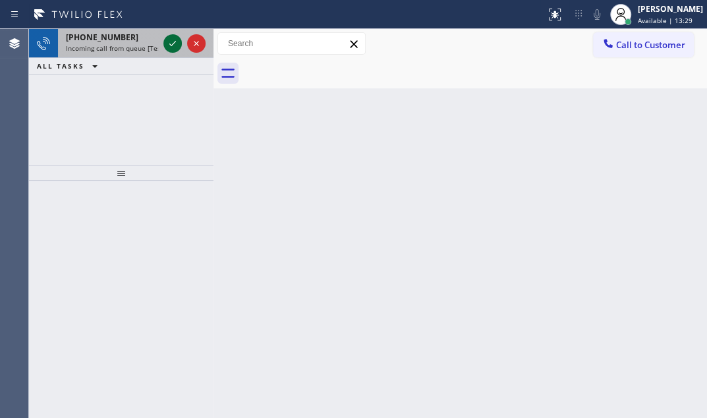
click at [173, 46] on icon at bounding box center [173, 44] width 16 height 16
click at [177, 44] on icon at bounding box center [173, 44] width 16 height 16
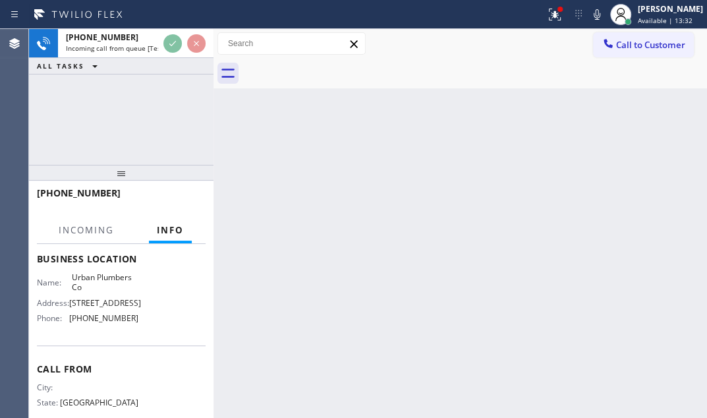
scroll to position [179, 0]
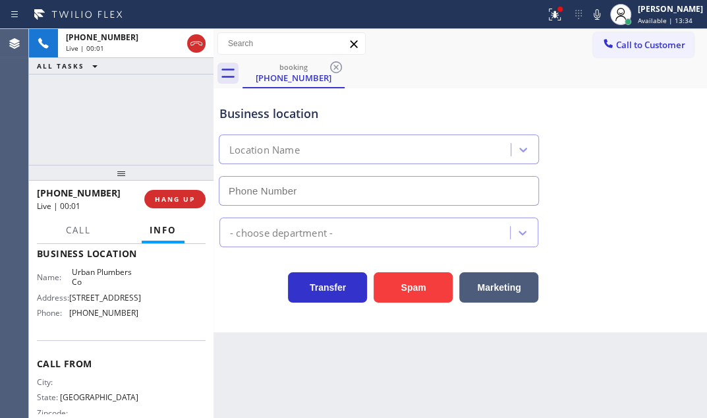
type input "[PHONE_NUMBER]"
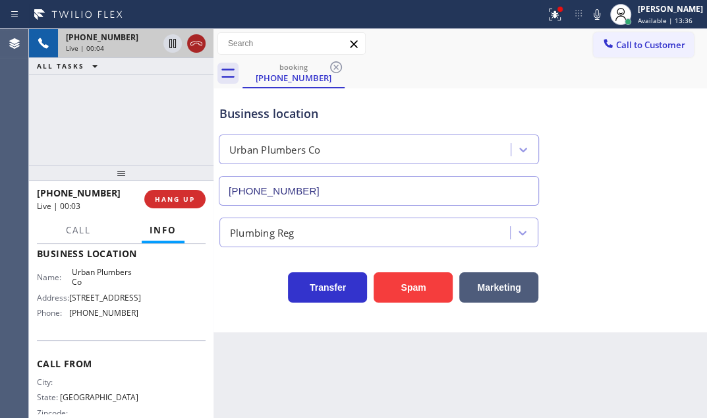
click at [196, 38] on icon at bounding box center [196, 44] width 16 height 16
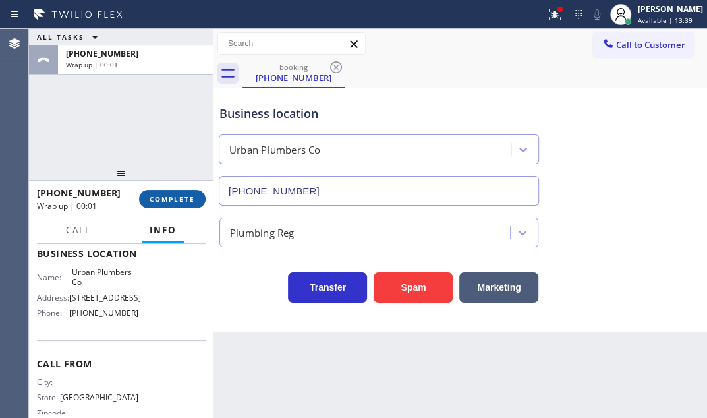
click at [164, 199] on span "COMPLETE" at bounding box center [172, 198] width 45 height 9
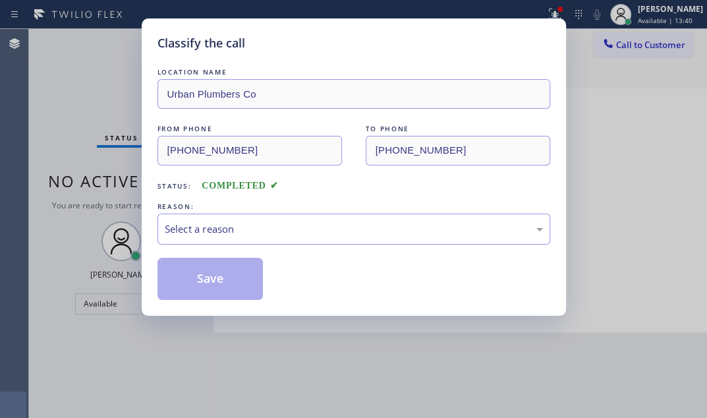
click at [298, 236] on div "Select a reason" at bounding box center [354, 229] width 393 height 31
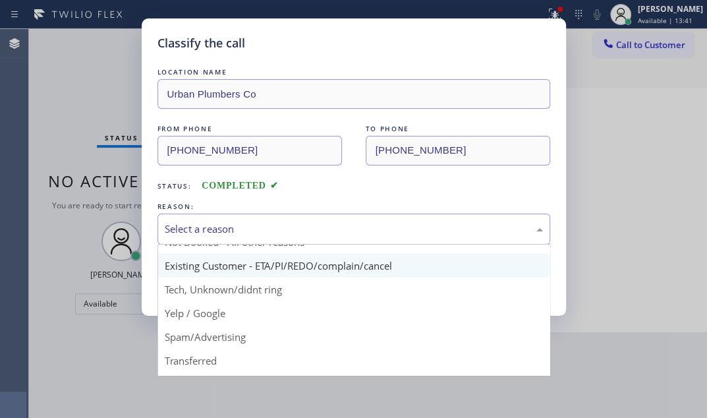
scroll to position [59, 0]
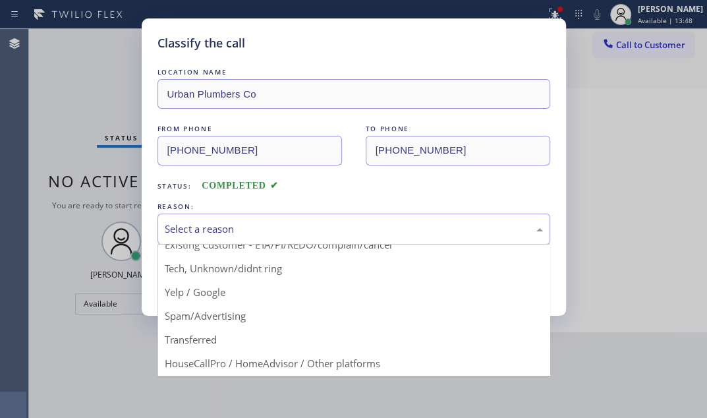
drag, startPoint x: 210, startPoint y: 315, endPoint x: 197, endPoint y: 303, distance: 18.2
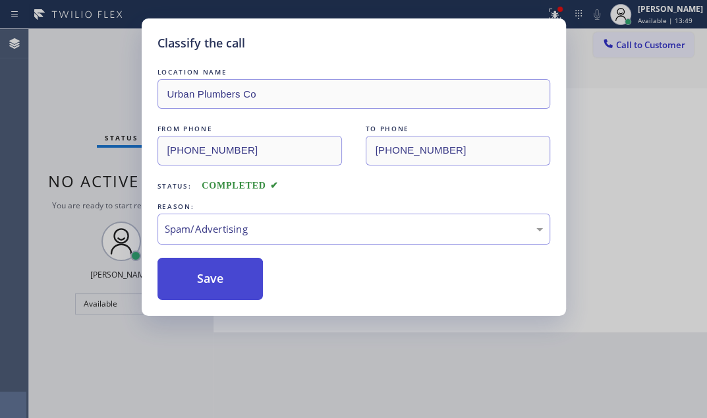
click at [192, 281] on button "Save" at bounding box center [211, 279] width 106 height 42
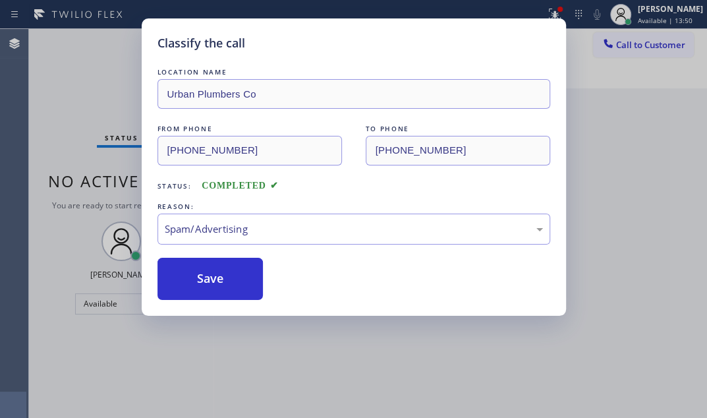
click at [94, 59] on div "Classify the call LOCATION NAME Subzero Repair Professionals (Google Ads, [GEOG…" at bounding box center [368, 223] width 678 height 389
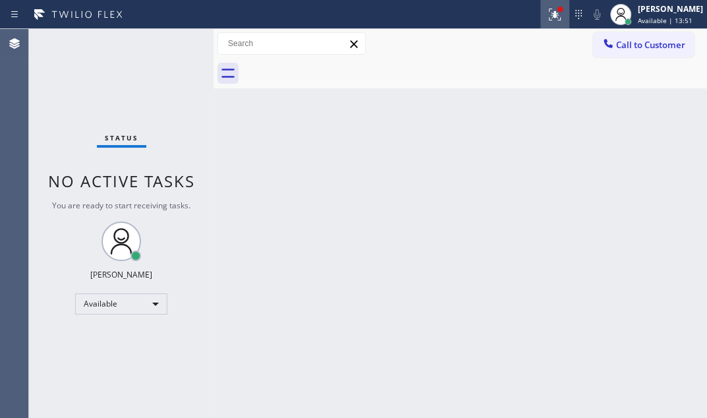
click at [547, 20] on icon at bounding box center [555, 15] width 16 height 16
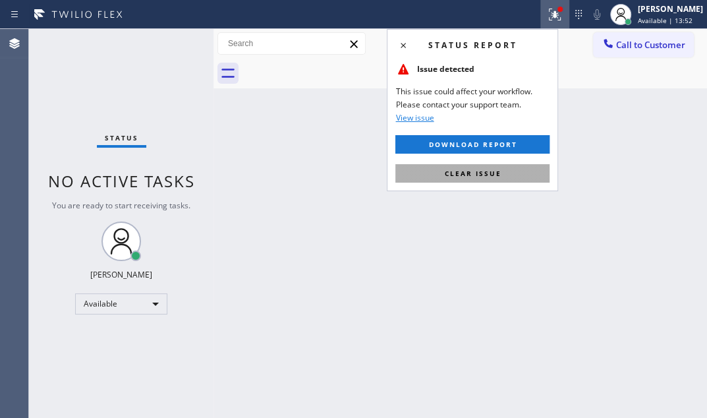
click at [481, 169] on span "Clear issue" at bounding box center [472, 173] width 57 height 9
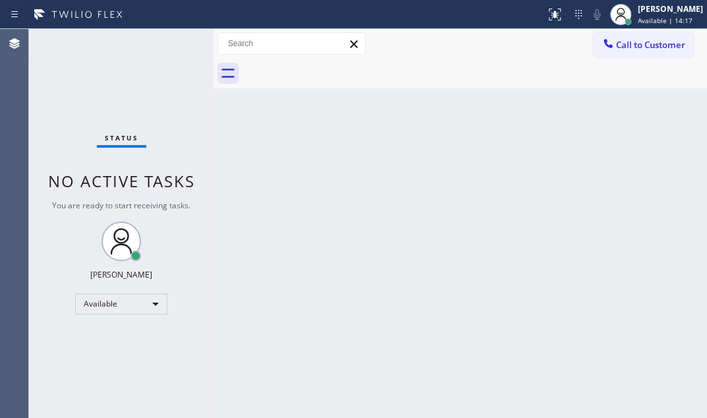
click at [172, 45] on div "Status No active tasks You are ready to start receiving tasks. [PERSON_NAME] Av…" at bounding box center [121, 223] width 185 height 389
click at [405, 79] on div at bounding box center [475, 74] width 465 height 30
click at [173, 44] on div "Status No active tasks You are ready to start receiving tasks. [PERSON_NAME] Av…" at bounding box center [121, 223] width 185 height 389
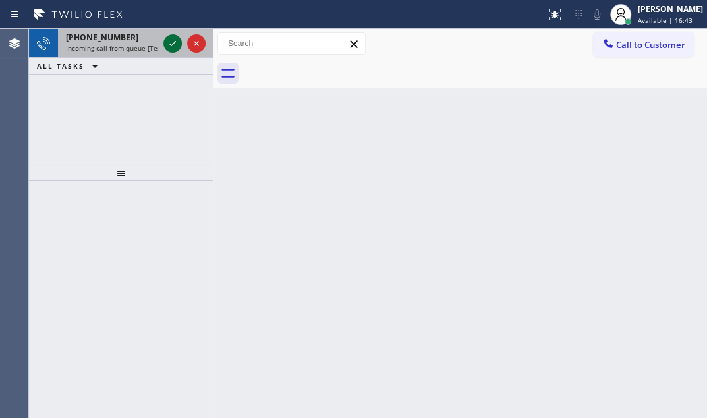
click at [173, 45] on icon at bounding box center [173, 44] width 16 height 16
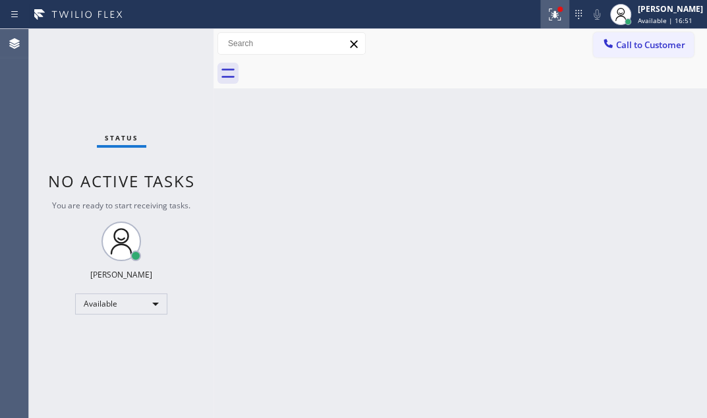
click at [549, 18] on icon at bounding box center [555, 15] width 12 height 12
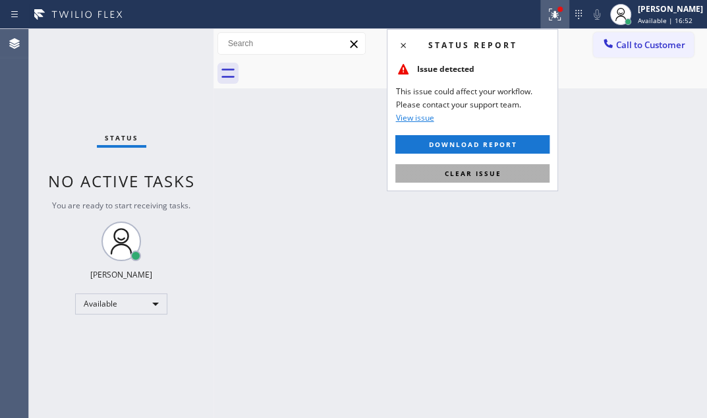
click at [491, 174] on span "Clear issue" at bounding box center [472, 173] width 57 height 9
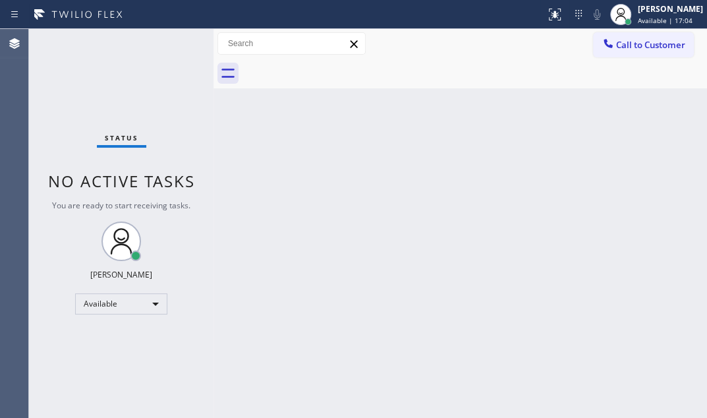
click at [315, 161] on div "Back to Dashboard Change Sender ID Customers Technicians Select a contact Outbo…" at bounding box center [461, 223] width 494 height 389
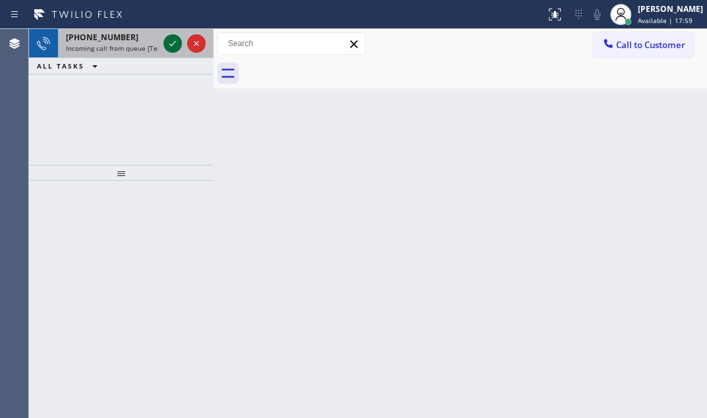
click at [169, 46] on icon at bounding box center [173, 44] width 16 height 16
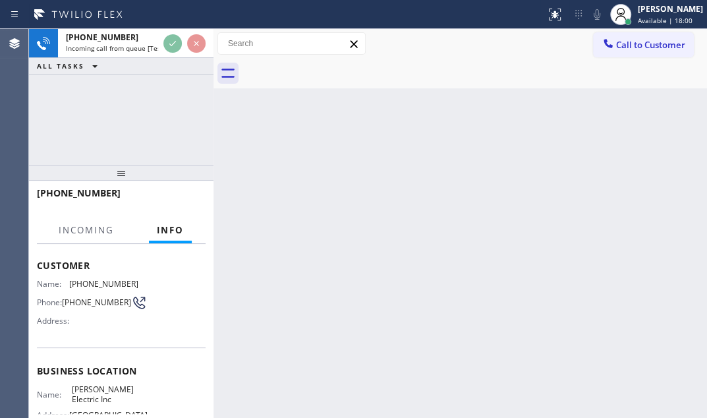
scroll to position [179, 0]
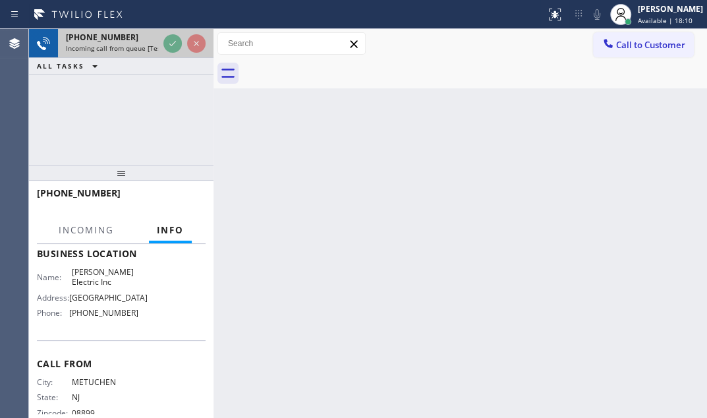
click at [121, 43] on span "Incoming call from queue [Test] All" at bounding box center [120, 47] width 109 height 9
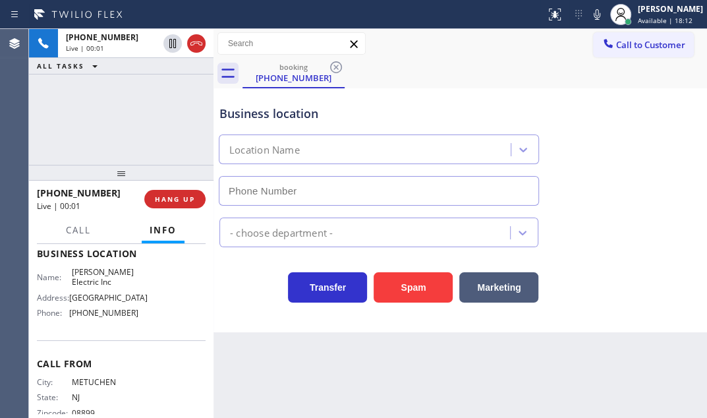
type input "[PHONE_NUMBER]"
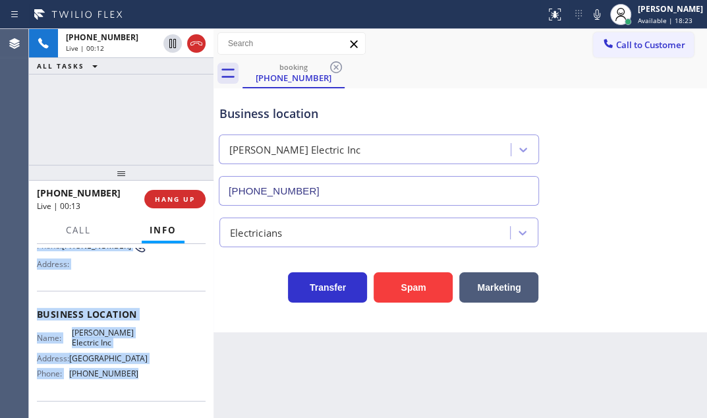
scroll to position [119, 0]
drag, startPoint x: 35, startPoint y: 320, endPoint x: 177, endPoint y: 396, distance: 160.7
click at [177, 396] on div "Context Queue: [Test] All Priority: 1 Customer Name: [PHONE_NUMBER] Phone: [PHO…" at bounding box center [121, 331] width 185 height 174
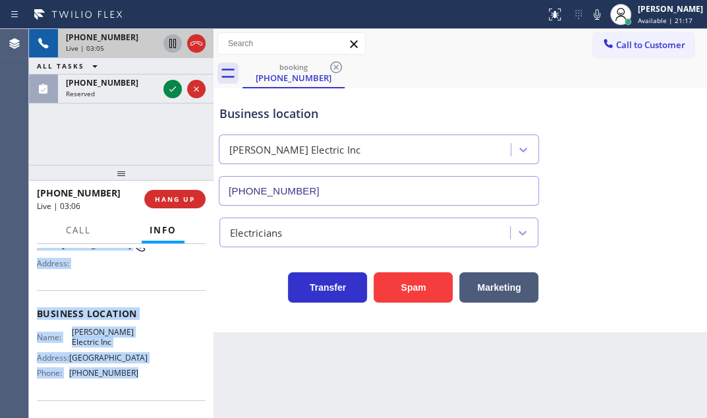
click at [171, 45] on icon at bounding box center [172, 43] width 7 height 9
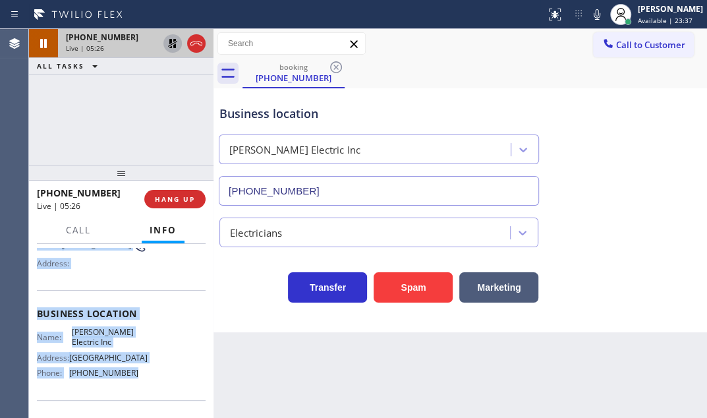
click at [169, 43] on icon at bounding box center [172, 43] width 9 height 9
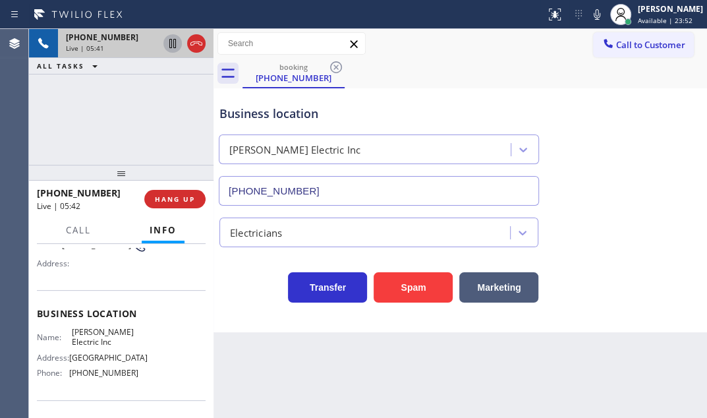
click at [143, 113] on div "[PHONE_NUMBER] Live | 05:41 ALL TASKS ALL TASKS ACTIVE TASKS TASKS IN WRAP UP" at bounding box center [121, 97] width 185 height 136
click at [161, 202] on span "HANG UP" at bounding box center [175, 198] width 40 height 9
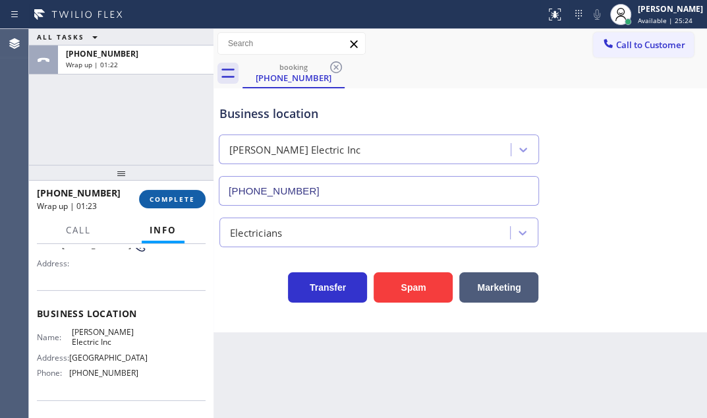
click at [190, 198] on span "COMPLETE" at bounding box center [172, 198] width 45 height 9
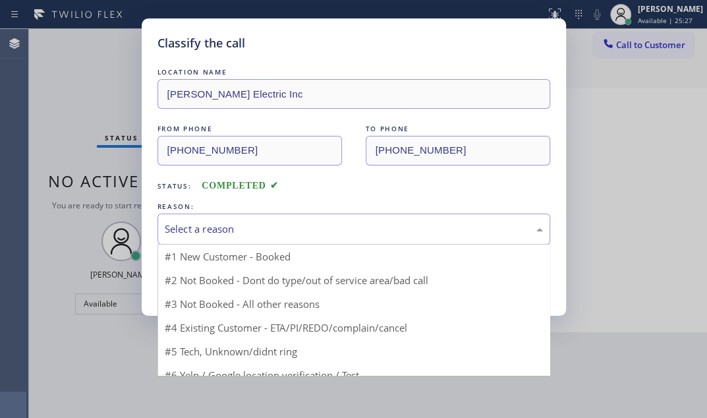
click at [275, 221] on div "Select a reason" at bounding box center [354, 228] width 378 height 15
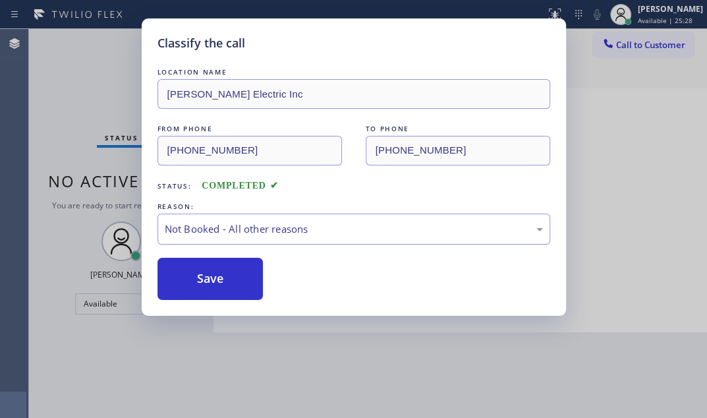
drag, startPoint x: 211, startPoint y: 277, endPoint x: 382, endPoint y: 231, distance: 177.3
click at [216, 275] on button "Save" at bounding box center [211, 279] width 106 height 42
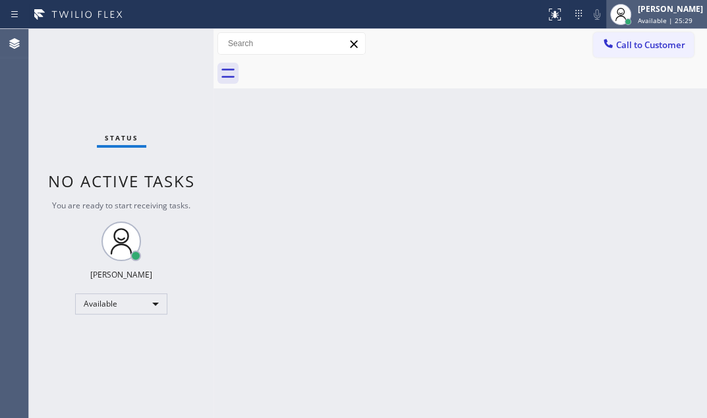
click at [638, 20] on span "Available | 25:29" at bounding box center [665, 20] width 55 height 9
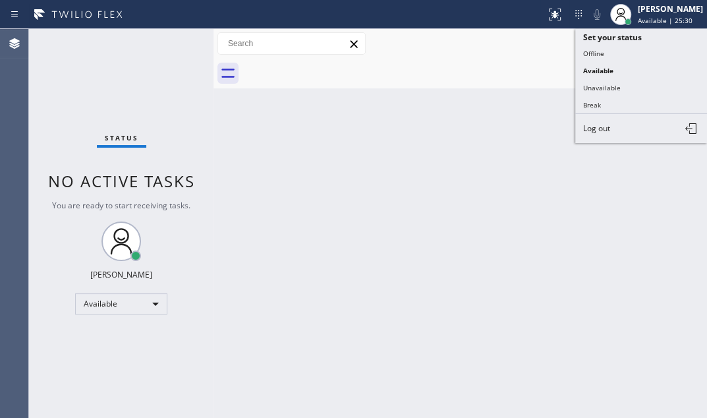
drag, startPoint x: 600, startPoint y: 102, endPoint x: 685, endPoint y: 100, distance: 85.0
click at [603, 101] on button "Break" at bounding box center [641, 104] width 132 height 17
